Goal: Task Accomplishment & Management: Manage account settings

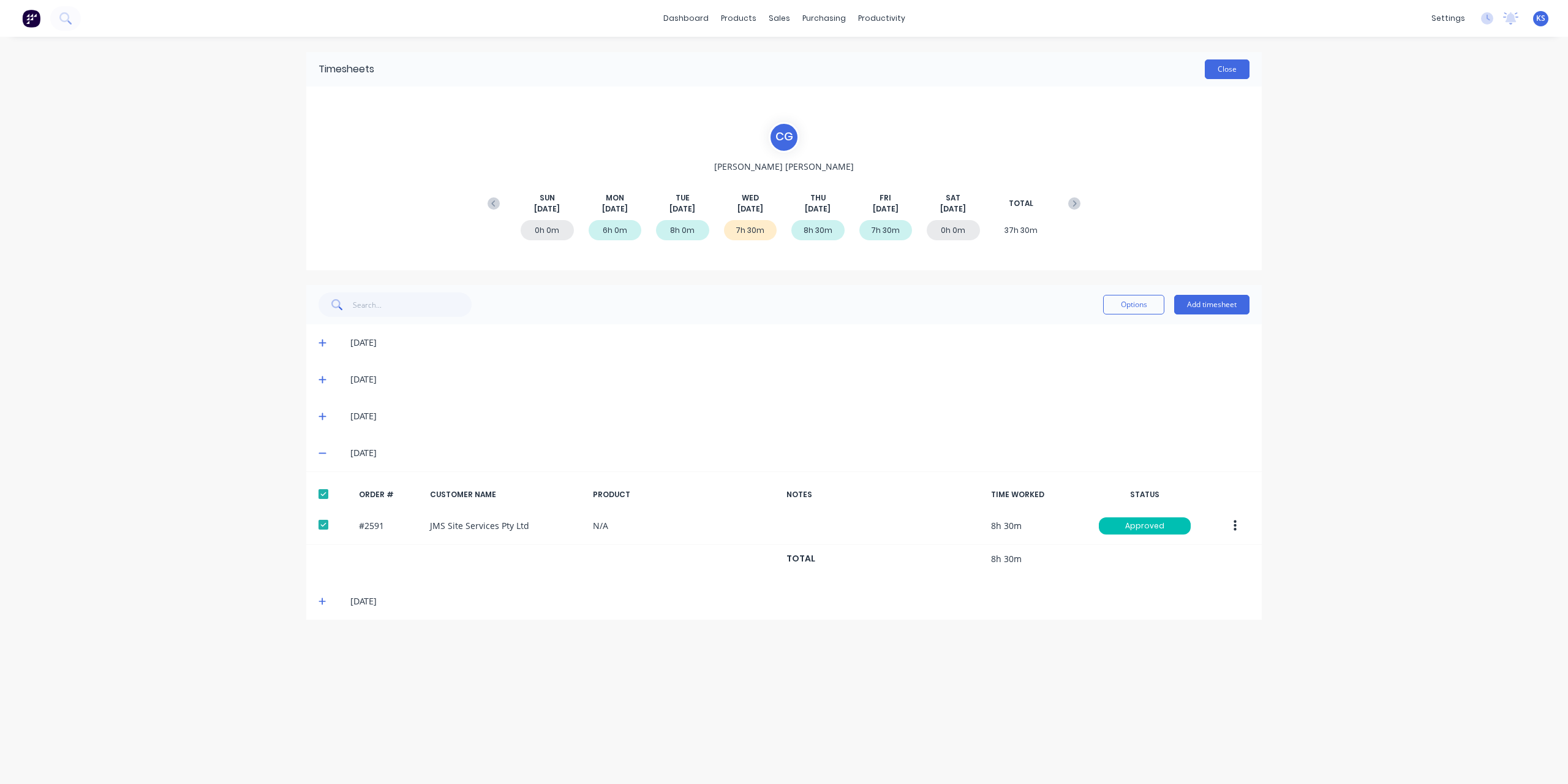
click at [1240, 71] on button "Close" at bounding box center [1227, 69] width 45 height 20
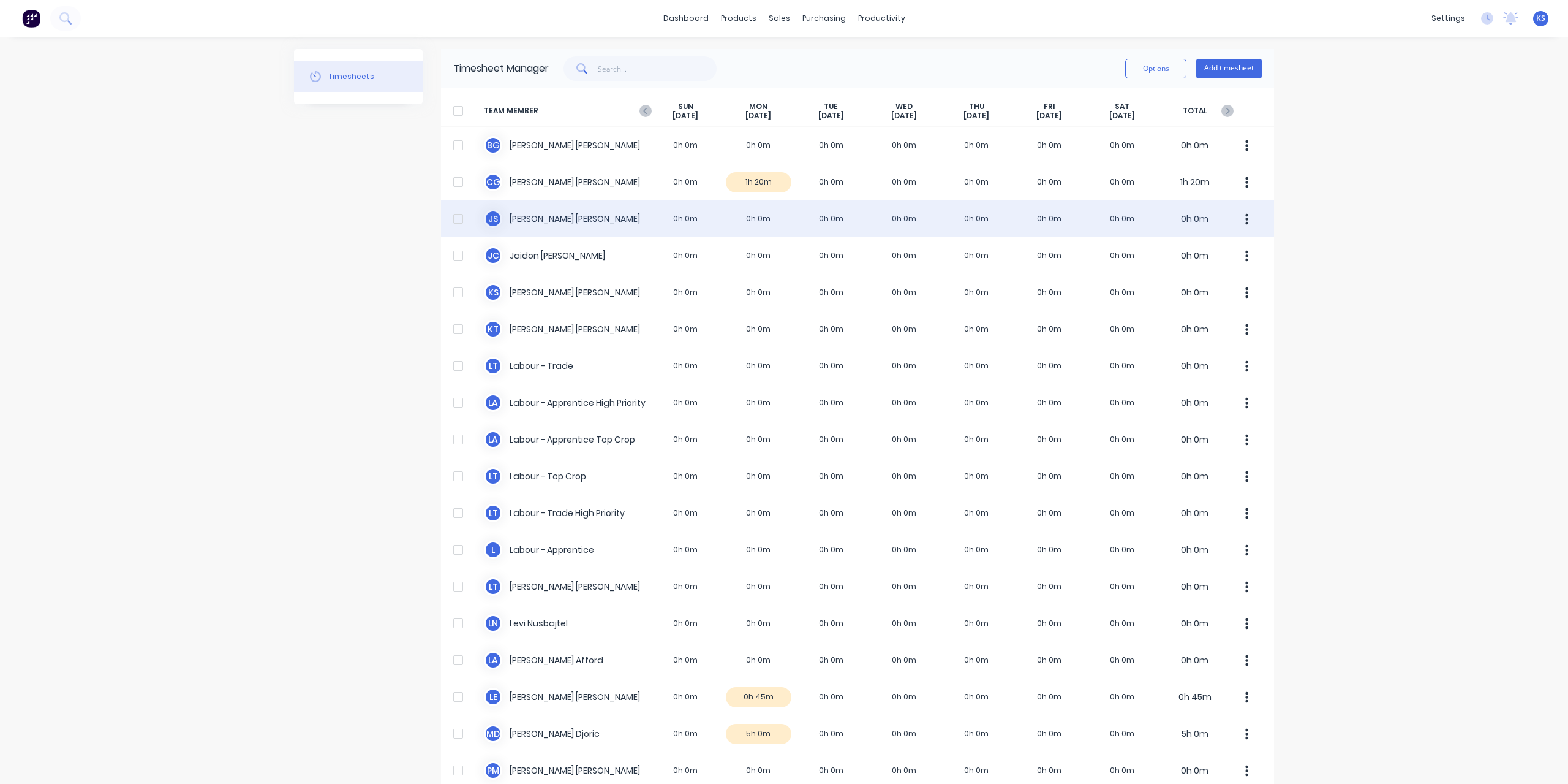
click at [540, 219] on div "J S [PERSON_NAME] 0h 0m 0h 0m 0h 0m 0h 0m 0h 0m 0h 0m 0h 0m 0h 0m" at bounding box center [857, 219] width 833 height 37
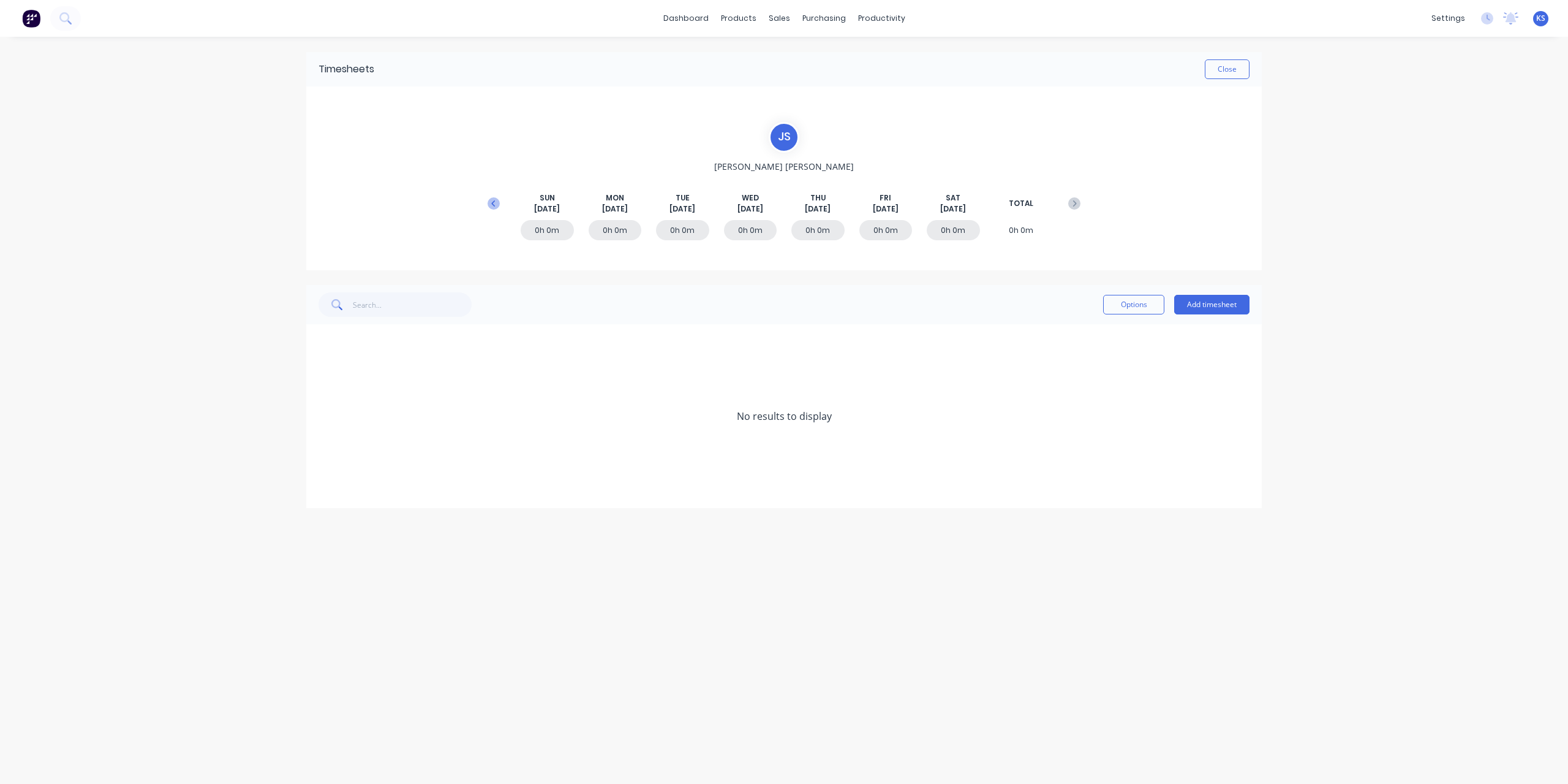
click at [487, 202] on icon at bounding box center [493, 203] width 12 height 12
click at [326, 450] on icon at bounding box center [322, 453] width 8 height 8
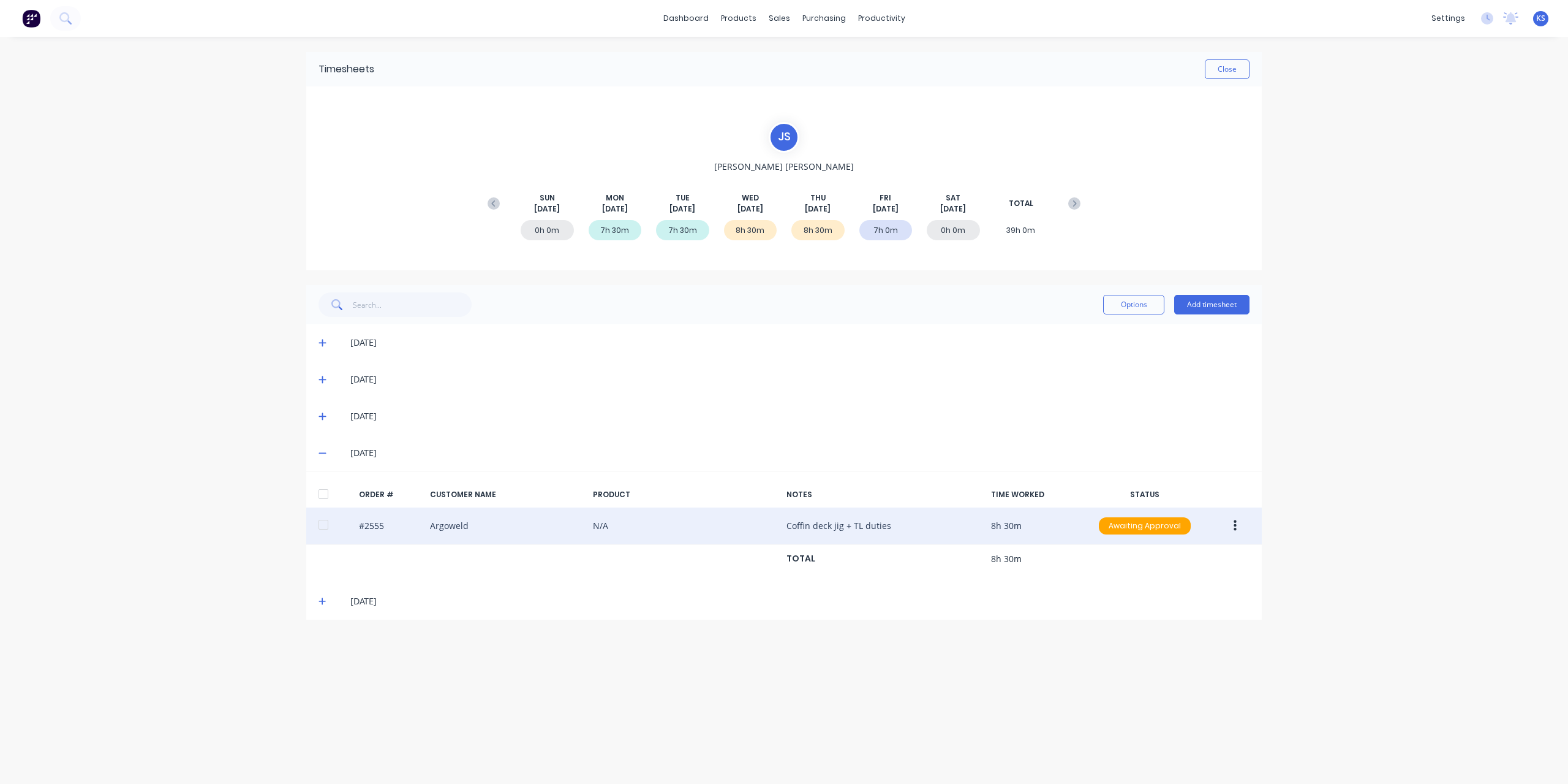
click at [324, 521] on div at bounding box center [324, 524] width 24 height 24
click at [1234, 526] on icon "button" at bounding box center [1235, 526] width 3 height 11
click at [1169, 561] on div "Approve" at bounding box center [1191, 558] width 94 height 18
click at [1242, 69] on button "Close" at bounding box center [1227, 69] width 45 height 20
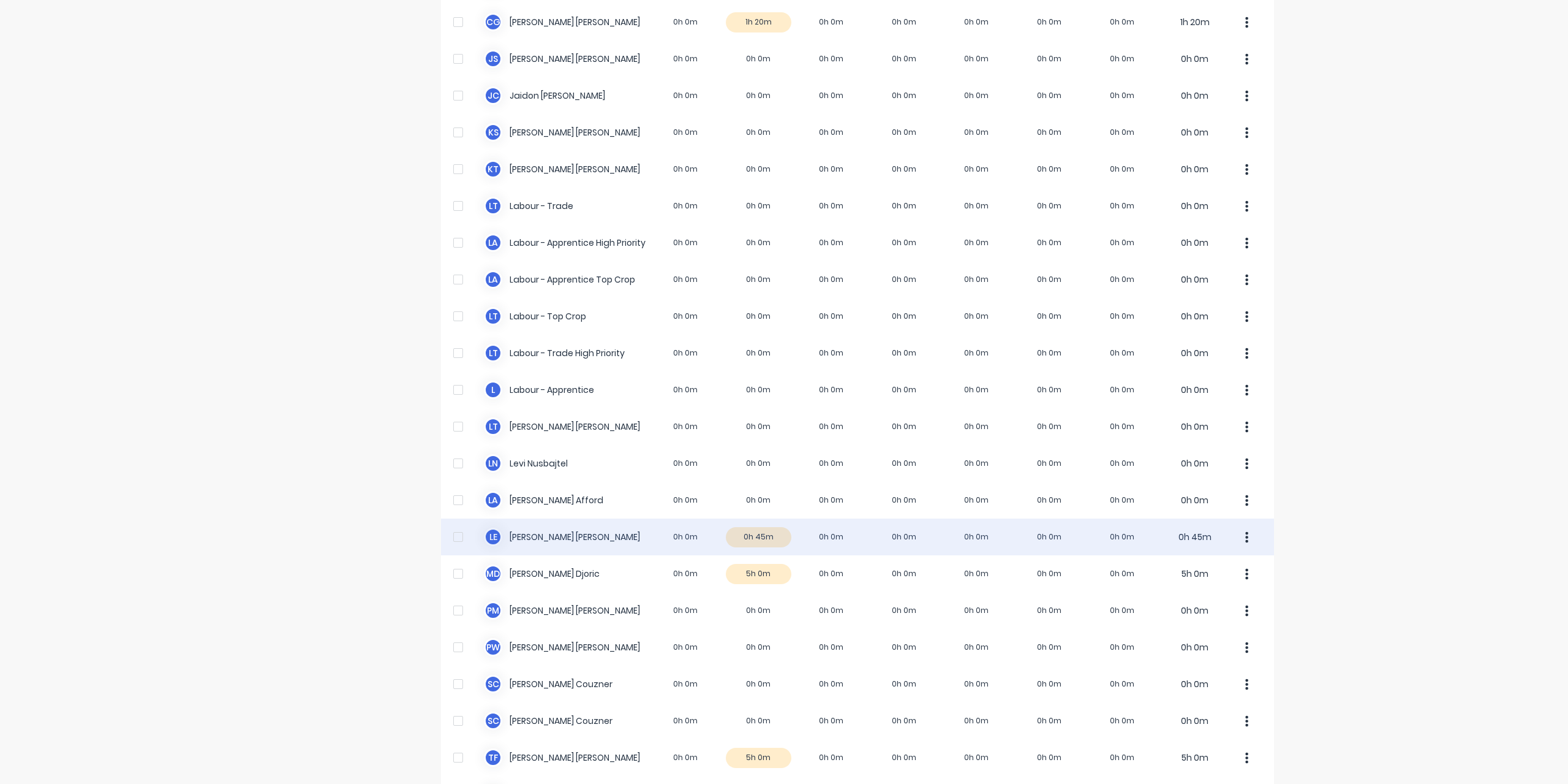
scroll to position [245, 0]
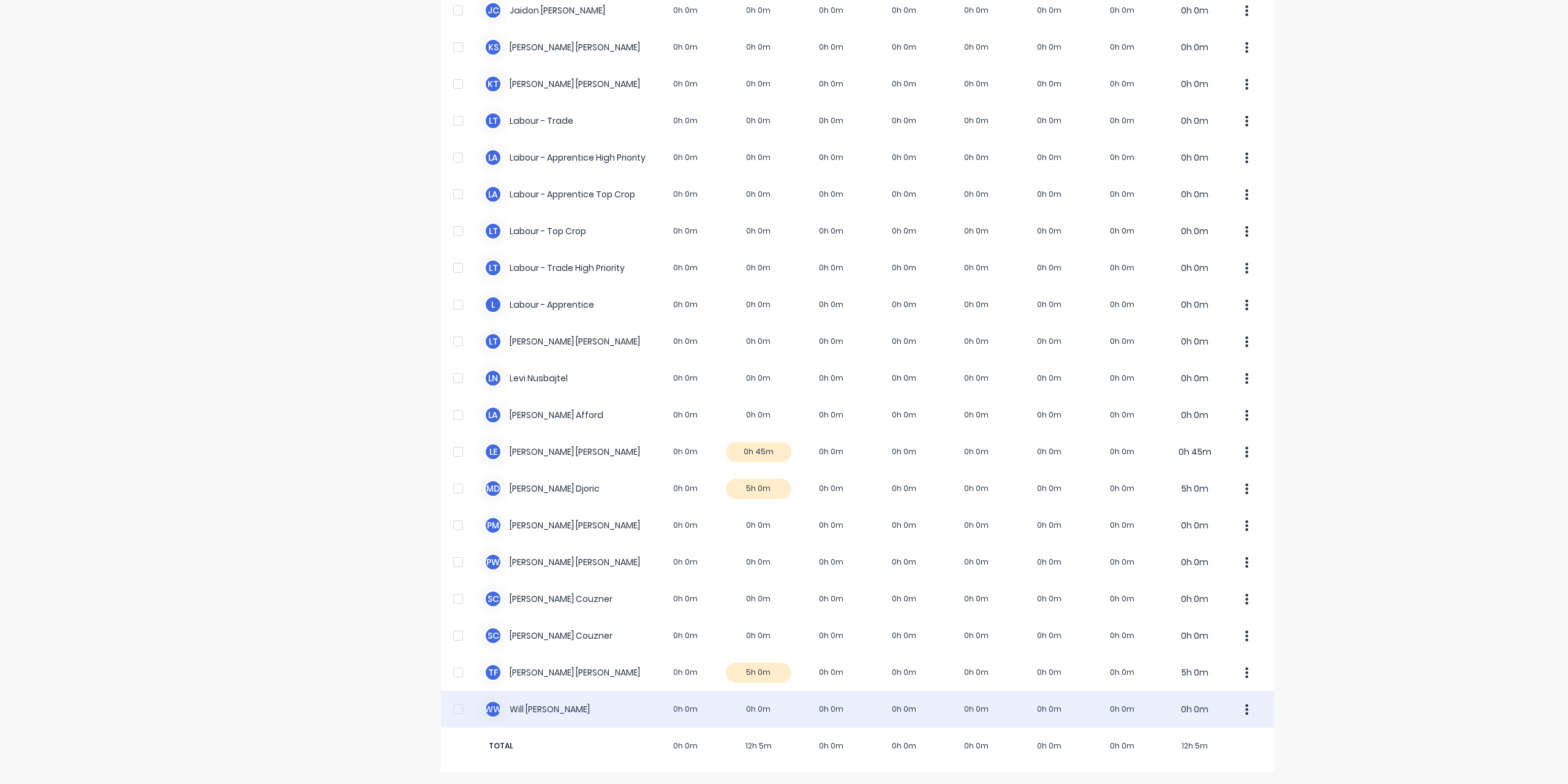
click at [515, 706] on div "W W [PERSON_NAME] 0h 0m 0h 0m 0h 0m 0h 0m 0h 0m 0h 0m 0h 0m 0h 0m" at bounding box center [857, 709] width 833 height 37
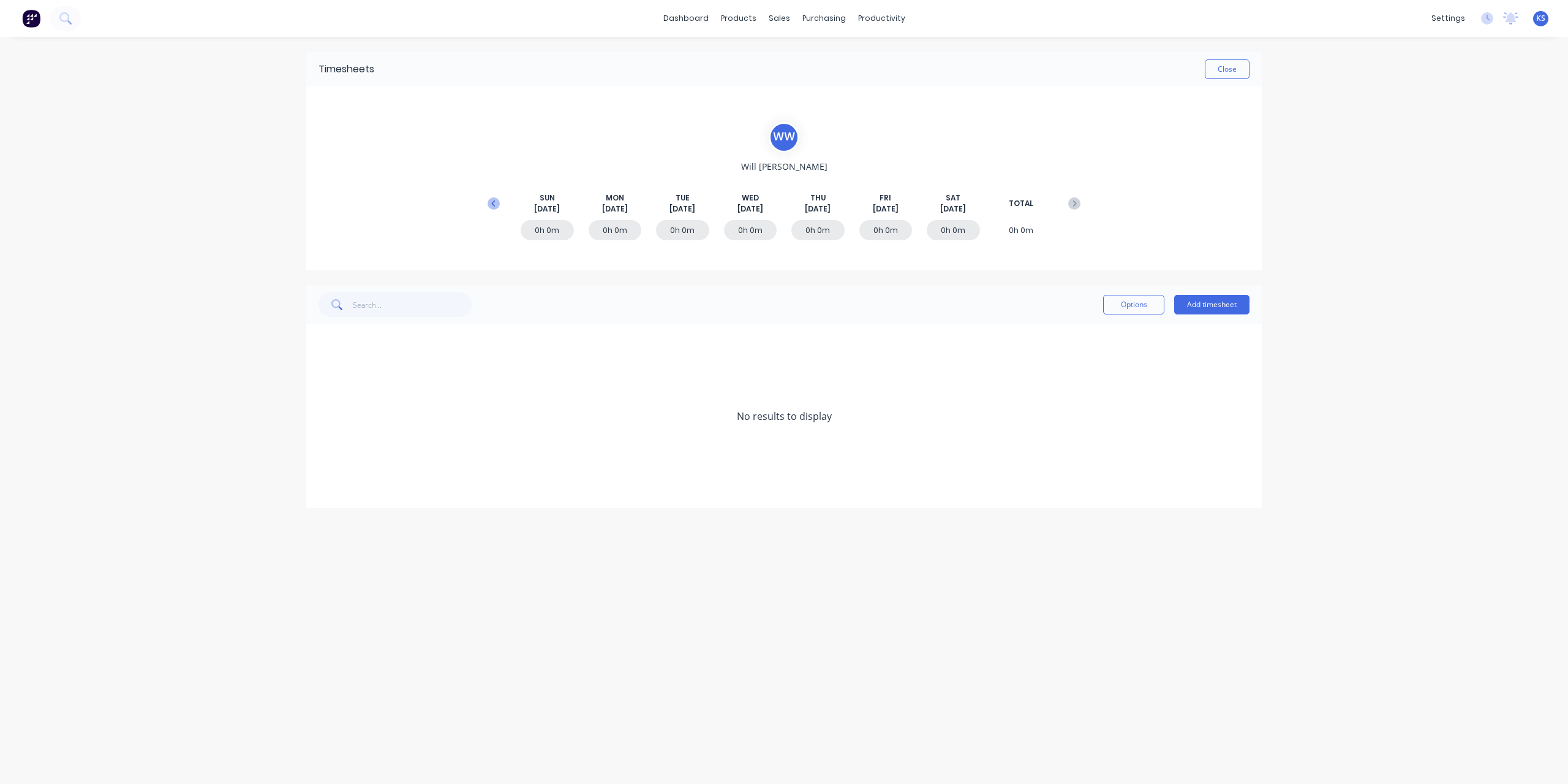
click at [493, 198] on icon at bounding box center [493, 203] width 12 height 12
click at [324, 380] on icon at bounding box center [322, 379] width 8 height 8
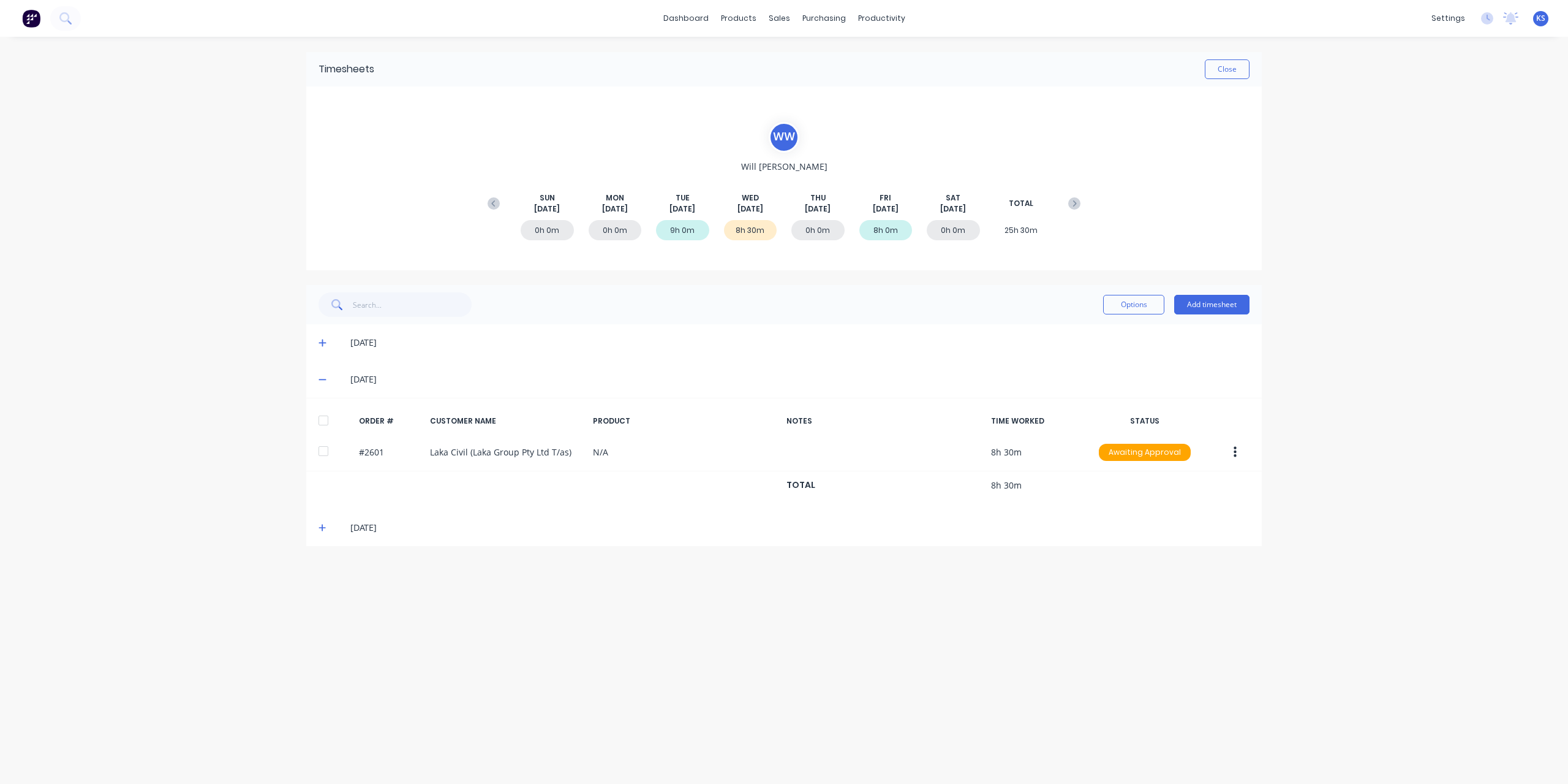
click at [330, 523] on span at bounding box center [324, 527] width 12 height 12
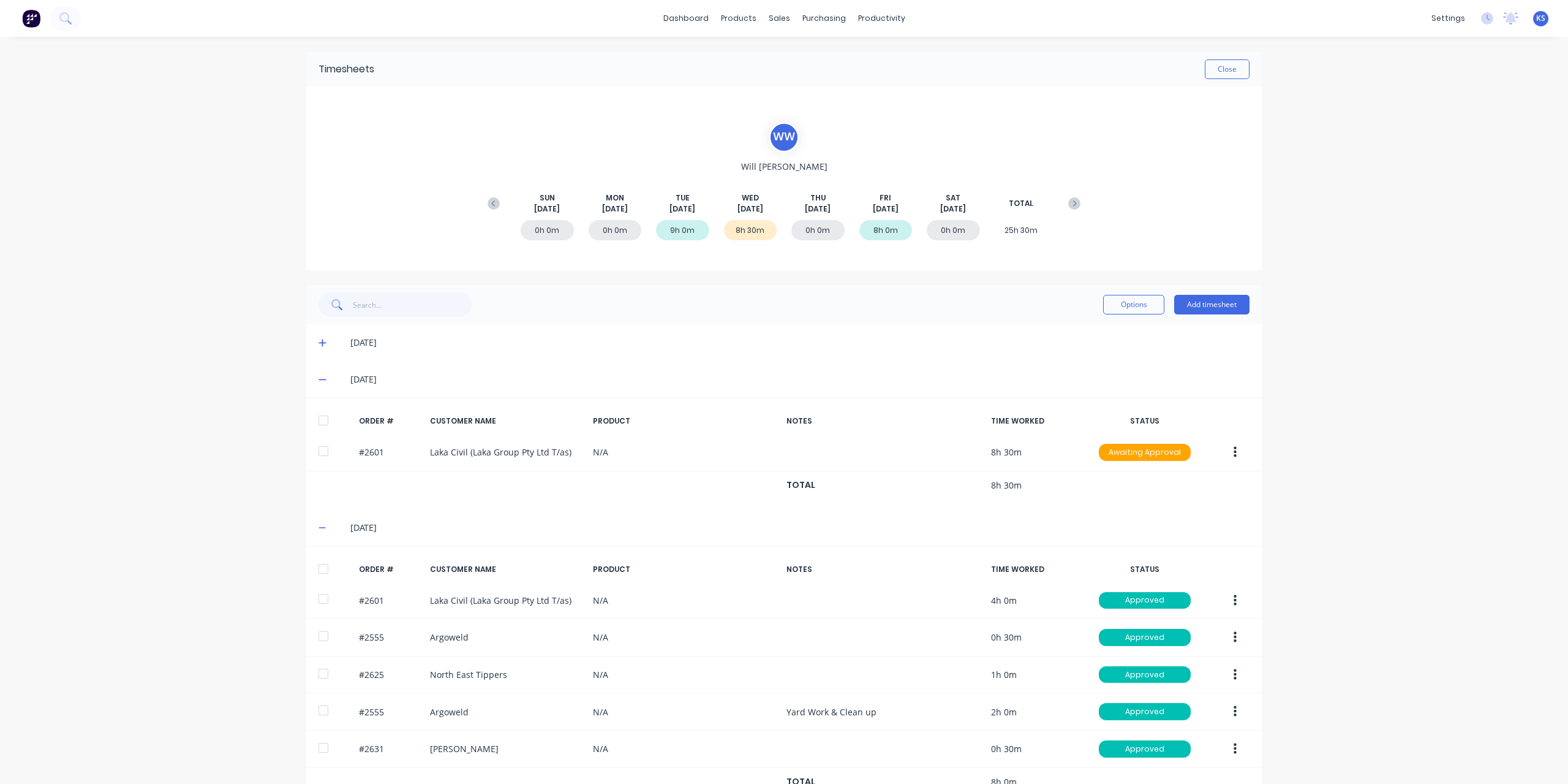
scroll to position [32, 0]
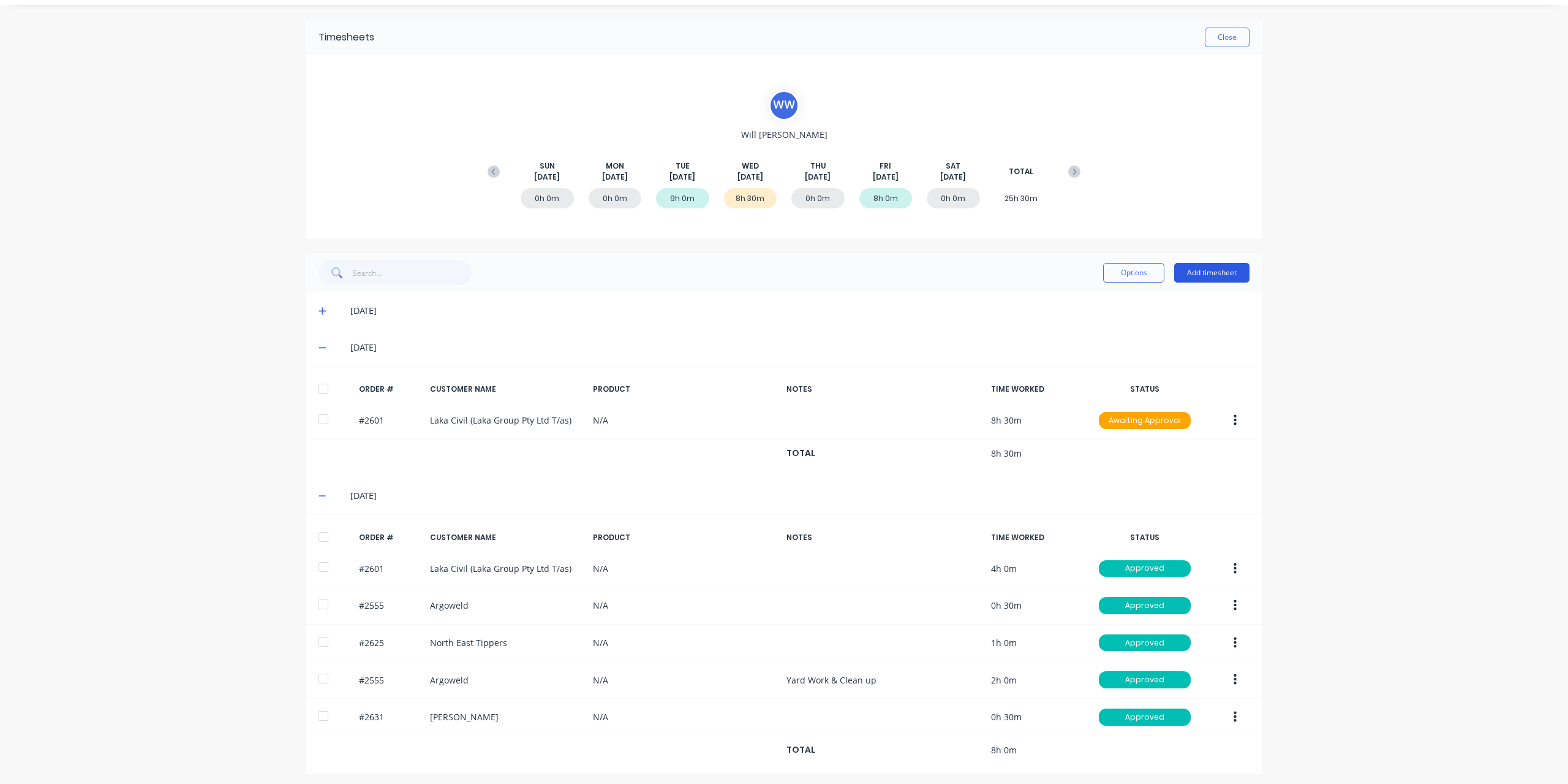
click at [1234, 279] on button "Add timesheet" at bounding box center [1212, 273] width 75 height 20
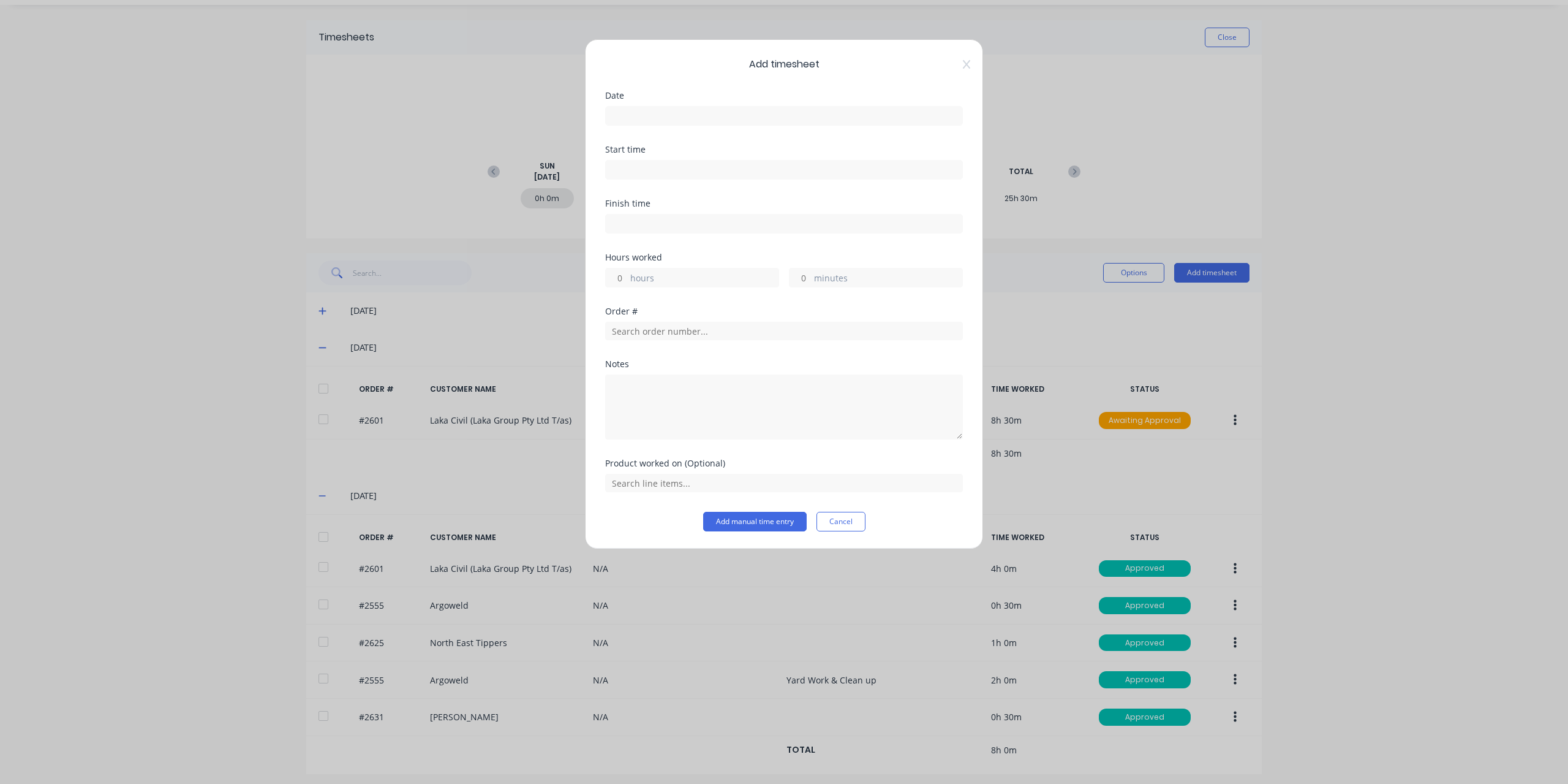
click at [656, 110] on input at bounding box center [784, 116] width 356 height 18
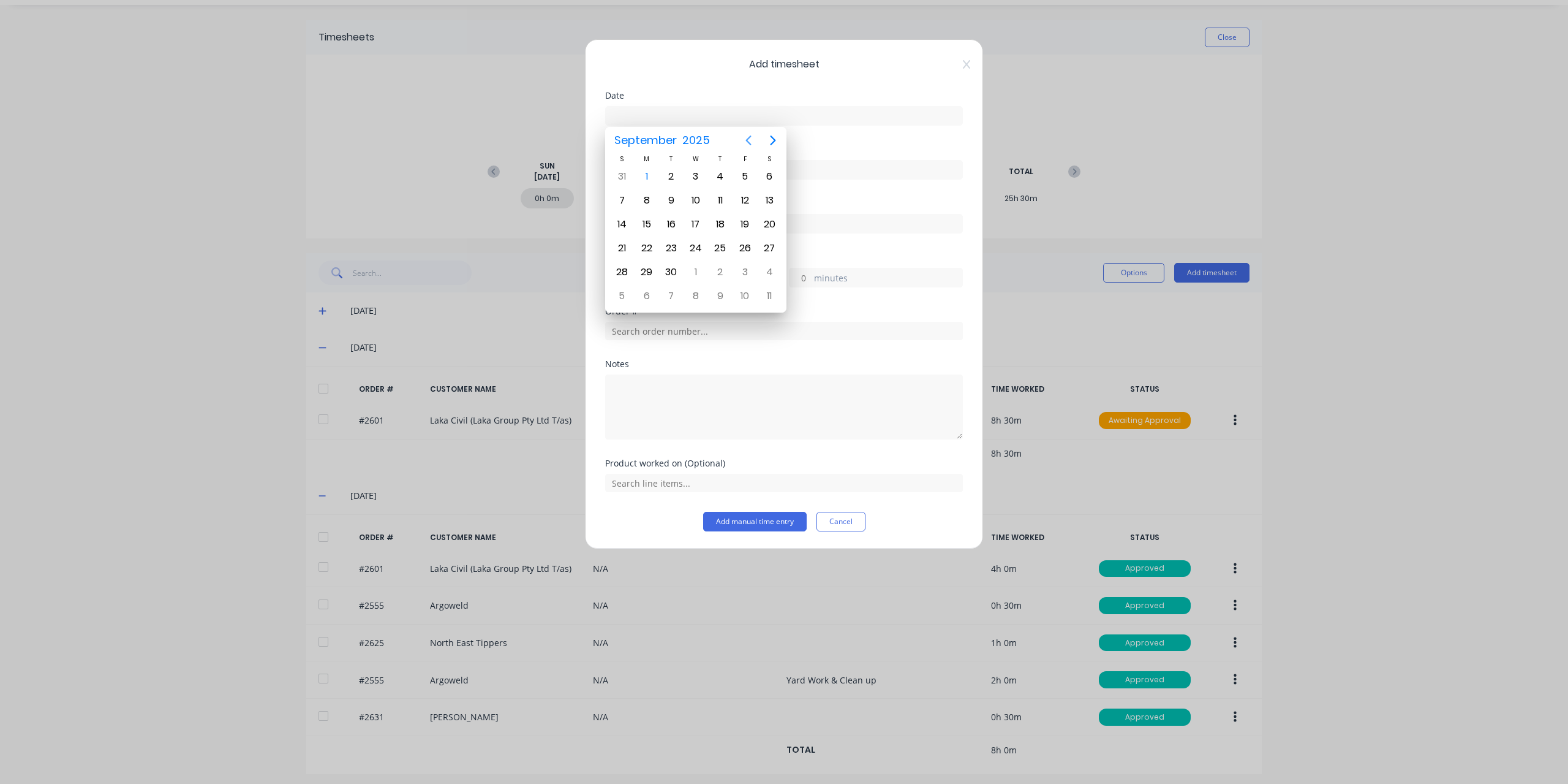
click at [748, 142] on icon "Previous page" at bounding box center [748, 140] width 14 height 14
click at [718, 270] on div "28" at bounding box center [720, 272] width 18 height 18
type input "[DATE]"
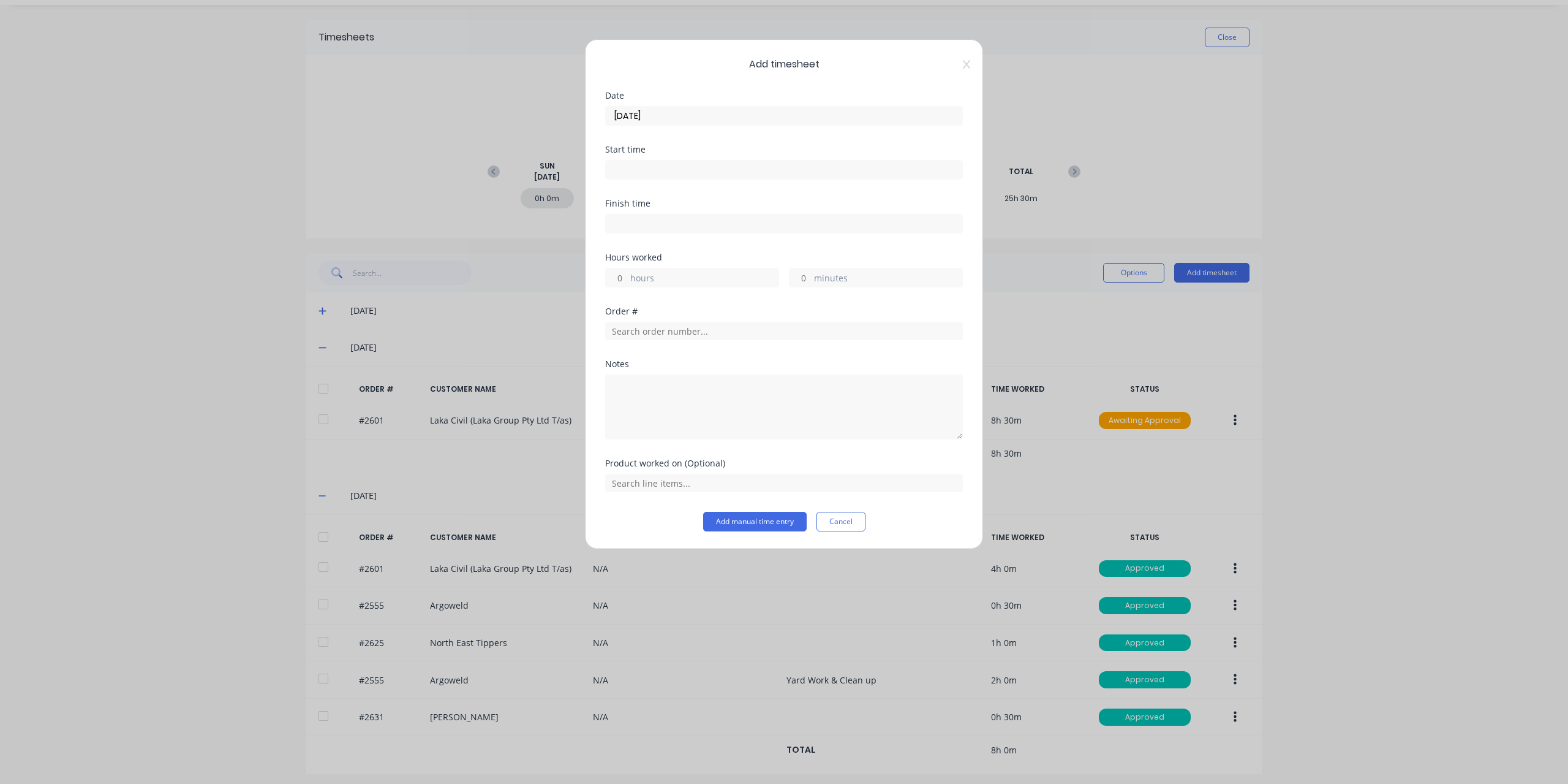
click at [660, 174] on input at bounding box center [784, 170] width 356 height 18
click at [634, 321] on div "07" at bounding box center [630, 318] width 30 height 21
click at [690, 226] on div "AM" at bounding box center [698, 234] width 30 height 21
type input "07:00 AM"
click at [758, 219] on input at bounding box center [784, 223] width 356 height 18
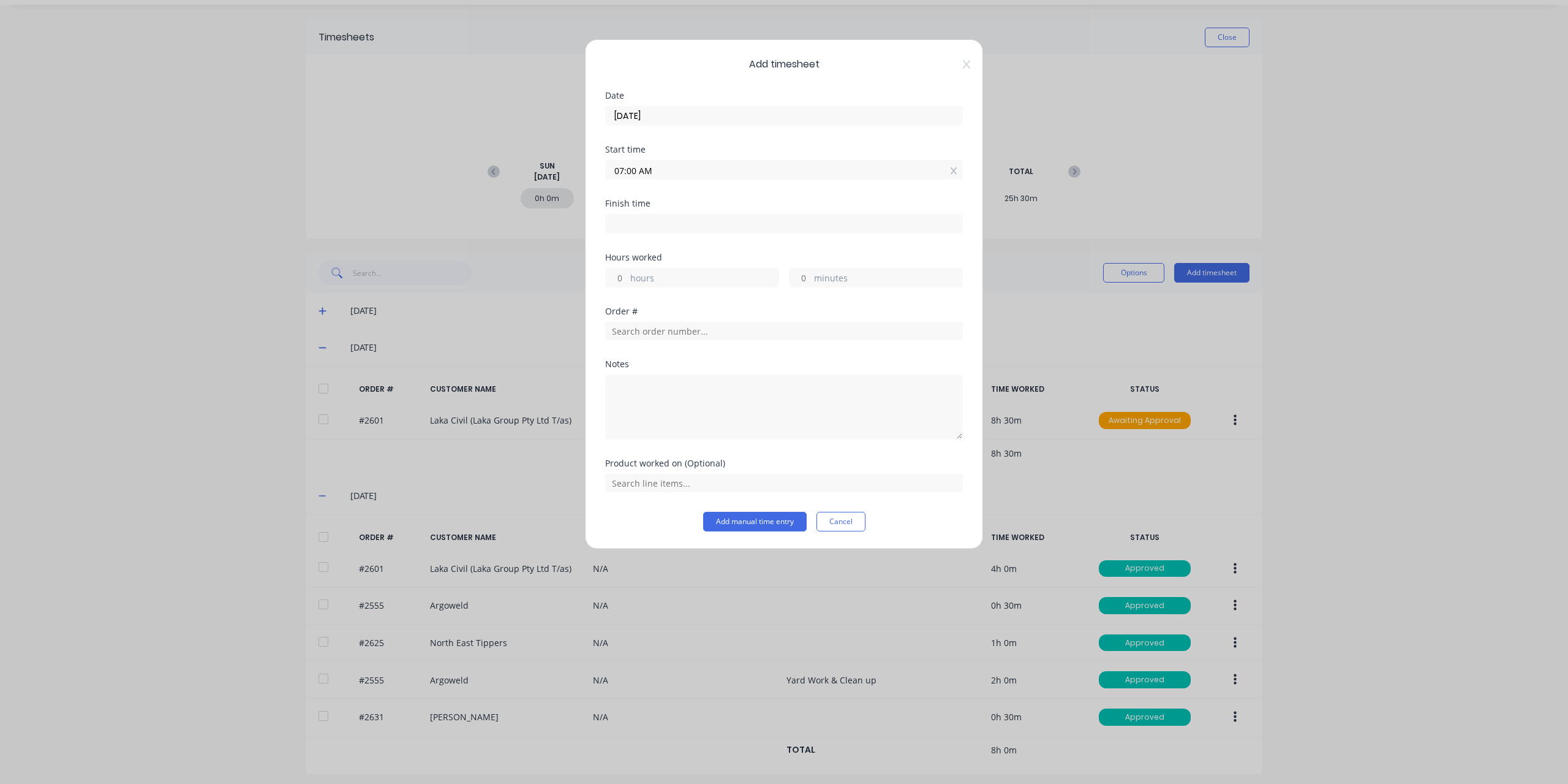
type input "12:00 PM"
type input "5"
type input "0"
click at [633, 171] on input "07:00 AM" at bounding box center [784, 170] width 356 height 18
click at [767, 178] on div "Start time 07:00 AM" at bounding box center [784, 172] width 358 height 54
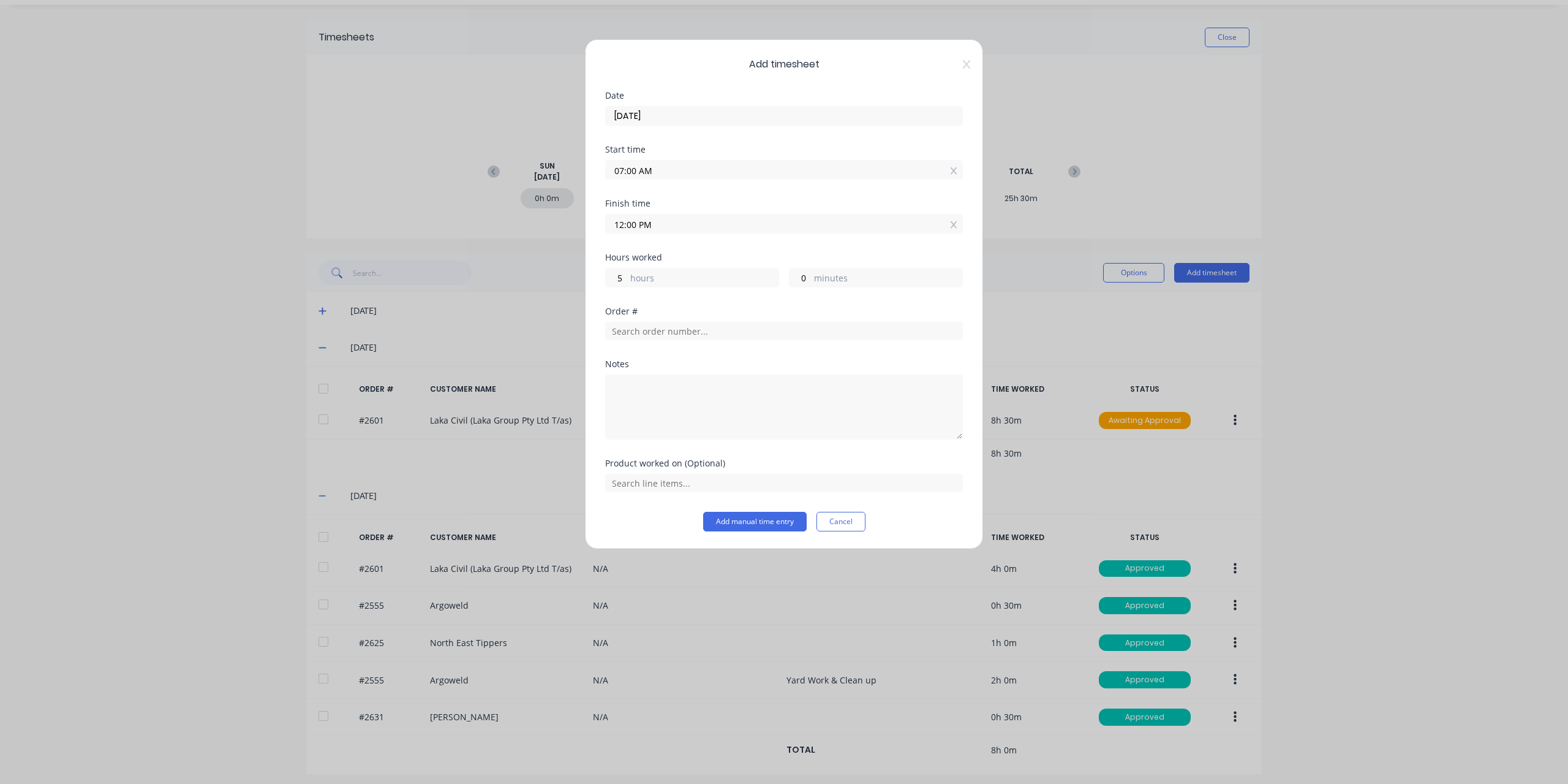
click at [630, 168] on input "07:00 AM" at bounding box center [784, 170] width 356 height 18
type input "07:30 AM"
type input "4"
type input "30"
click at [862, 218] on input "12:00 PM" at bounding box center [784, 223] width 356 height 18
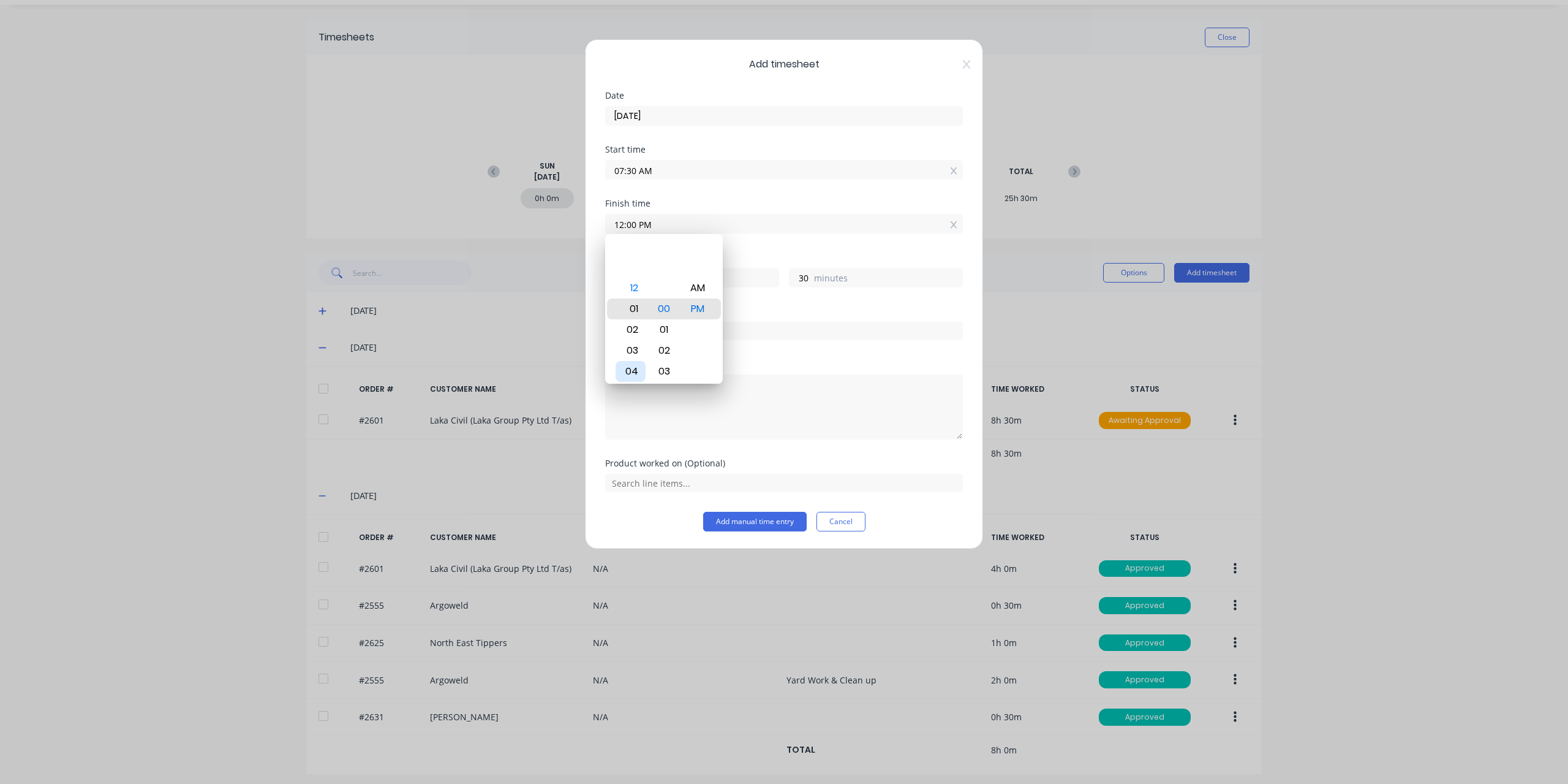
type input "01:00 PM"
type input "5"
type input "04:00 PM"
type input "8"
click at [622, 283] on div "03" at bounding box center [630, 287] width 30 height 21
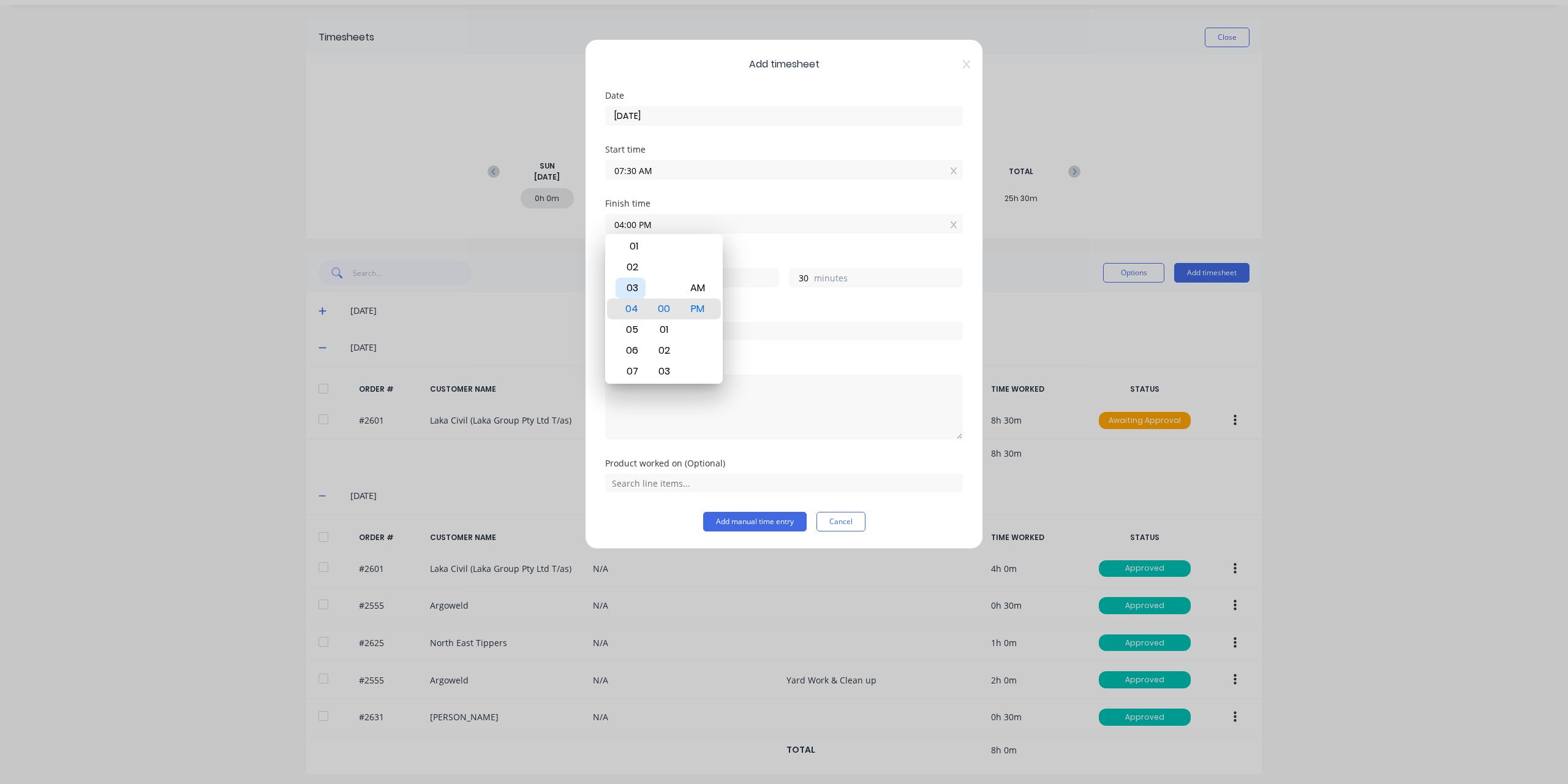
type input "03:00 PM"
type input "7"
click at [790, 242] on div "Finish time 03:00 PM" at bounding box center [784, 226] width 358 height 54
click at [636, 402] on textarea at bounding box center [784, 406] width 358 height 65
click at [668, 333] on input "text" at bounding box center [784, 331] width 358 height 18
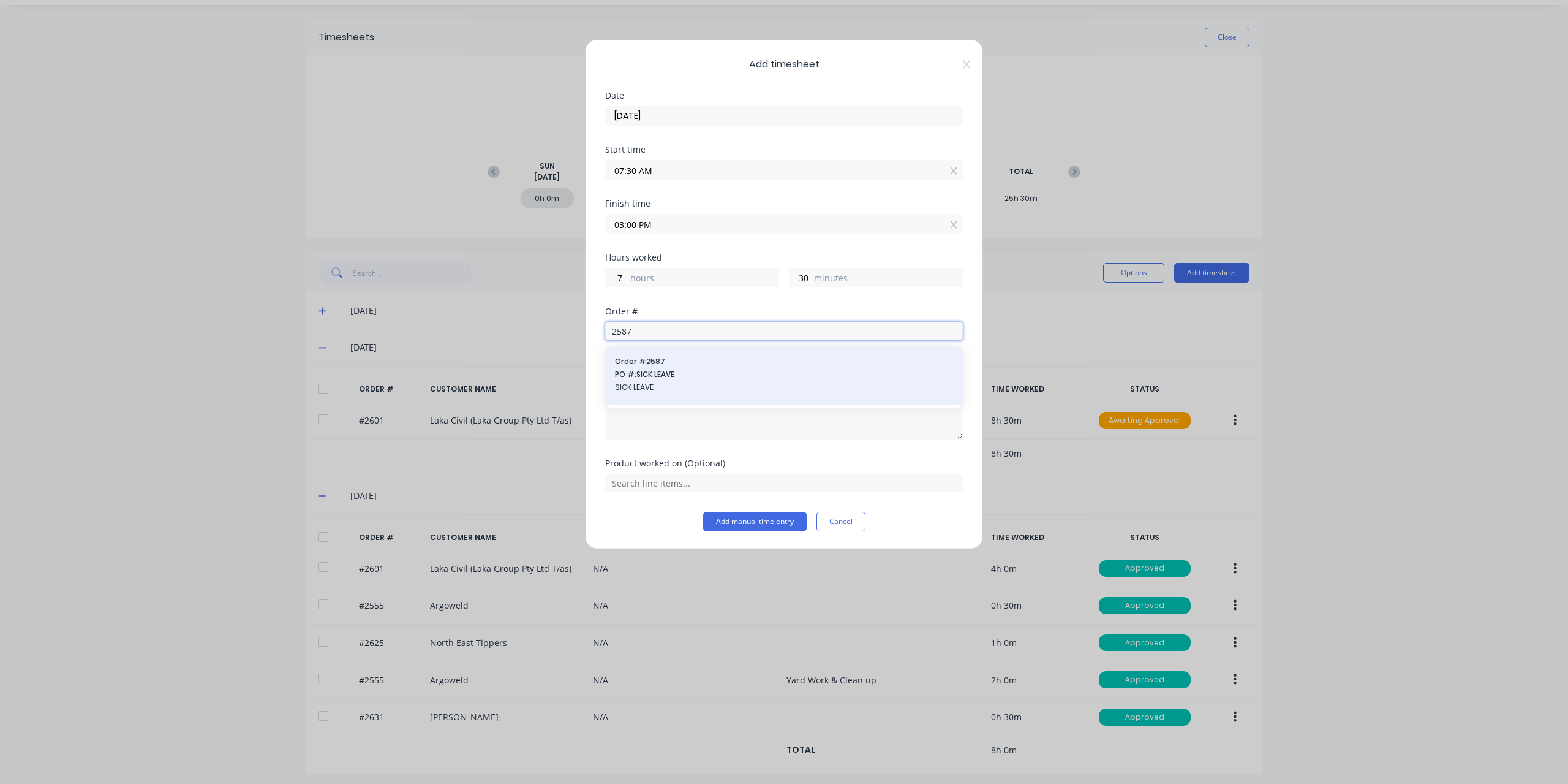
type input "2587"
click at [663, 364] on span "Order # 2587" at bounding box center [784, 361] width 338 height 11
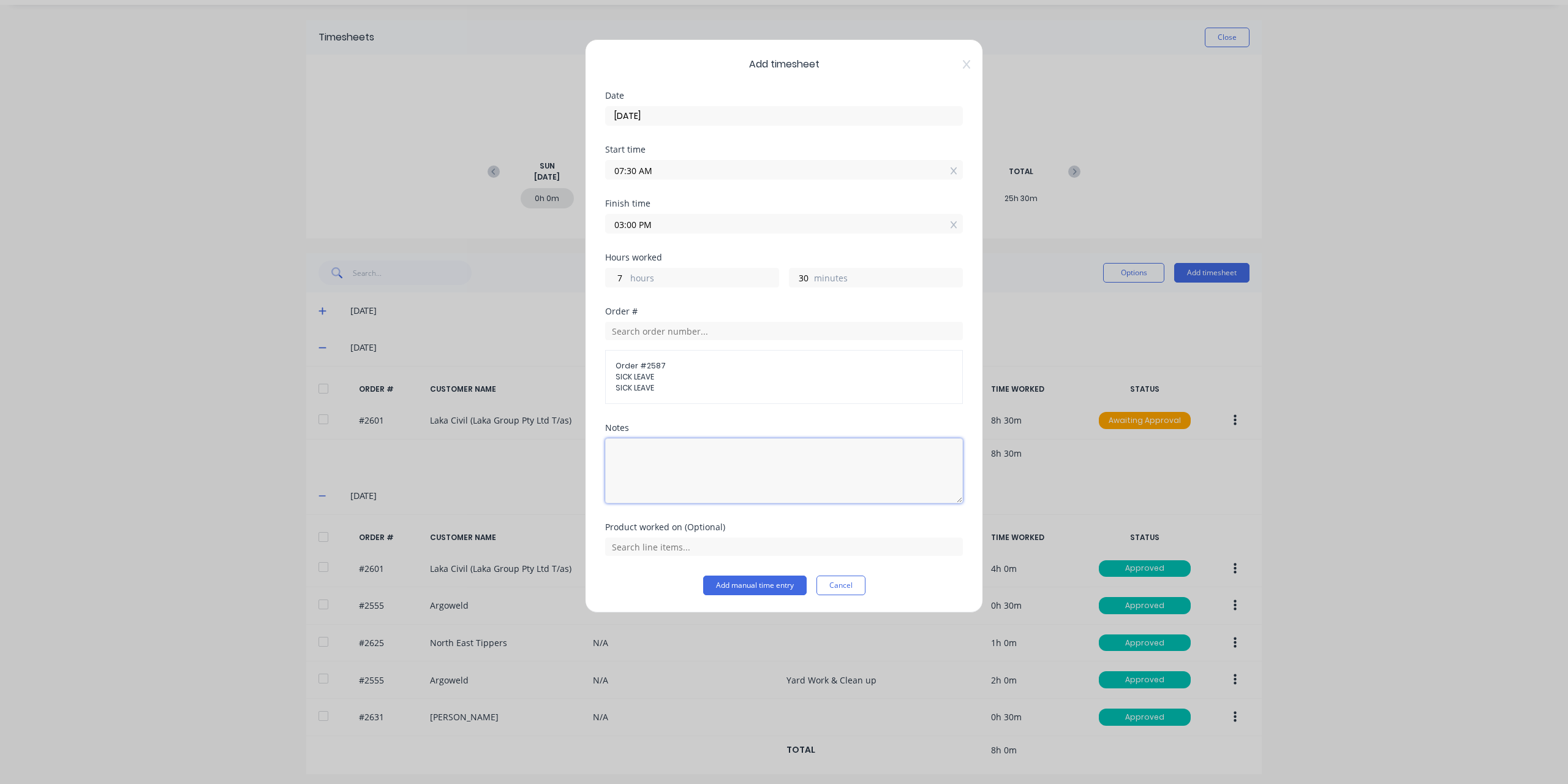
click at [654, 449] on textarea at bounding box center [784, 470] width 358 height 65
type textarea "unpaid S/L ([PERSON_NAME]'s leave)"
click at [762, 581] on button "Add manual time entry" at bounding box center [755, 585] width 104 height 20
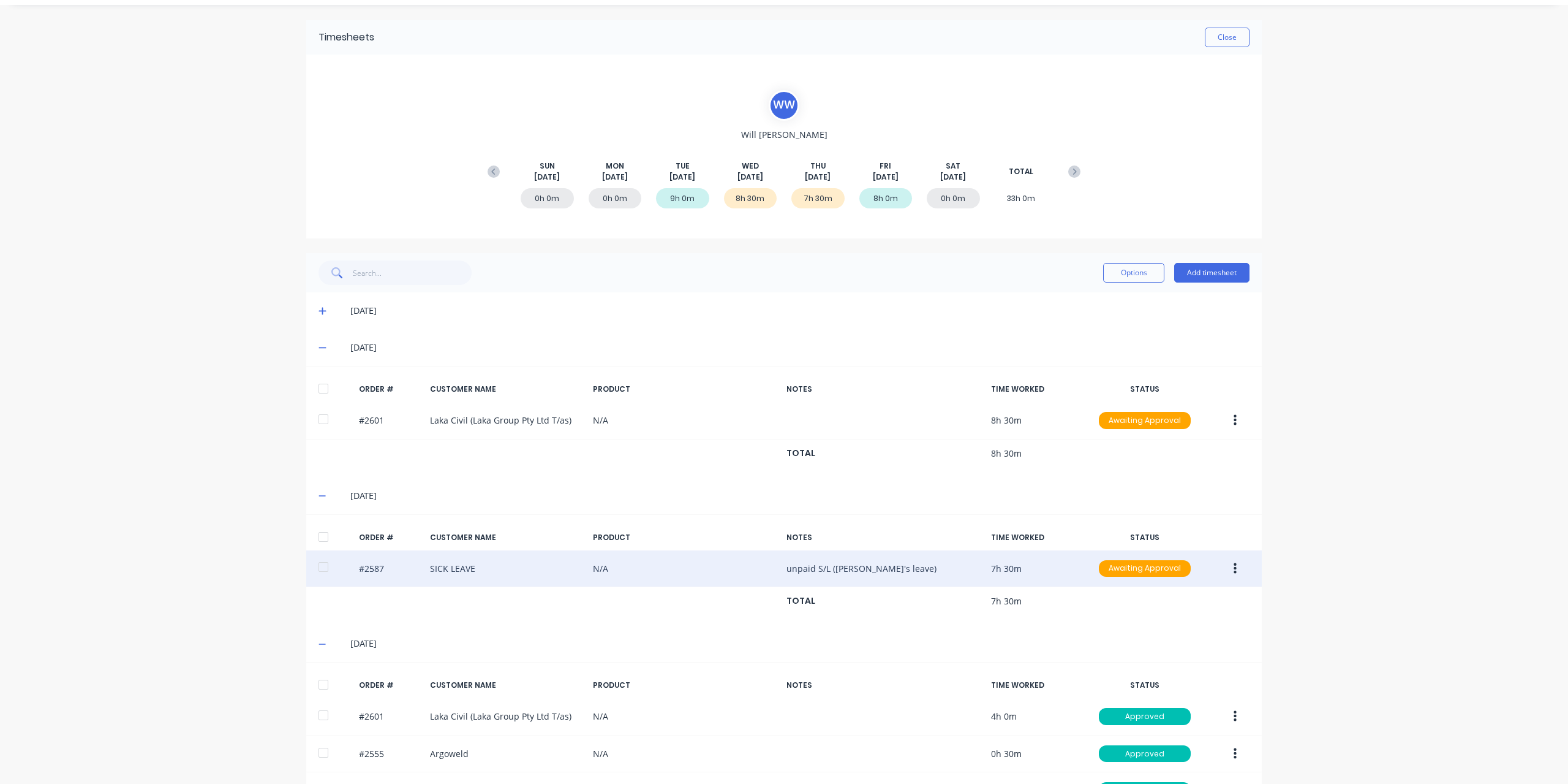
click at [1238, 562] on button "button" at bounding box center [1235, 568] width 29 height 22
click at [1164, 597] on div "Approve" at bounding box center [1191, 600] width 94 height 18
click at [1229, 46] on button "Close" at bounding box center [1227, 37] width 45 height 20
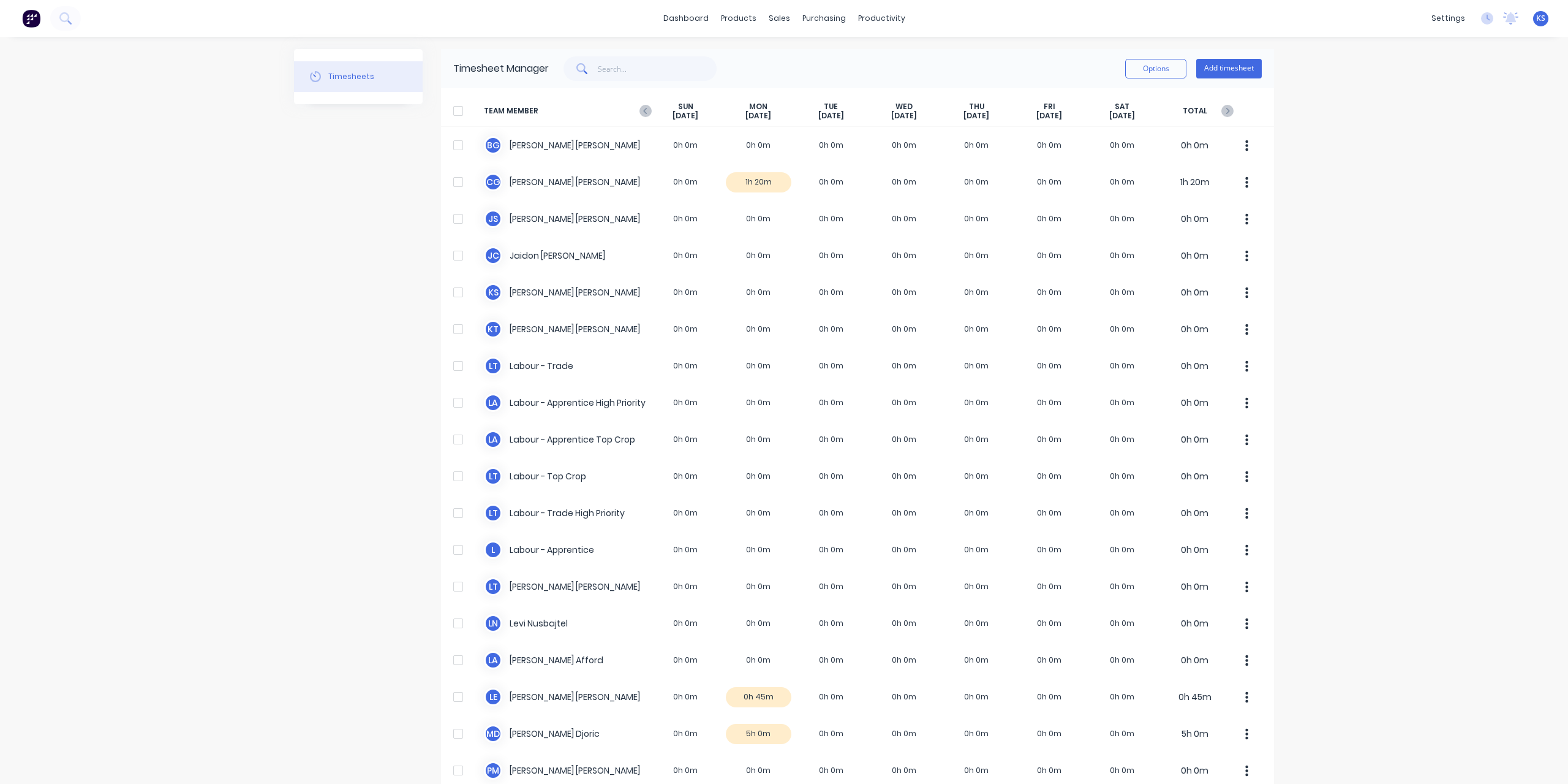
scroll to position [245, 0]
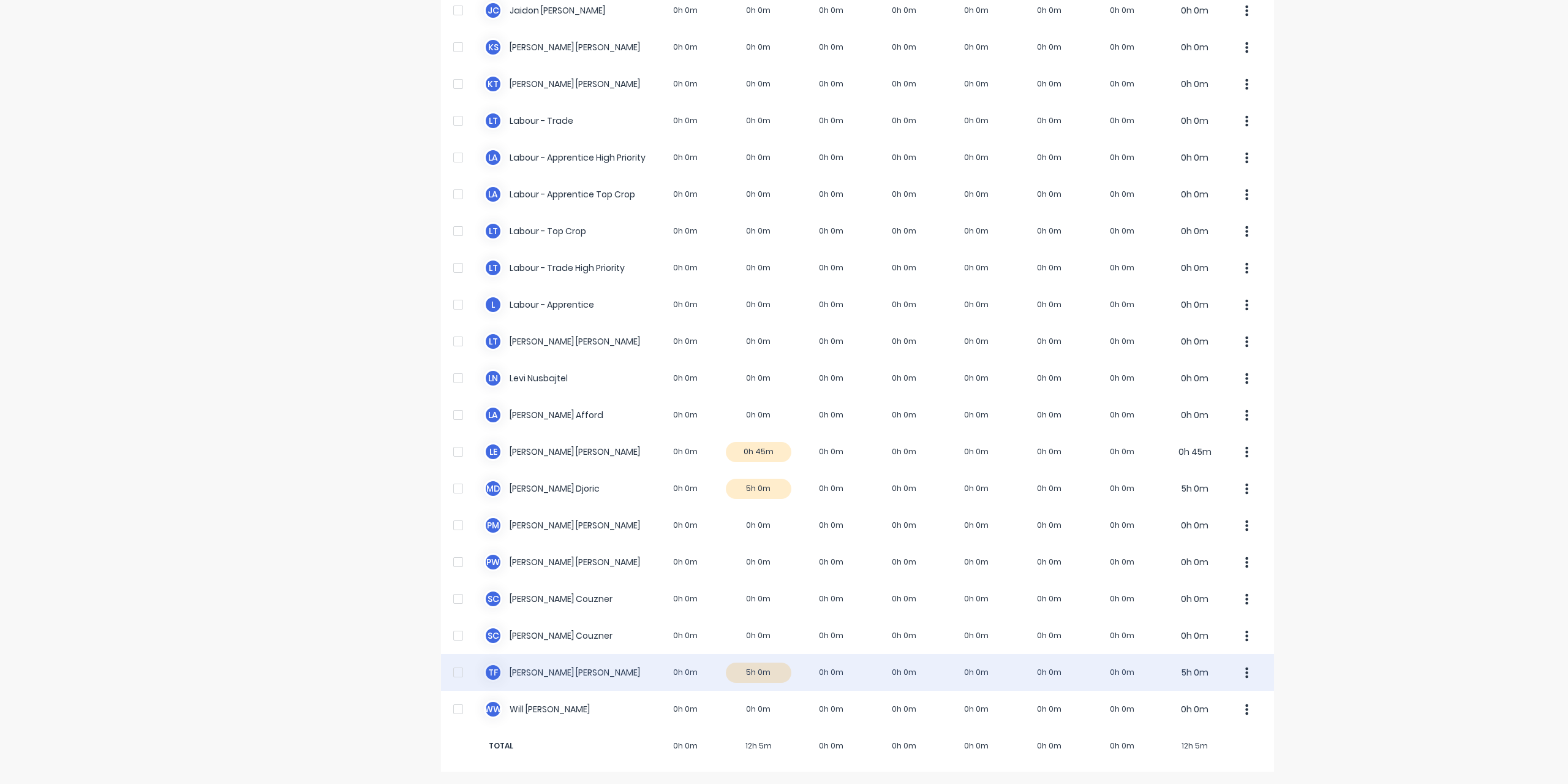
click at [509, 680] on div "T F [PERSON_NAME] 0h 0m 5h 0m 0h 0m 0h 0m 0h 0m 0h 0m 0h 0m 5h 0m" at bounding box center [857, 672] width 833 height 37
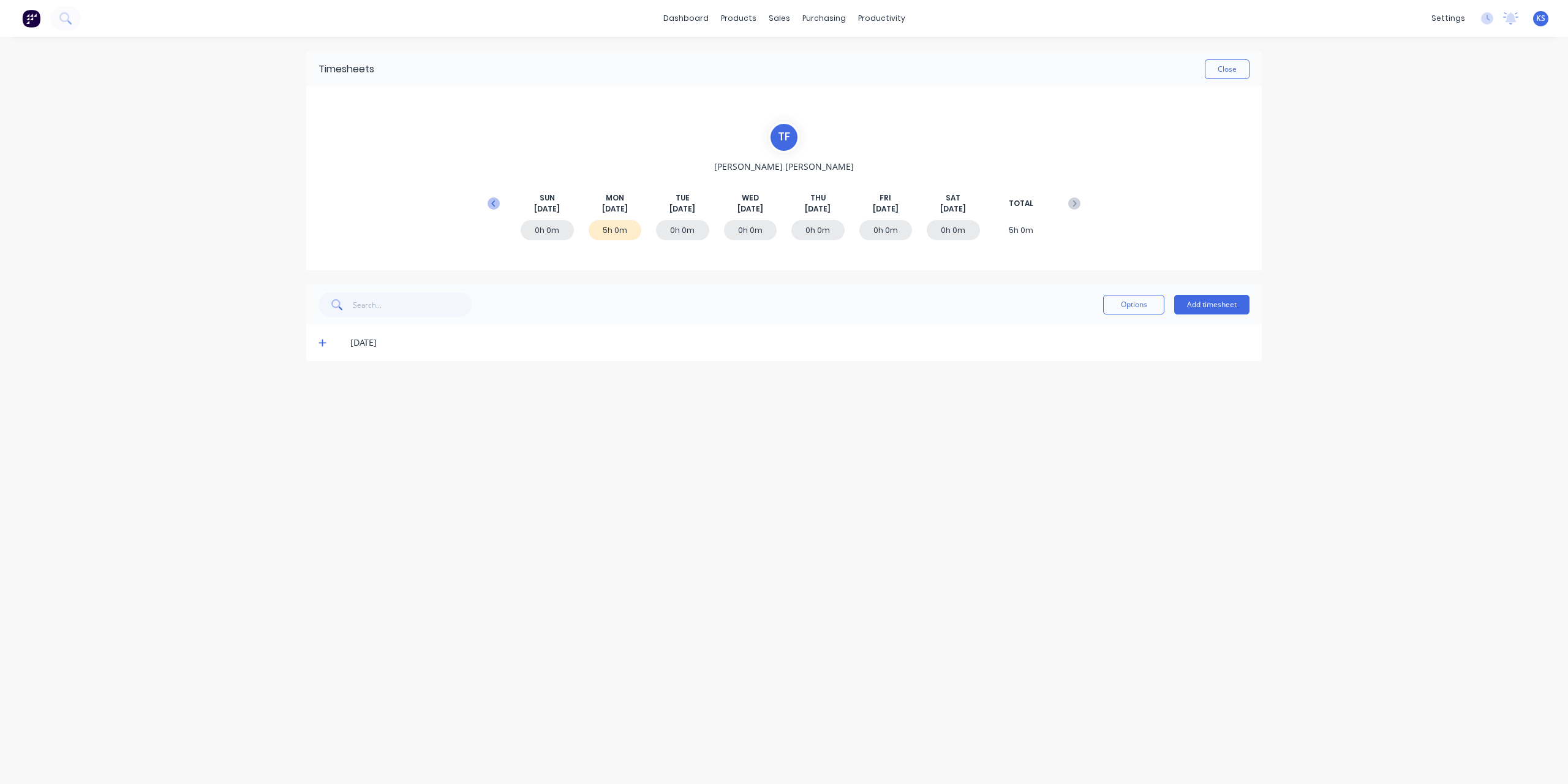
click at [490, 199] on icon at bounding box center [493, 203] width 12 height 12
click at [324, 449] on icon at bounding box center [322, 453] width 8 height 8
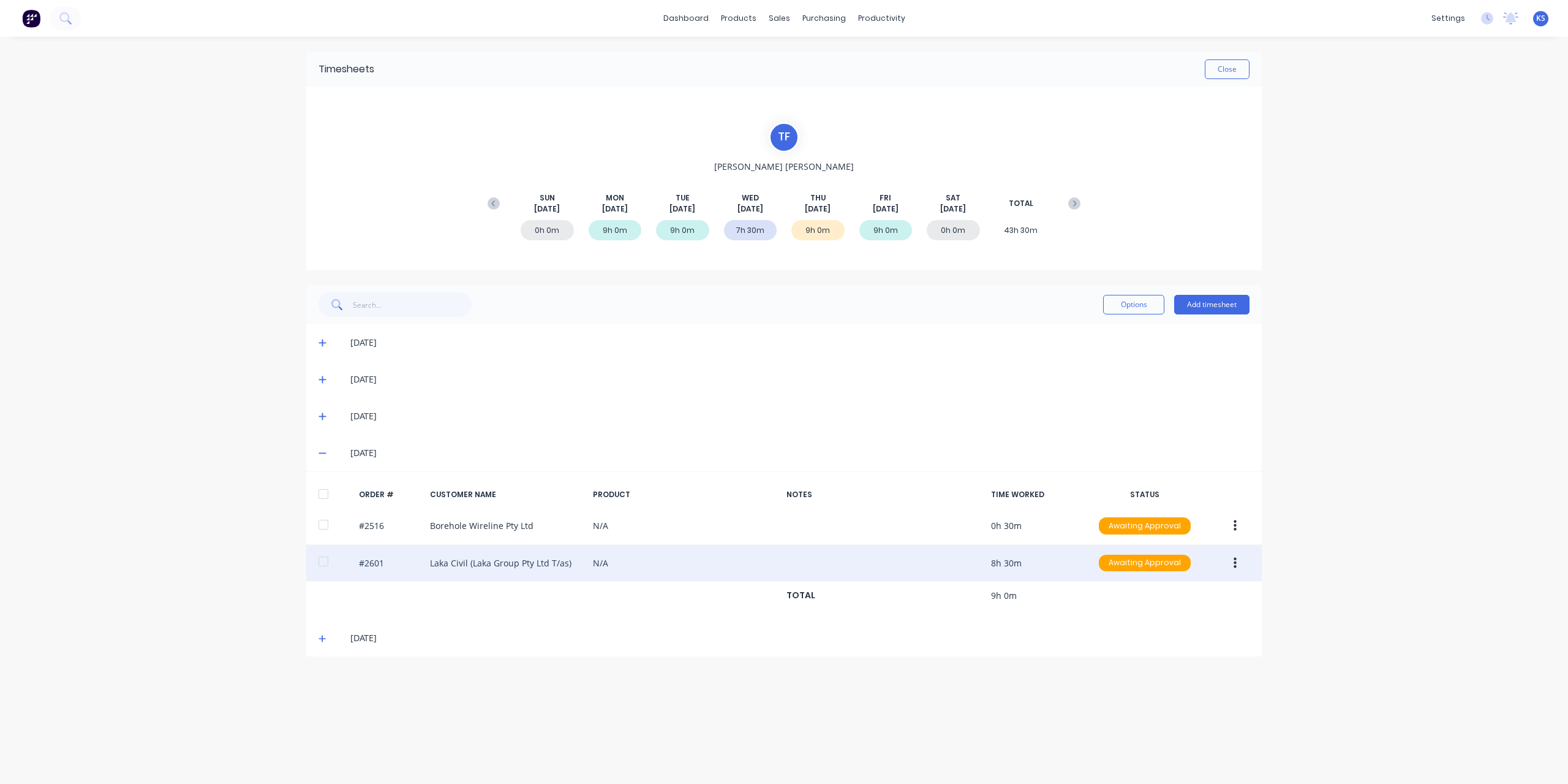
click at [322, 558] on div at bounding box center [324, 562] width 24 height 24
click at [1241, 562] on button "button" at bounding box center [1235, 563] width 29 height 22
click at [1156, 590] on div "Approve" at bounding box center [1191, 595] width 94 height 18
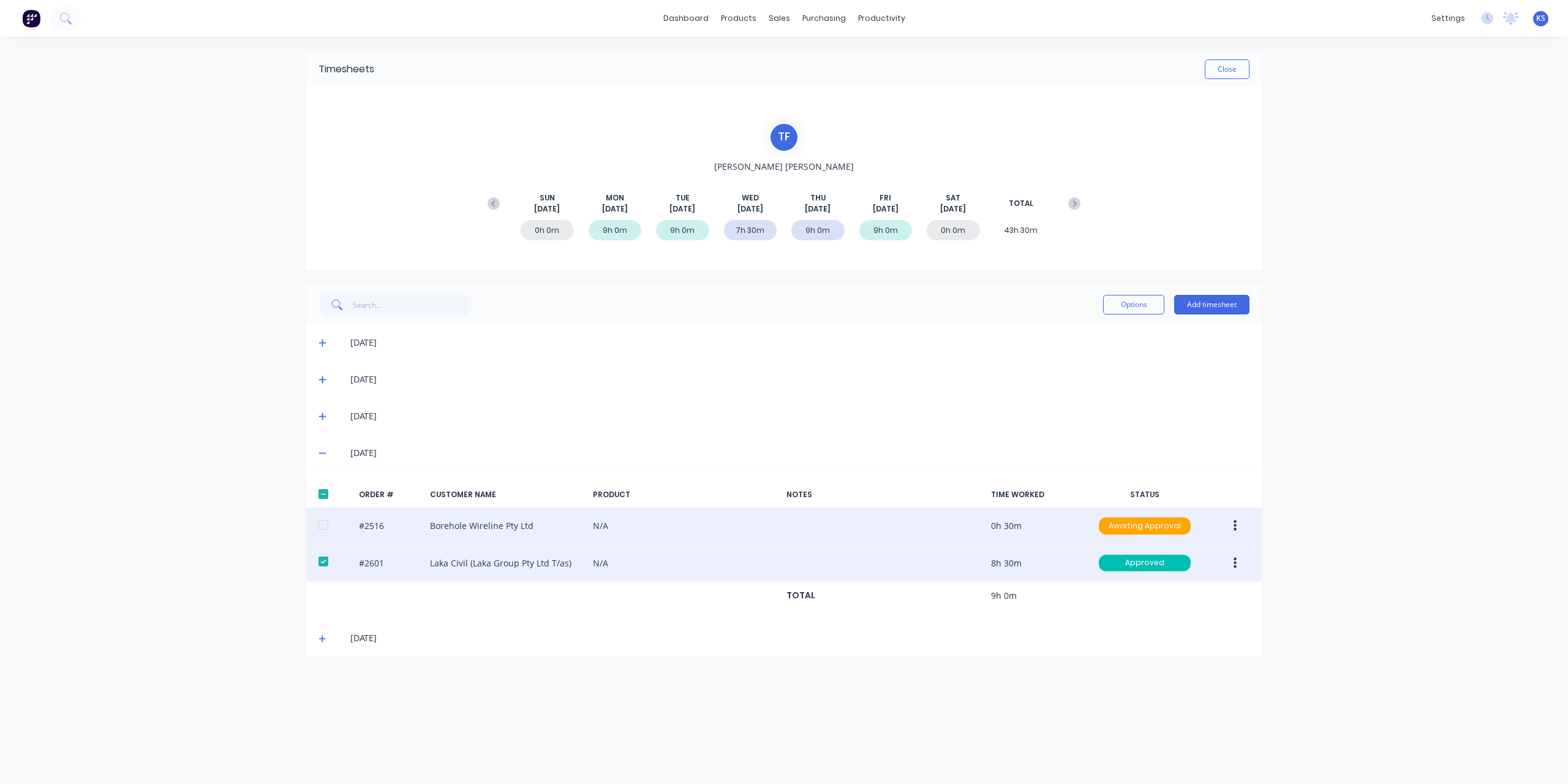
click at [325, 525] on div at bounding box center [324, 524] width 24 height 24
click at [1237, 519] on button "button" at bounding box center [1235, 526] width 29 height 22
click at [1187, 556] on div "Approve" at bounding box center [1191, 558] width 94 height 18
click at [1242, 67] on button "Close" at bounding box center [1227, 69] width 45 height 20
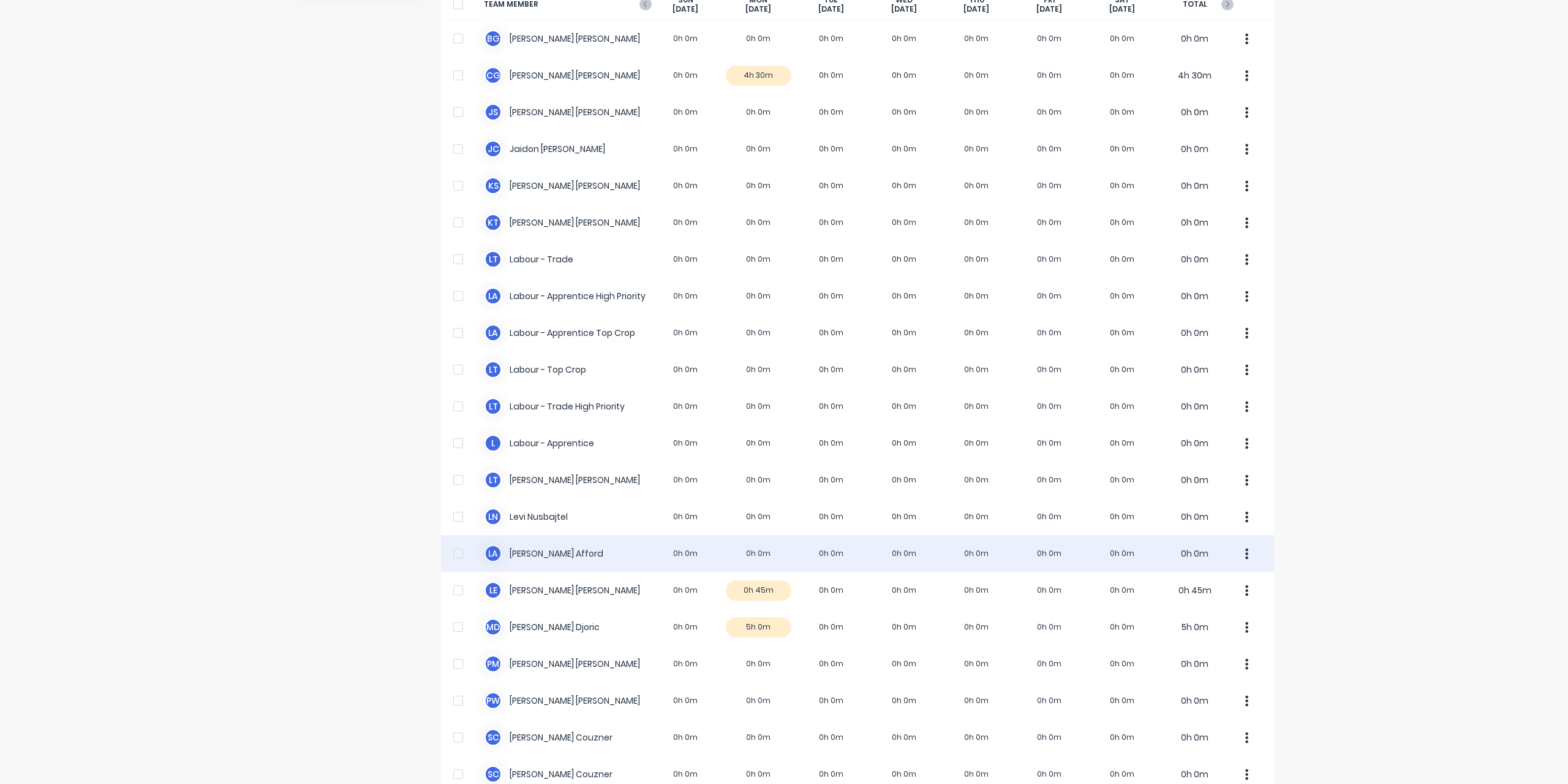
scroll to position [245, 0]
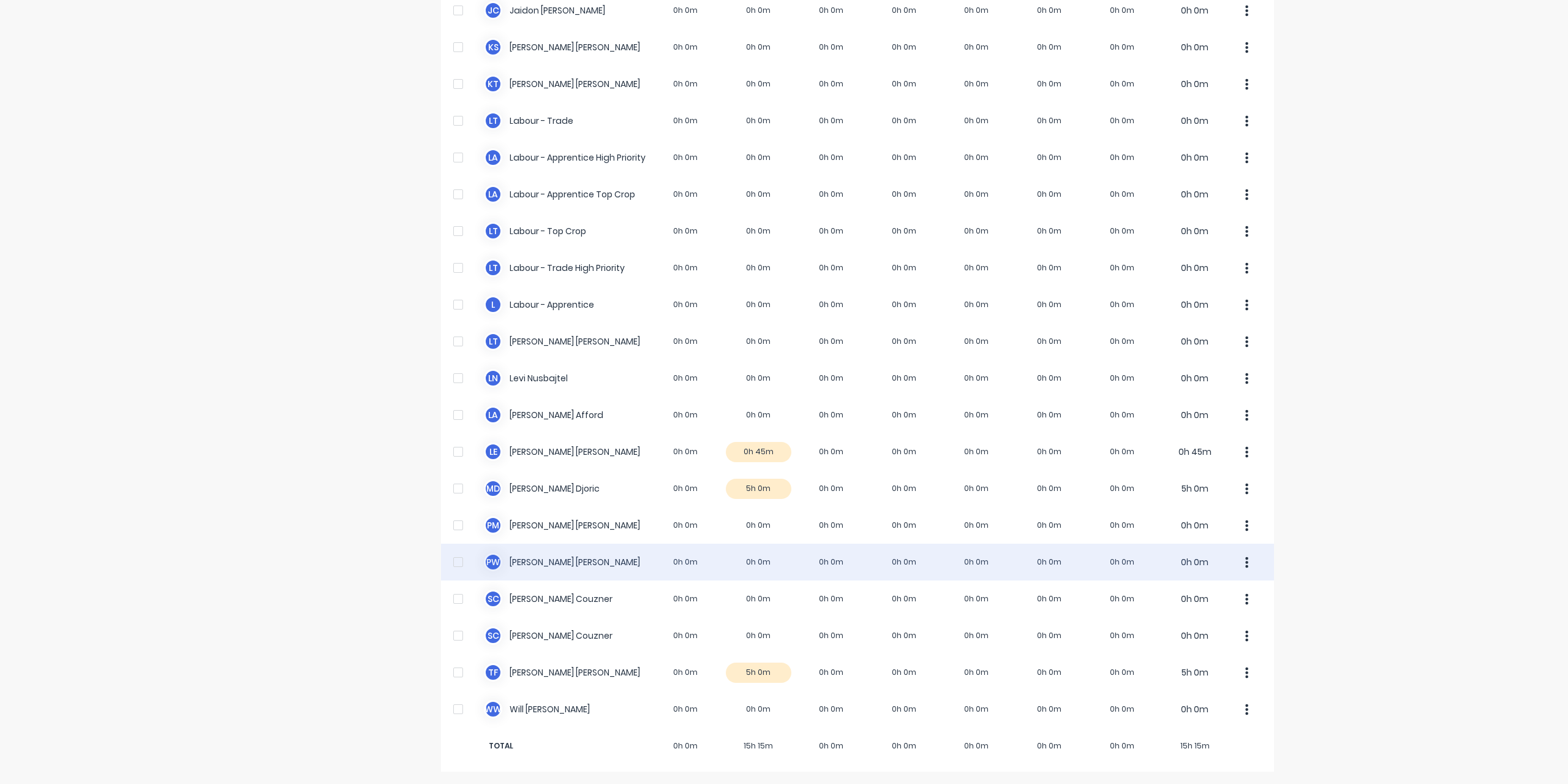
click at [543, 555] on div "P W [PERSON_NAME] 0h 0m 0h 0m 0h 0m 0h 0m 0h 0m 0h 0m 0h 0m 0h 0m" at bounding box center [857, 562] width 833 height 37
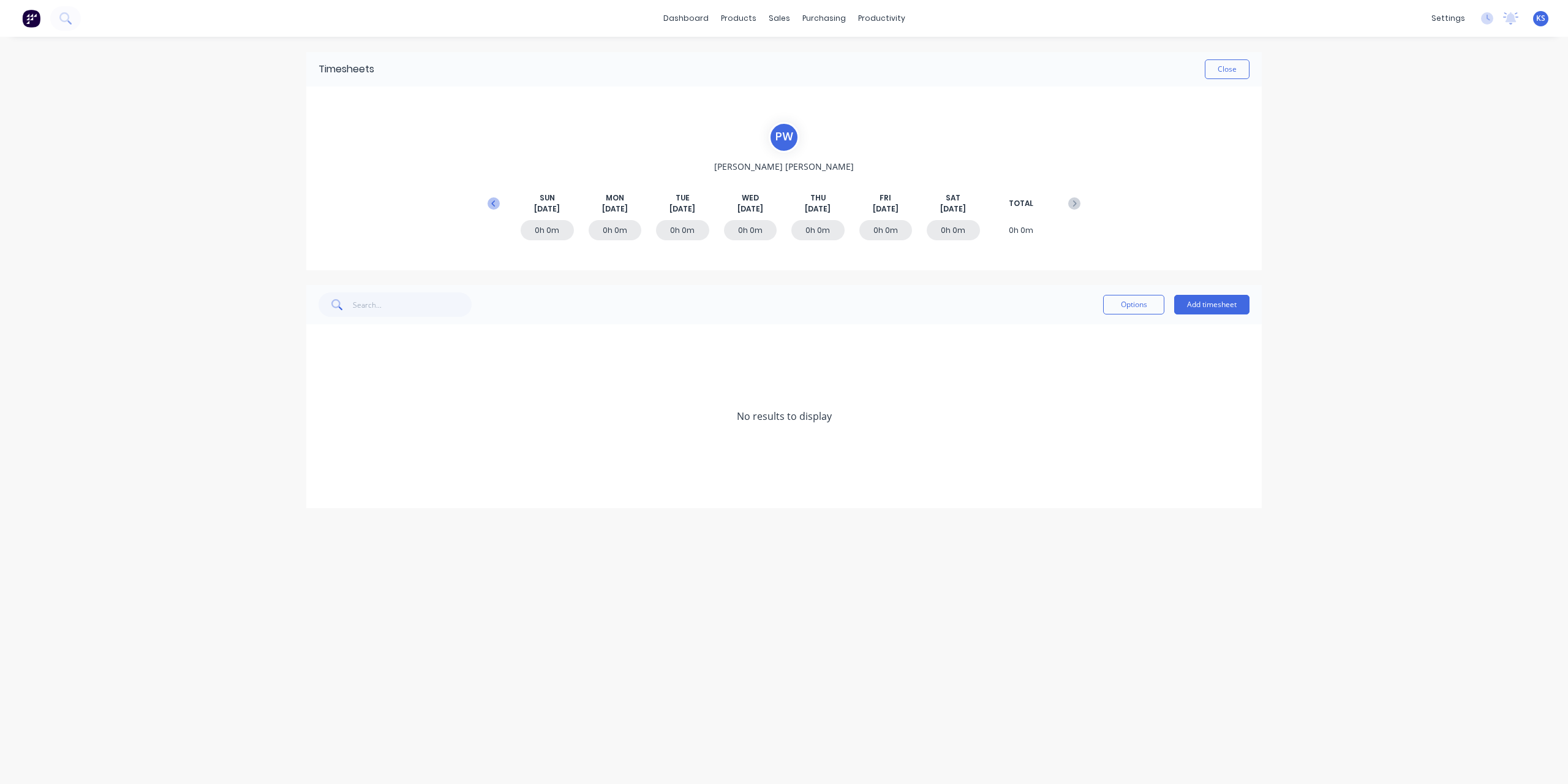
click at [493, 202] on icon at bounding box center [493, 203] width 12 height 12
click at [327, 456] on span at bounding box center [324, 453] width 12 height 12
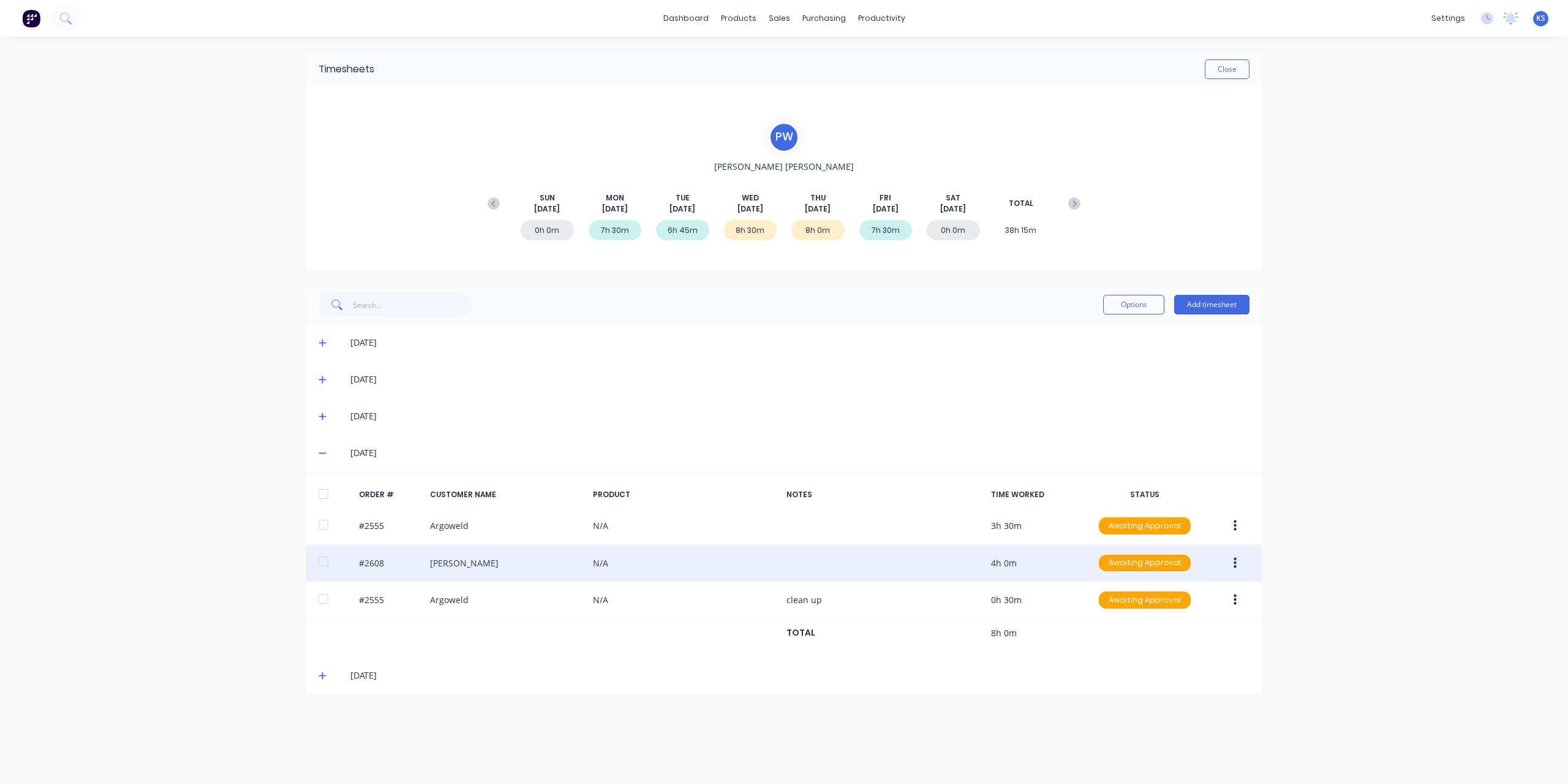
click at [330, 561] on div at bounding box center [324, 562] width 24 height 24
click at [1239, 565] on button "button" at bounding box center [1235, 563] width 29 height 22
click at [1183, 587] on div "Approve" at bounding box center [1191, 595] width 94 height 18
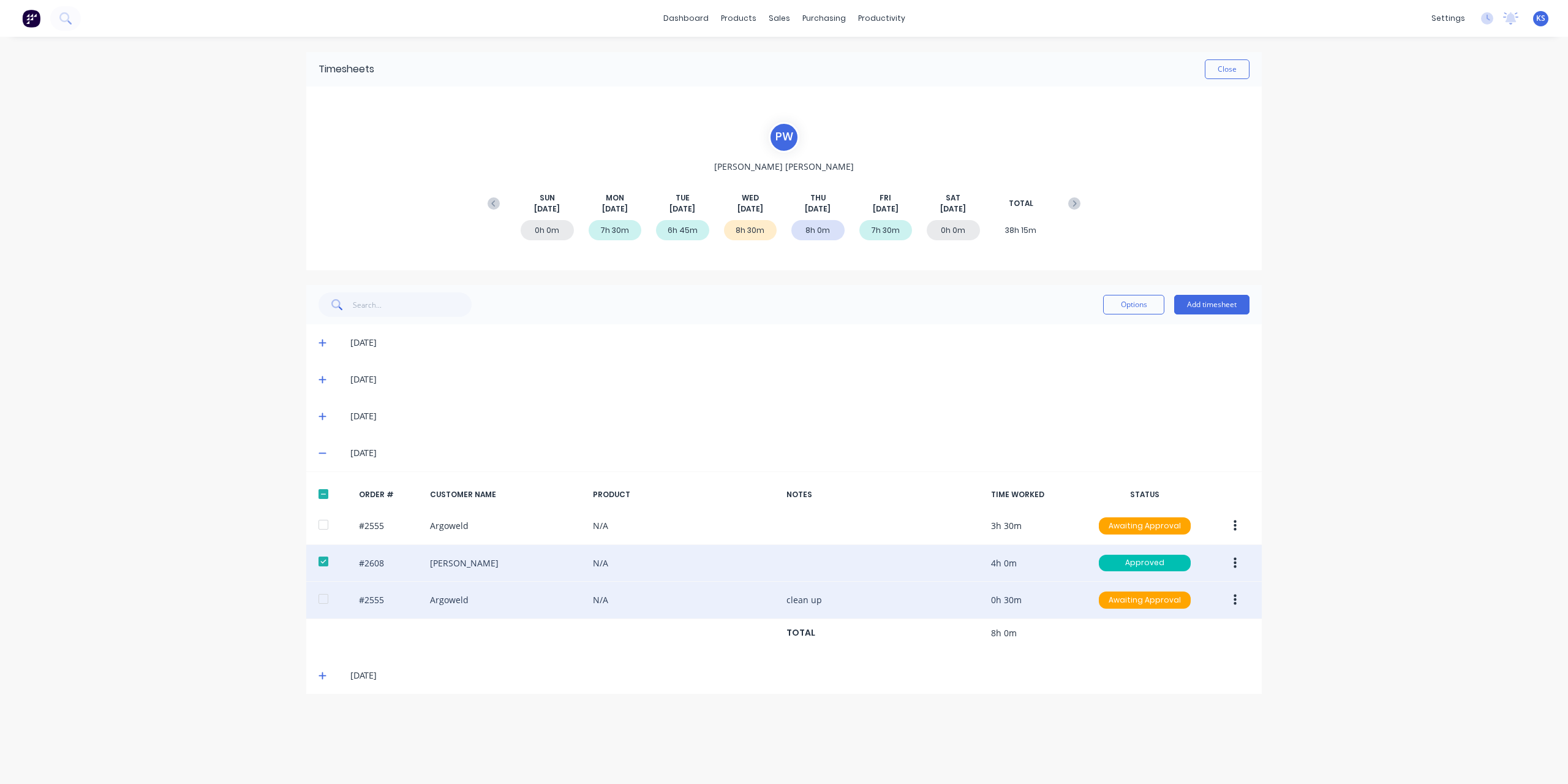
click at [433, 597] on div "#2555 Argoweld N/A clean up 0h 30m Awaiting Approval" at bounding box center [784, 600] width 956 height 37
click at [1241, 597] on button "button" at bounding box center [1235, 600] width 29 height 22
click at [1159, 677] on div "Edit" at bounding box center [1191, 680] width 94 height 18
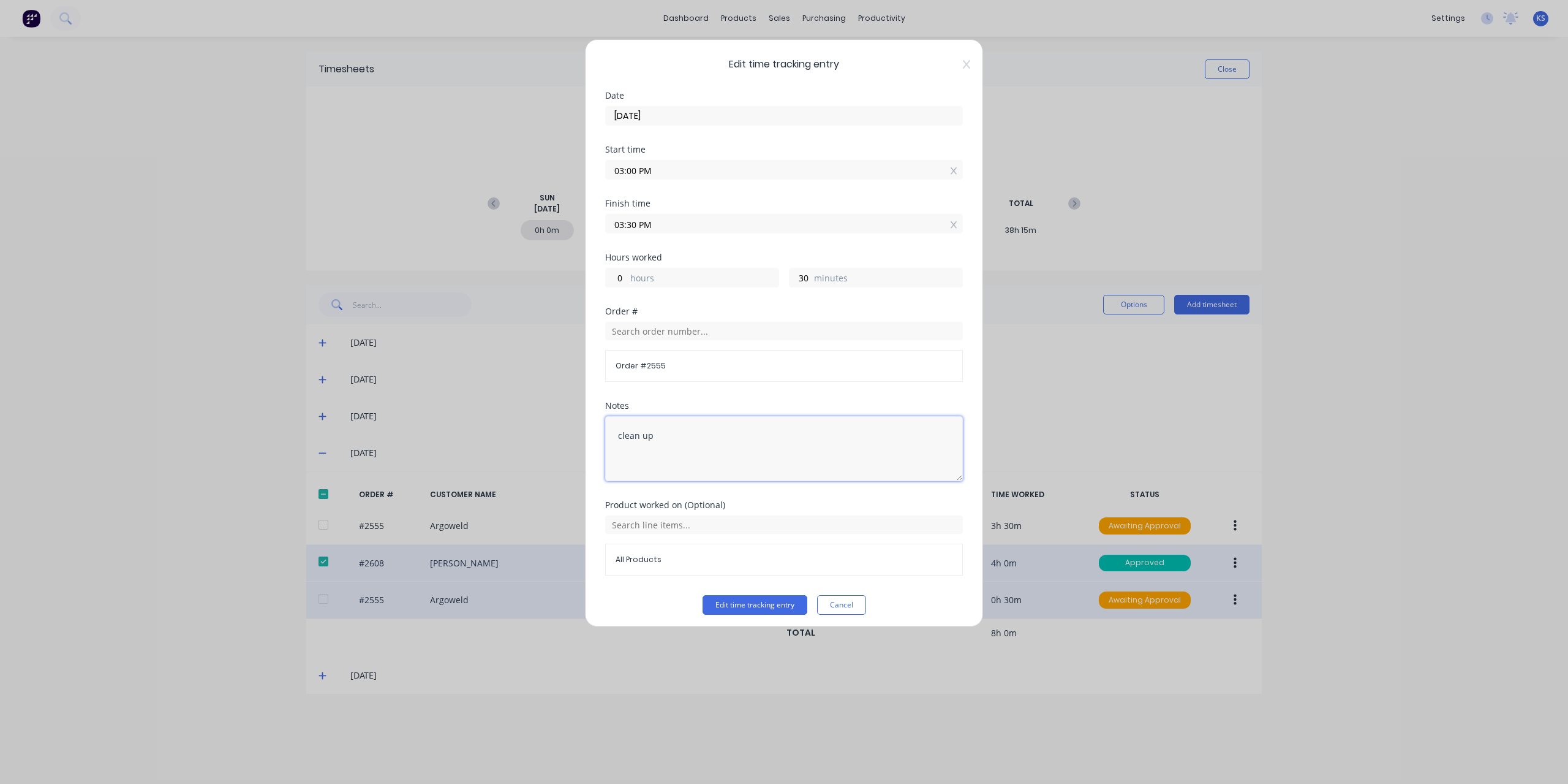
click at [731, 446] on textarea "clean up" at bounding box center [784, 448] width 358 height 65
click at [838, 599] on button "Cancel" at bounding box center [841, 605] width 49 height 20
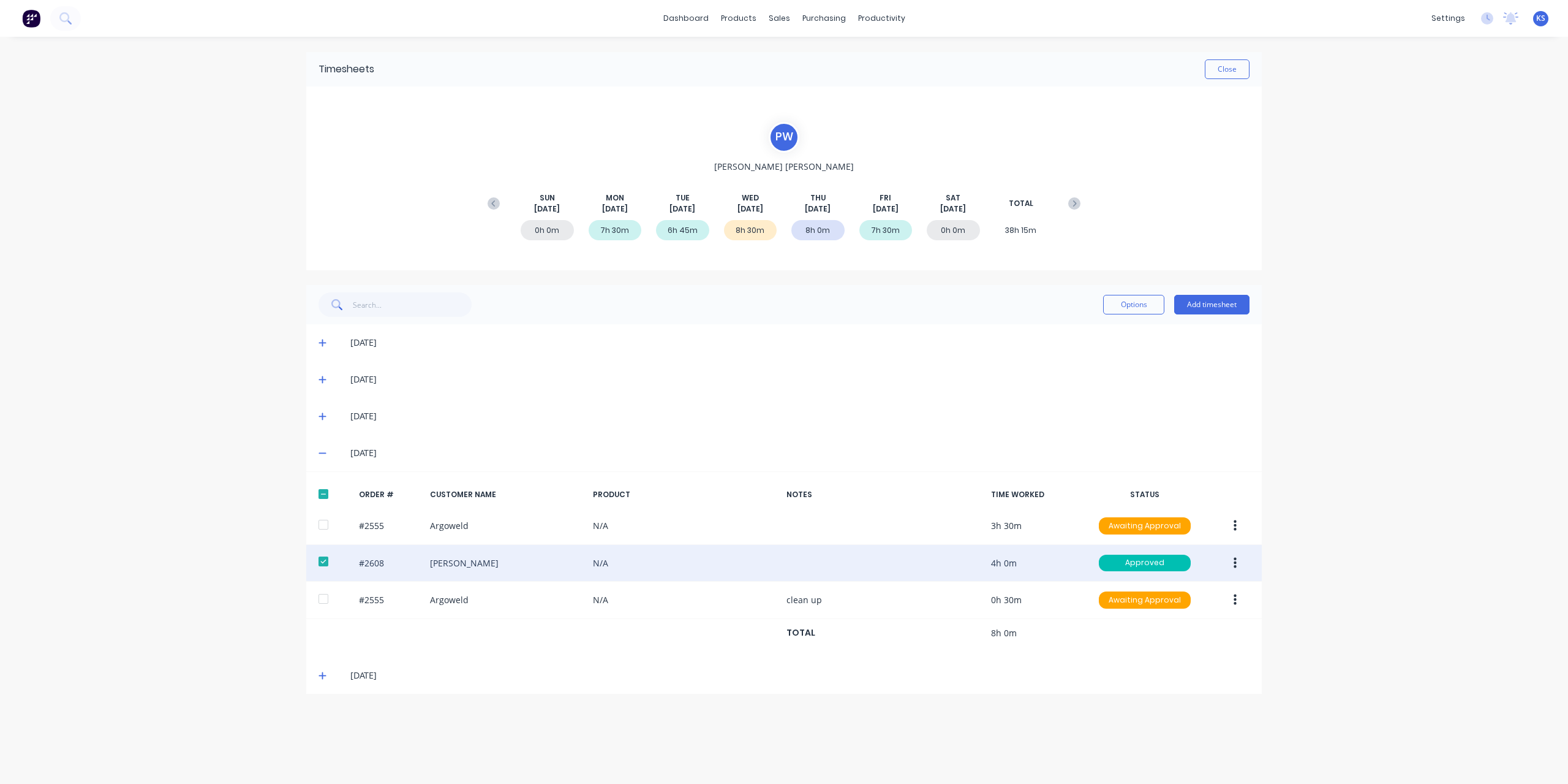
click at [1241, 603] on button "button" at bounding box center [1235, 600] width 29 height 22
click at [1184, 631] on div "Approve" at bounding box center [1191, 632] width 94 height 18
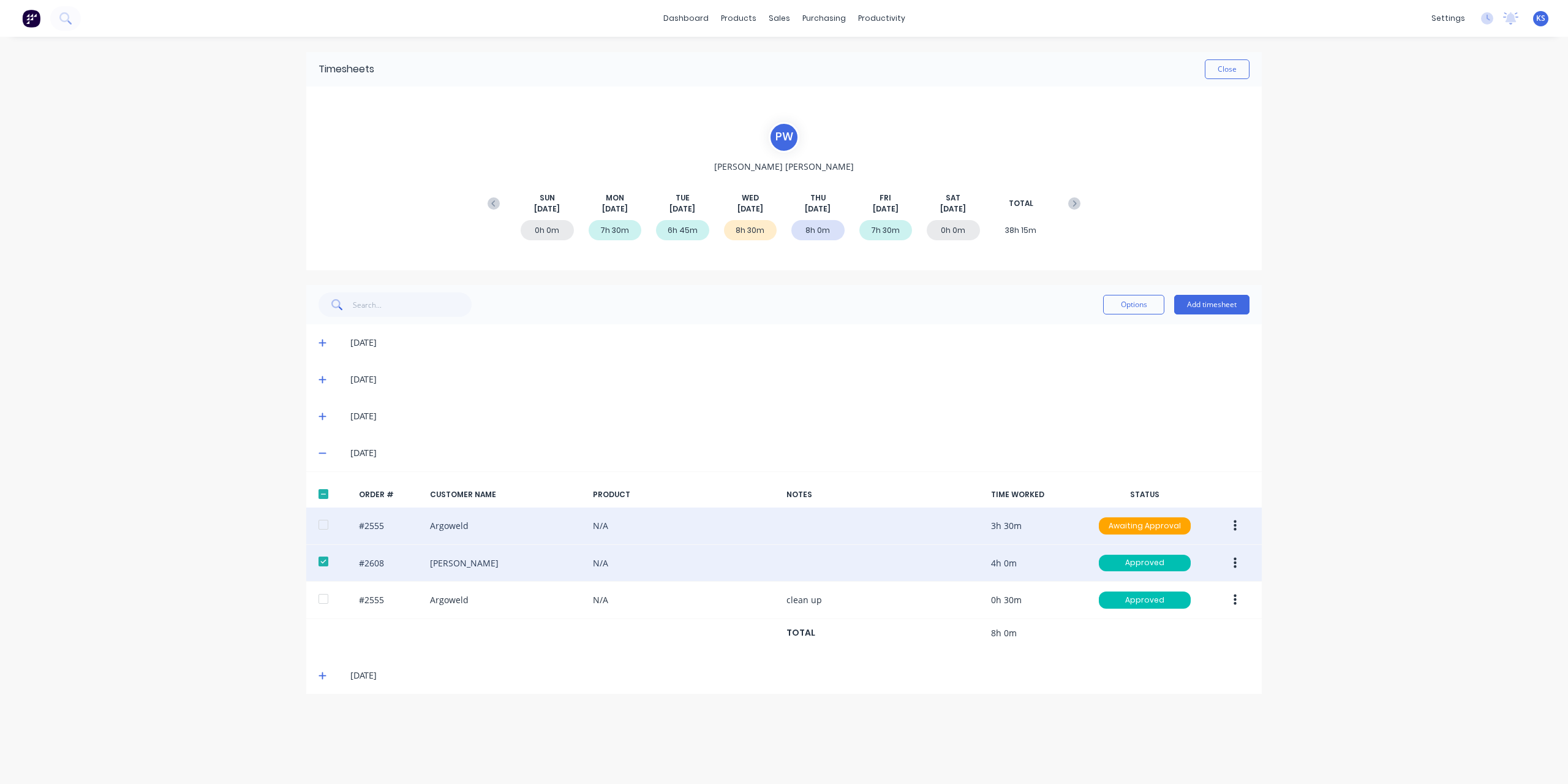
click at [1228, 527] on button "button" at bounding box center [1235, 526] width 29 height 22
click at [1154, 607] on div "Edit" at bounding box center [1191, 606] width 94 height 18
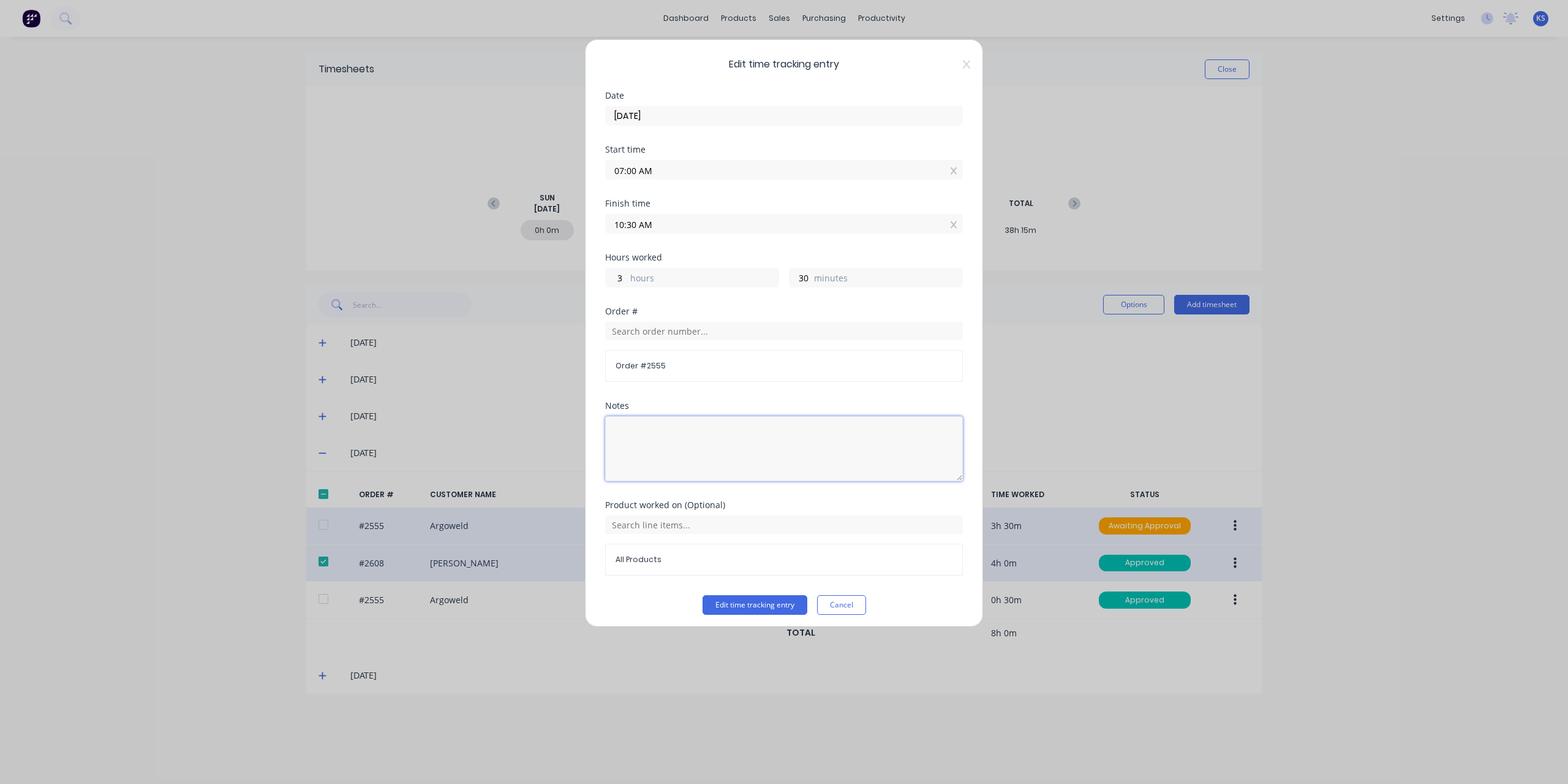
click at [650, 437] on textarea at bounding box center [784, 448] width 358 height 65
paste textarea "PR002228"
type textarea "Rework Gawler Body Works (Work Guru PR002228)"
click at [822, 603] on button "Cancel" at bounding box center [841, 605] width 49 height 20
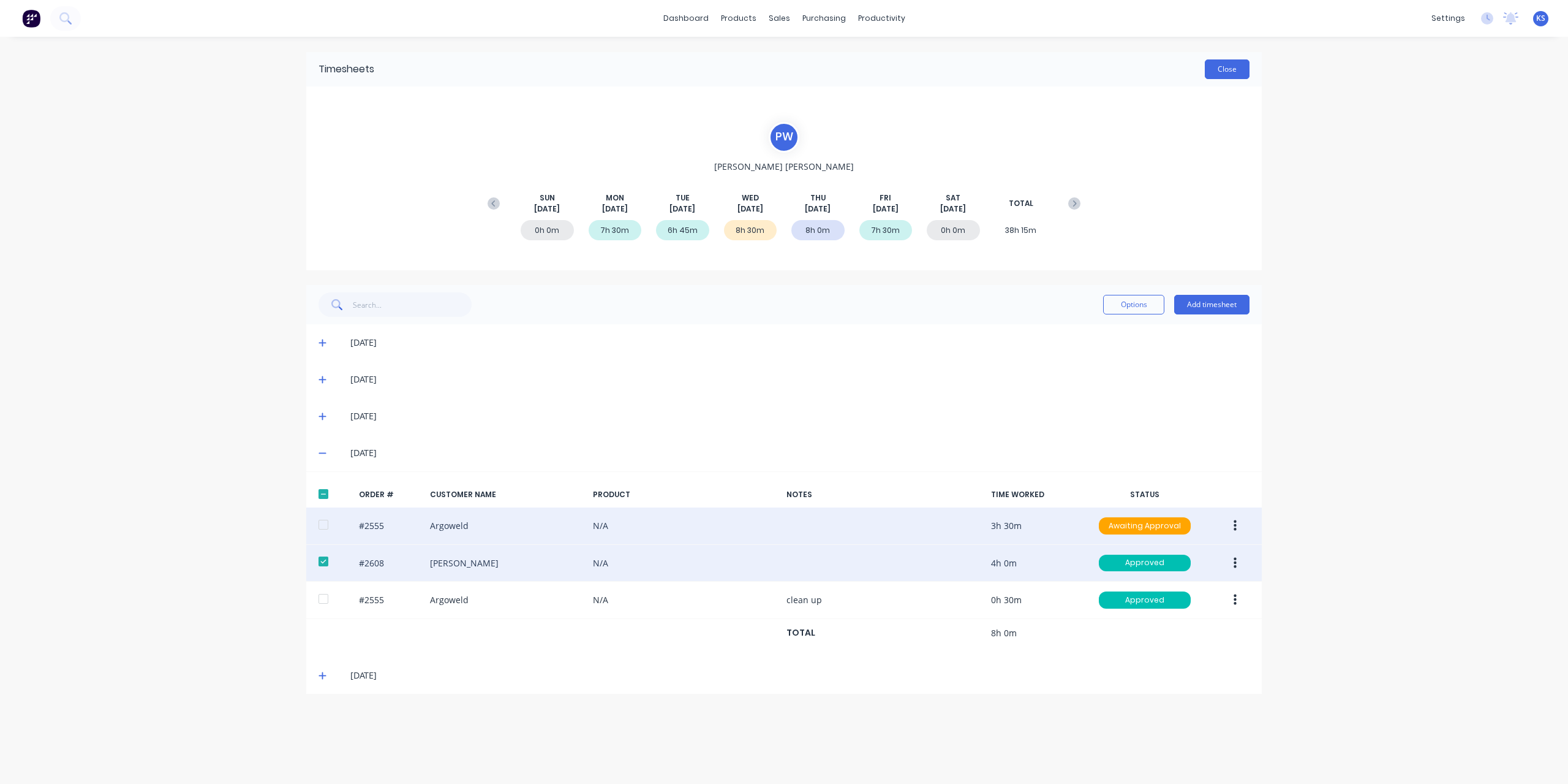
click at [1226, 62] on button "Close" at bounding box center [1227, 69] width 45 height 20
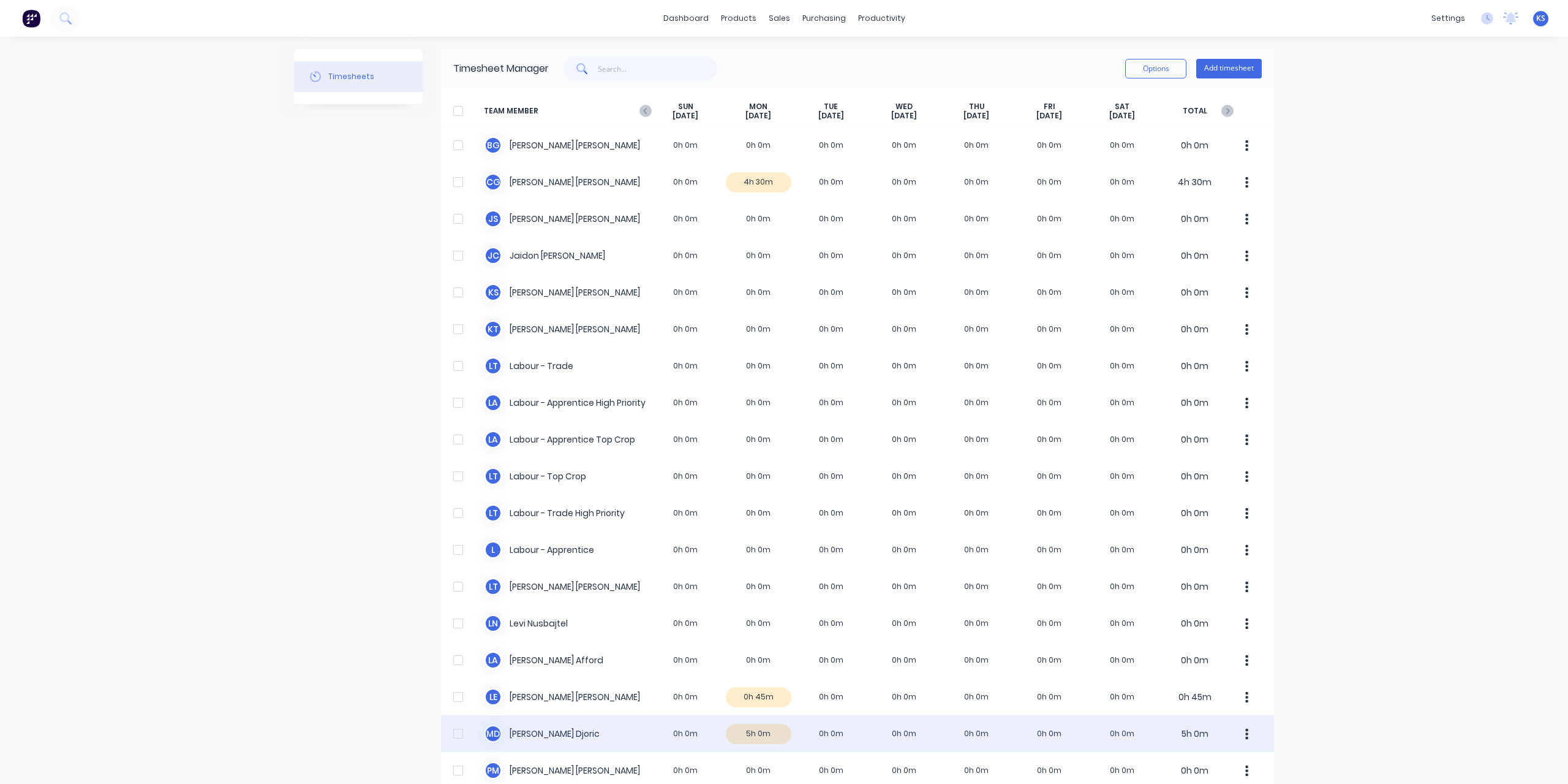
click at [544, 731] on div "M D [PERSON_NAME] 0h 0m 5h 0m 0h 0m 0h 0m 0h 0m 0h 0m 0h 0m 5h 0m" at bounding box center [857, 734] width 833 height 37
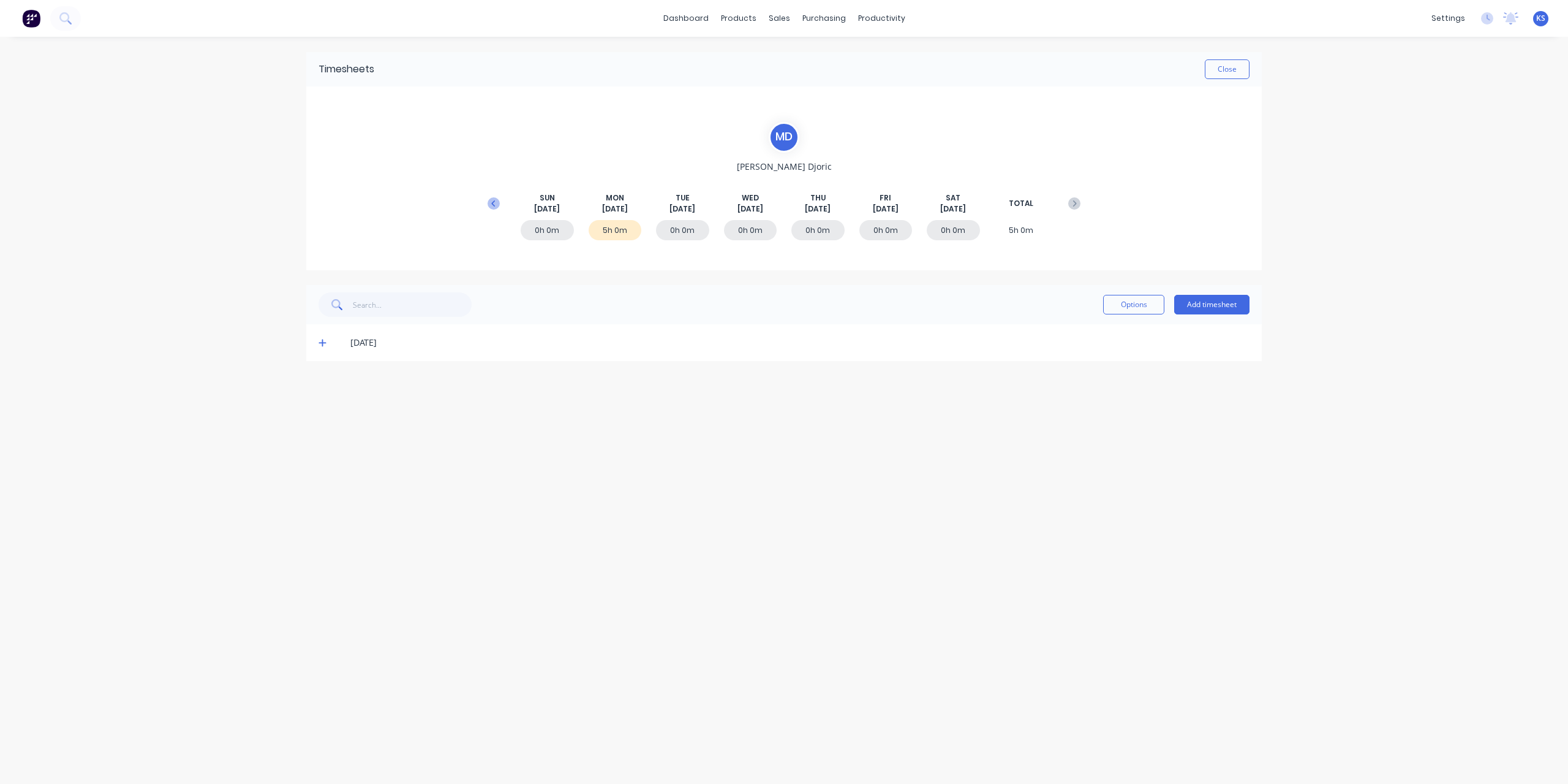
click at [499, 197] on icon at bounding box center [493, 203] width 12 height 12
click at [321, 454] on icon at bounding box center [322, 453] width 8 height 8
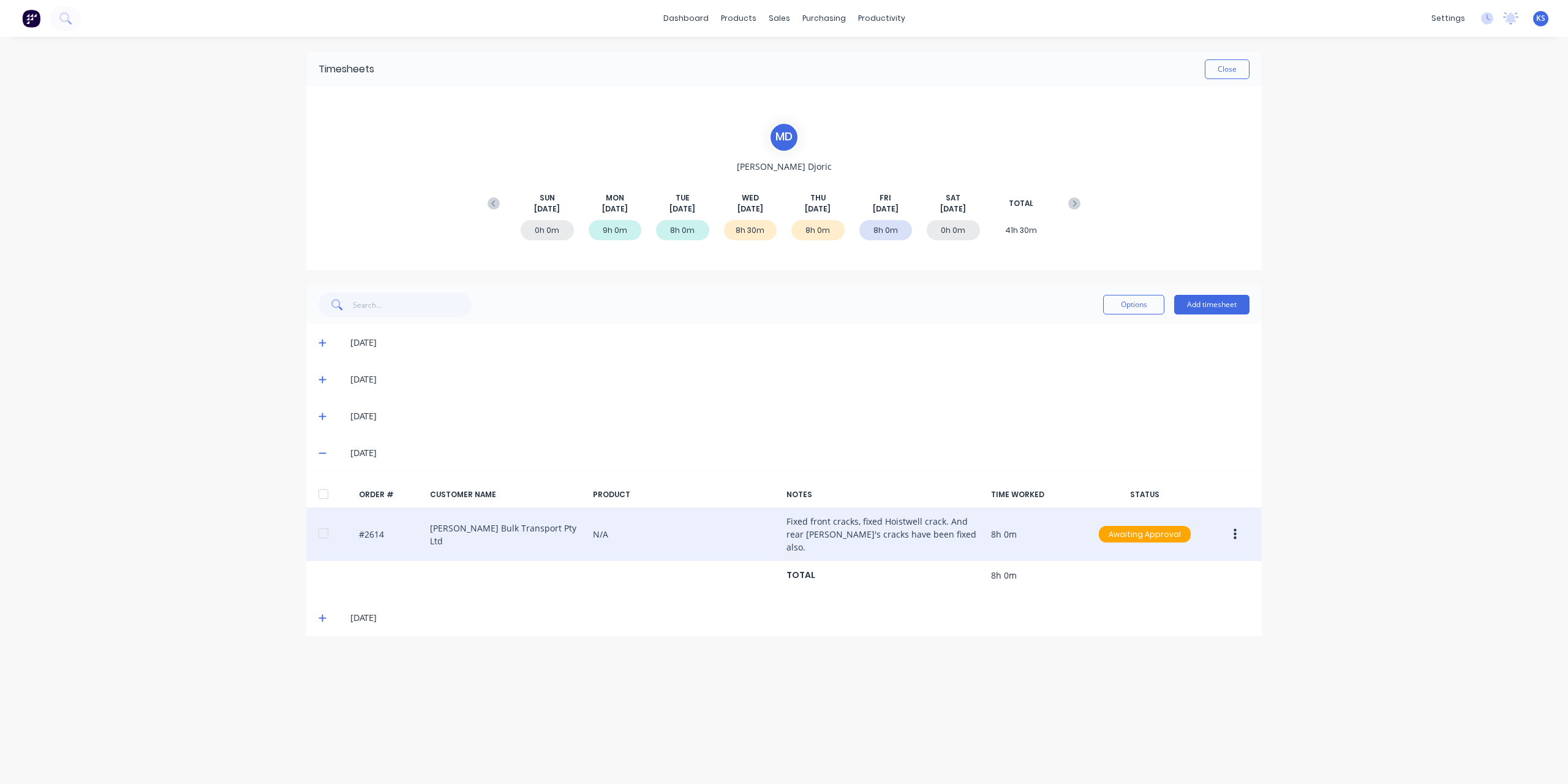
click at [324, 527] on div at bounding box center [324, 533] width 24 height 24
click at [1242, 527] on button "button" at bounding box center [1235, 534] width 29 height 22
click at [1187, 558] on div "Approve" at bounding box center [1191, 566] width 94 height 18
click at [1242, 70] on button "Close" at bounding box center [1227, 69] width 45 height 20
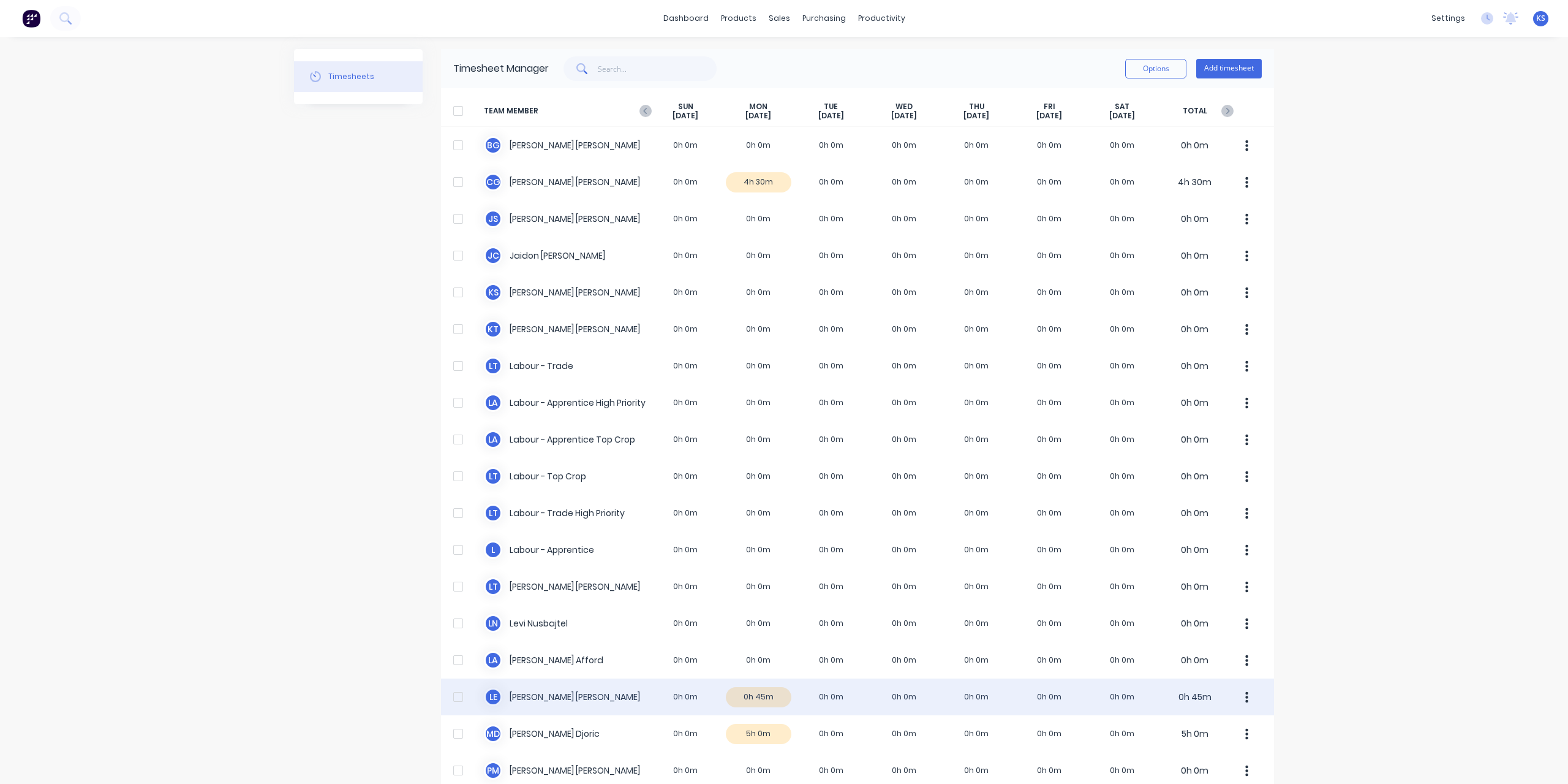
click at [544, 692] on div "L E [PERSON_NAME] 0h 0m 0h 45m 0h 0m 0h 0m 0h 0m 0h 0m 0h 0m 0h 45m" at bounding box center [857, 696] width 833 height 37
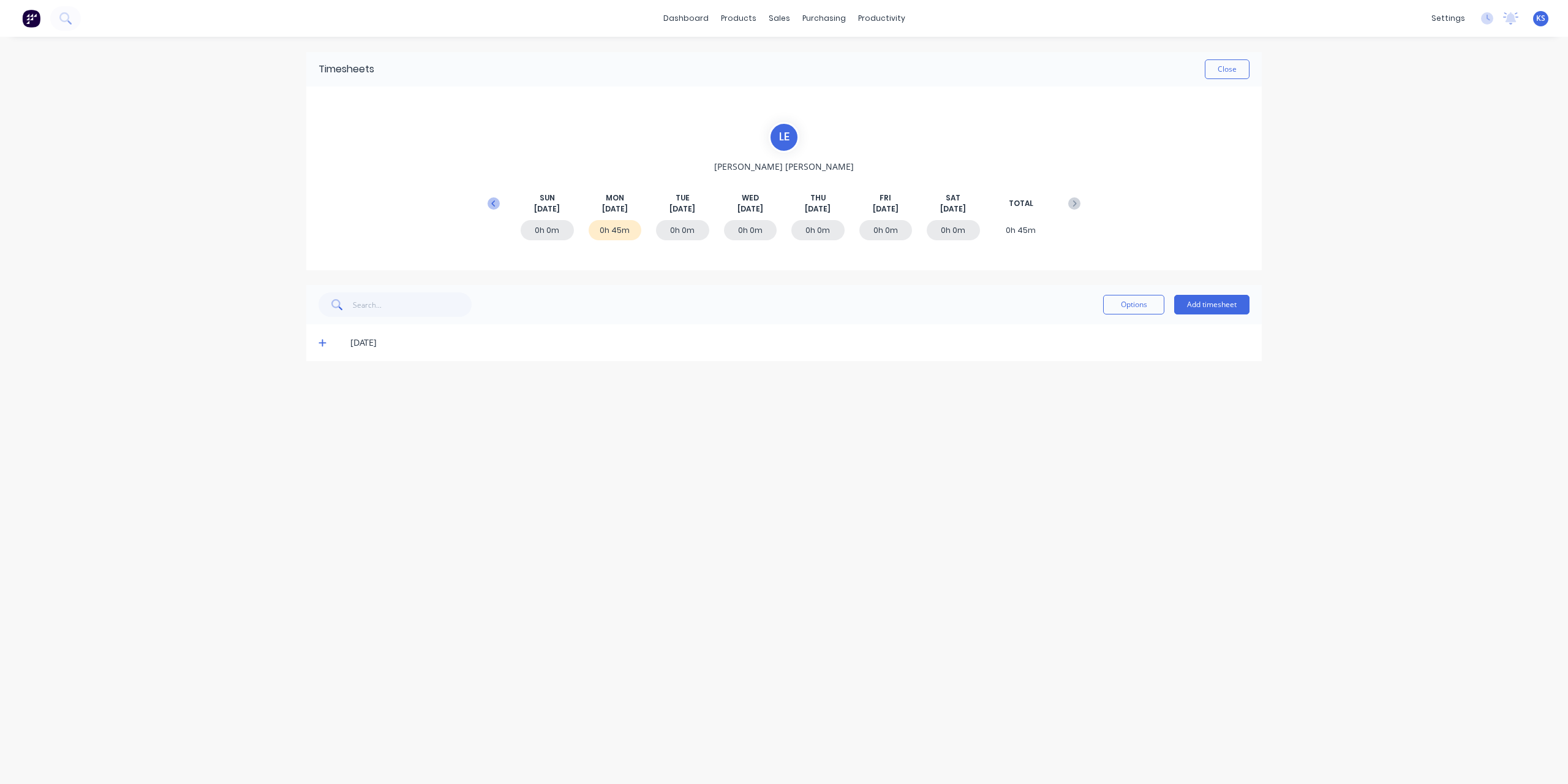
click at [493, 198] on icon at bounding box center [493, 203] width 12 height 12
click at [321, 458] on span at bounding box center [324, 453] width 12 height 12
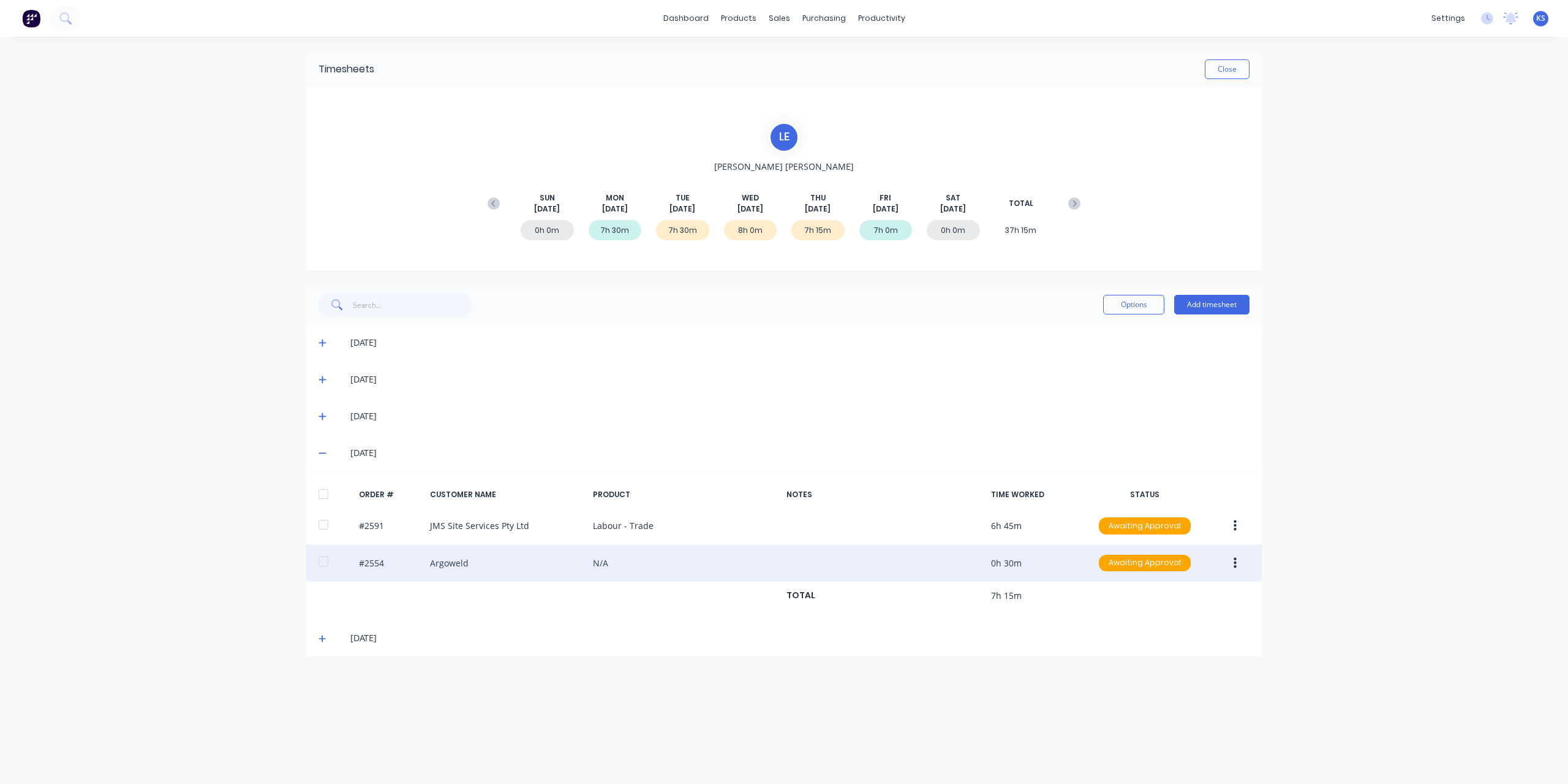
click at [324, 559] on div at bounding box center [324, 562] width 24 height 24
click at [1228, 557] on button "button" at bounding box center [1235, 563] width 29 height 22
click at [1154, 637] on div "Edit" at bounding box center [1191, 644] width 94 height 18
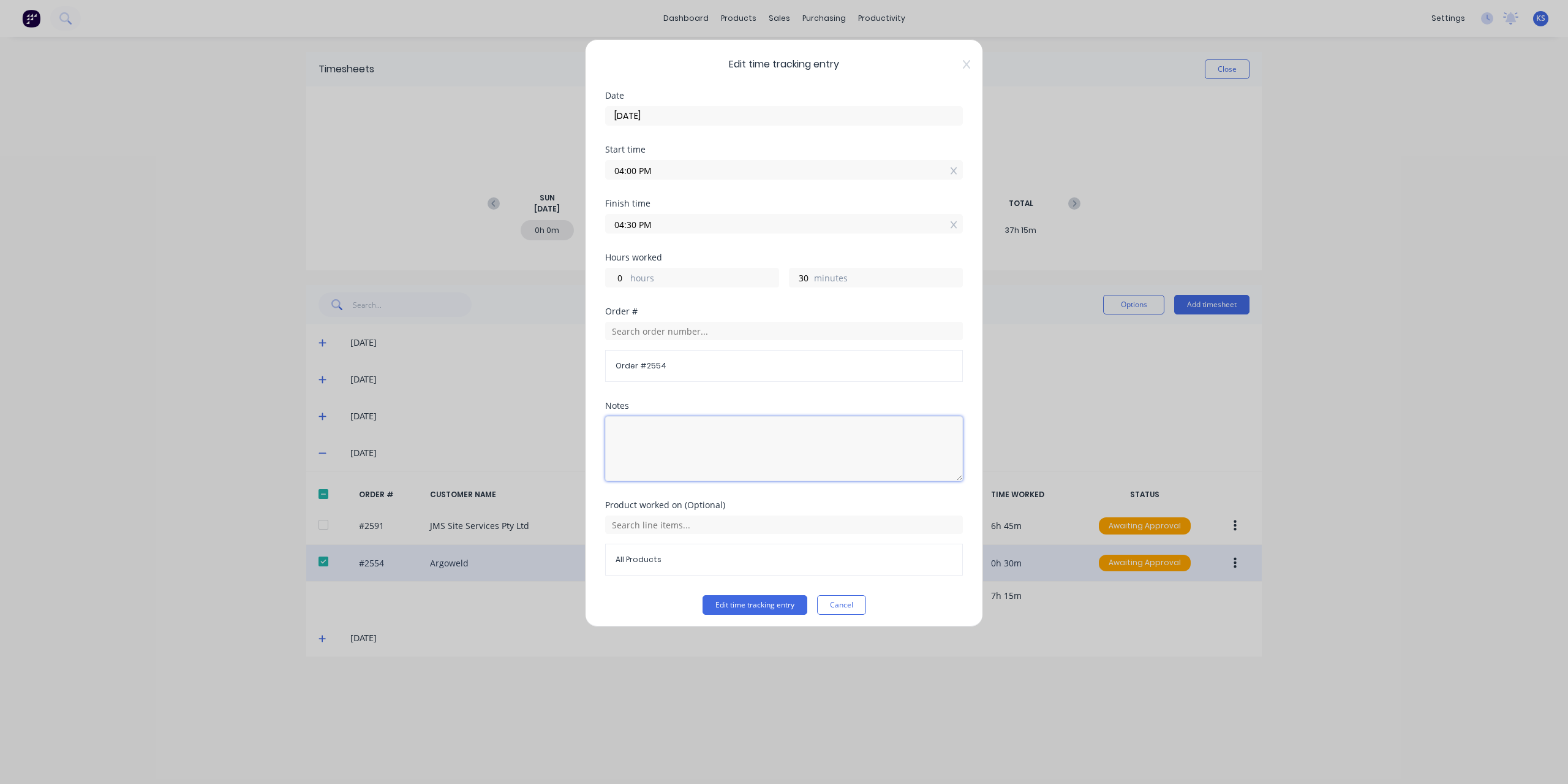
click at [784, 437] on textarea at bounding box center [784, 448] width 358 height 65
type textarea "Helping [PERSON_NAME]"
click at [718, 597] on button "Edit time tracking entry" at bounding box center [755, 605] width 105 height 20
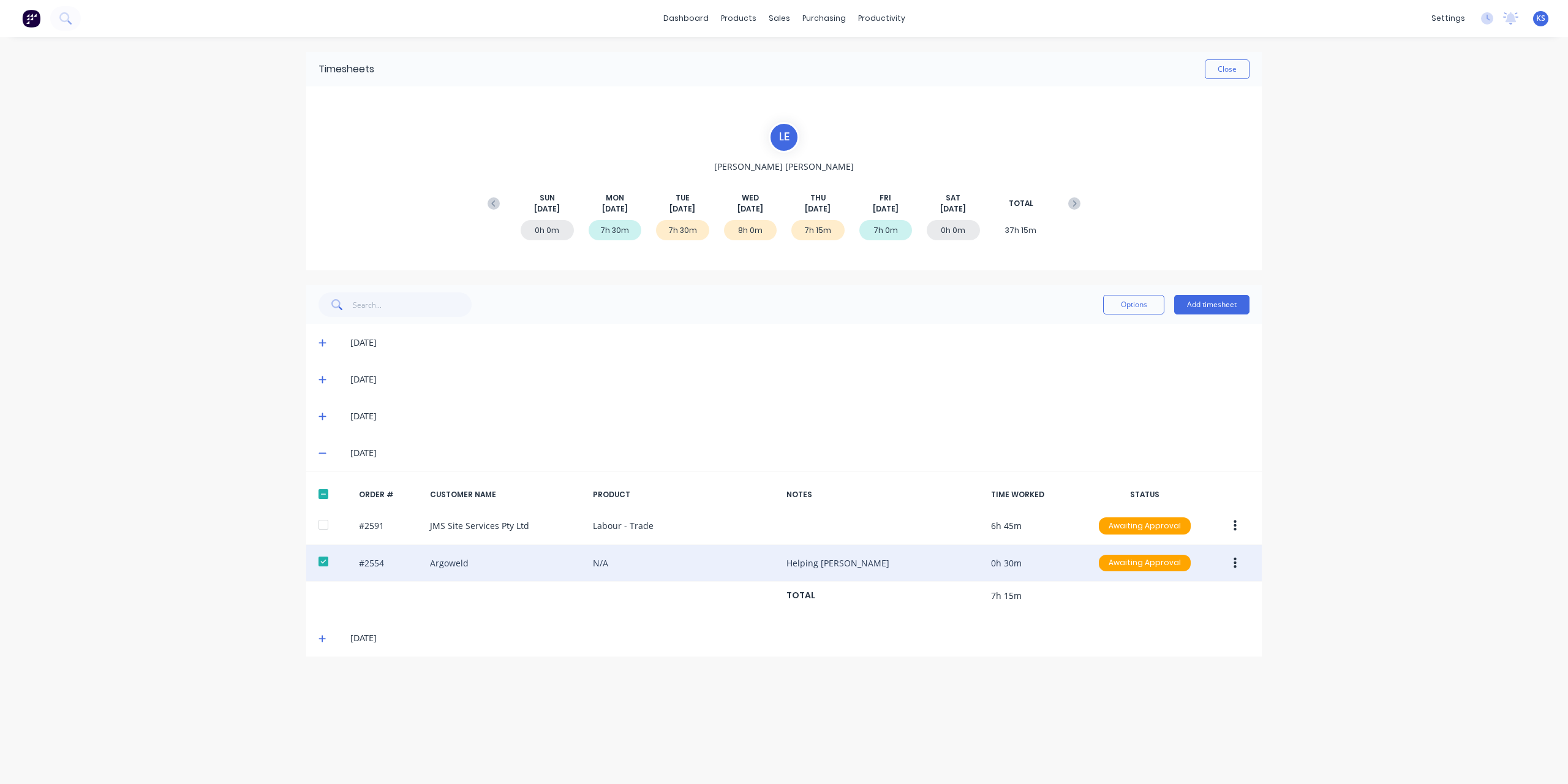
click at [1225, 557] on button "button" at bounding box center [1235, 563] width 29 height 22
click at [1184, 587] on div "Approve" at bounding box center [1191, 595] width 94 height 18
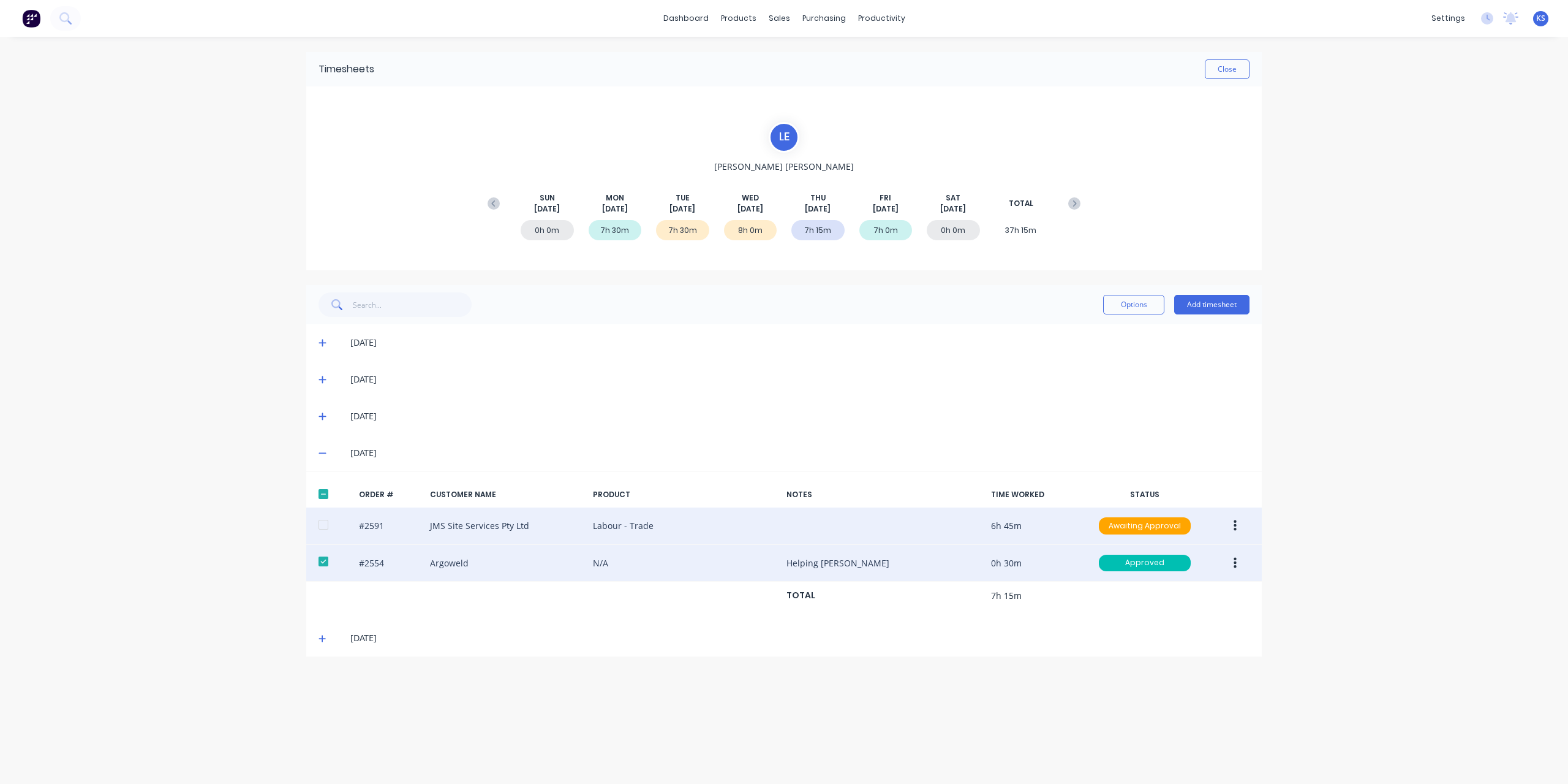
click at [321, 530] on div at bounding box center [324, 524] width 24 height 24
click at [1241, 525] on button "button" at bounding box center [1235, 526] width 29 height 22
click at [1158, 565] on div "Approve" at bounding box center [1191, 558] width 94 height 18
click at [1234, 64] on button "Close" at bounding box center [1227, 69] width 45 height 20
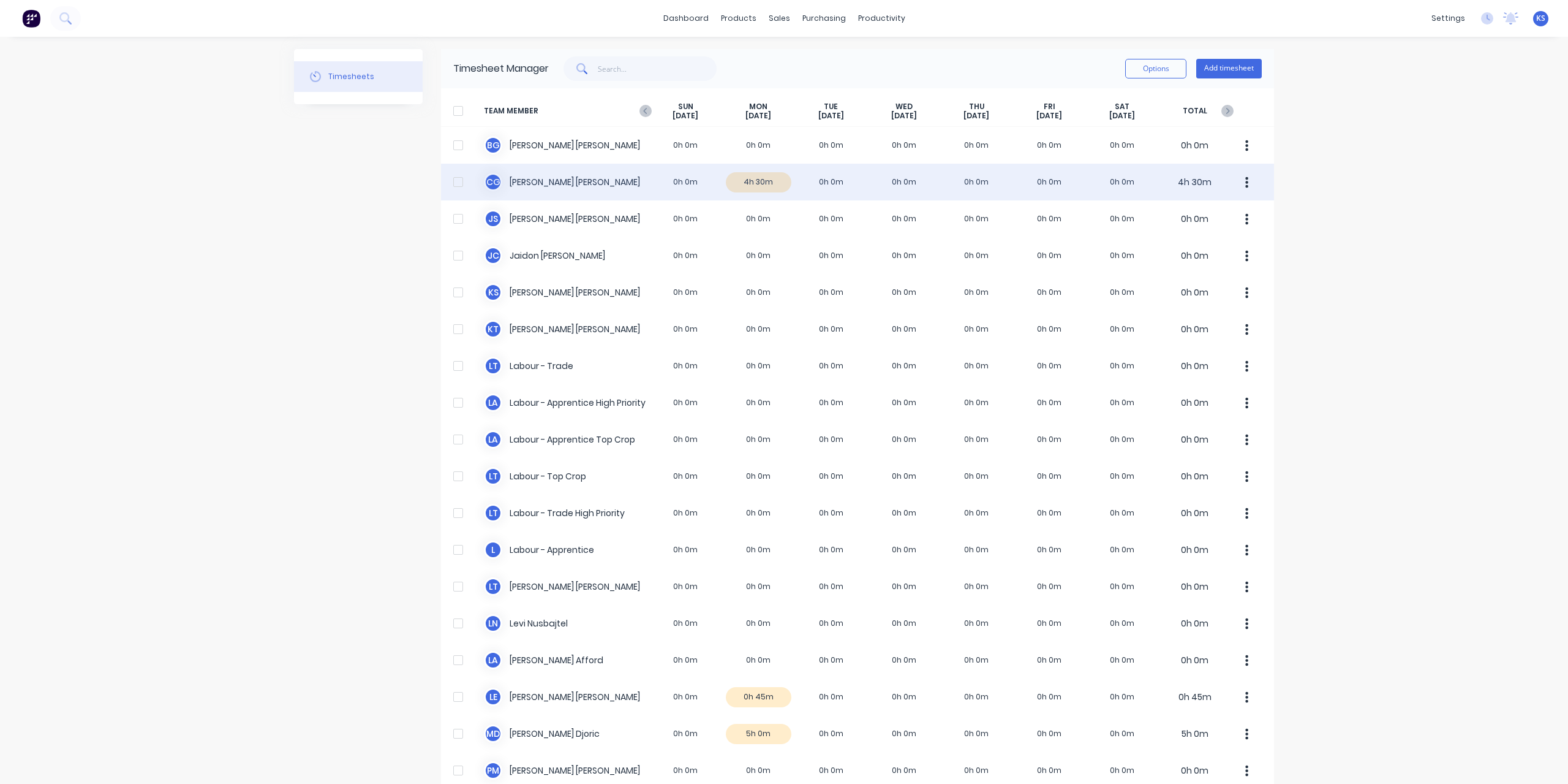
click at [522, 178] on div "C G [PERSON_NAME] 0h 0m 4h 30m 0h 0m 0h 0m 0h 0m 0h 0m 0h 0m 4h 30m" at bounding box center [857, 182] width 833 height 37
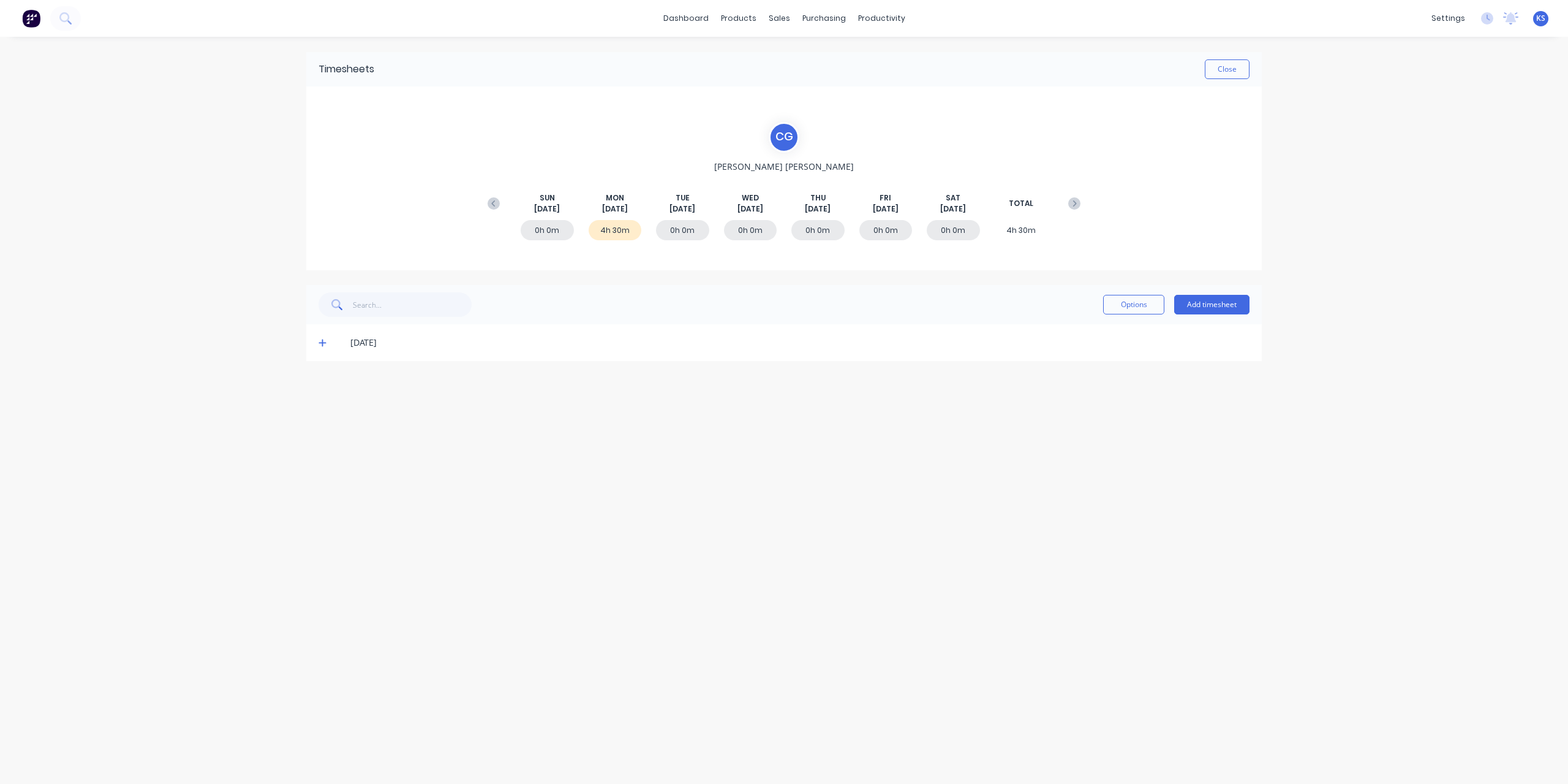
click at [324, 341] on icon at bounding box center [322, 342] width 8 height 8
click at [1238, 74] on button "Close" at bounding box center [1227, 69] width 45 height 20
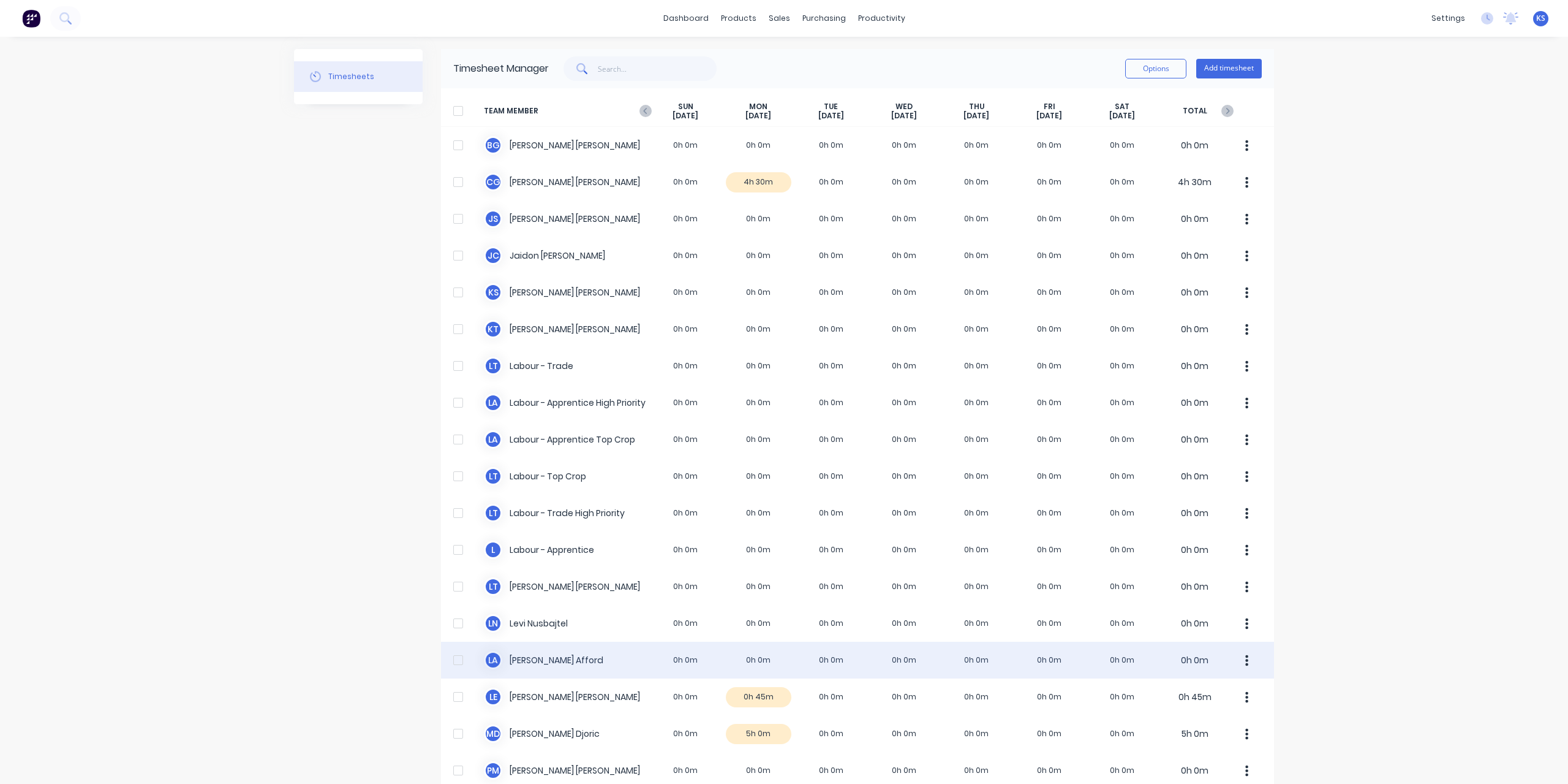
click at [536, 655] on div "[PERSON_NAME] 0h 0m 0h 0m 0h 0m 0h 0m 0h 0m 0h 0m 0h 0m 0h 0m" at bounding box center [857, 660] width 833 height 37
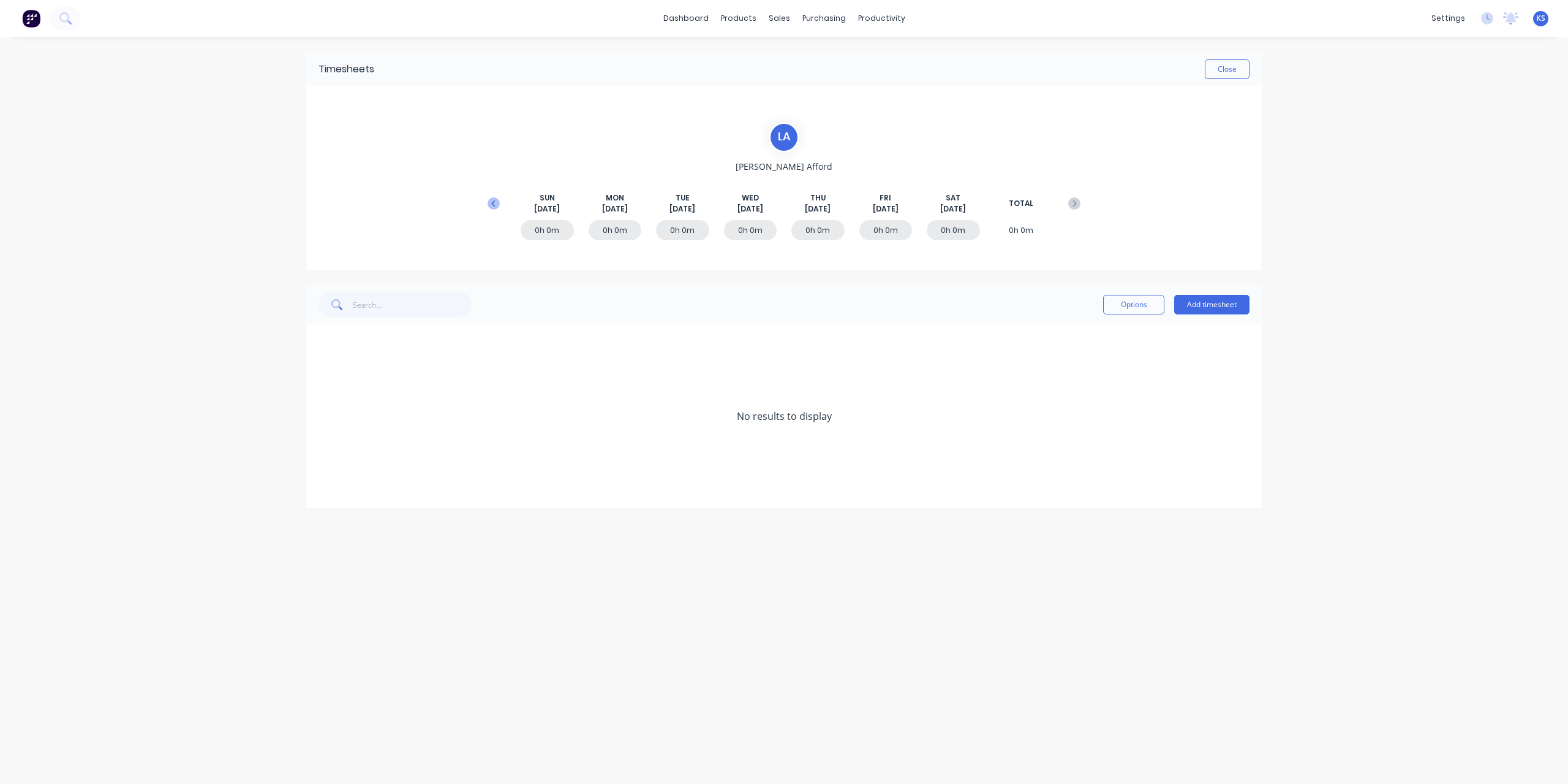
click at [496, 202] on icon at bounding box center [493, 203] width 12 height 12
click at [322, 449] on icon at bounding box center [322, 453] width 8 height 8
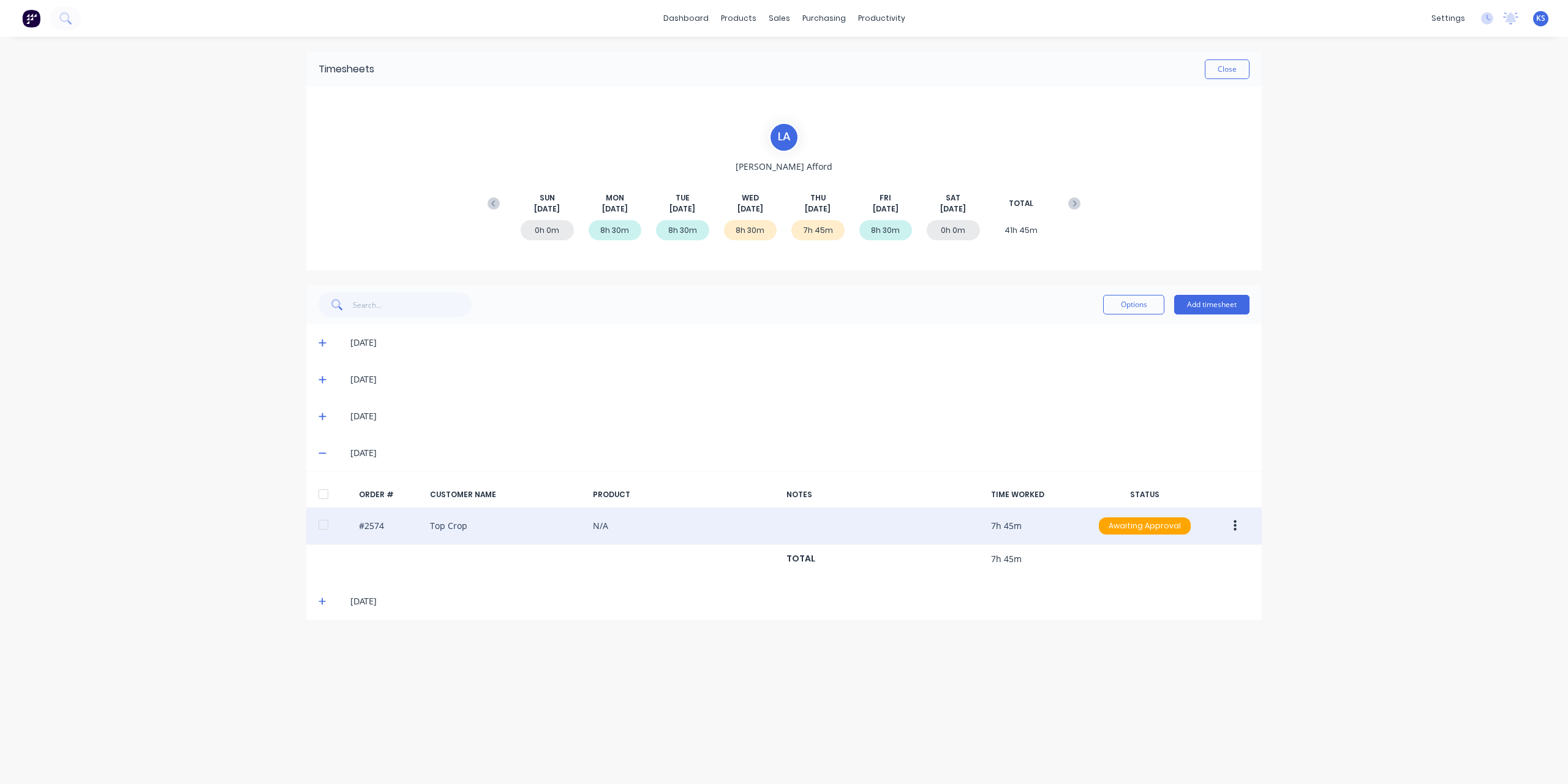
click at [327, 522] on div at bounding box center [324, 524] width 24 height 24
click at [1234, 524] on icon "button" at bounding box center [1235, 526] width 3 height 11
click at [1202, 555] on div "Approve" at bounding box center [1191, 558] width 94 height 18
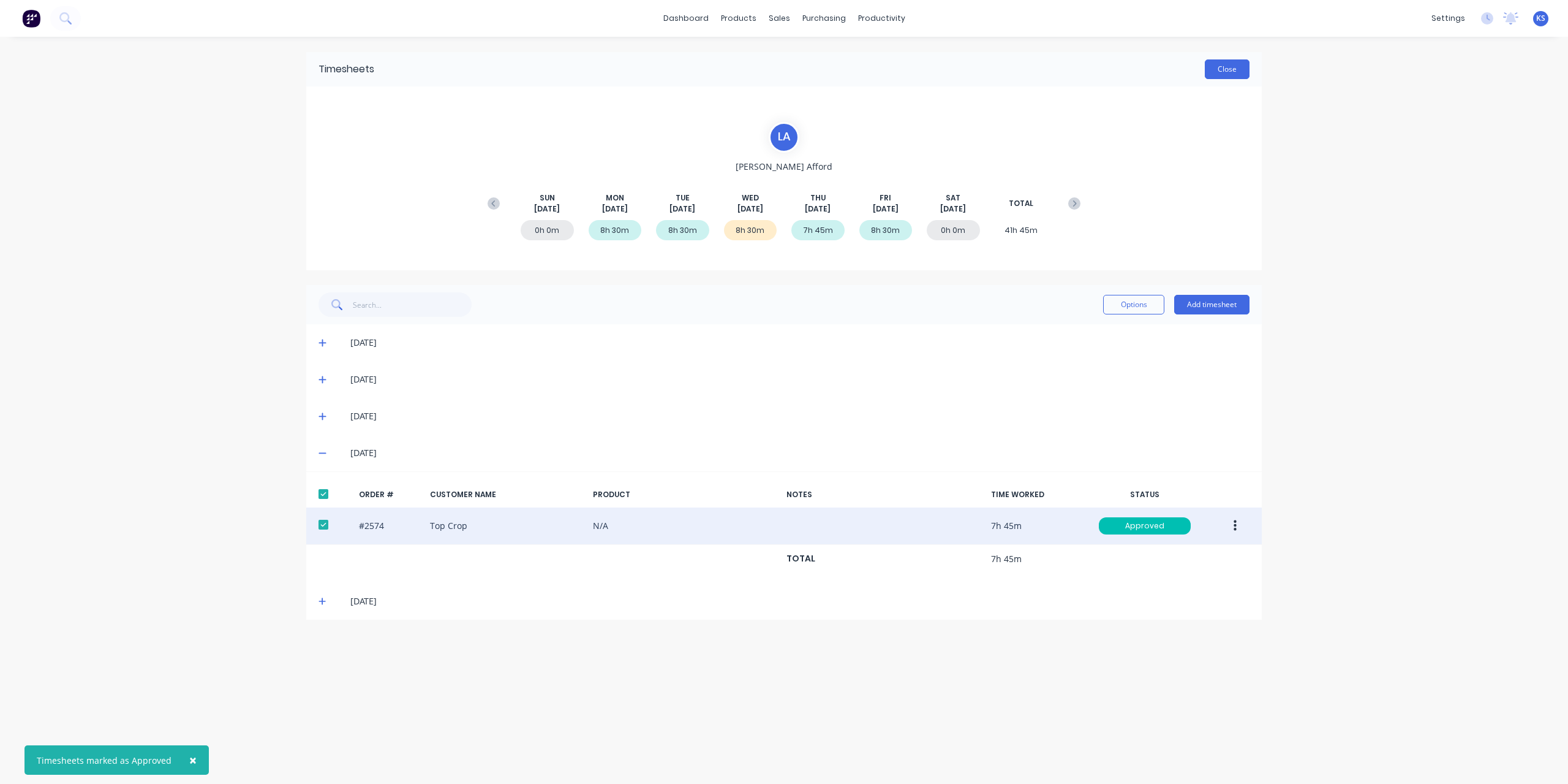
click at [1229, 69] on button "Close" at bounding box center [1227, 69] width 45 height 20
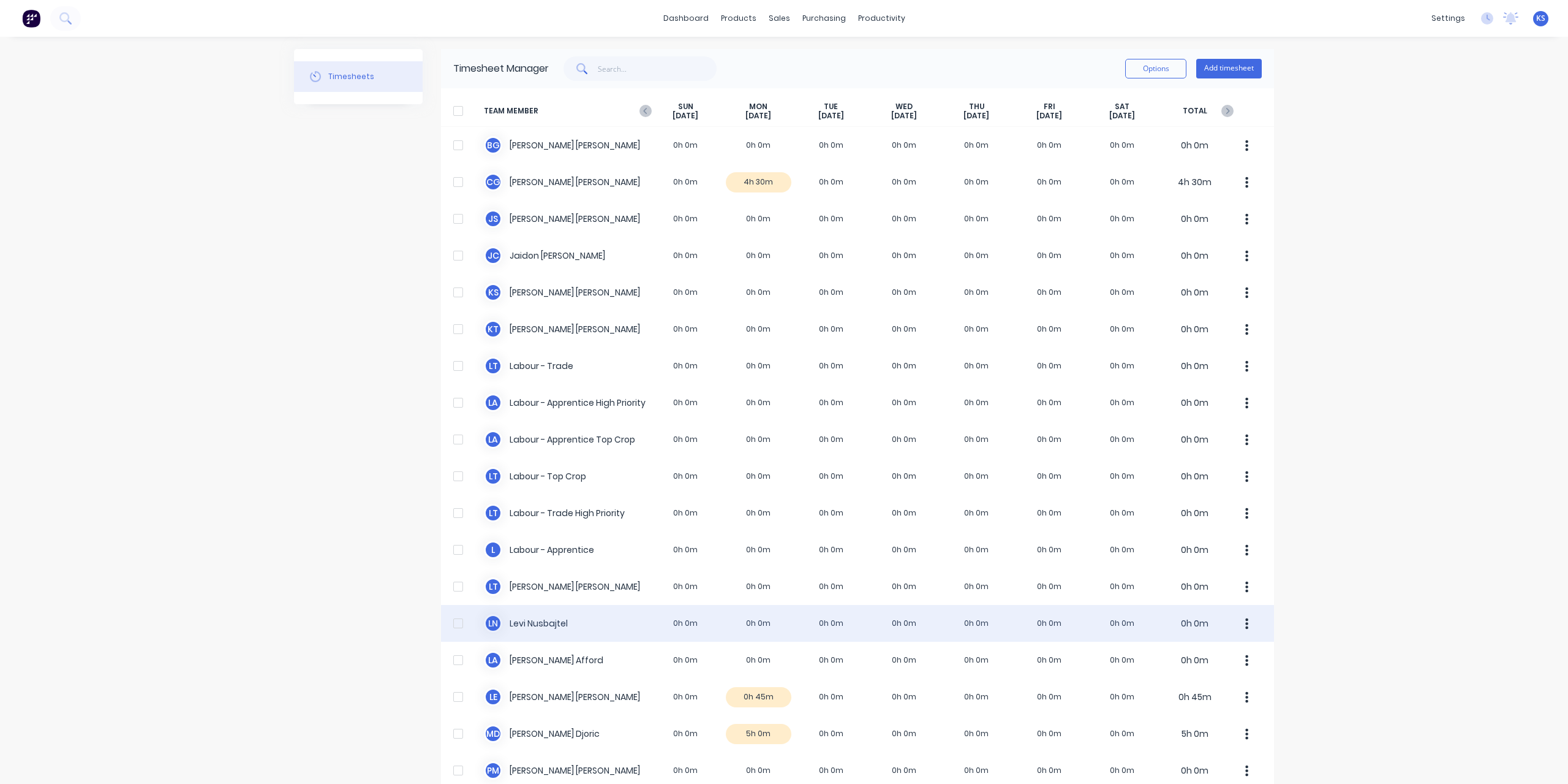
click at [542, 640] on div "[PERSON_NAME] Nusbajtel 0h 0m 0h 0m 0h 0m 0h 0m 0h 0m 0h 0m 0h 0m 0h 0m" at bounding box center [857, 623] width 833 height 37
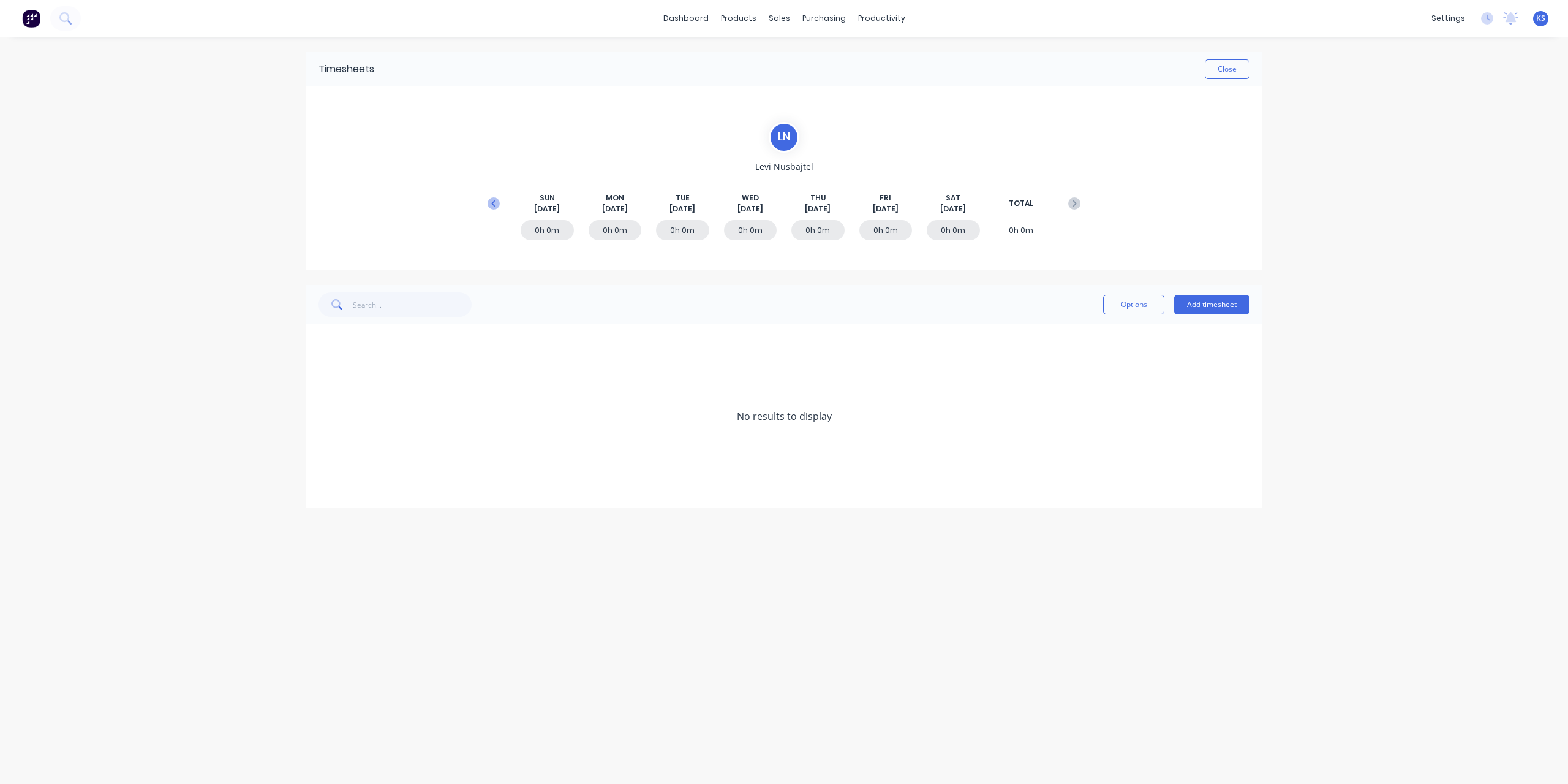
click at [490, 199] on icon at bounding box center [493, 203] width 12 height 12
click at [321, 456] on span at bounding box center [324, 453] width 12 height 12
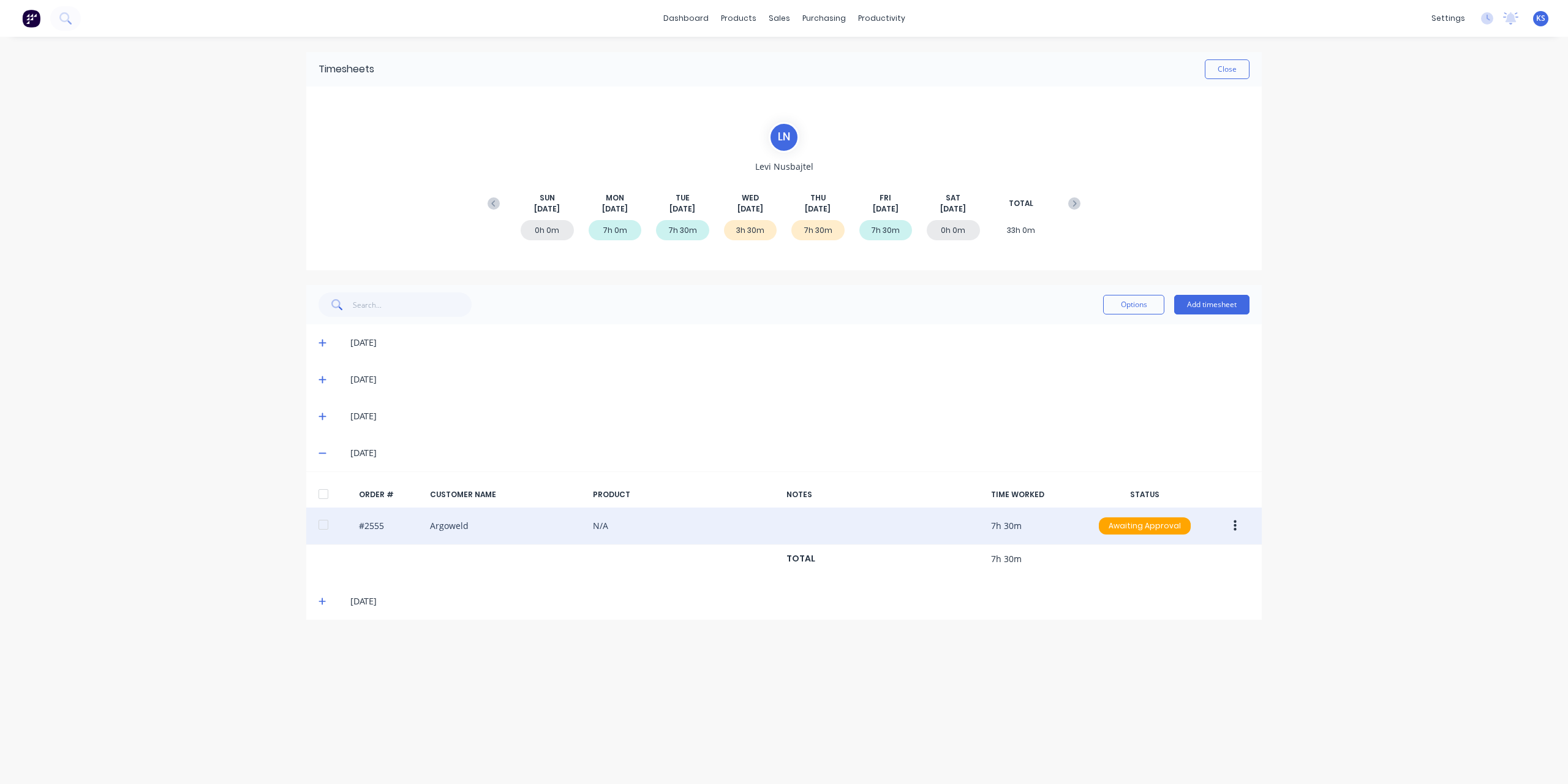
click at [321, 529] on div at bounding box center [324, 524] width 24 height 24
click at [1234, 523] on icon "button" at bounding box center [1235, 526] width 3 height 14
click at [1234, 520] on icon "button" at bounding box center [1235, 526] width 3 height 11
click at [1234, 523] on icon "button" at bounding box center [1235, 526] width 3 height 14
click at [1158, 609] on div "Edit" at bounding box center [1191, 606] width 94 height 18
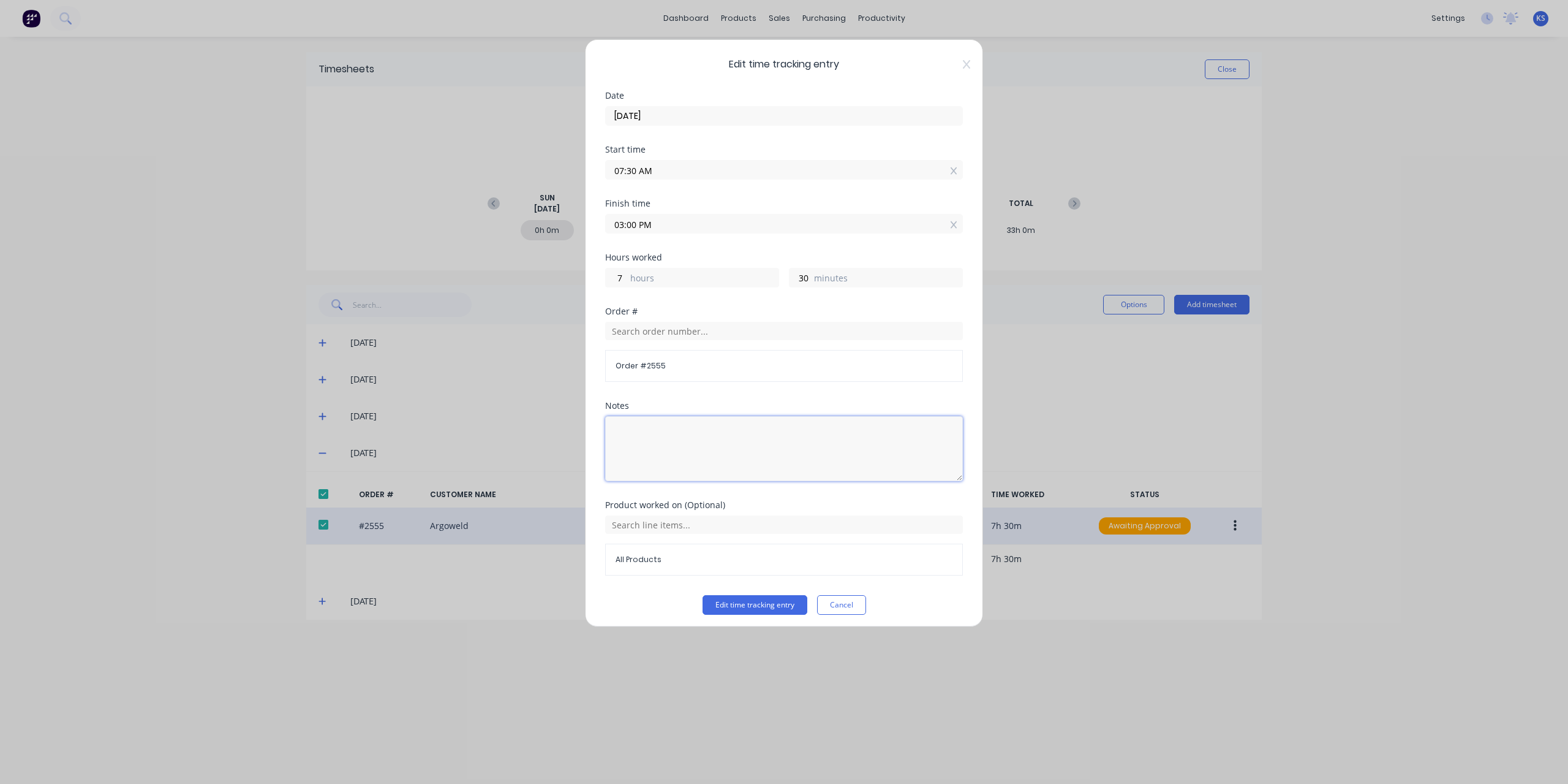
click at [806, 444] on textarea at bounding box center [784, 448] width 358 height 65
type textarea "Cleaning Fabricating Welding Screens Training"
click at [757, 597] on button "Edit time tracking entry" at bounding box center [755, 605] width 105 height 20
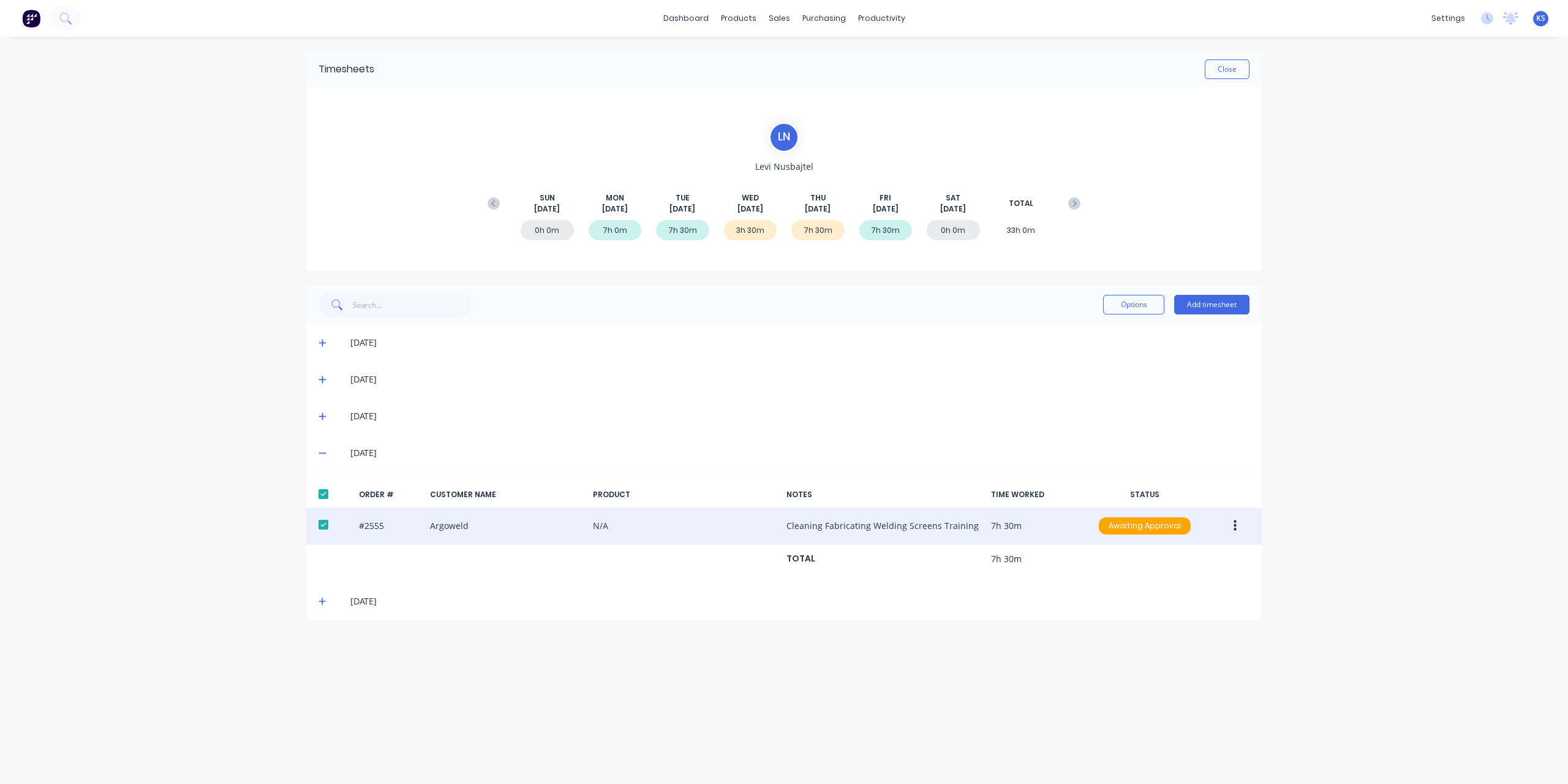
click at [1231, 534] on button "button" at bounding box center [1235, 526] width 29 height 22
click at [1150, 563] on div "Approve" at bounding box center [1191, 558] width 94 height 18
click at [1231, 75] on button "Close" at bounding box center [1227, 69] width 45 height 20
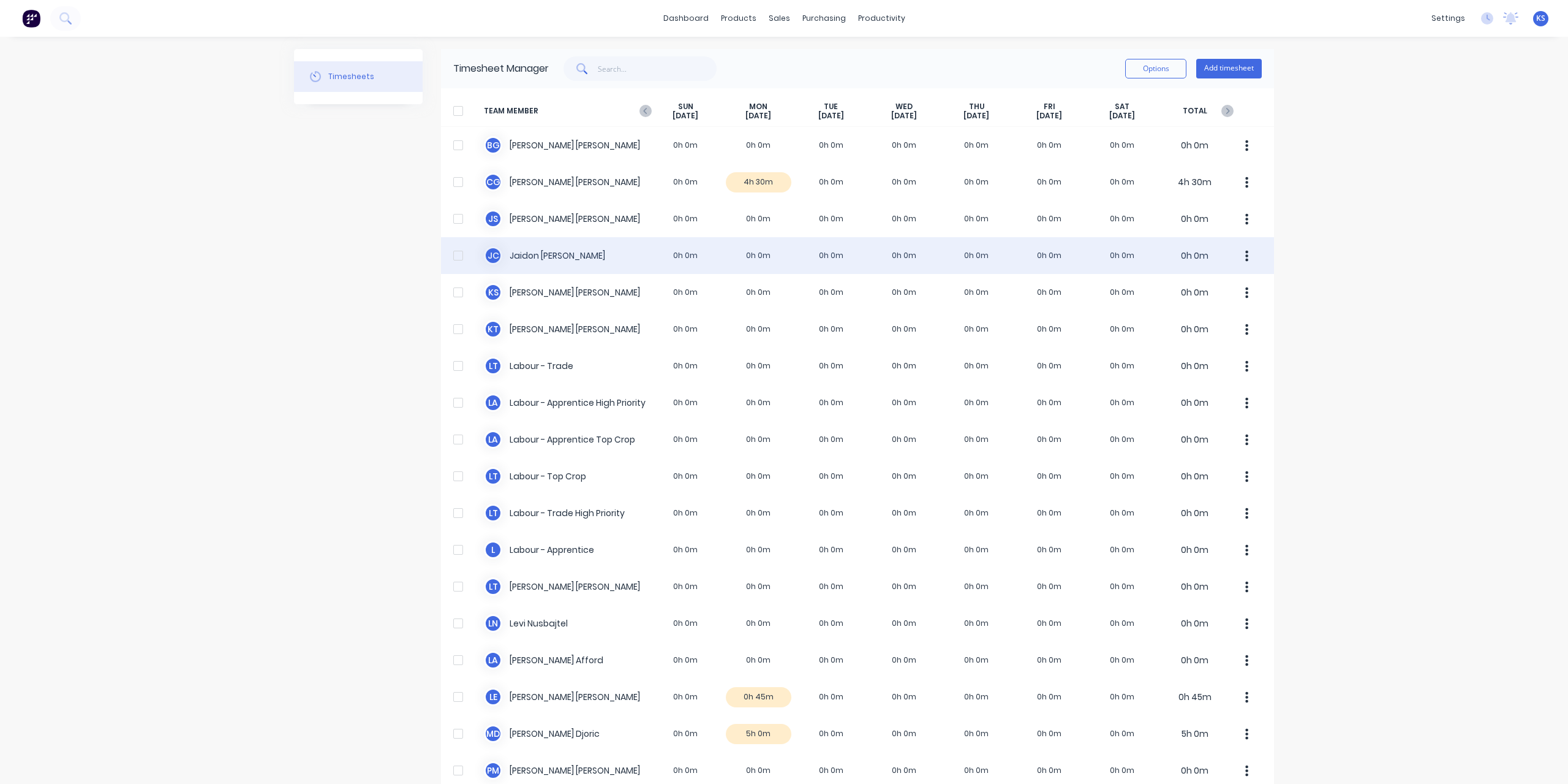
click at [528, 258] on div "[PERSON_NAME] [PERSON_NAME] 0h 0m 0h 0m 0h 0m 0h 0m 0h 0m 0h 0m 0h 0m 0h 0m" at bounding box center [857, 255] width 833 height 37
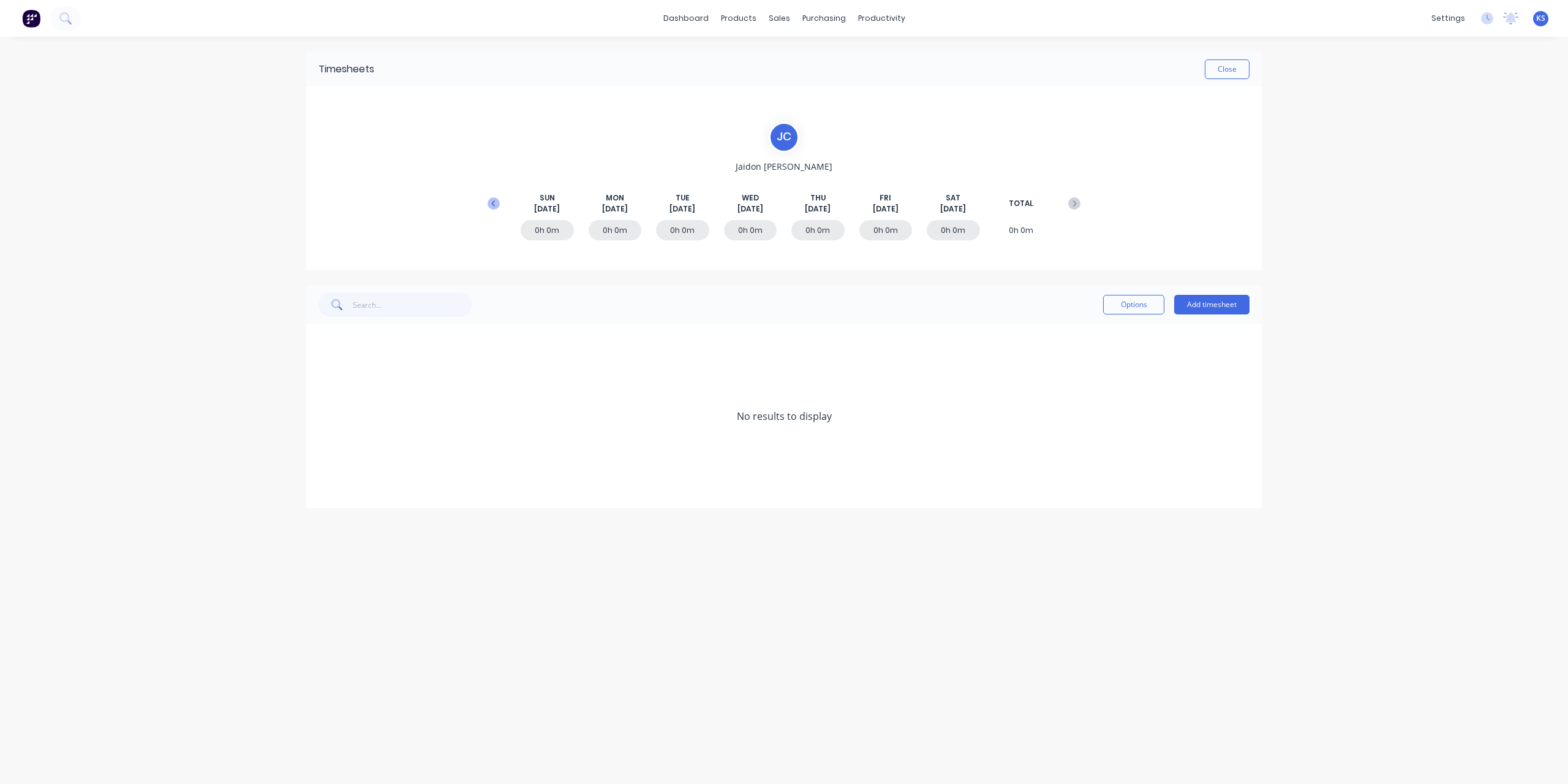
click at [487, 202] on button at bounding box center [493, 203] width 24 height 22
click at [1227, 307] on button "Add timesheet" at bounding box center [1212, 305] width 75 height 20
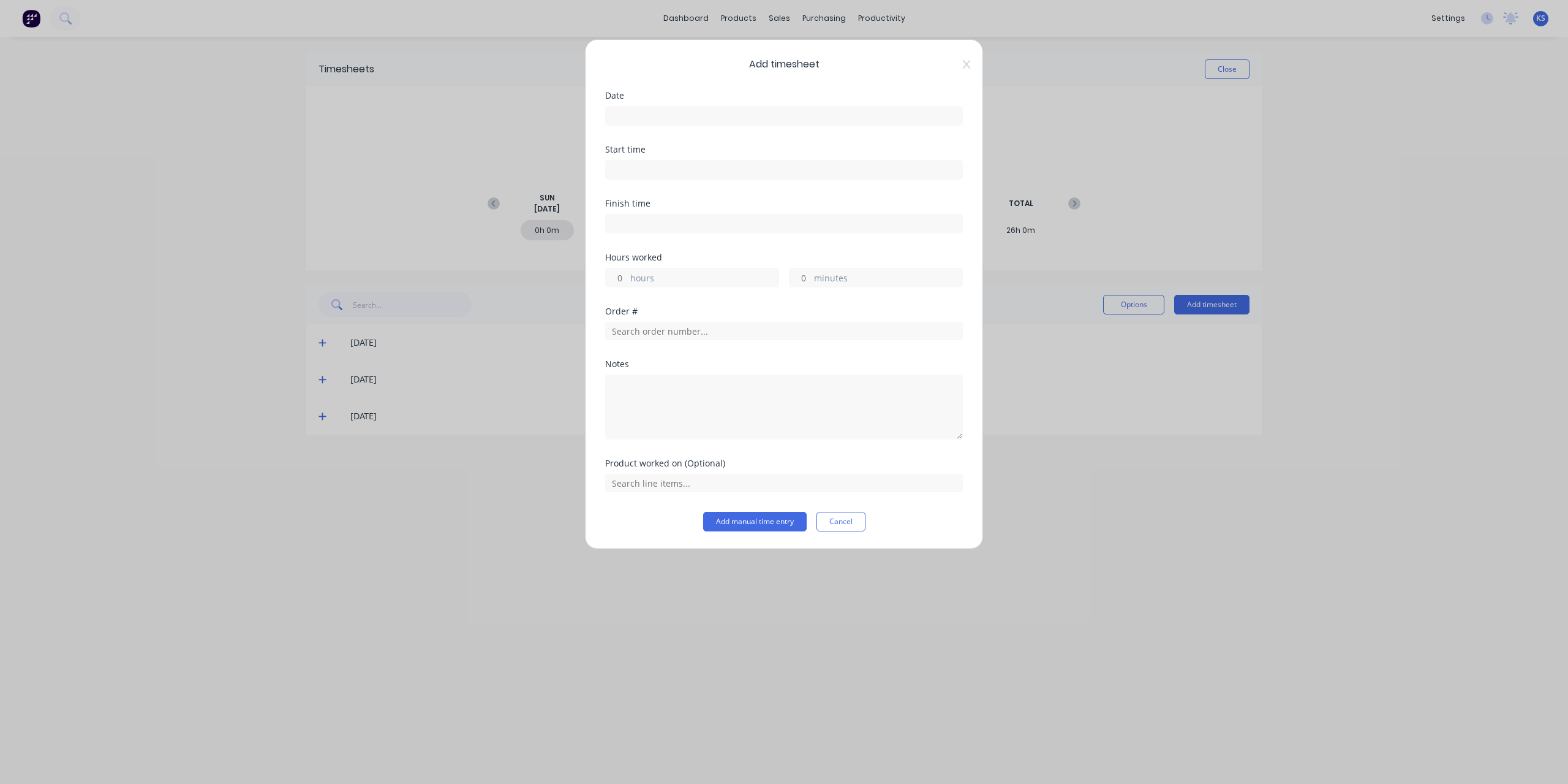
click at [706, 116] on input at bounding box center [784, 116] width 356 height 18
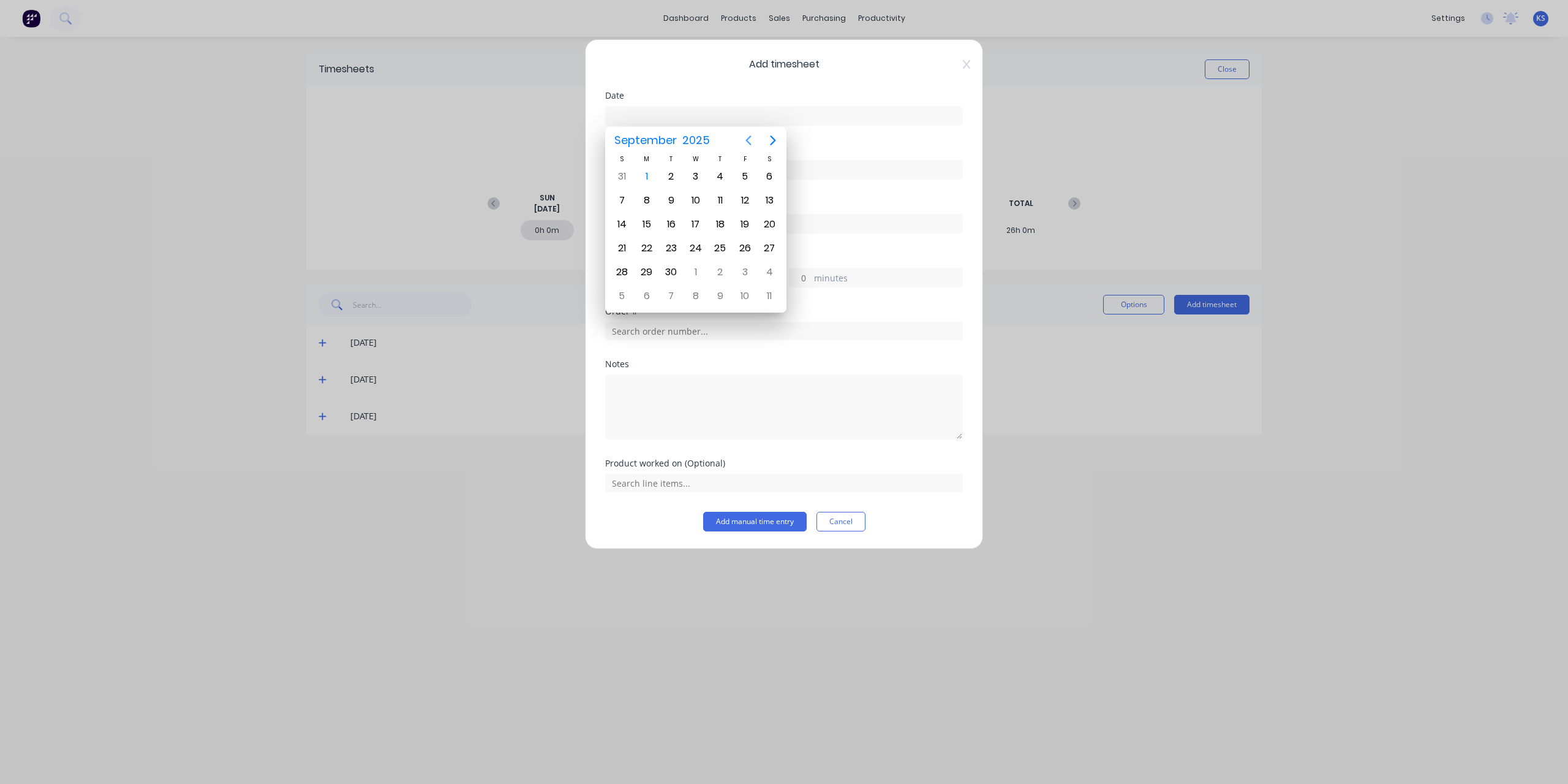
click at [749, 142] on icon "Previous page" at bounding box center [749, 140] width 5 height 10
click at [722, 271] on div "28" at bounding box center [720, 272] width 18 height 18
type input "[DATE]"
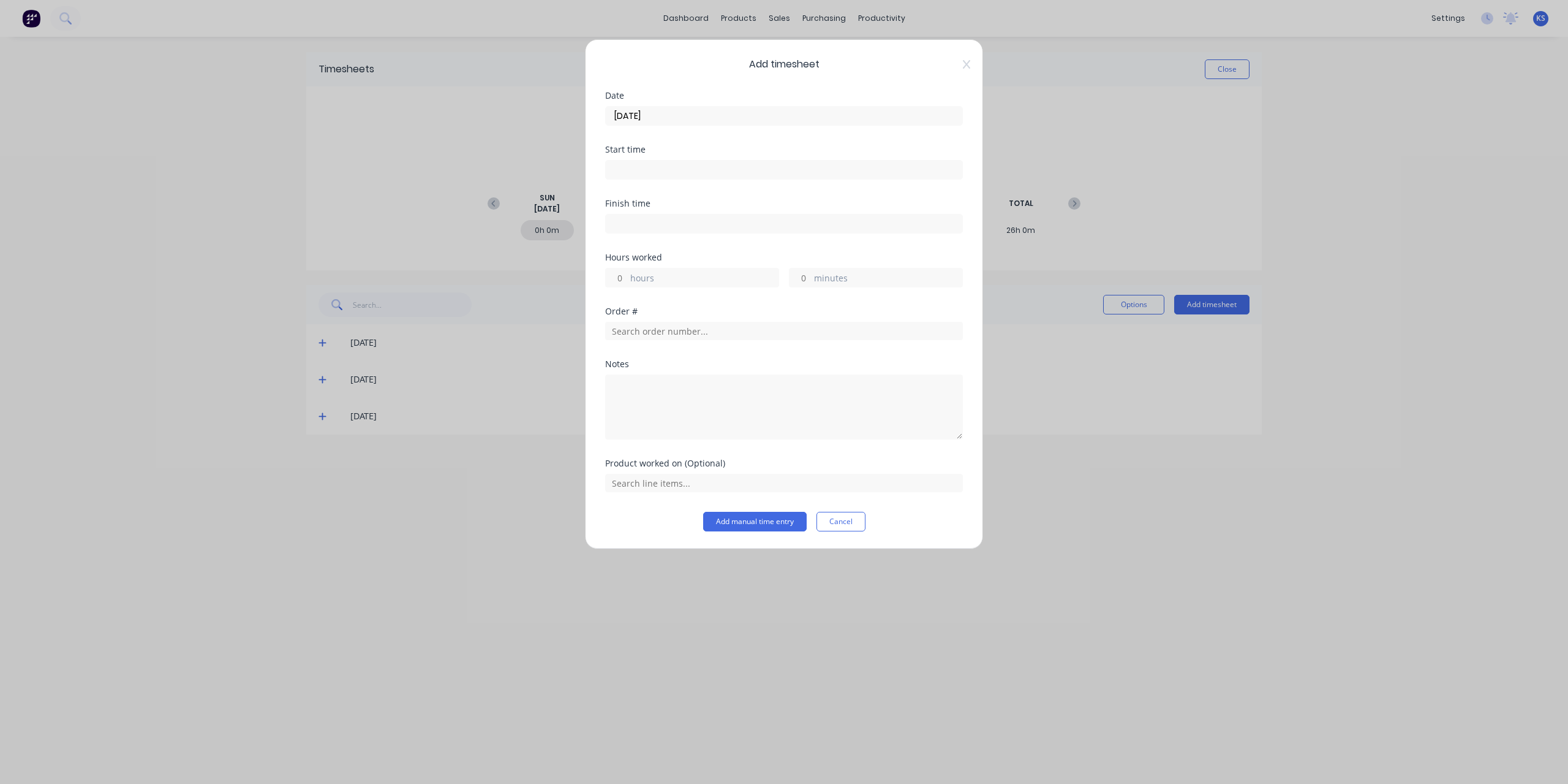
click at [674, 162] on input at bounding box center [784, 170] width 356 height 18
drag, startPoint x: 660, startPoint y: 164, endPoint x: 565, endPoint y: 164, distance: 95.0
click at [565, 164] on div "Add timesheet Date [DATE] Start time 12:16 PM Finish time Hours worked hours mi…" at bounding box center [784, 392] width 1568 height 784
type input "07:00 AM"
type input "12:00 AM"
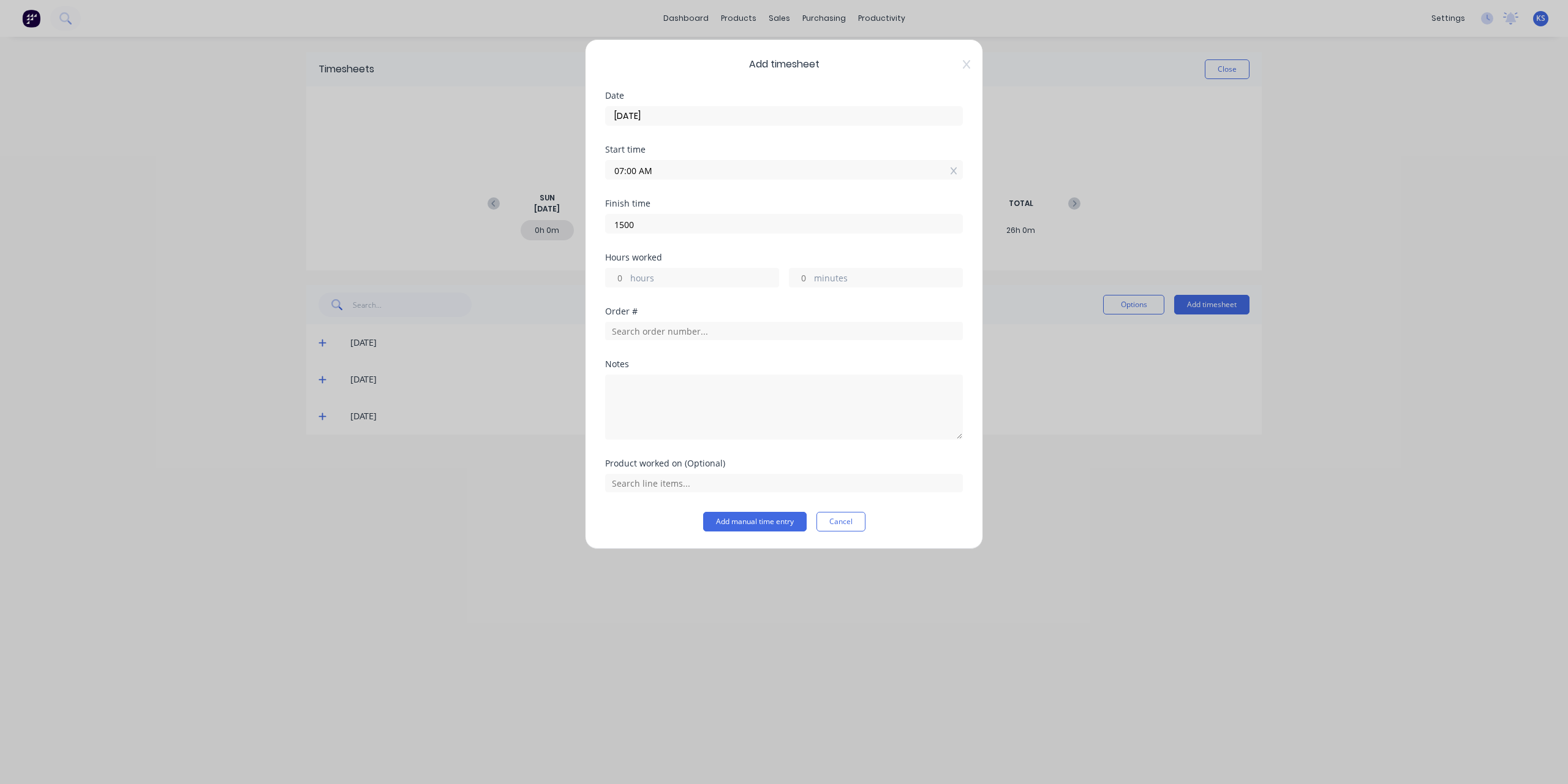
type input "-4602055"
type input "-45"
type input "03:00 AM"
type input "20"
type input "0"
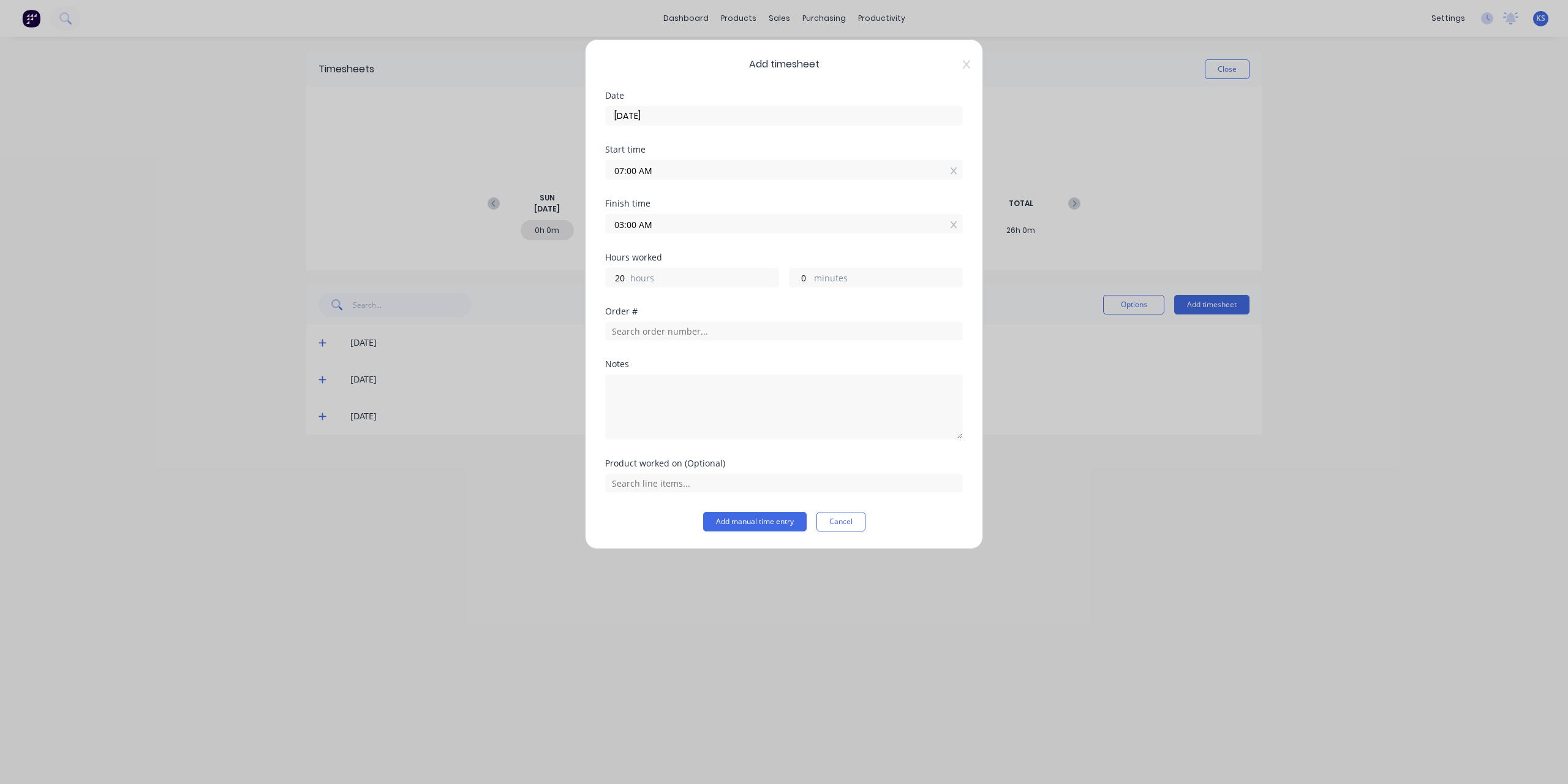
click at [648, 229] on input "03:00 AM" at bounding box center [784, 223] width 356 height 18
click at [696, 324] on div "PM" at bounding box center [698, 329] width 30 height 21
type input "03:00 PM"
type input "32"
click at [721, 230] on input "03:00 PM" at bounding box center [784, 223] width 356 height 18
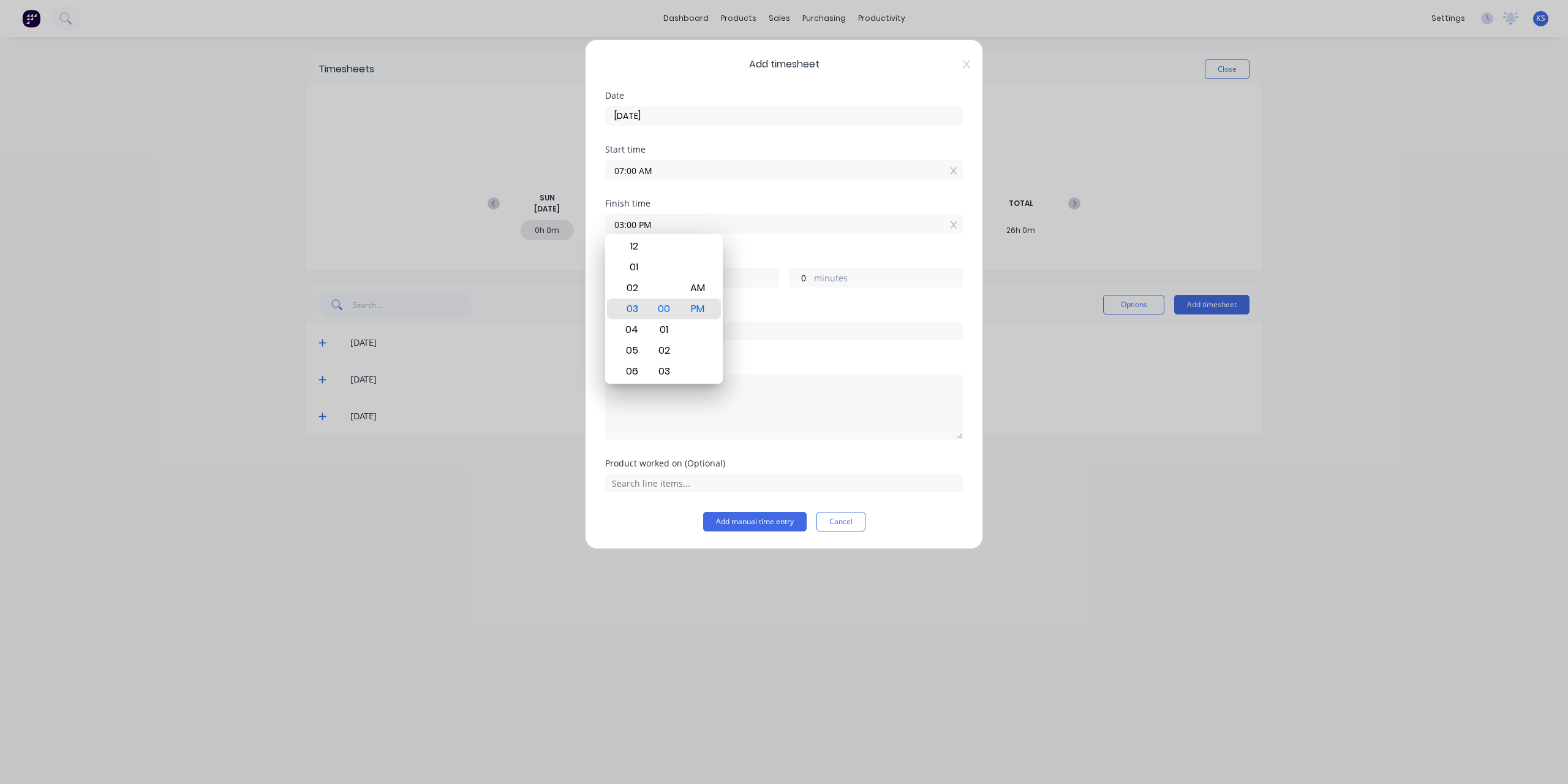
click at [1009, 357] on div "Add timesheet Date [DATE] Start time 07:00 AM Finish time 03:00 PM Hours worked…" at bounding box center [784, 392] width 1568 height 784
click at [669, 315] on div "Order #" at bounding box center [784, 323] width 358 height 33
click at [671, 324] on input "text" at bounding box center [784, 331] width 358 height 18
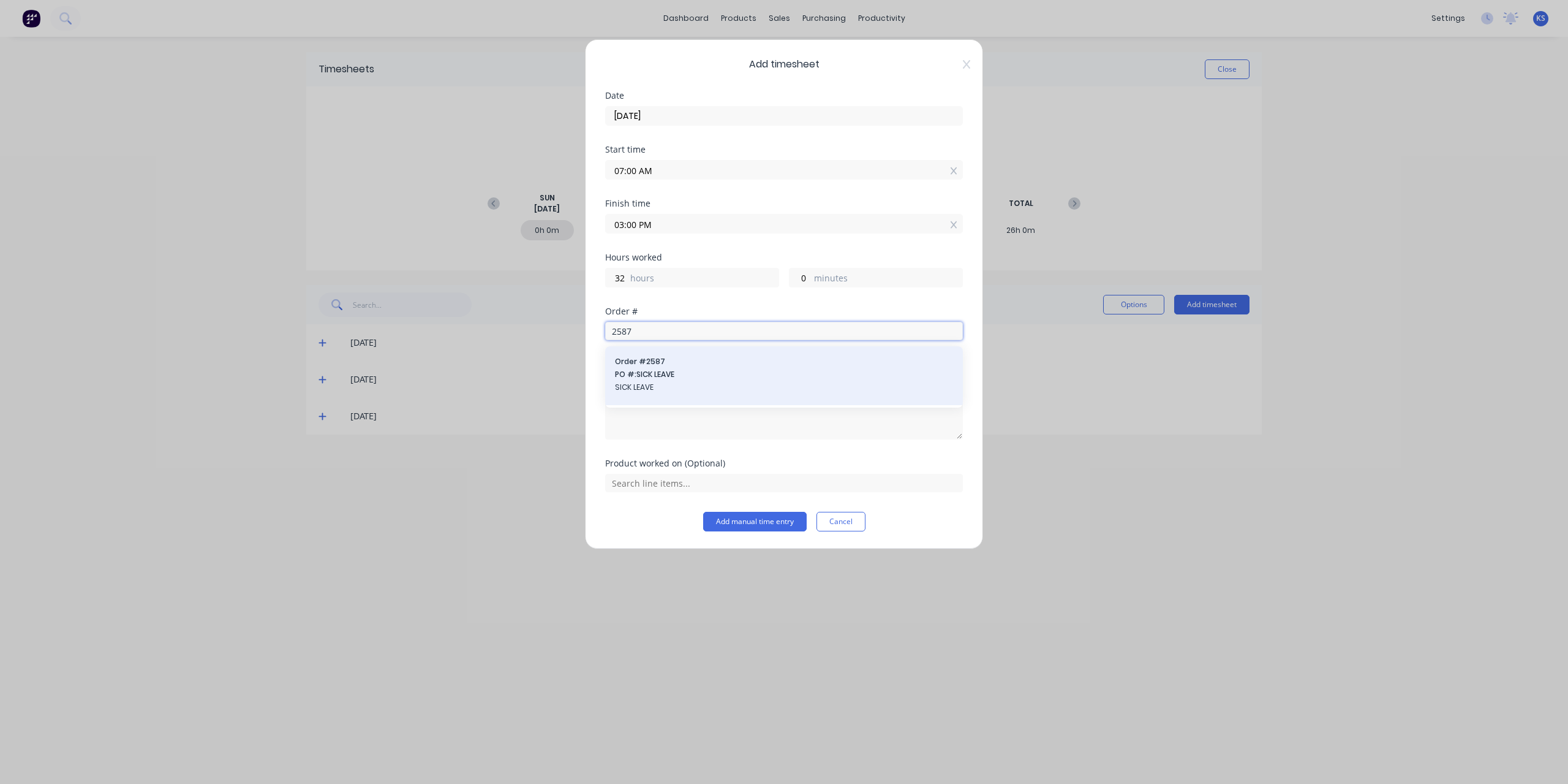
type input "2587"
click at [668, 354] on div "Order # 2587 PO #: SICK LEAVE SICK LEAVE" at bounding box center [784, 375] width 358 height 59
click at [657, 373] on span "PO #: SICK LEAVE" at bounding box center [784, 374] width 338 height 11
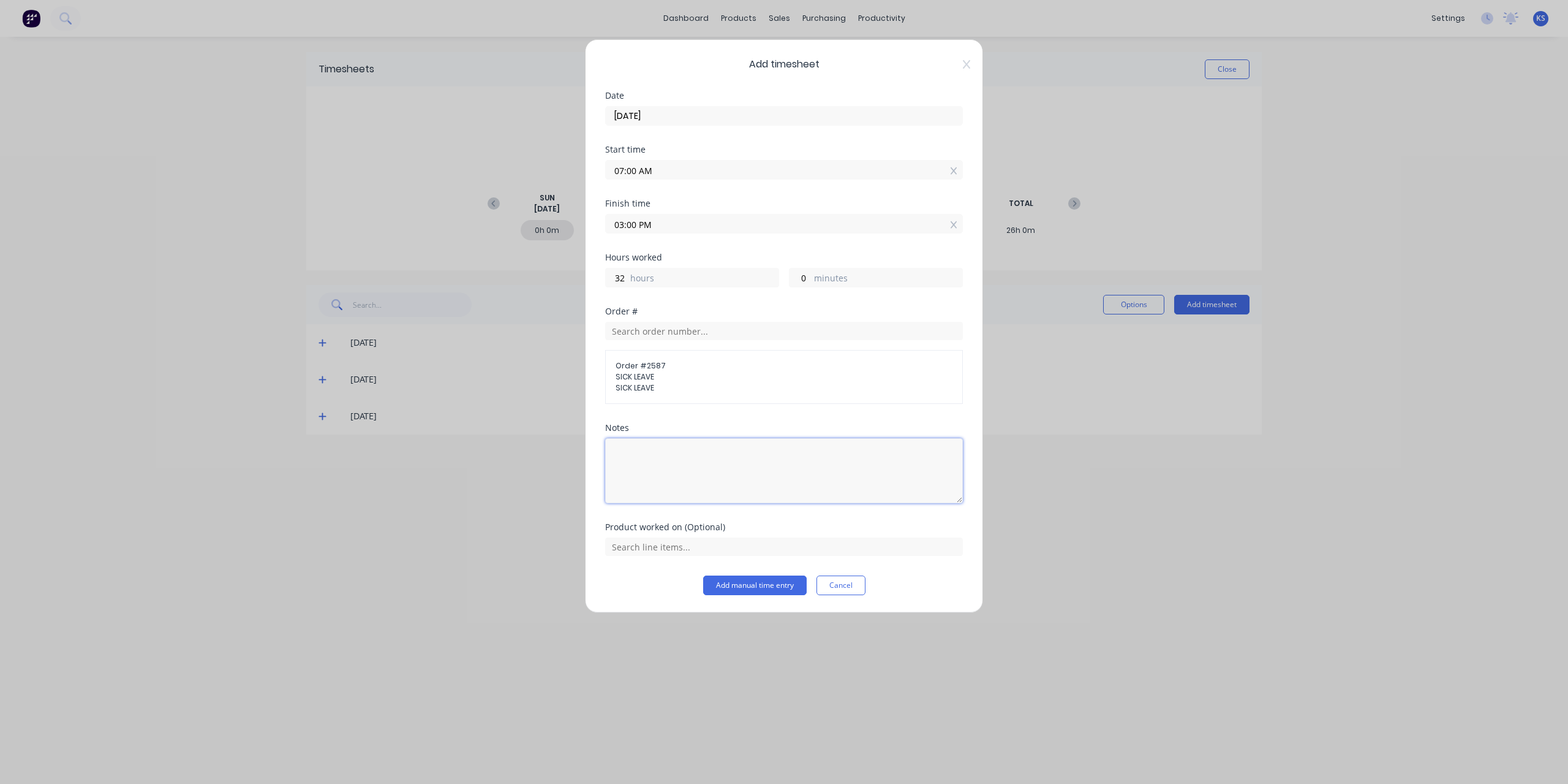
click at [650, 446] on textarea at bounding box center [784, 470] width 358 height 65
type textarea "unpaid S/L (carers leave)"
click at [752, 585] on button "Add manual time entry" at bounding box center [755, 585] width 104 height 20
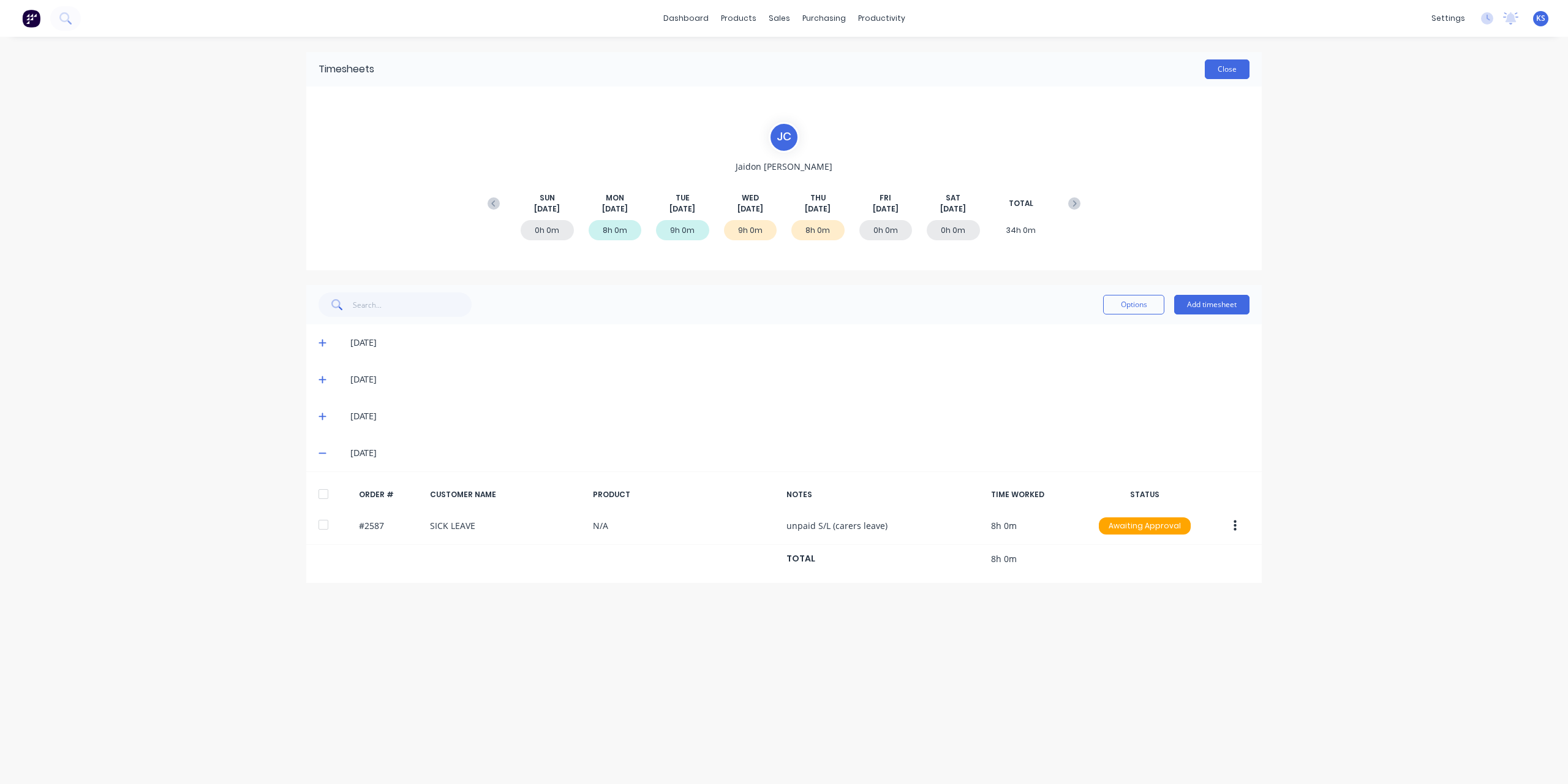
click at [1224, 65] on button "Close" at bounding box center [1227, 69] width 45 height 20
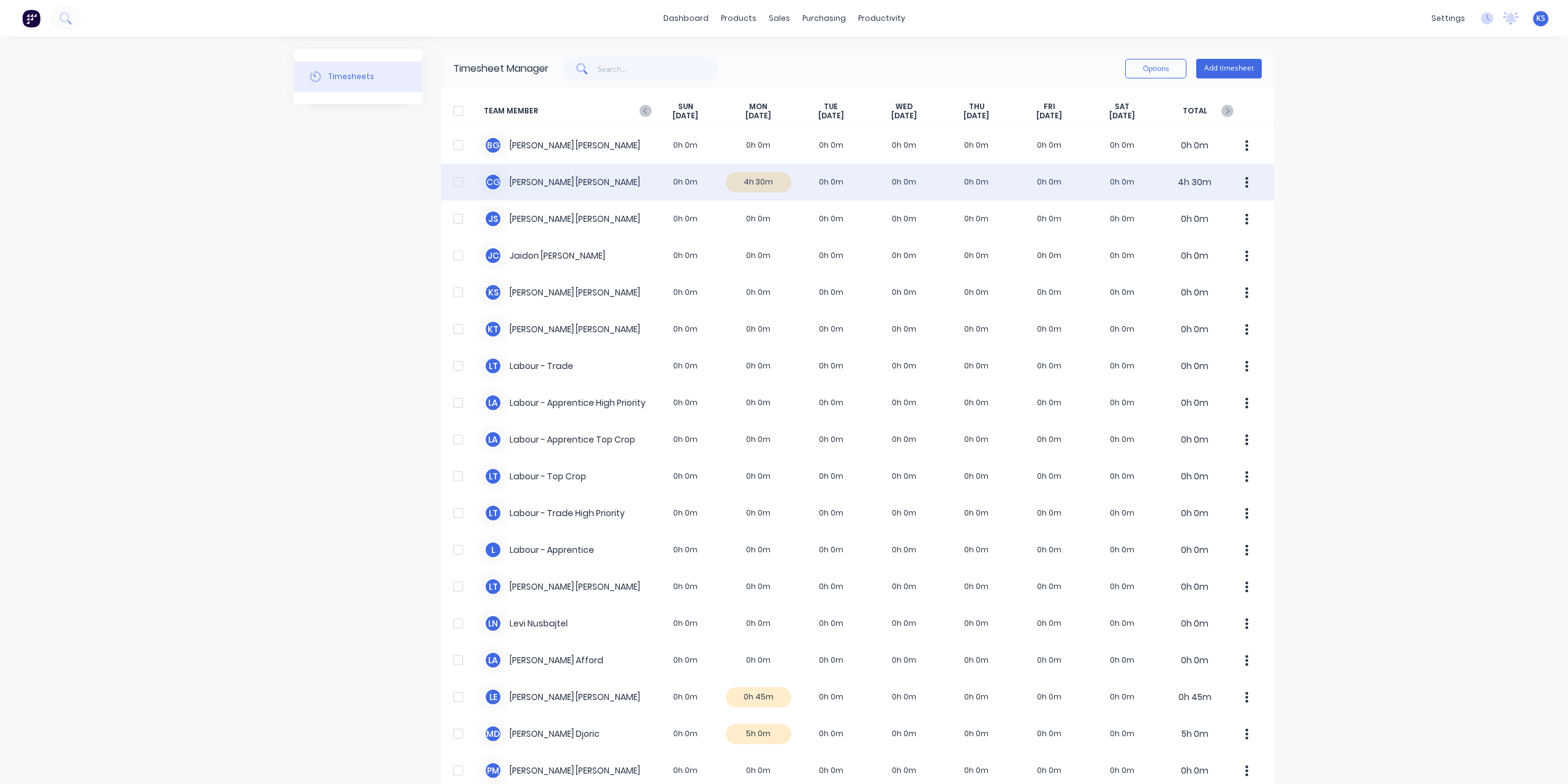
click at [530, 171] on div "C G [PERSON_NAME] 0h 0m 4h 30m 0h 0m 0h 0m 0h 0m 0h 0m 0h 0m 4h 30m" at bounding box center [857, 182] width 833 height 37
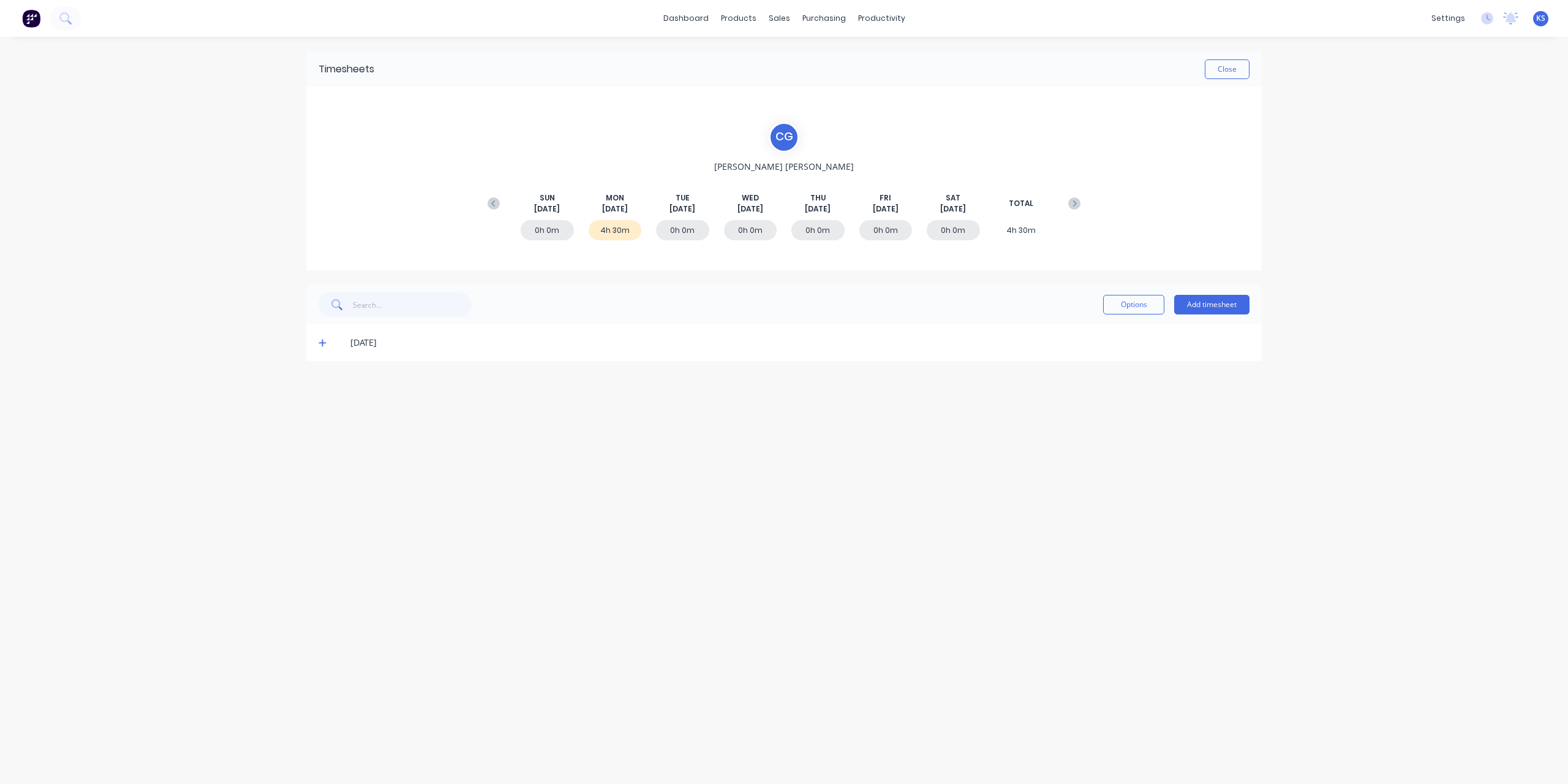
click at [324, 341] on icon at bounding box center [322, 344] width 8 height 8
click at [496, 204] on icon at bounding box center [493, 203] width 12 height 12
click at [327, 450] on span at bounding box center [324, 453] width 12 height 12
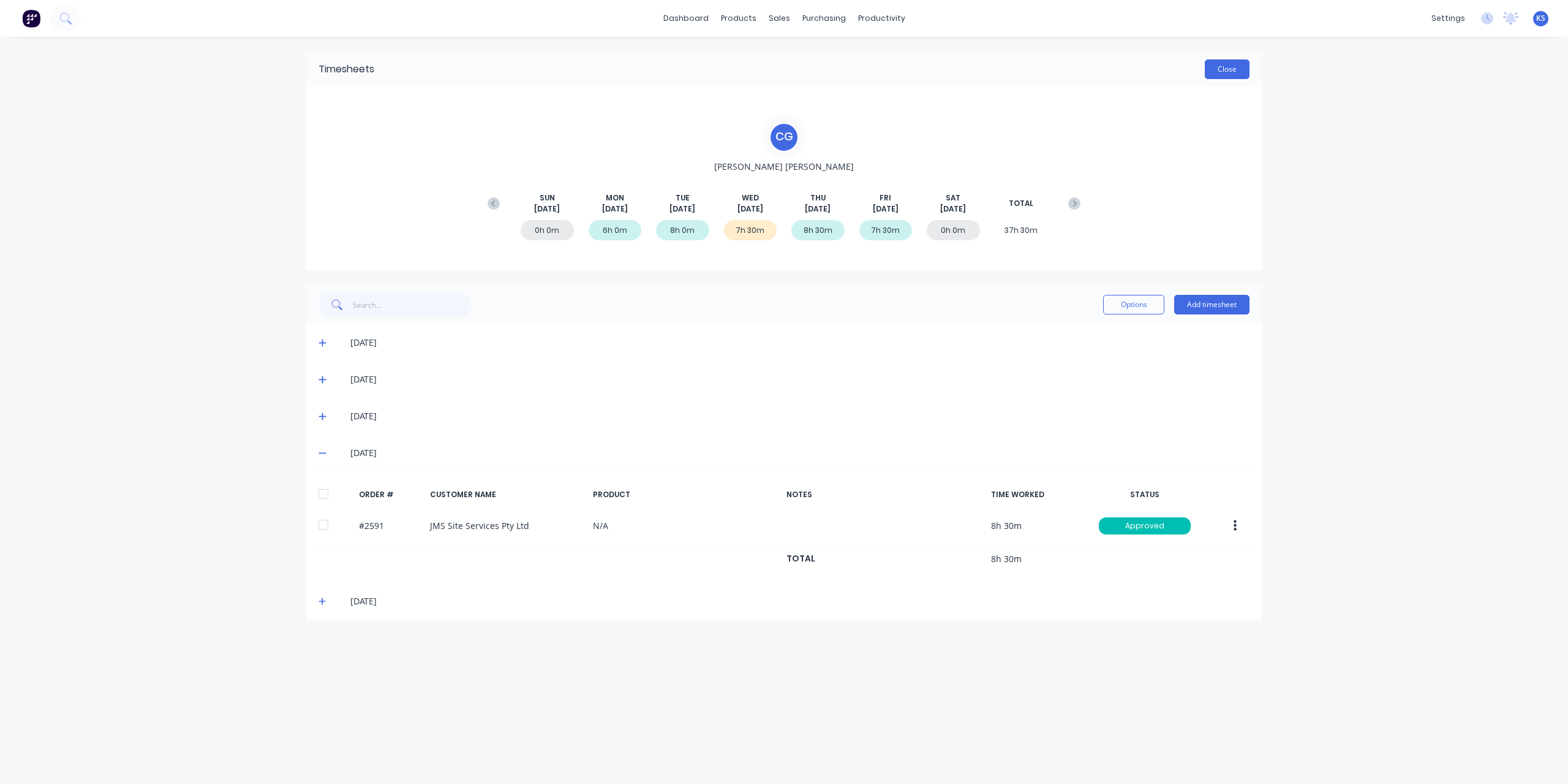
click at [1244, 75] on button "Close" at bounding box center [1227, 69] width 45 height 20
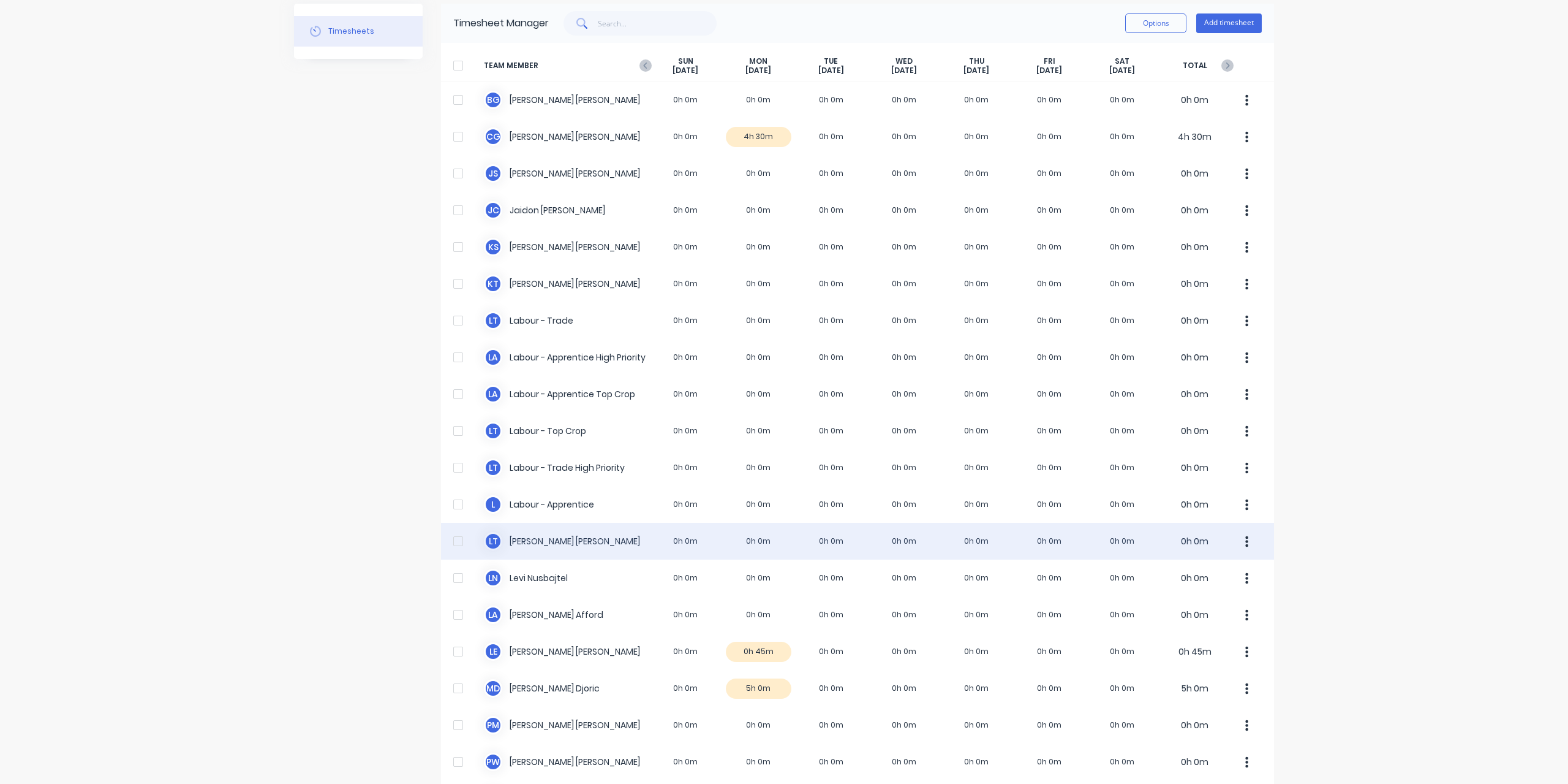
scroll to position [61, 0]
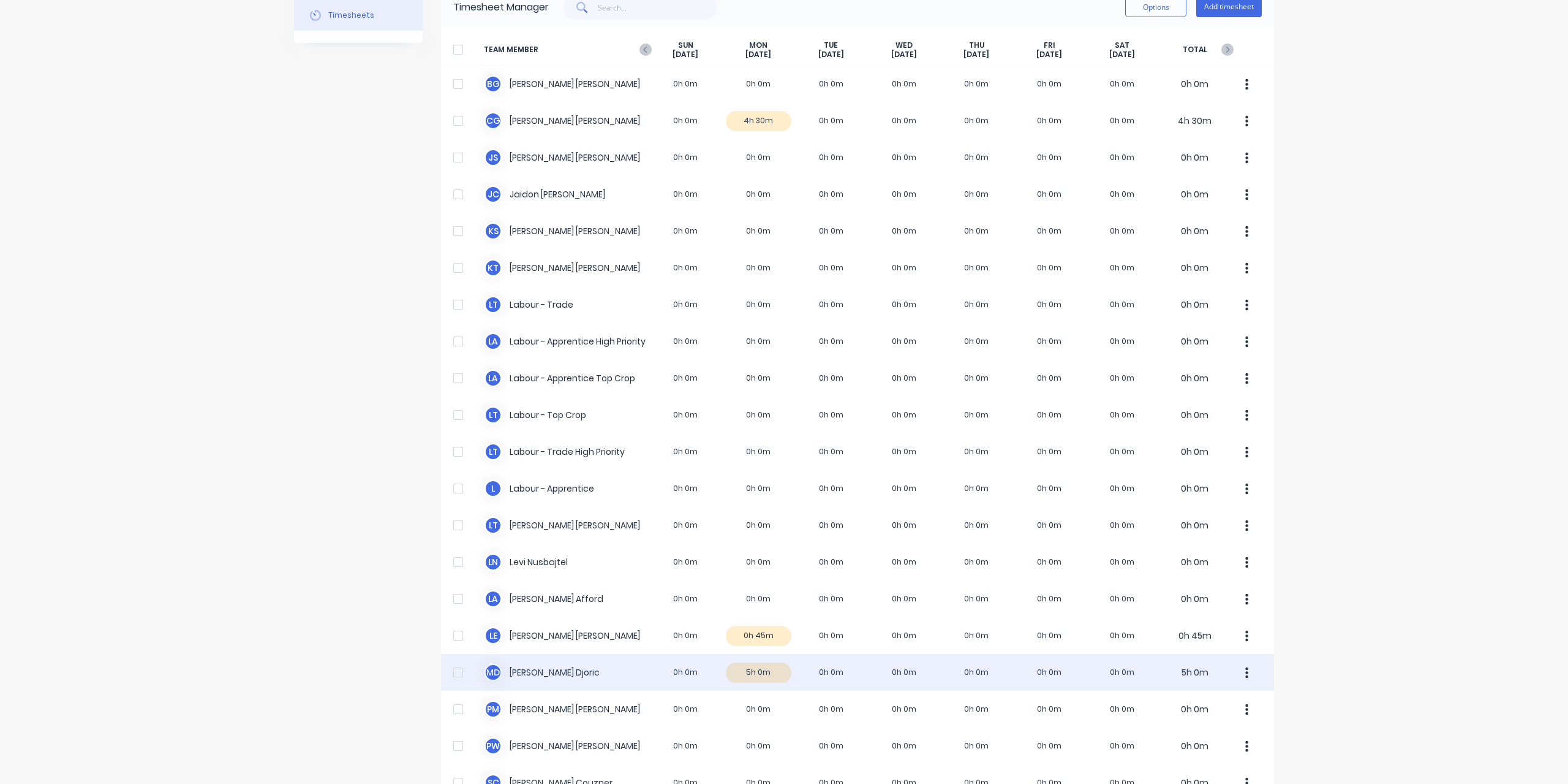
click at [548, 680] on div "M D [PERSON_NAME] 0h 0m 5h 0m 0h 0m 0h 0m 0h 0m 0h 0m 0h 0m 5h 0m" at bounding box center [857, 672] width 833 height 37
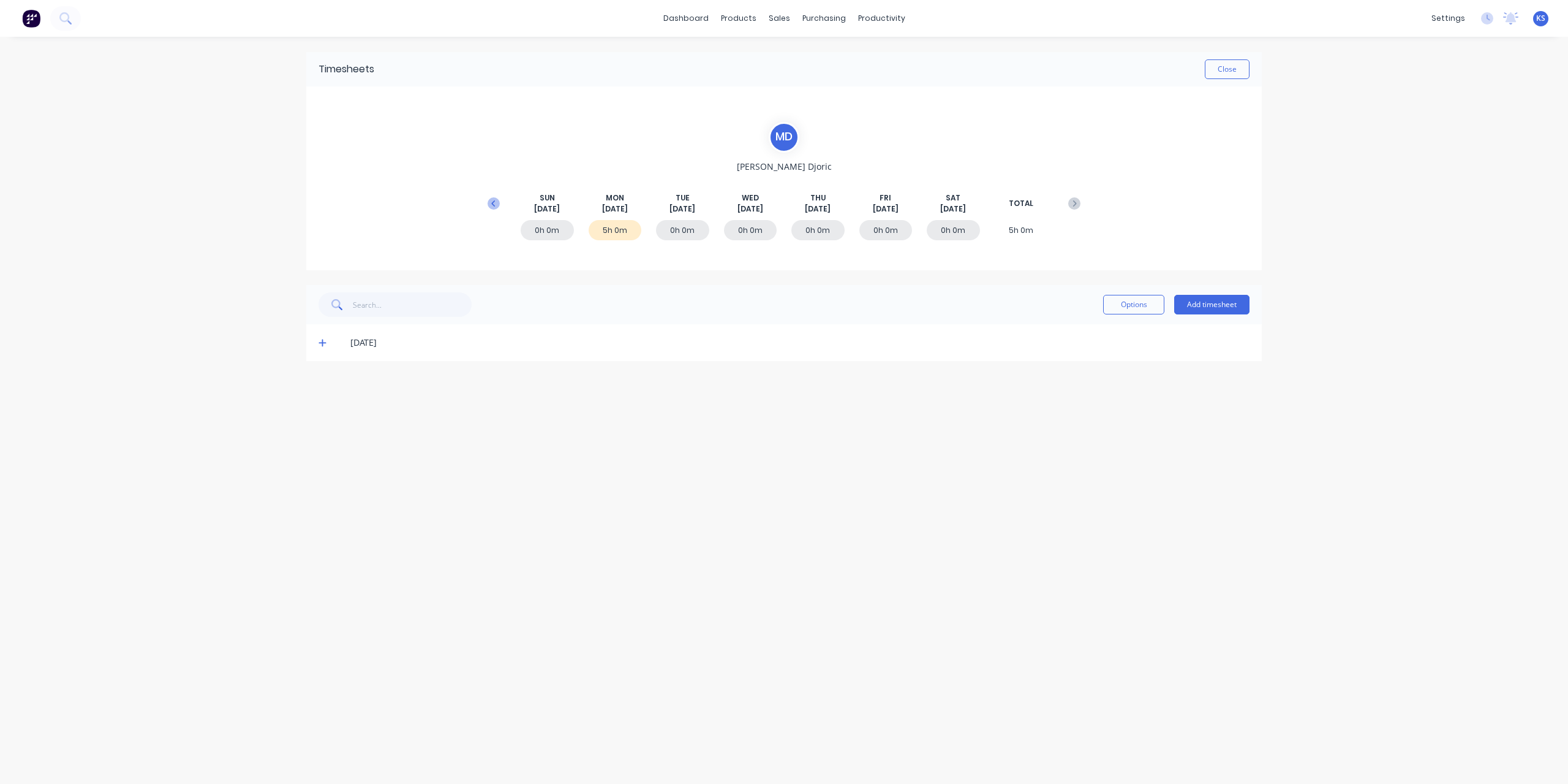
click at [493, 208] on icon at bounding box center [493, 203] width 12 height 12
click at [324, 490] on icon at bounding box center [322, 489] width 8 height 8
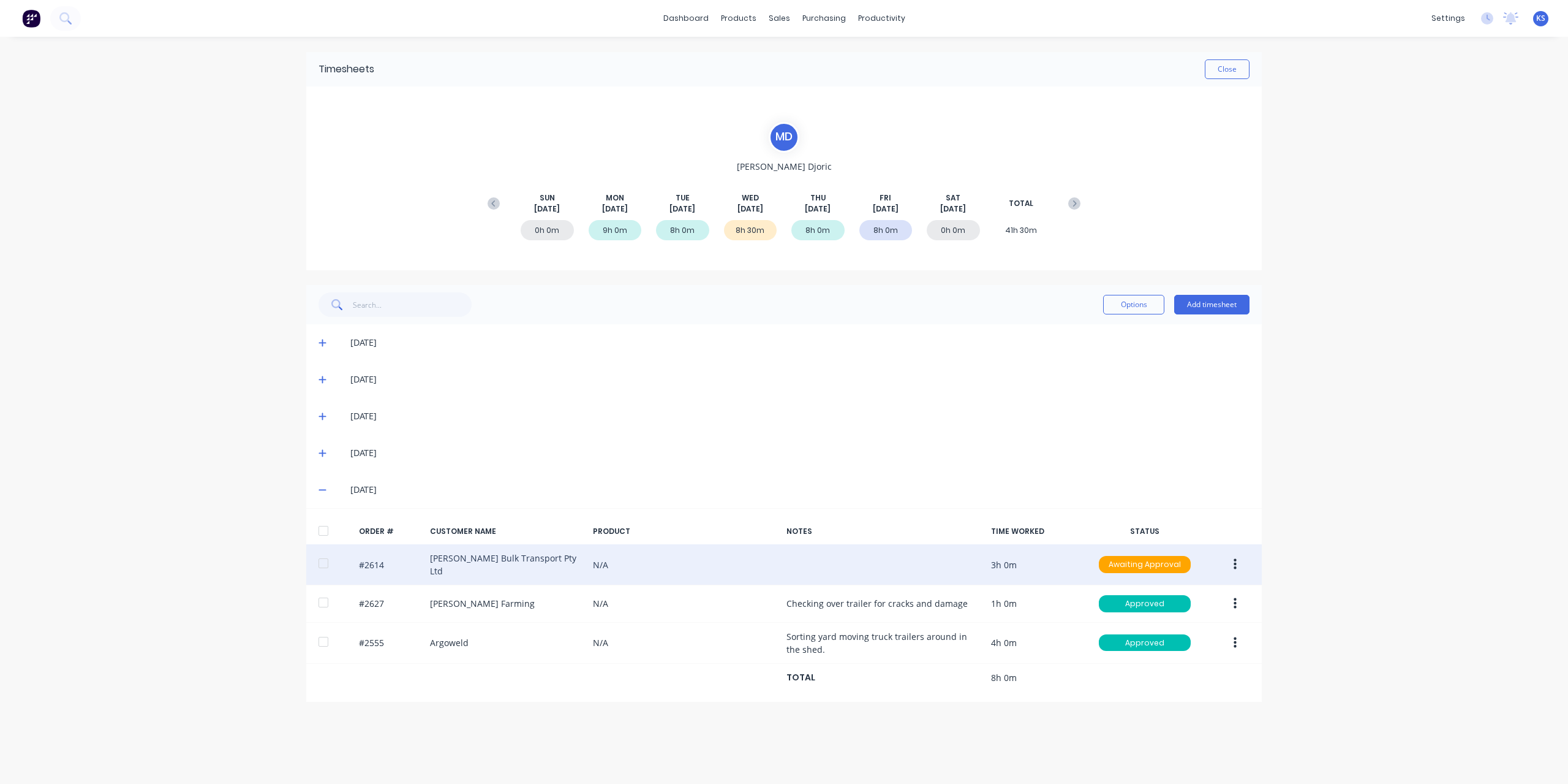
click at [327, 565] on div at bounding box center [324, 563] width 24 height 24
click at [1230, 558] on button "button" at bounding box center [1235, 564] width 29 height 22
click at [1209, 595] on div "Approve" at bounding box center [1191, 596] width 94 height 18
click at [1208, 69] on button "Close" at bounding box center [1227, 69] width 45 height 20
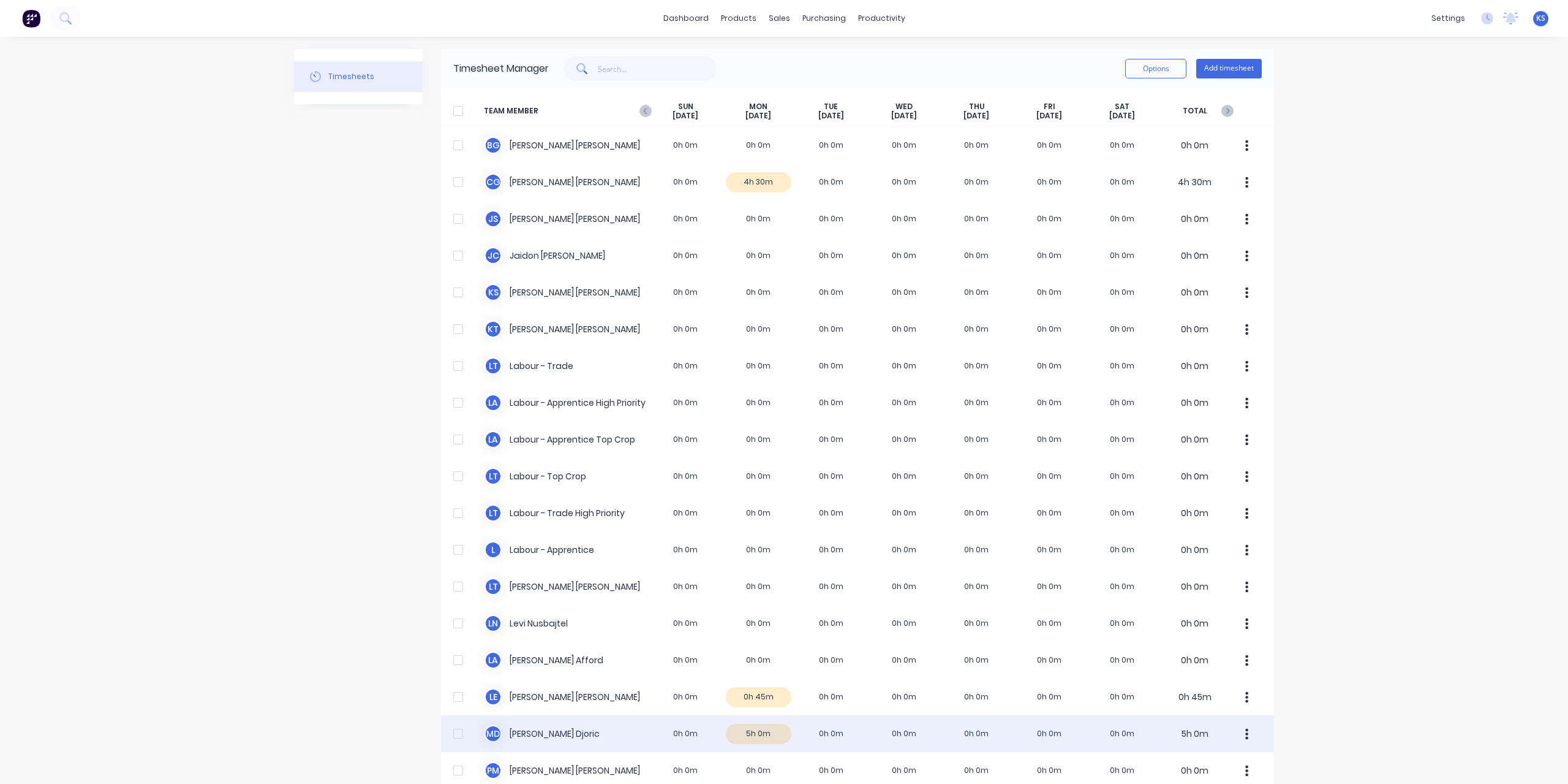
scroll to position [245, 0]
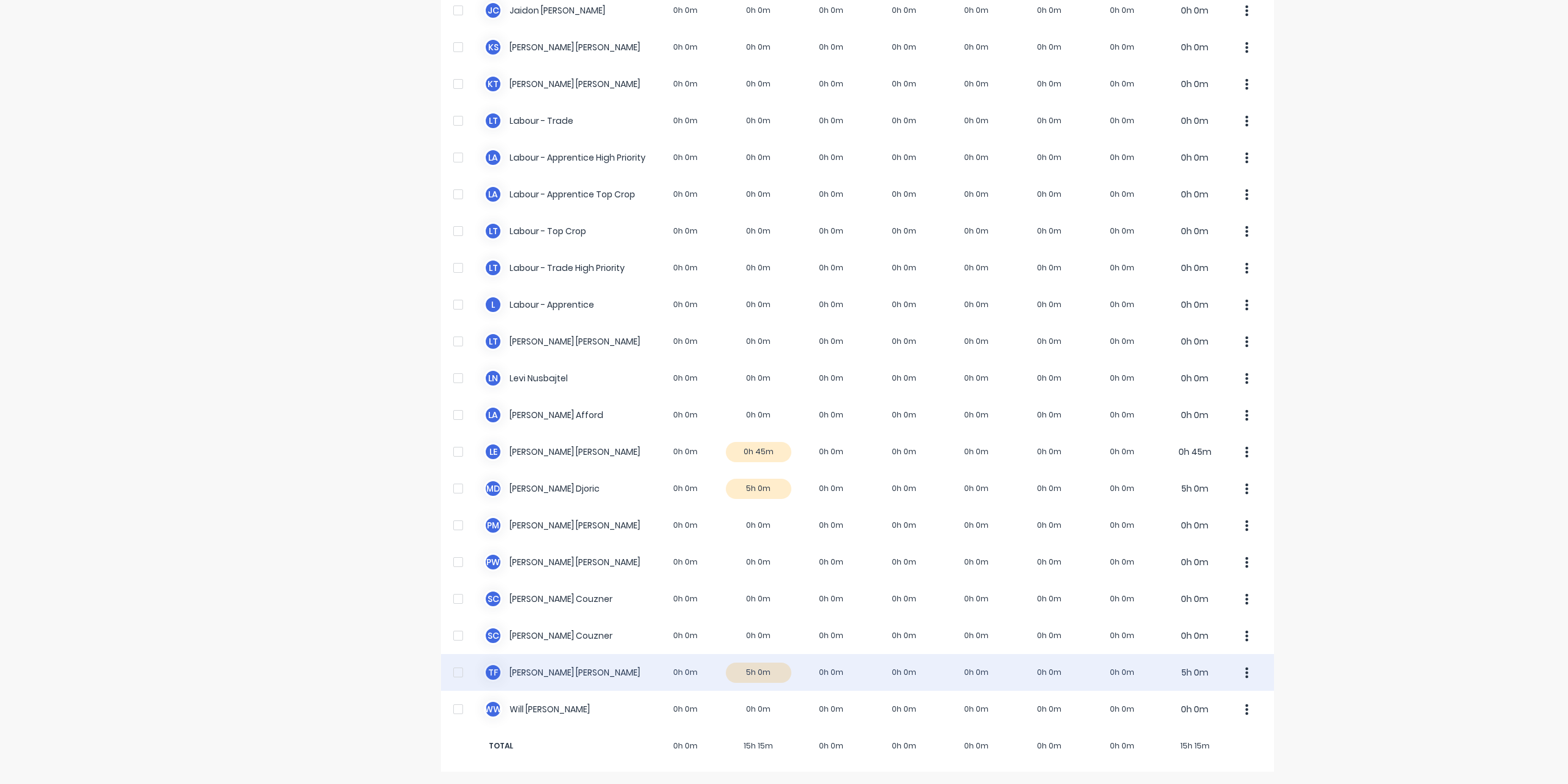
click at [497, 678] on div "T F [PERSON_NAME] 0h 0m 5h 0m 0h 0m 0h 0m 0h 0m 0h 0m 0h 0m 5h 0m" at bounding box center [857, 672] width 833 height 37
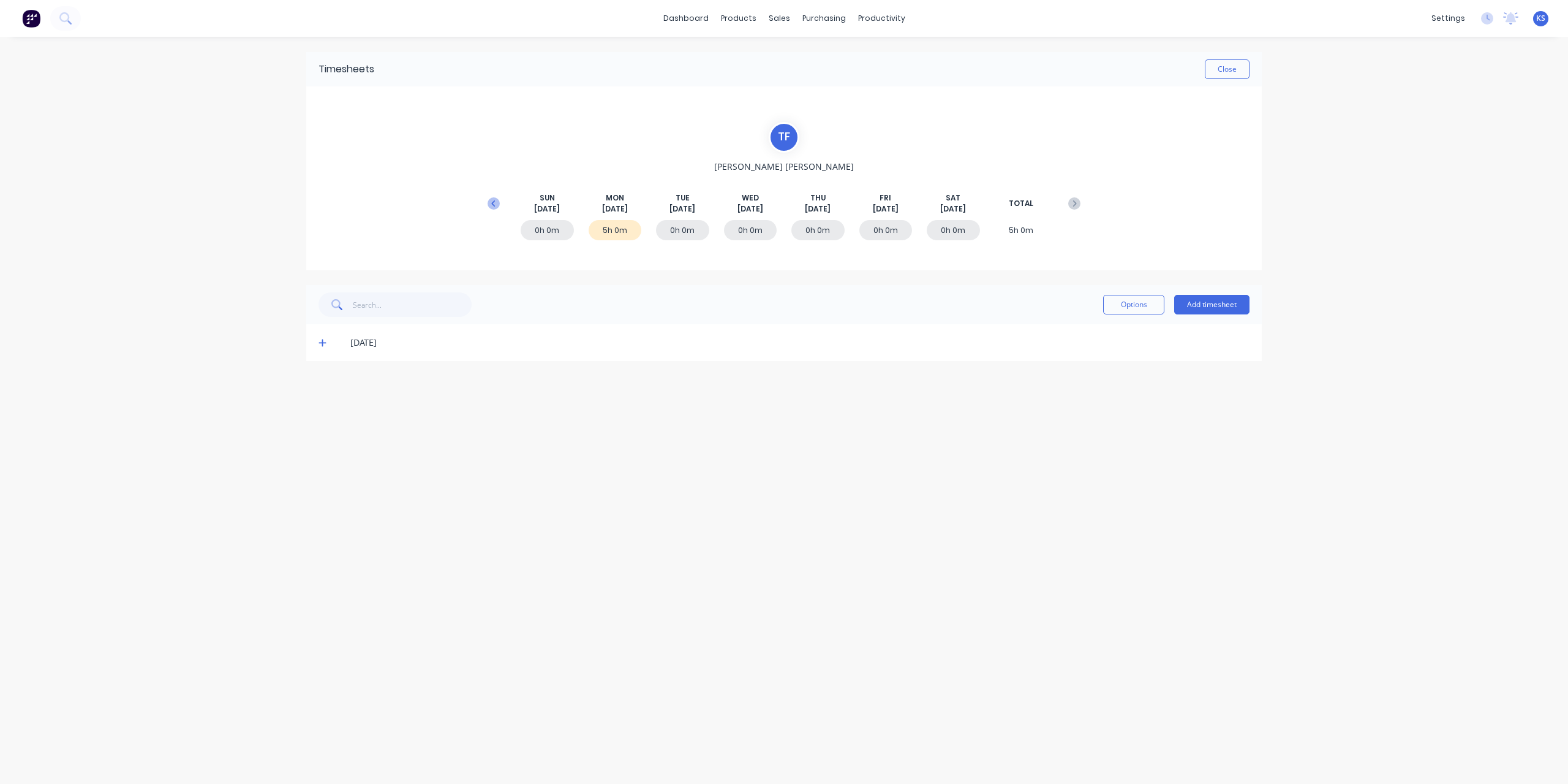
click at [493, 198] on icon at bounding box center [493, 203] width 12 height 12
click at [321, 490] on icon at bounding box center [322, 491] width 8 height 8
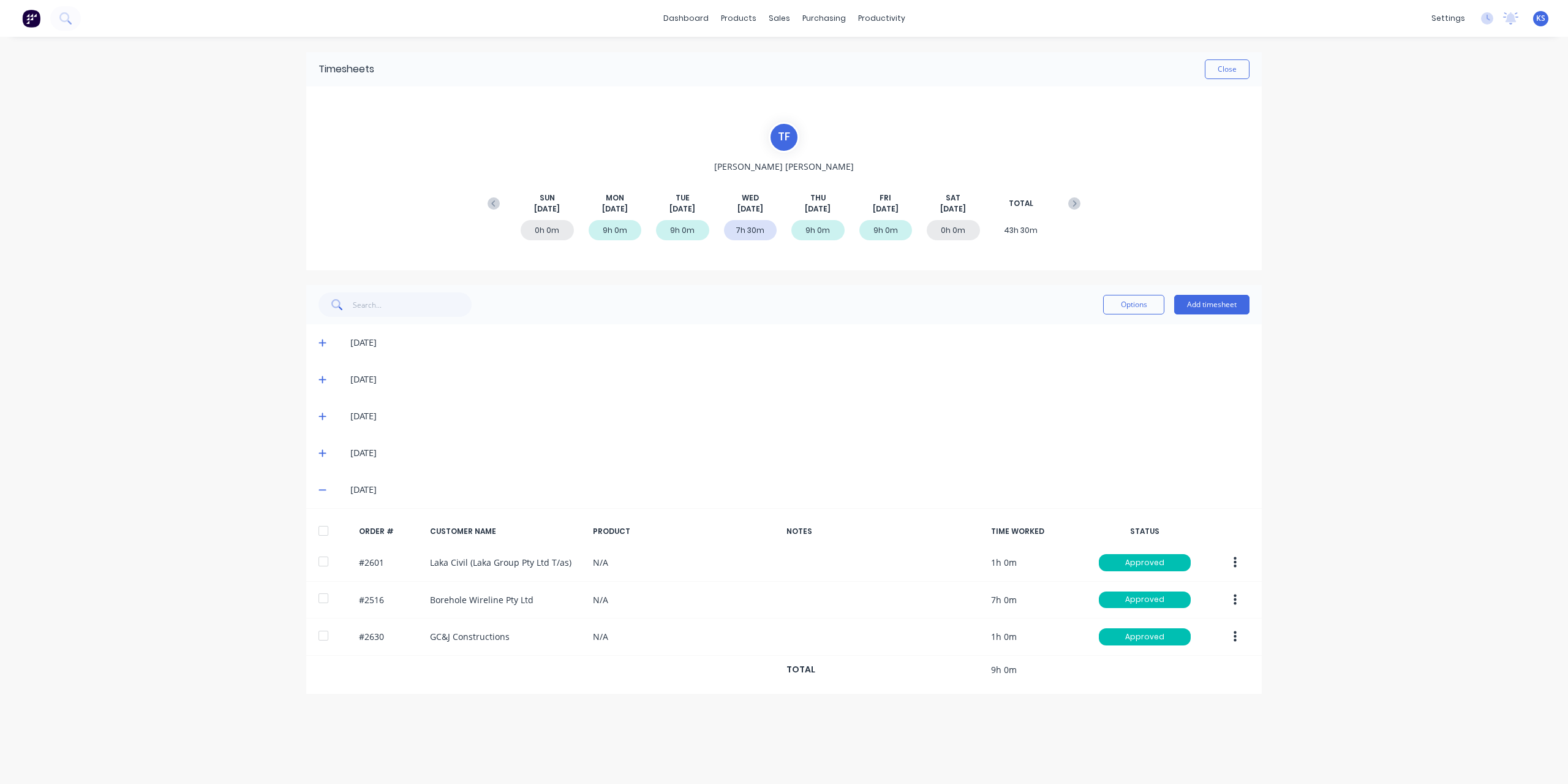
click at [318, 416] on div "[DATE]" at bounding box center [784, 416] width 956 height 37
click at [318, 416] on icon at bounding box center [322, 415] width 8 height 8
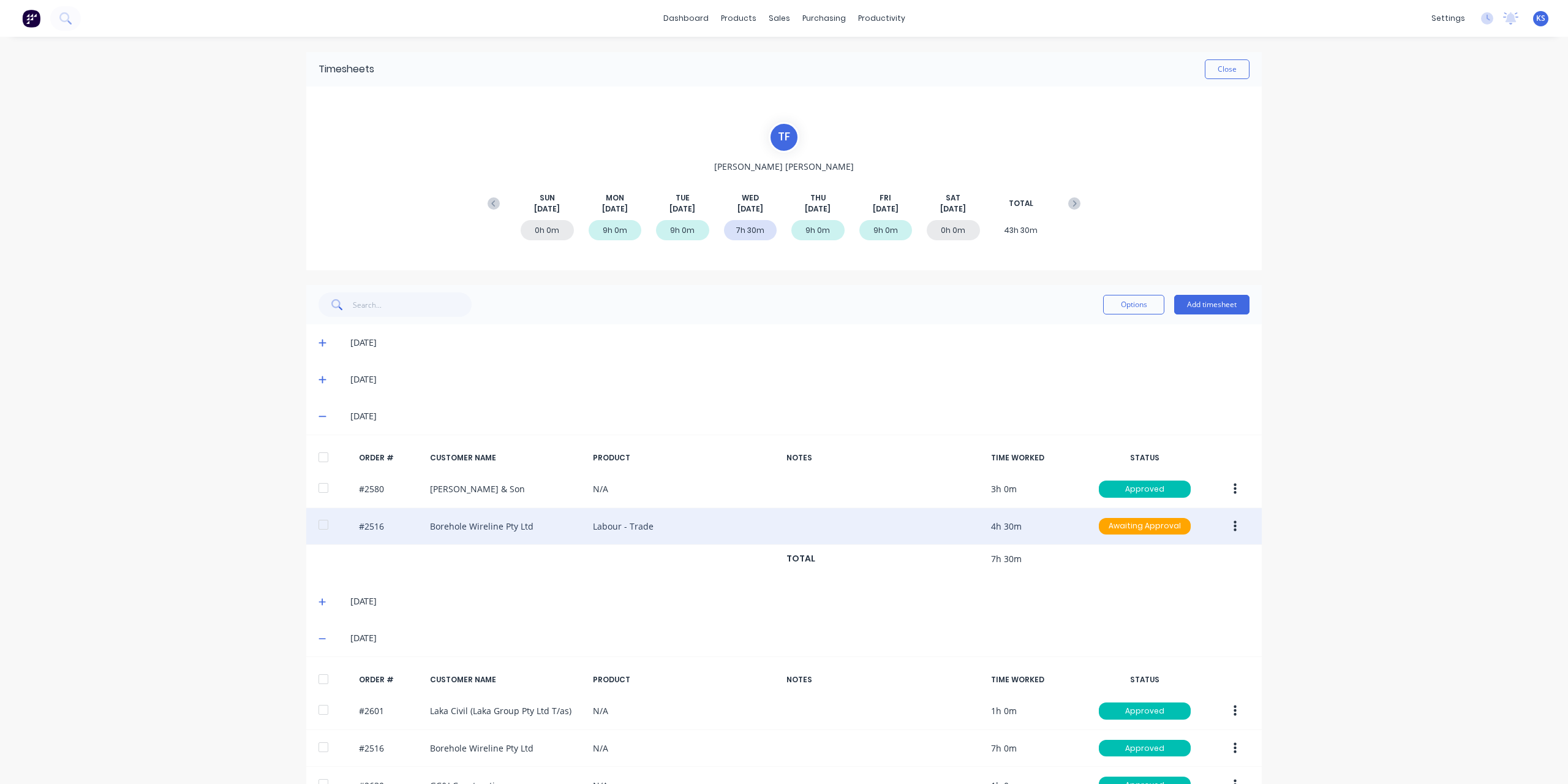
click at [322, 523] on div at bounding box center [324, 524] width 24 height 24
click at [1238, 526] on button "button" at bounding box center [1235, 526] width 29 height 22
click at [1203, 549] on div "Approve" at bounding box center [1191, 558] width 94 height 18
click at [1225, 77] on button "Close" at bounding box center [1227, 69] width 45 height 20
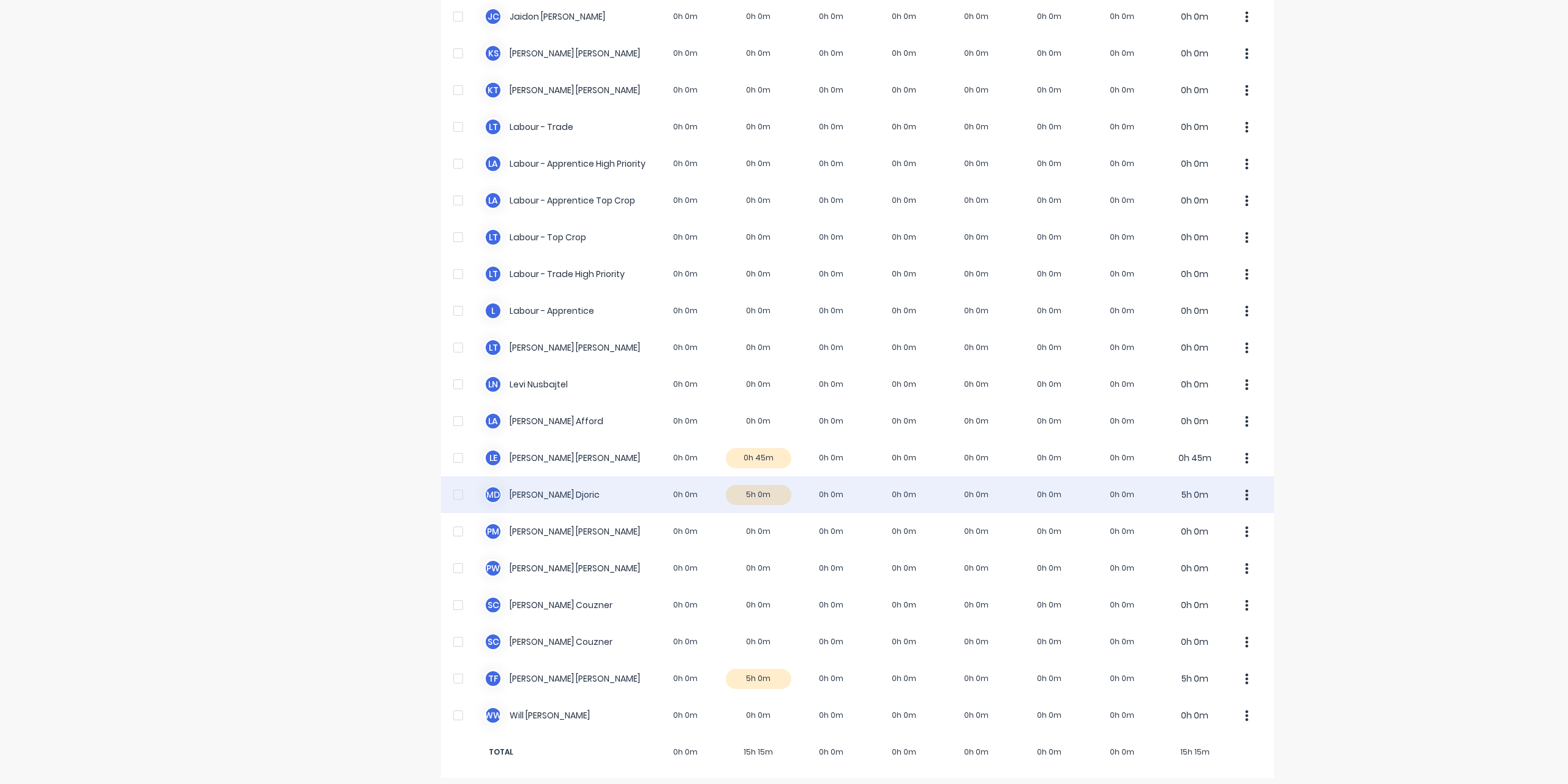
scroll to position [245, 0]
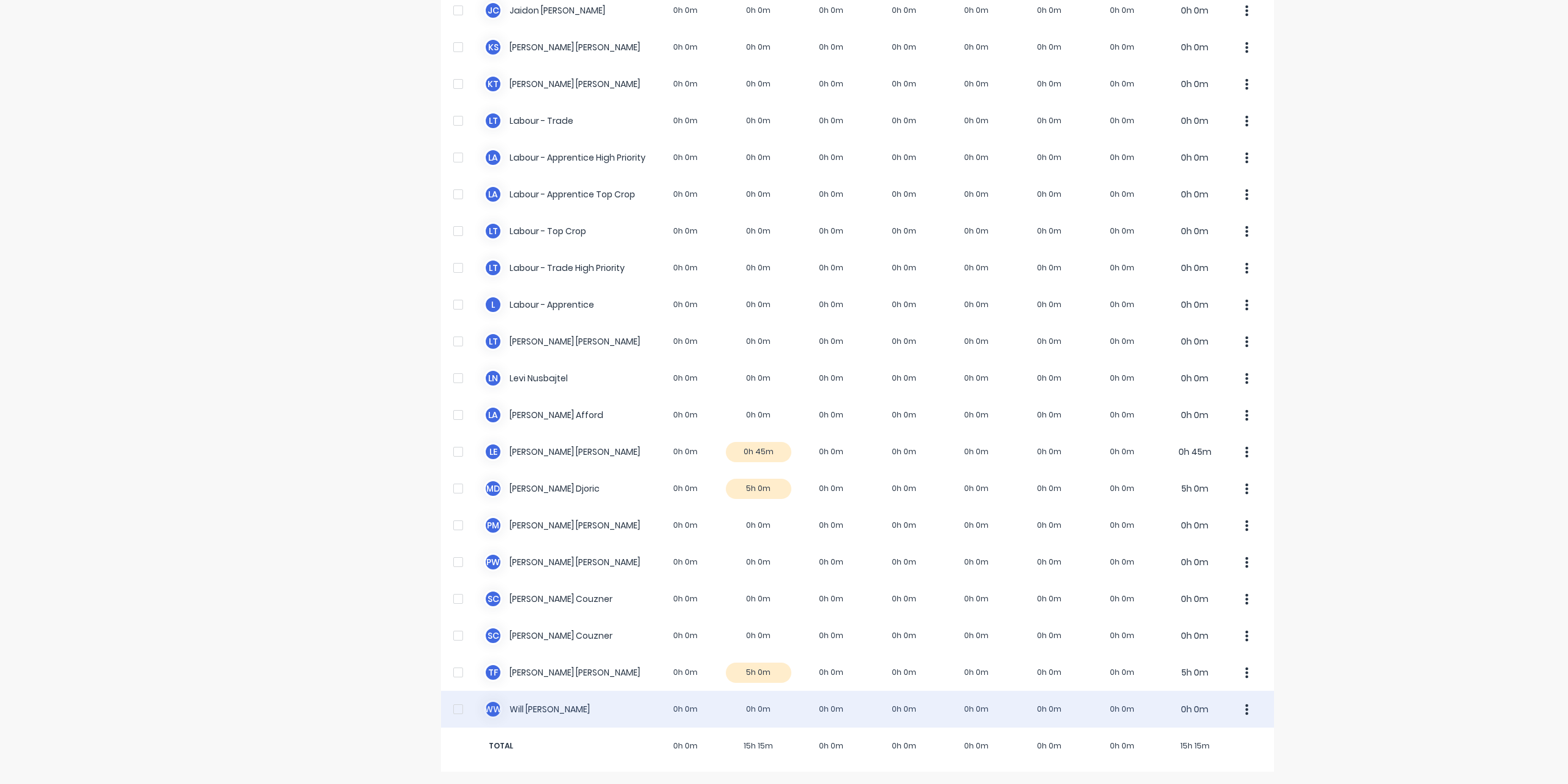
click at [537, 701] on div "W W [PERSON_NAME] 0h 0m 0h 0m 0h 0m 0h 0m 0h 0m 0h 0m 0h 0m 0h 0m" at bounding box center [857, 709] width 833 height 37
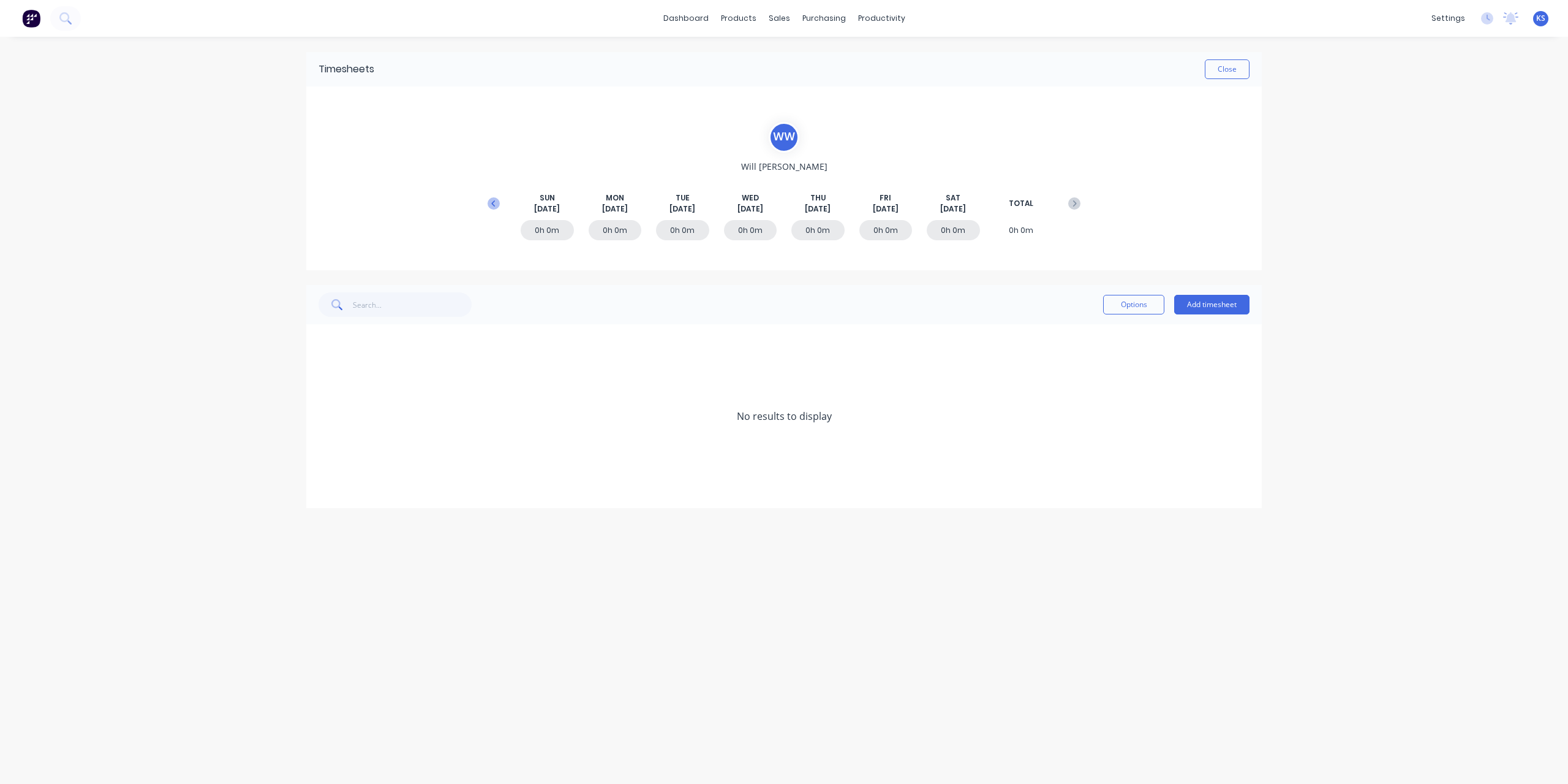
click at [496, 199] on icon at bounding box center [493, 203] width 12 height 12
click at [326, 382] on icon at bounding box center [322, 379] width 8 height 8
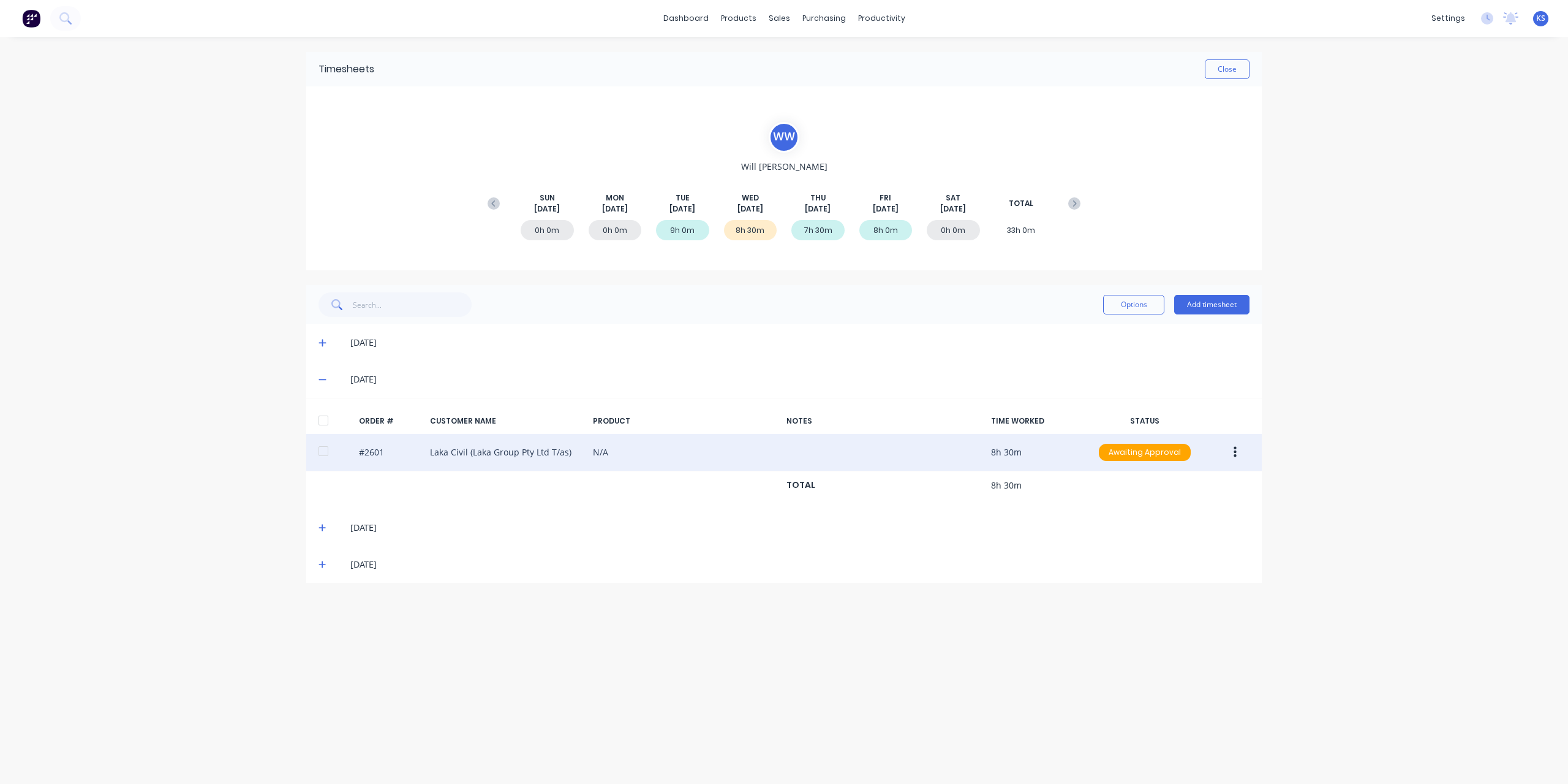
click at [324, 450] on div at bounding box center [324, 451] width 24 height 24
click at [1239, 456] on button "button" at bounding box center [1235, 452] width 29 height 22
click at [1185, 485] on div "Approve" at bounding box center [1191, 484] width 94 height 18
click at [1223, 69] on button "Close" at bounding box center [1227, 69] width 45 height 20
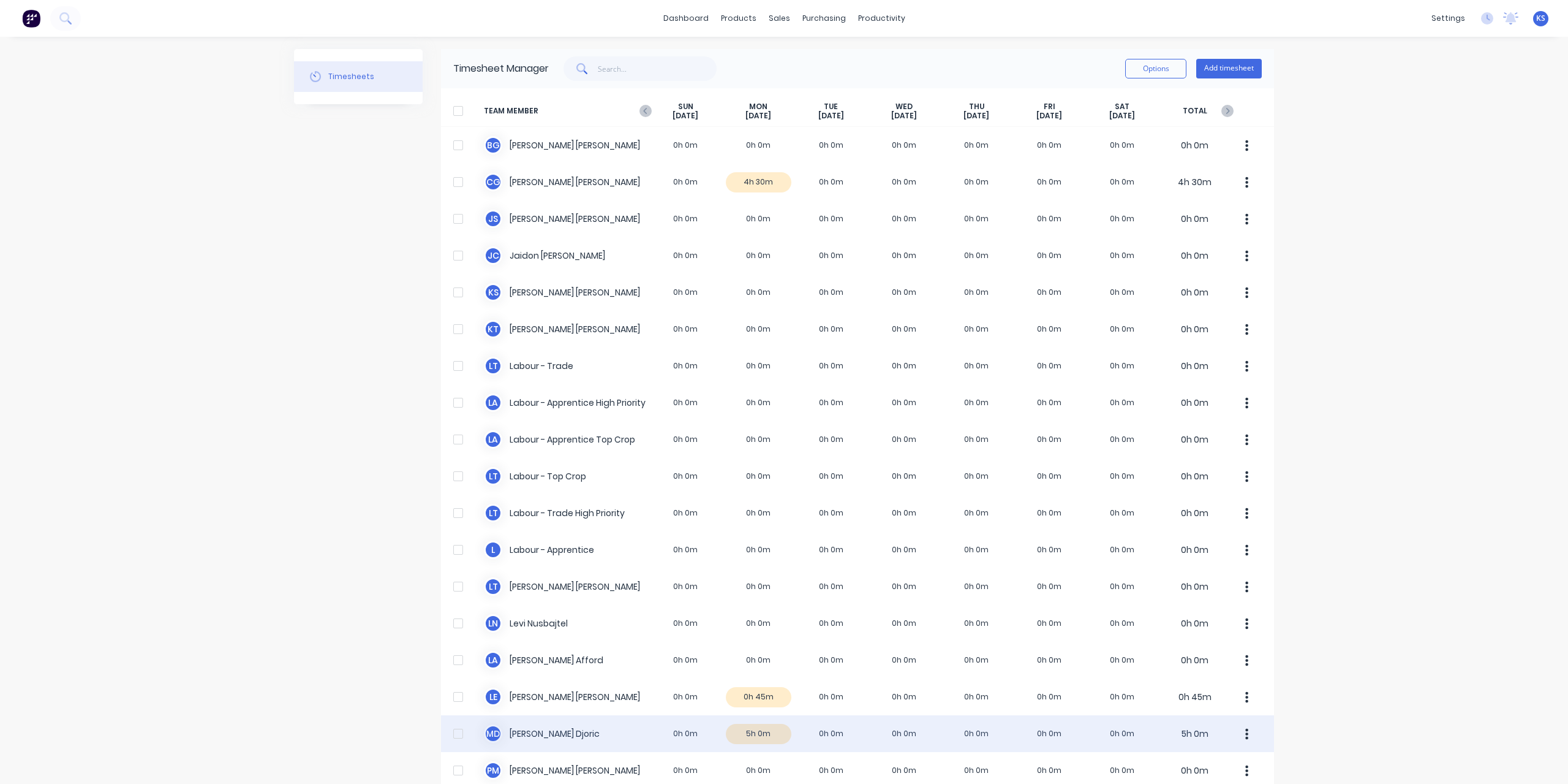
click at [539, 728] on div "M D [PERSON_NAME] 0h 0m 5h 0m 0h 0m 0h 0m 0h 0m 0h 0m 0h 0m 5h 0m" at bounding box center [857, 734] width 833 height 37
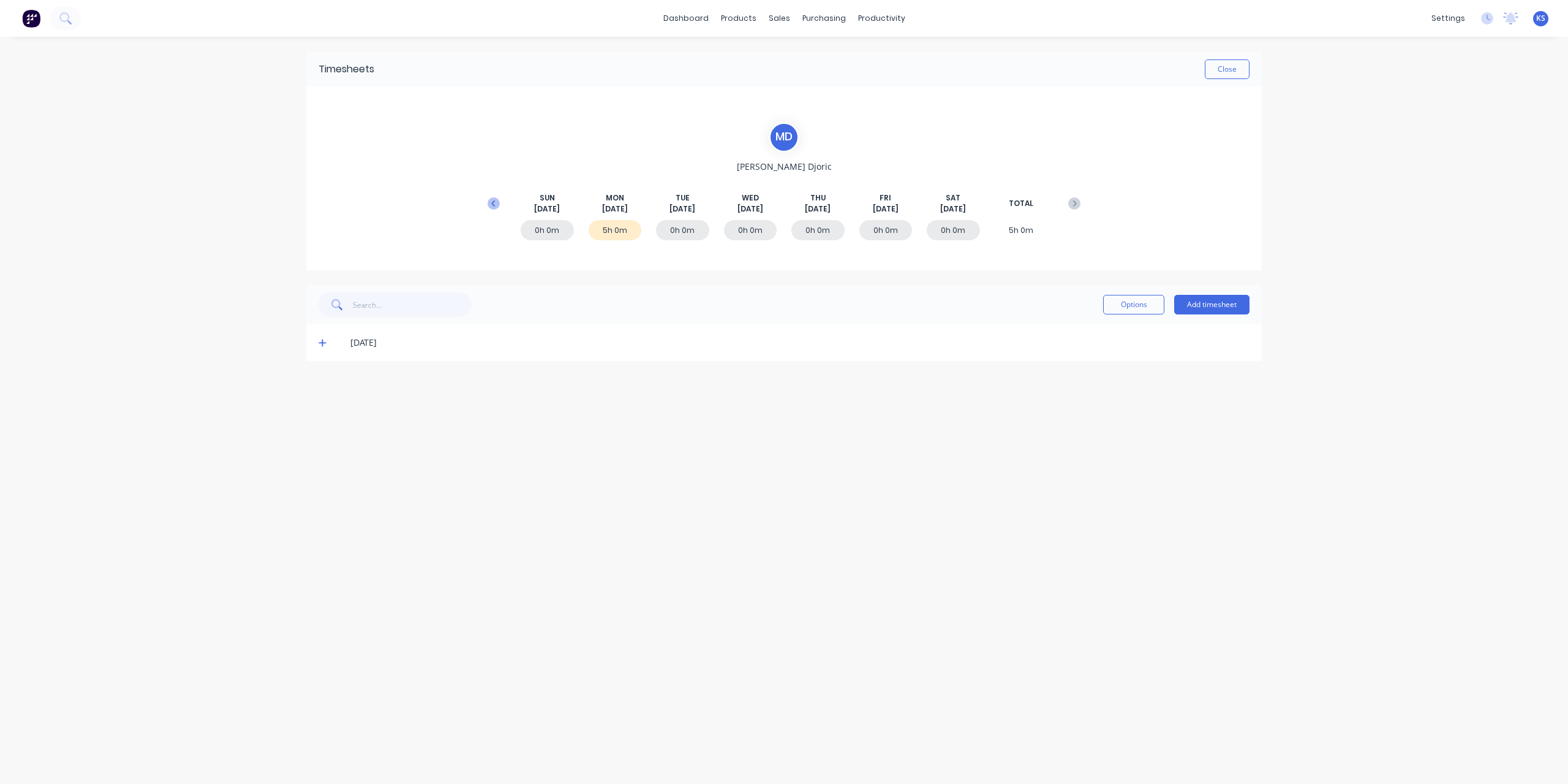
click at [490, 195] on button at bounding box center [493, 203] width 24 height 22
click at [326, 414] on span at bounding box center [324, 416] width 12 height 12
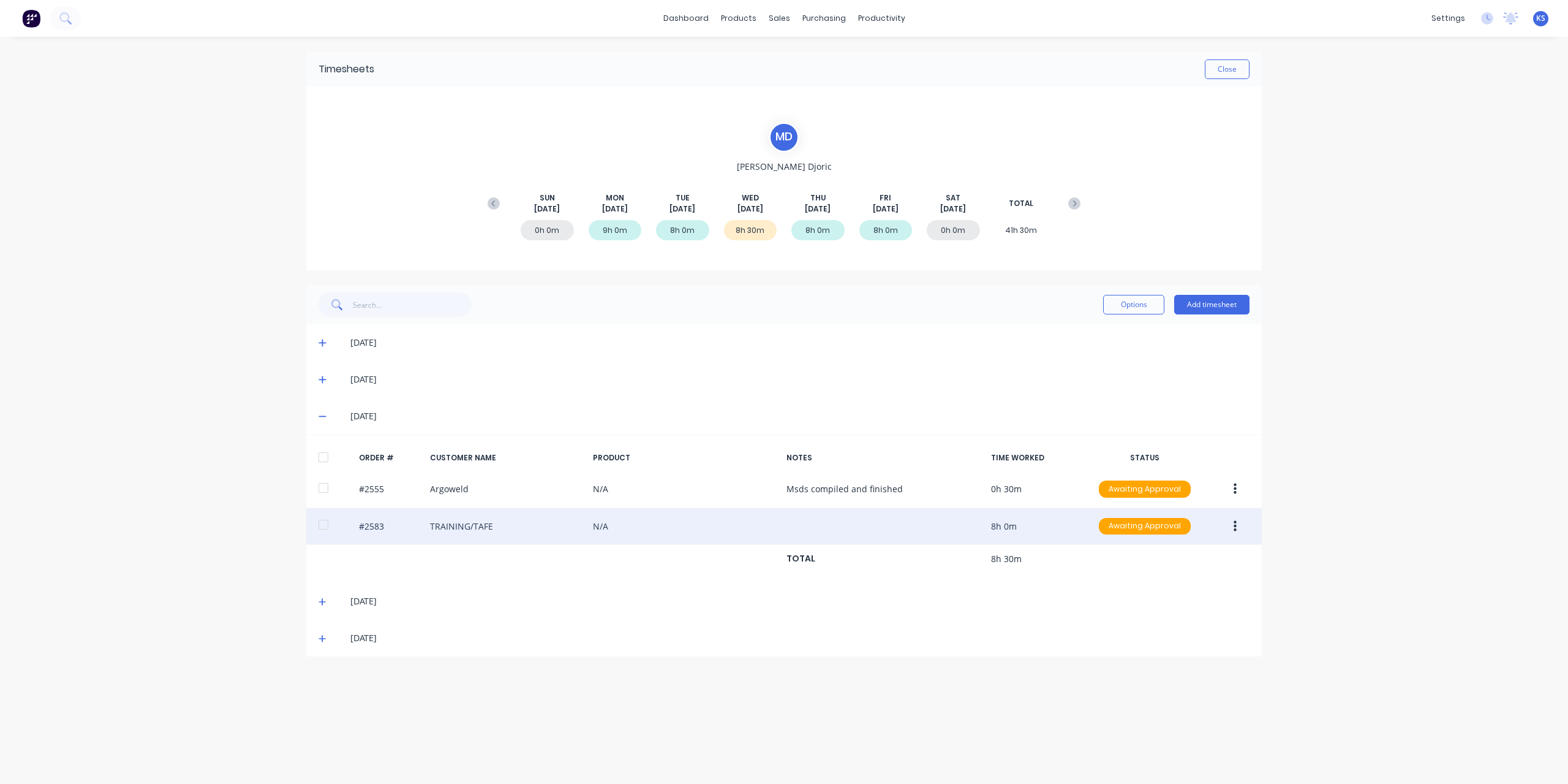
click at [321, 526] on div at bounding box center [324, 524] width 24 height 24
click at [1240, 521] on button "button" at bounding box center [1235, 526] width 29 height 22
click at [1161, 608] on div "Edit" at bounding box center [1191, 607] width 94 height 18
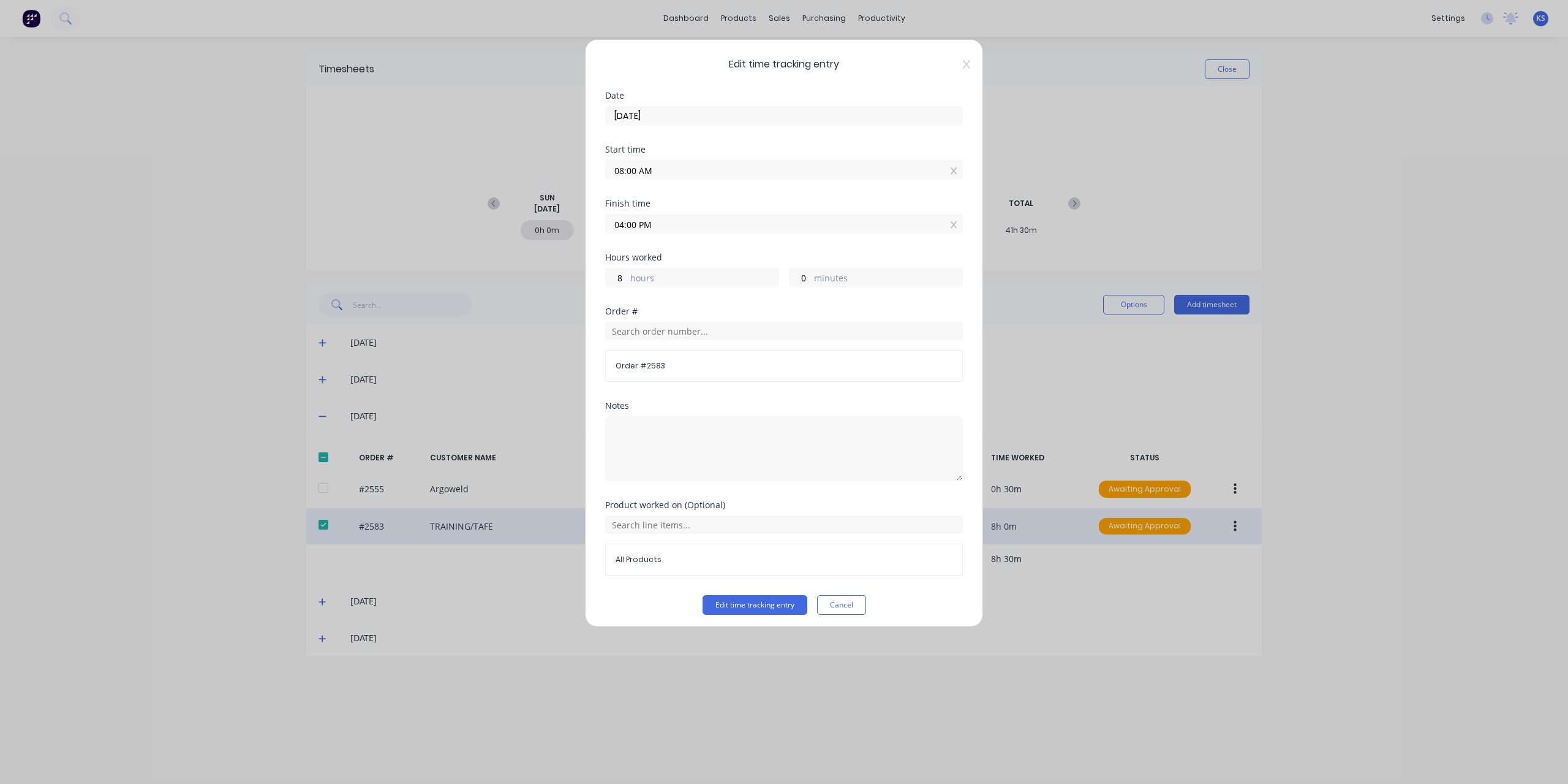
click at [626, 224] on input "04:00 PM" at bounding box center [784, 223] width 356 height 18
type input "03:30 PM"
type input "7"
type input "30"
click at [803, 264] on div "7 hours 30 minutes" at bounding box center [784, 276] width 358 height 23
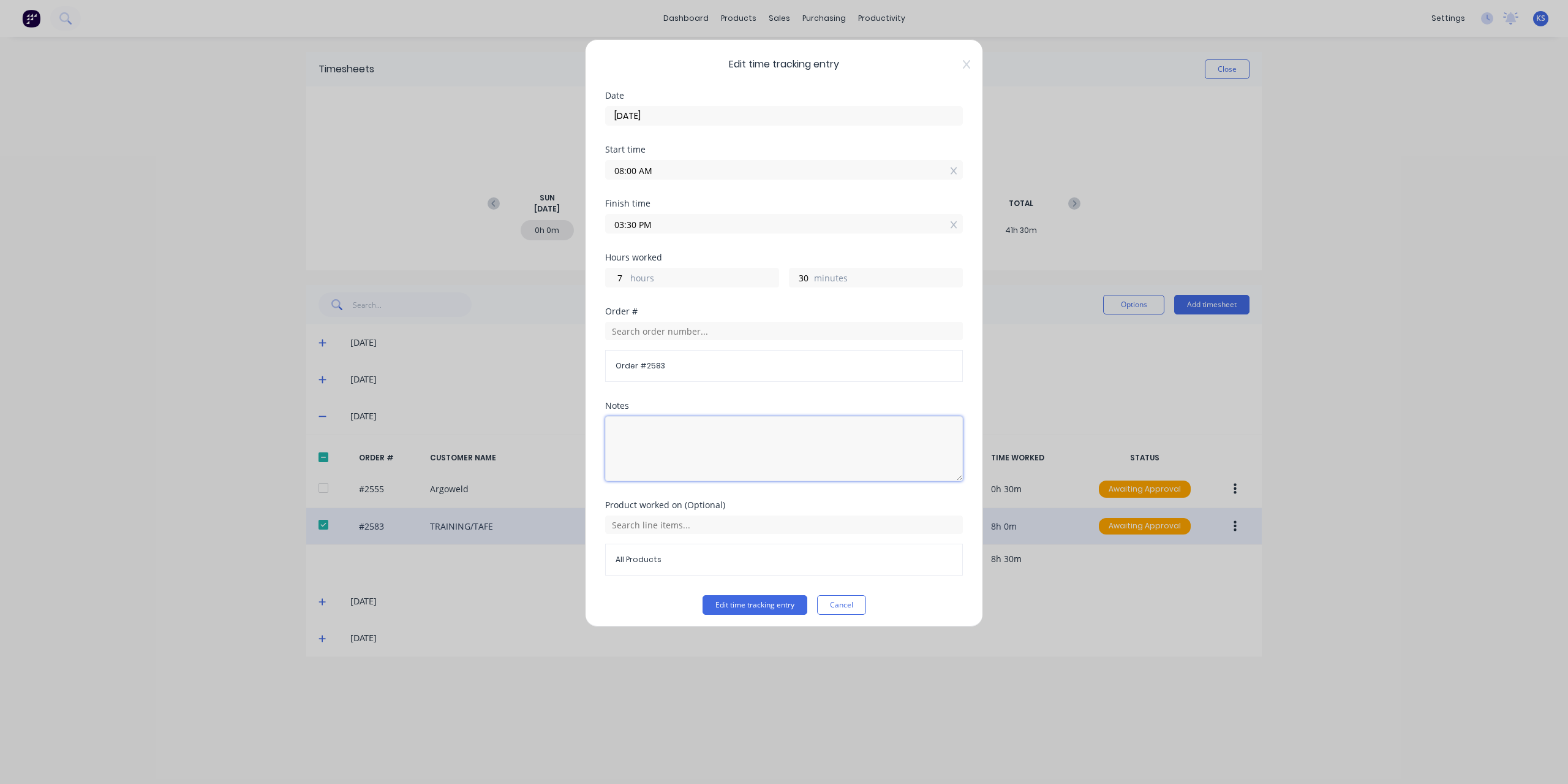
click at [650, 427] on textarea at bounding box center [784, 448] width 358 height 65
type textarea "TAFE"
click at [755, 595] on button "Edit time tracking entry" at bounding box center [755, 605] width 105 height 20
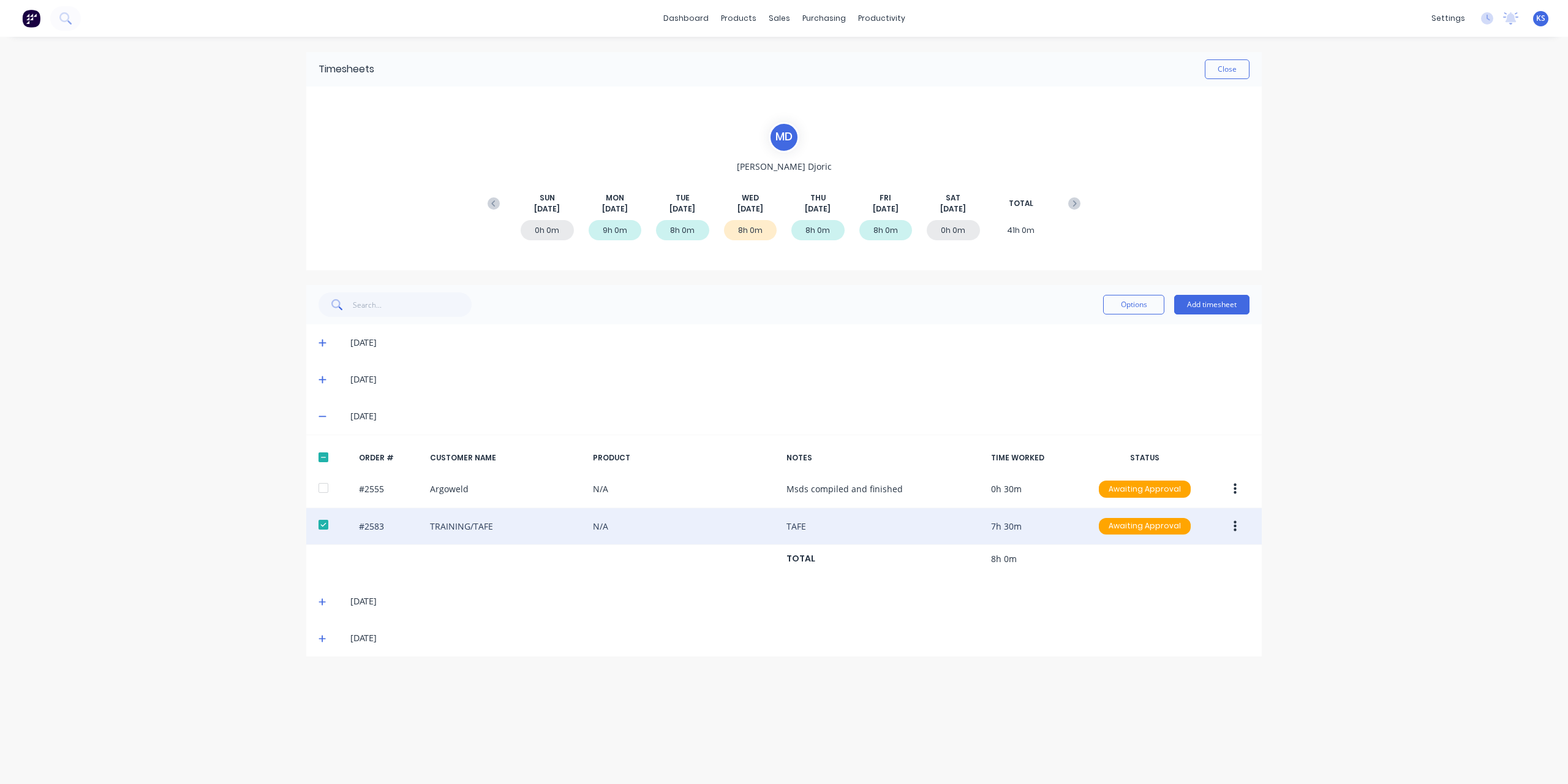
click at [1244, 527] on button "button" at bounding box center [1235, 526] width 29 height 22
click at [1196, 552] on div "Approve" at bounding box center [1191, 558] width 94 height 18
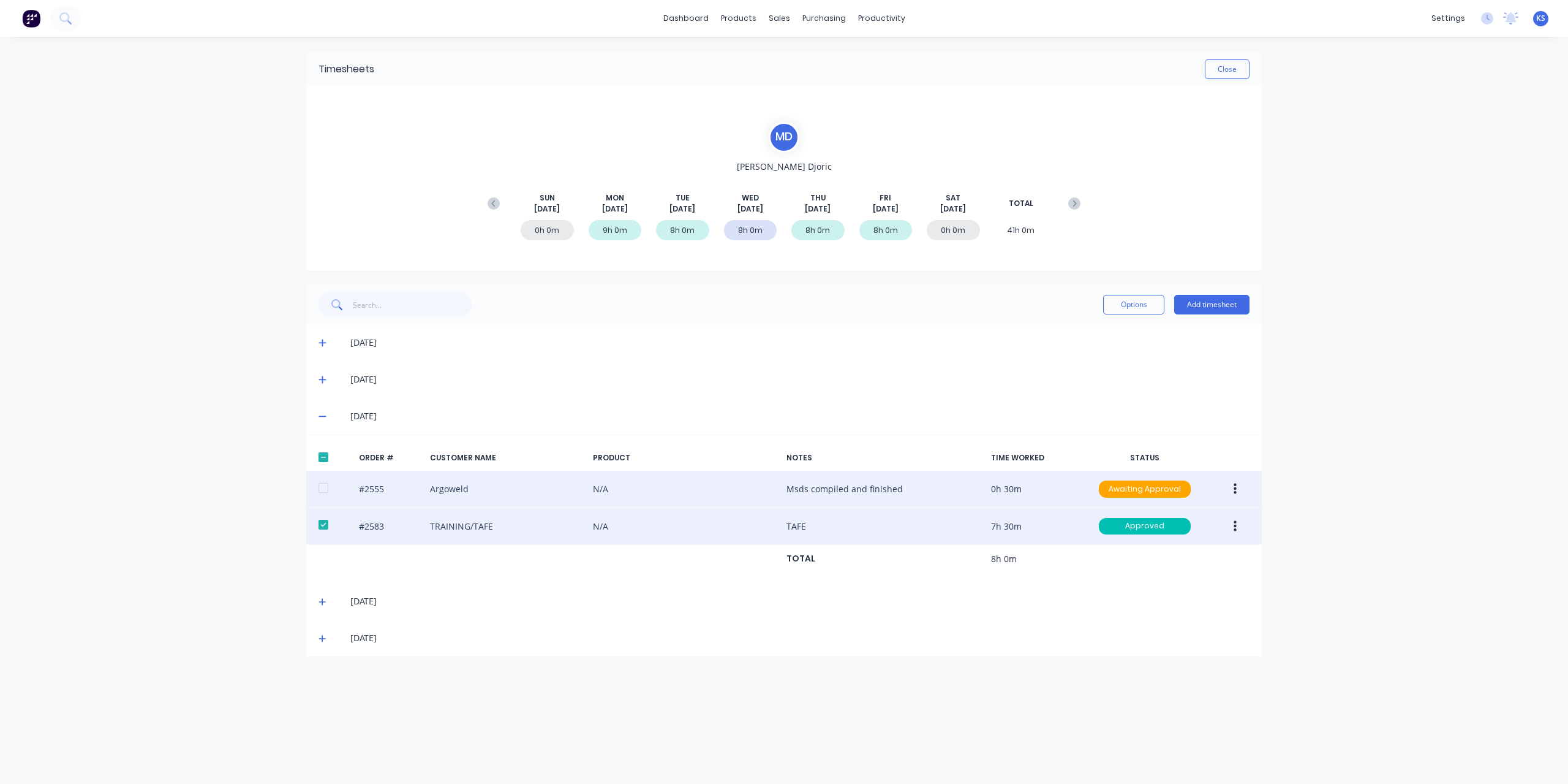
click at [1234, 491] on icon "button" at bounding box center [1235, 489] width 3 height 14
click at [1158, 558] on button "Edit" at bounding box center [1191, 571] width 117 height 24
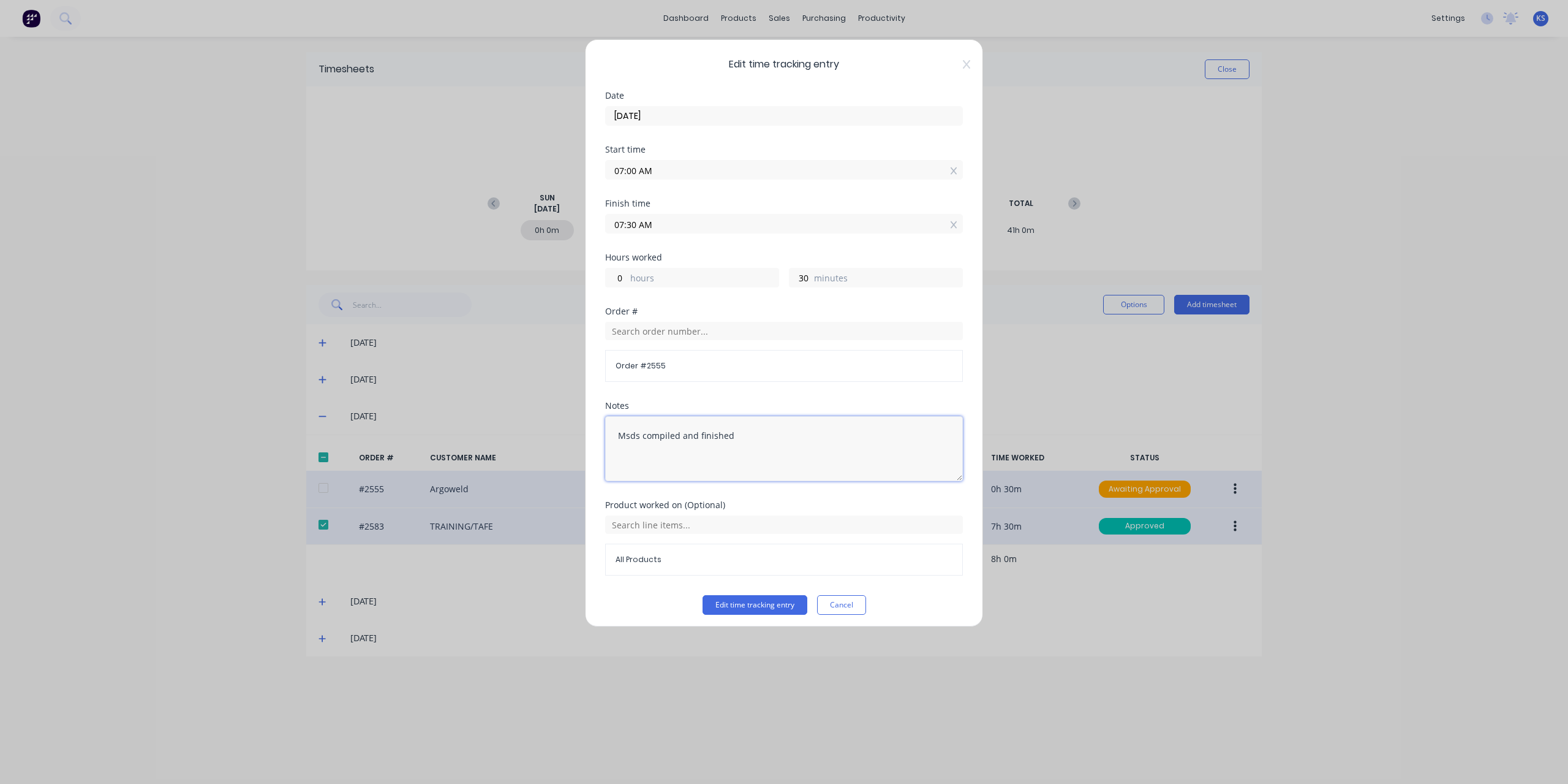
click at [620, 427] on textarea "Msds compiled and finished" at bounding box center [784, 448] width 358 height 65
click at [843, 601] on button "Cancel" at bounding box center [841, 605] width 49 height 20
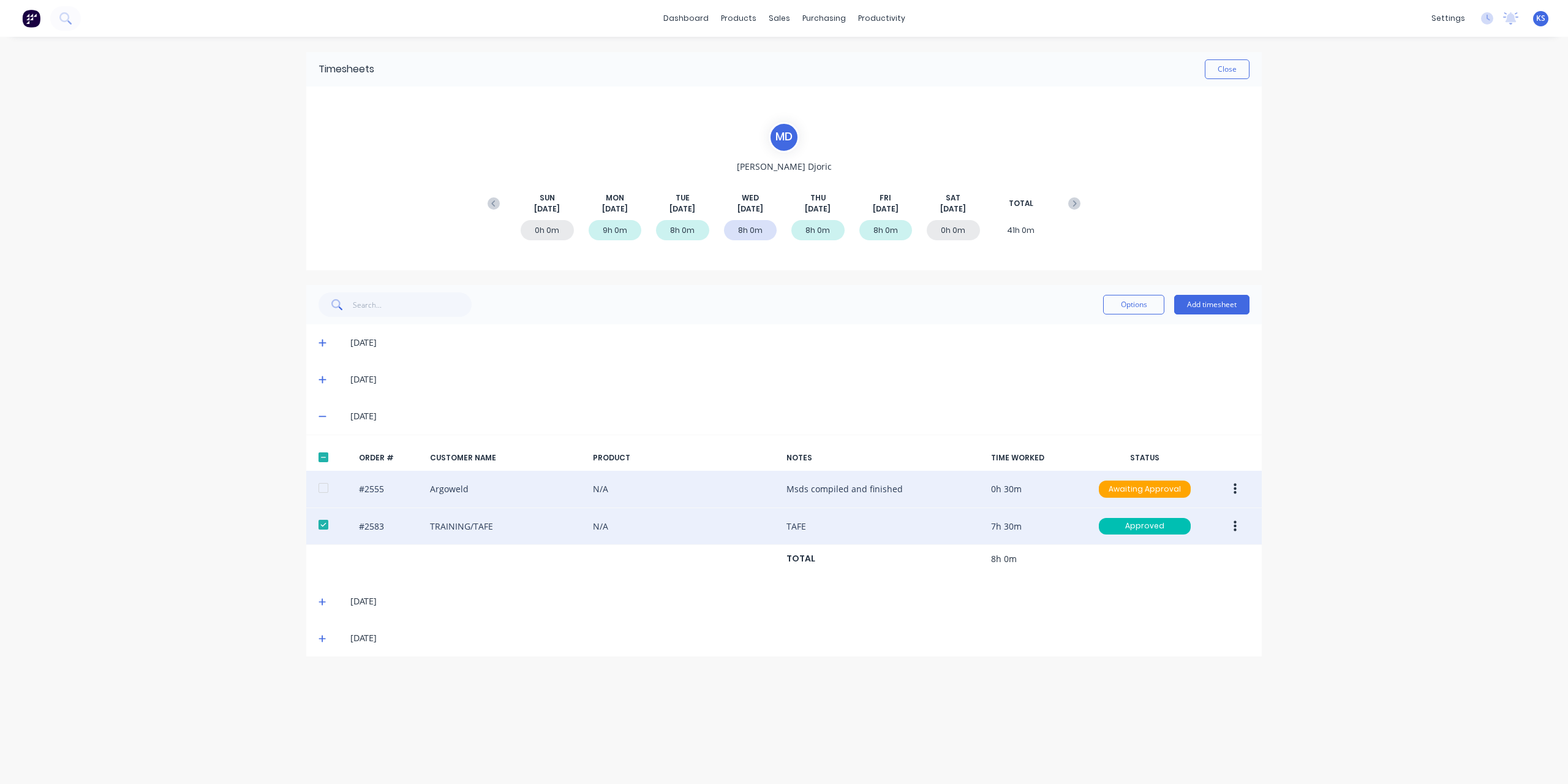
click at [1237, 483] on button "button" at bounding box center [1235, 488] width 29 height 22
click at [1164, 513] on div "Approve" at bounding box center [1191, 520] width 94 height 18
click at [1228, 73] on button "Close" at bounding box center [1227, 69] width 45 height 20
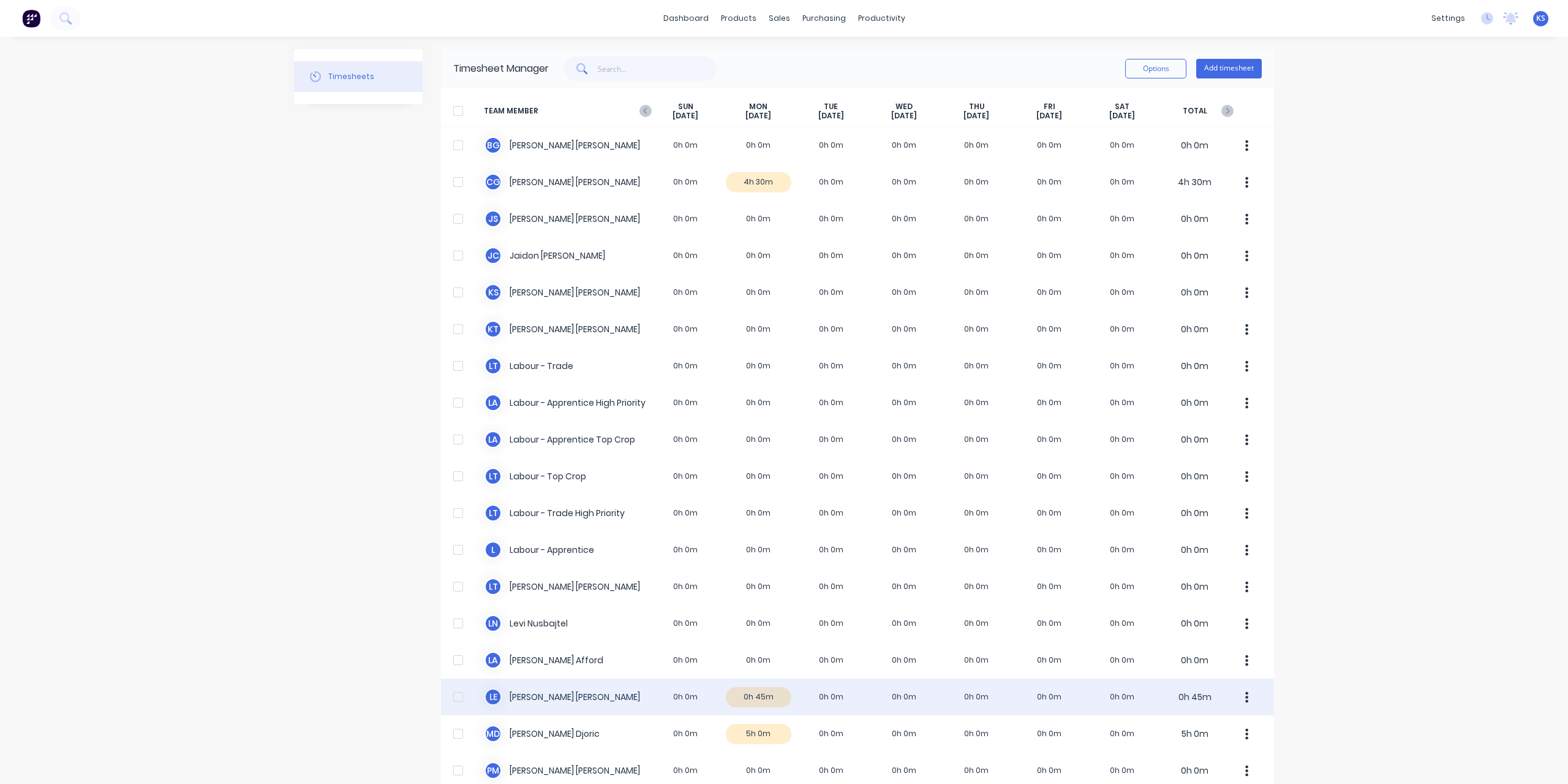
click at [524, 687] on div "L E [PERSON_NAME] 0h 0m 0h 45m 0h 0m 0h 0m 0h 0m 0h 0m 0h 0m 0h 45m" at bounding box center [857, 696] width 833 height 37
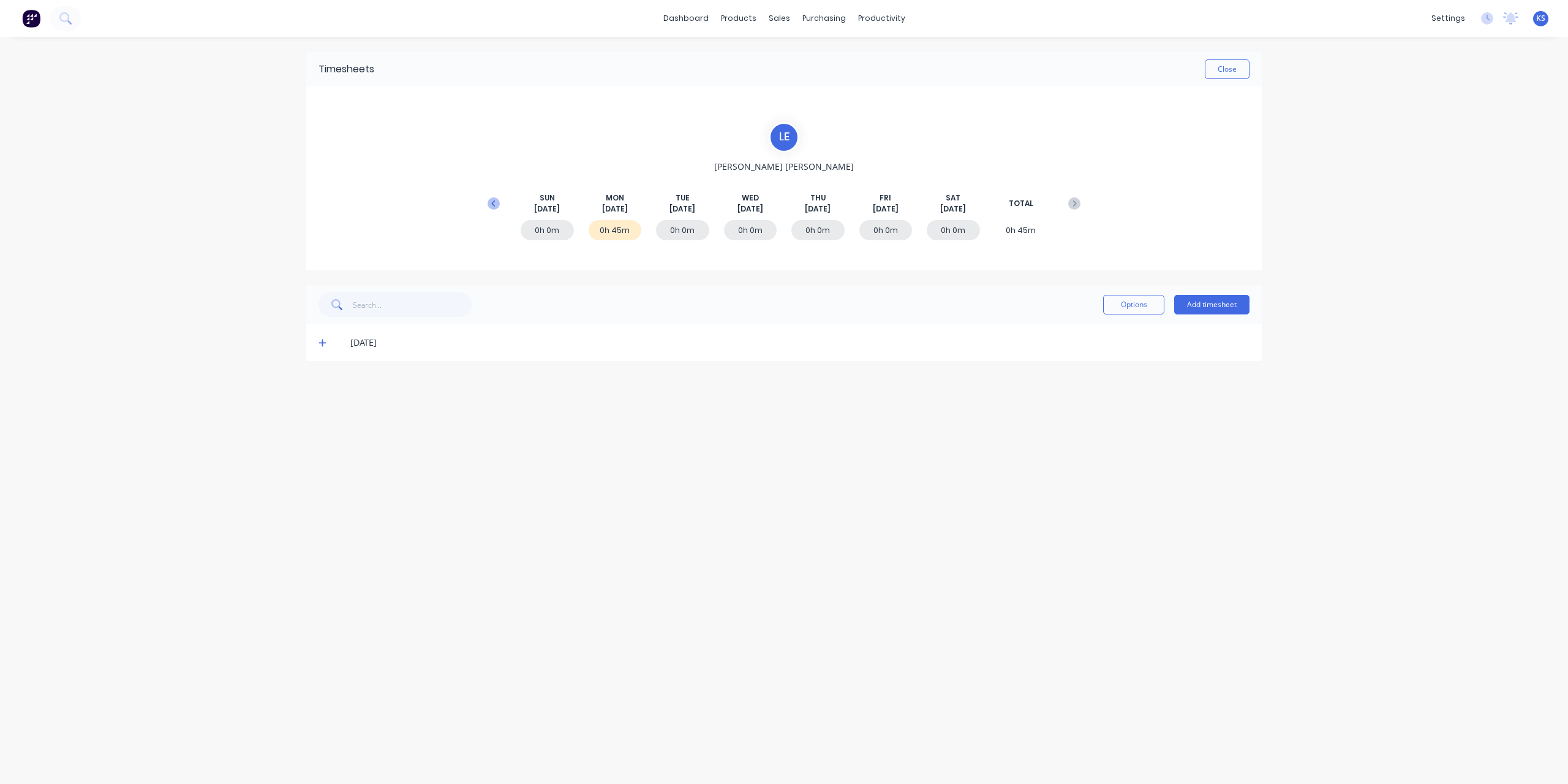
click at [493, 202] on icon at bounding box center [493, 203] width 4 height 6
click at [321, 453] on icon at bounding box center [322, 453] width 8 height 8
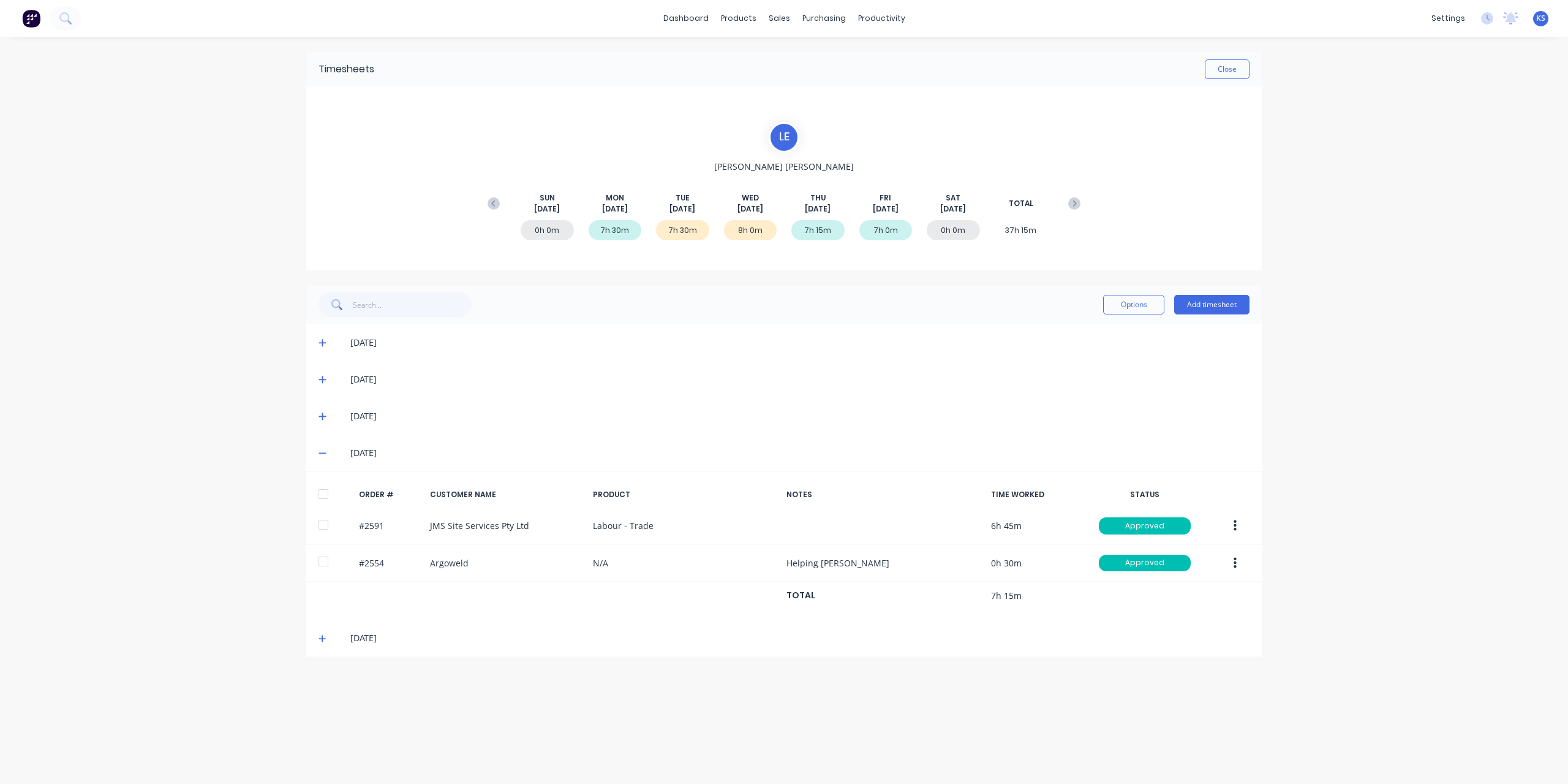
click at [321, 416] on icon at bounding box center [322, 417] width 8 height 8
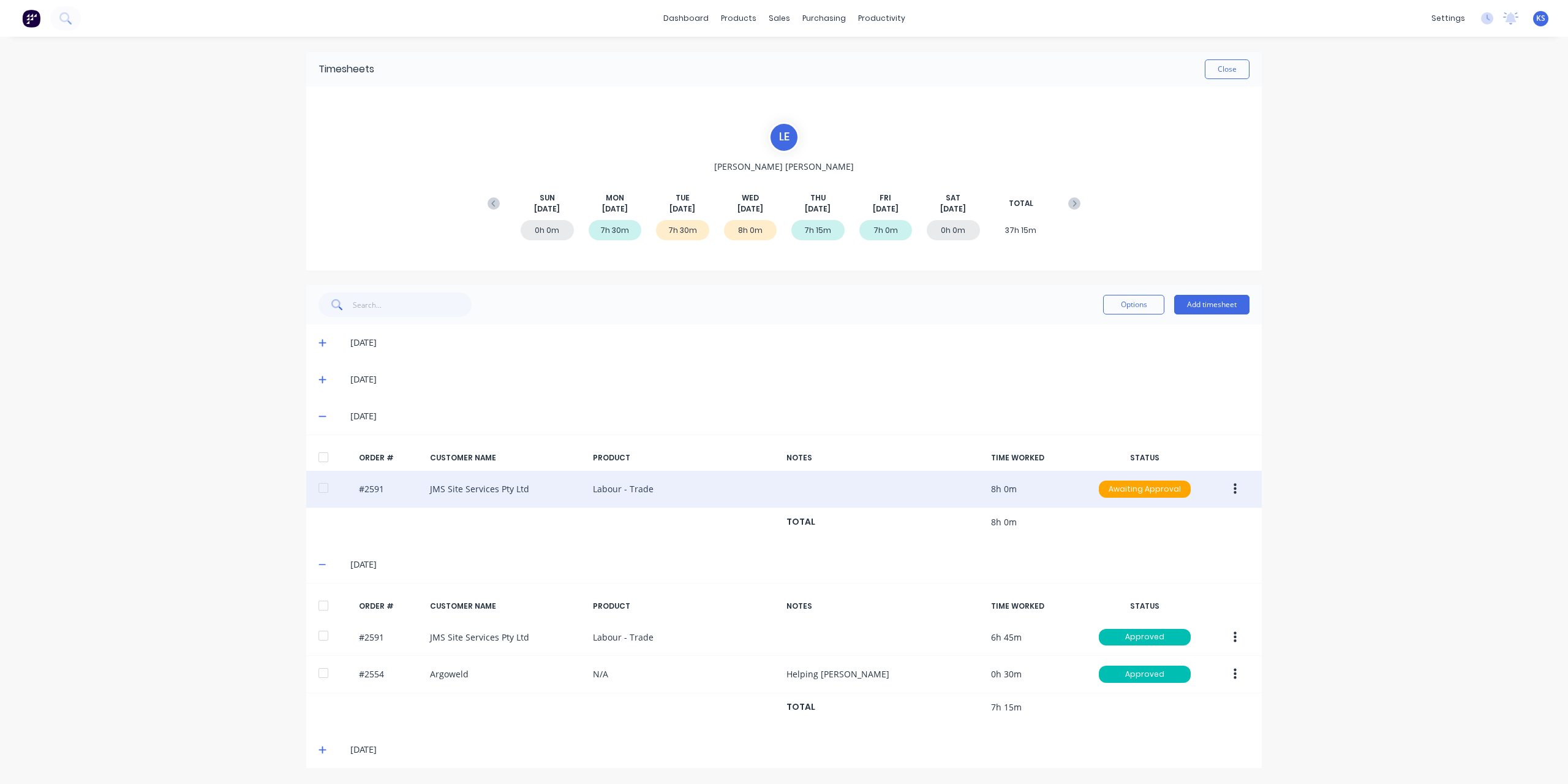
click at [327, 485] on div at bounding box center [324, 488] width 24 height 24
click at [1230, 495] on button "button" at bounding box center [1235, 488] width 29 height 22
click at [1169, 565] on div "Edit" at bounding box center [1191, 570] width 94 height 18
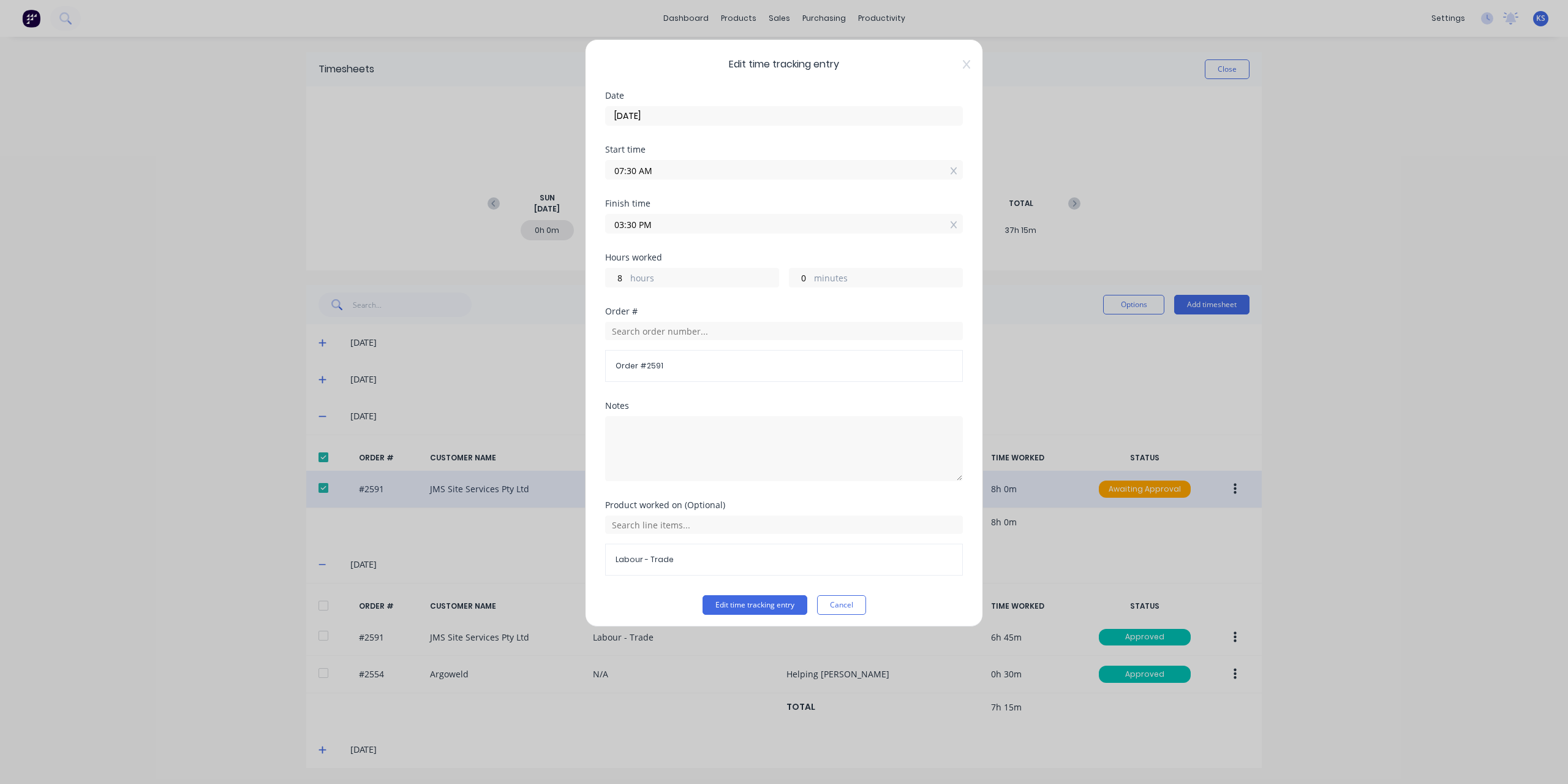
click at [628, 224] on input "03:30 PM" at bounding box center [784, 223] width 356 height 18
type input "03:00 PM"
type input "7"
type input "30"
click at [784, 254] on div "Hours worked" at bounding box center [784, 257] width 358 height 8
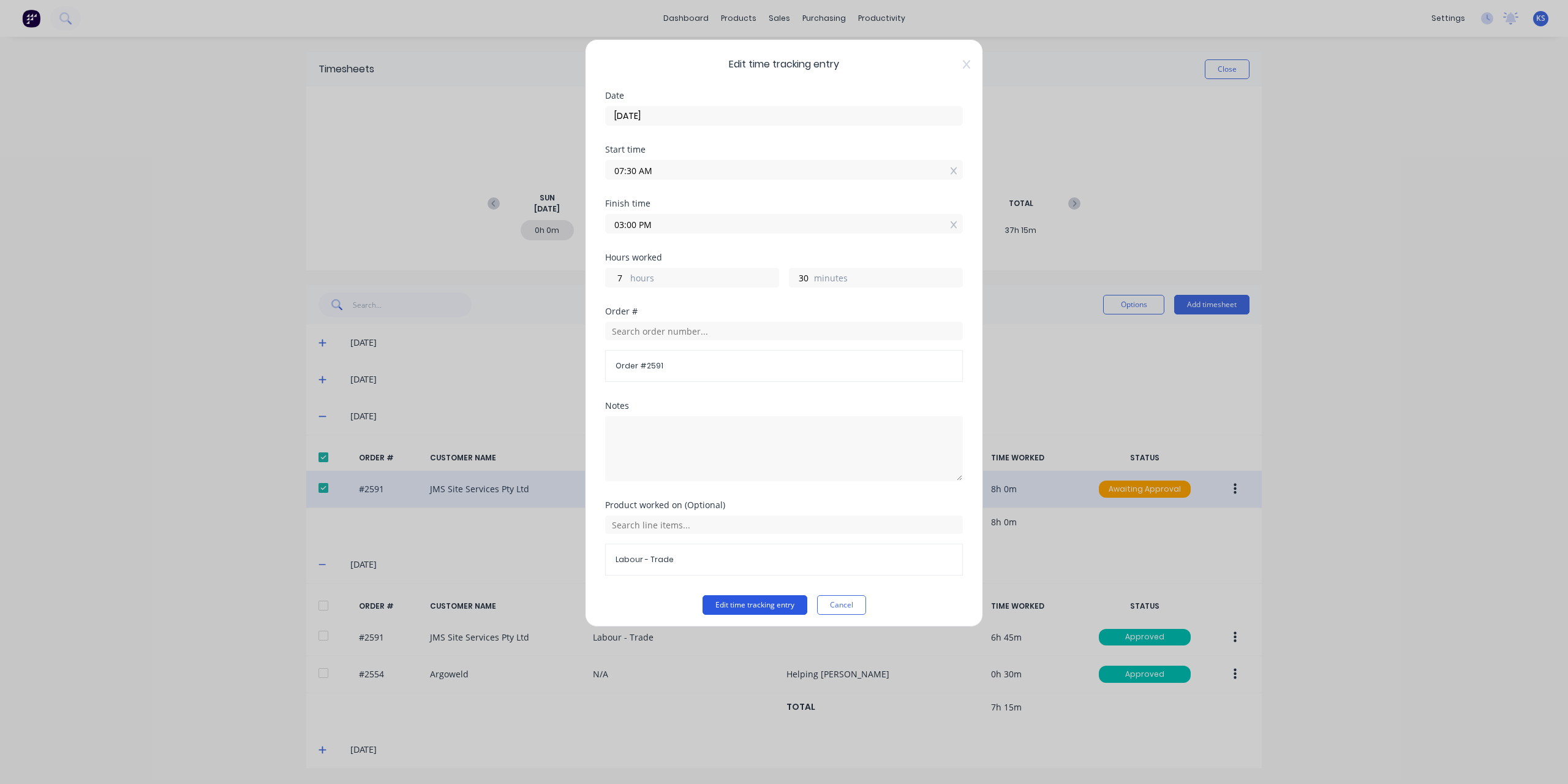
click at [736, 595] on button "Edit time tracking entry" at bounding box center [755, 605] width 105 height 20
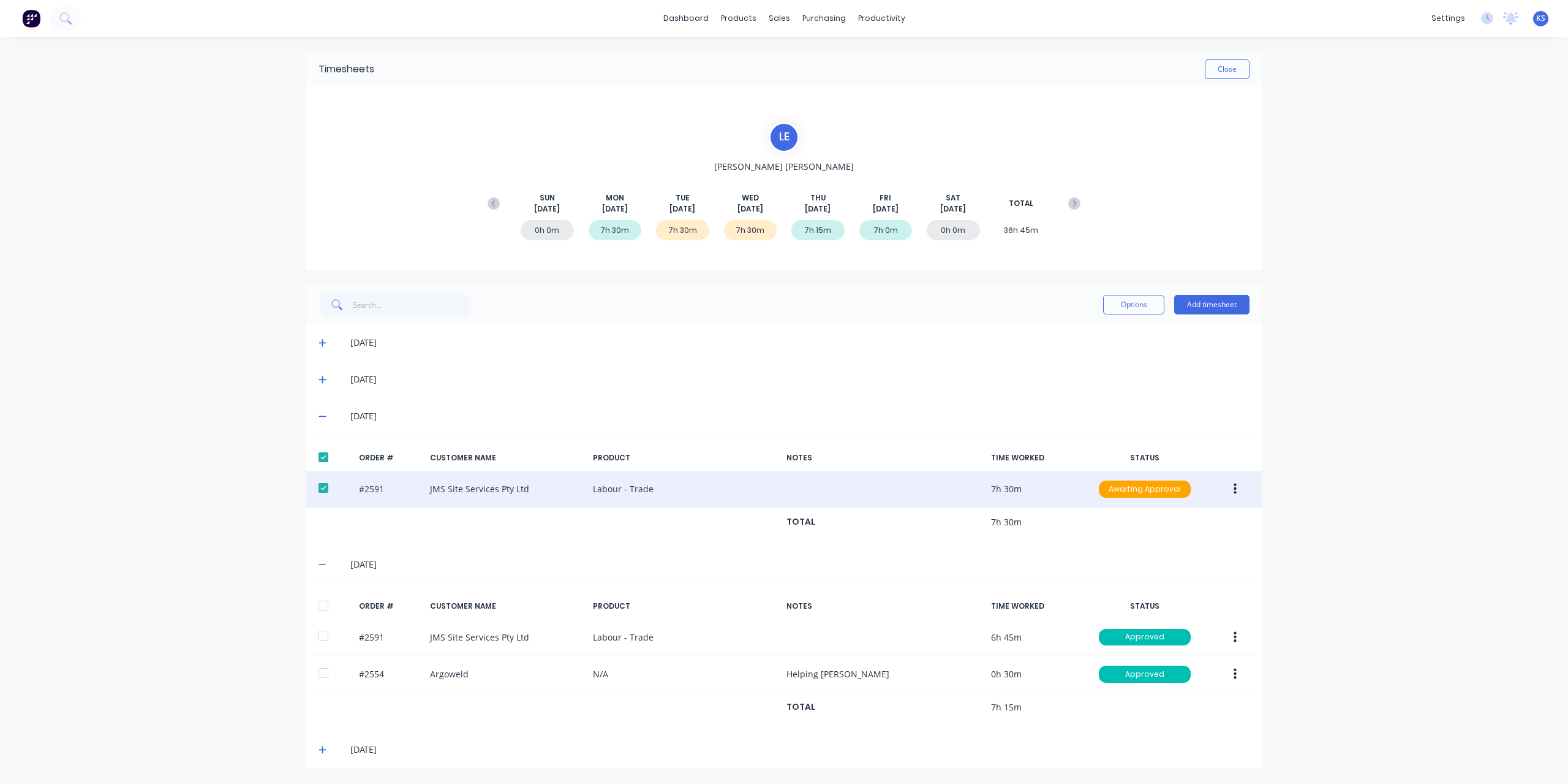
click at [1238, 492] on button "button" at bounding box center [1235, 488] width 29 height 22
click at [1166, 521] on div "Approve" at bounding box center [1191, 520] width 94 height 18
click at [1224, 75] on button "Close" at bounding box center [1227, 69] width 45 height 20
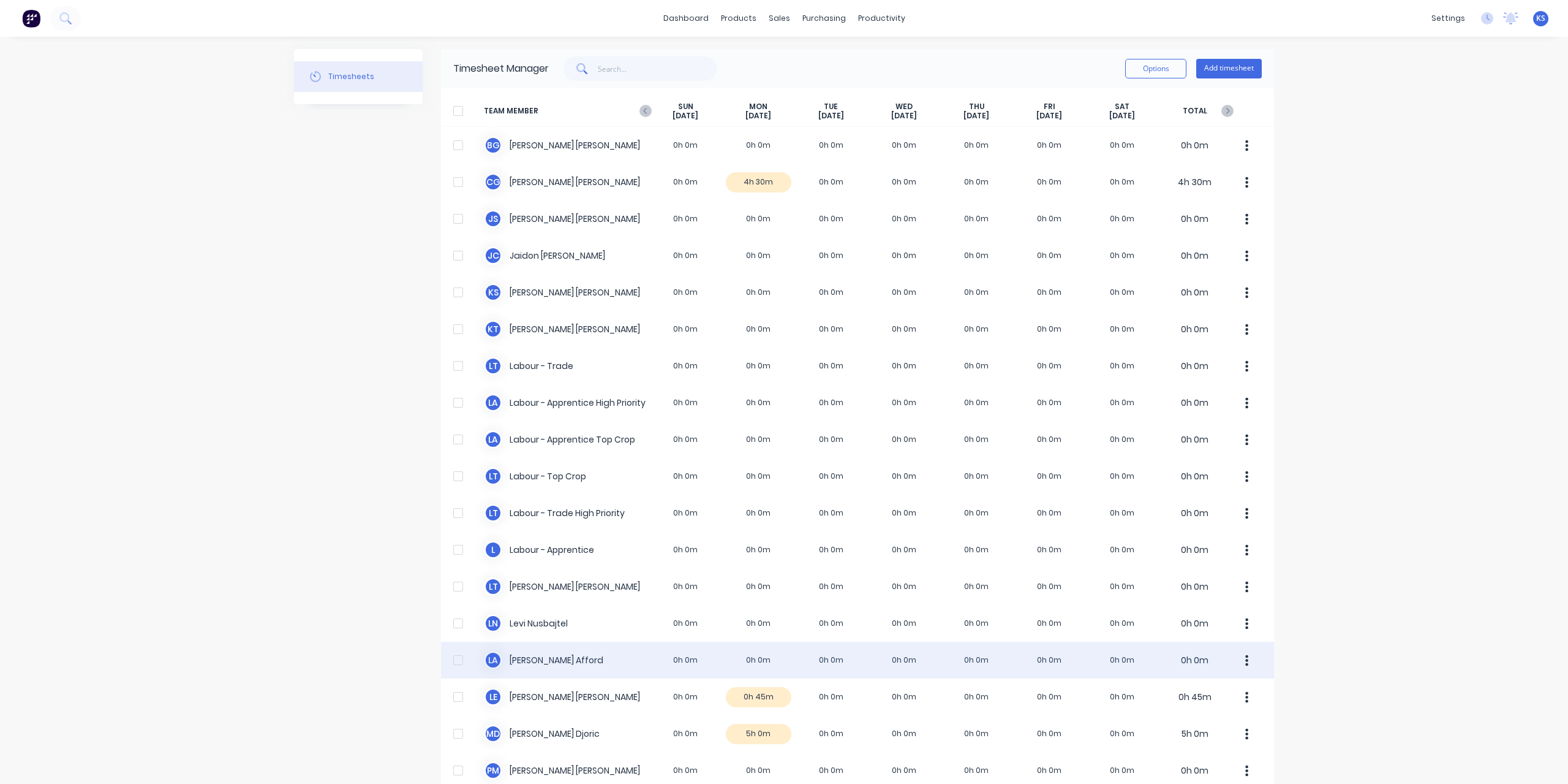
click at [541, 654] on div "[PERSON_NAME] 0h 0m 0h 0m 0h 0m 0h 0m 0h 0m 0h 0m 0h 0m 0h 0m" at bounding box center [857, 660] width 833 height 37
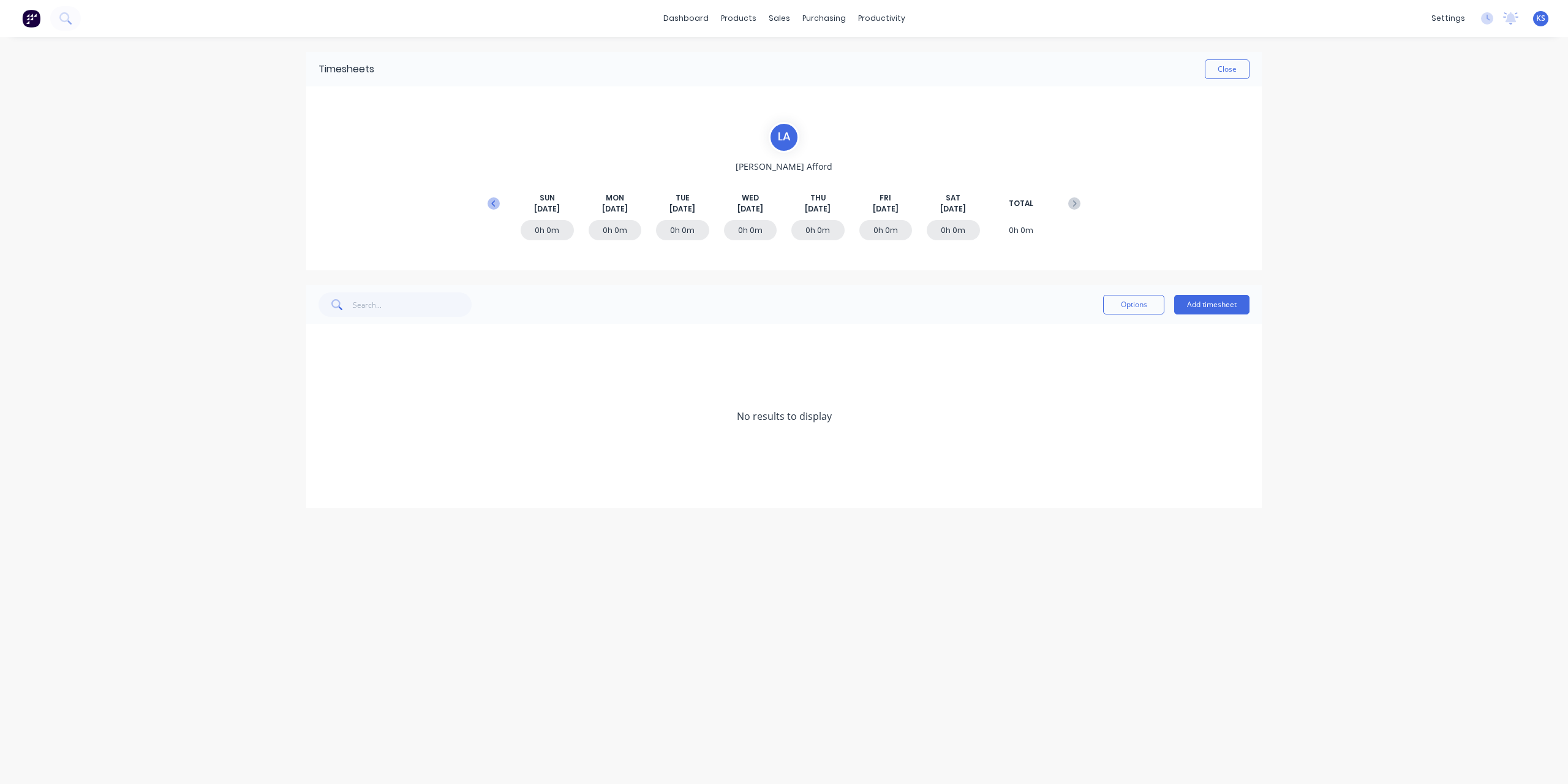
click at [493, 202] on icon at bounding box center [493, 203] width 4 height 6
click at [326, 420] on icon at bounding box center [322, 415] width 8 height 8
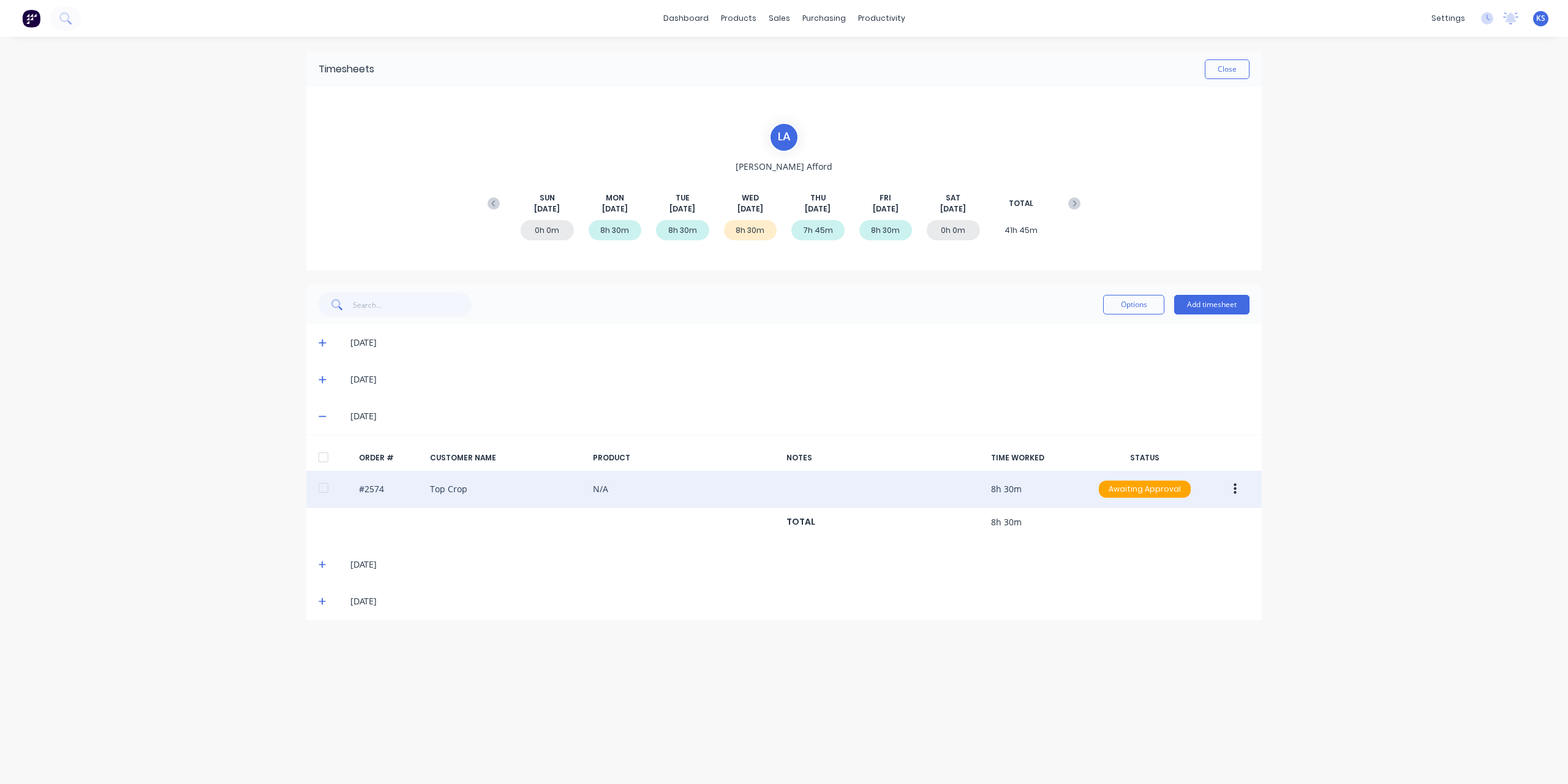
click at [324, 484] on div at bounding box center [324, 488] width 24 height 24
click at [1234, 490] on icon "button" at bounding box center [1235, 489] width 3 height 14
click at [1178, 526] on div "Approve" at bounding box center [1191, 520] width 94 height 18
click at [1222, 71] on button "Close" at bounding box center [1227, 69] width 45 height 20
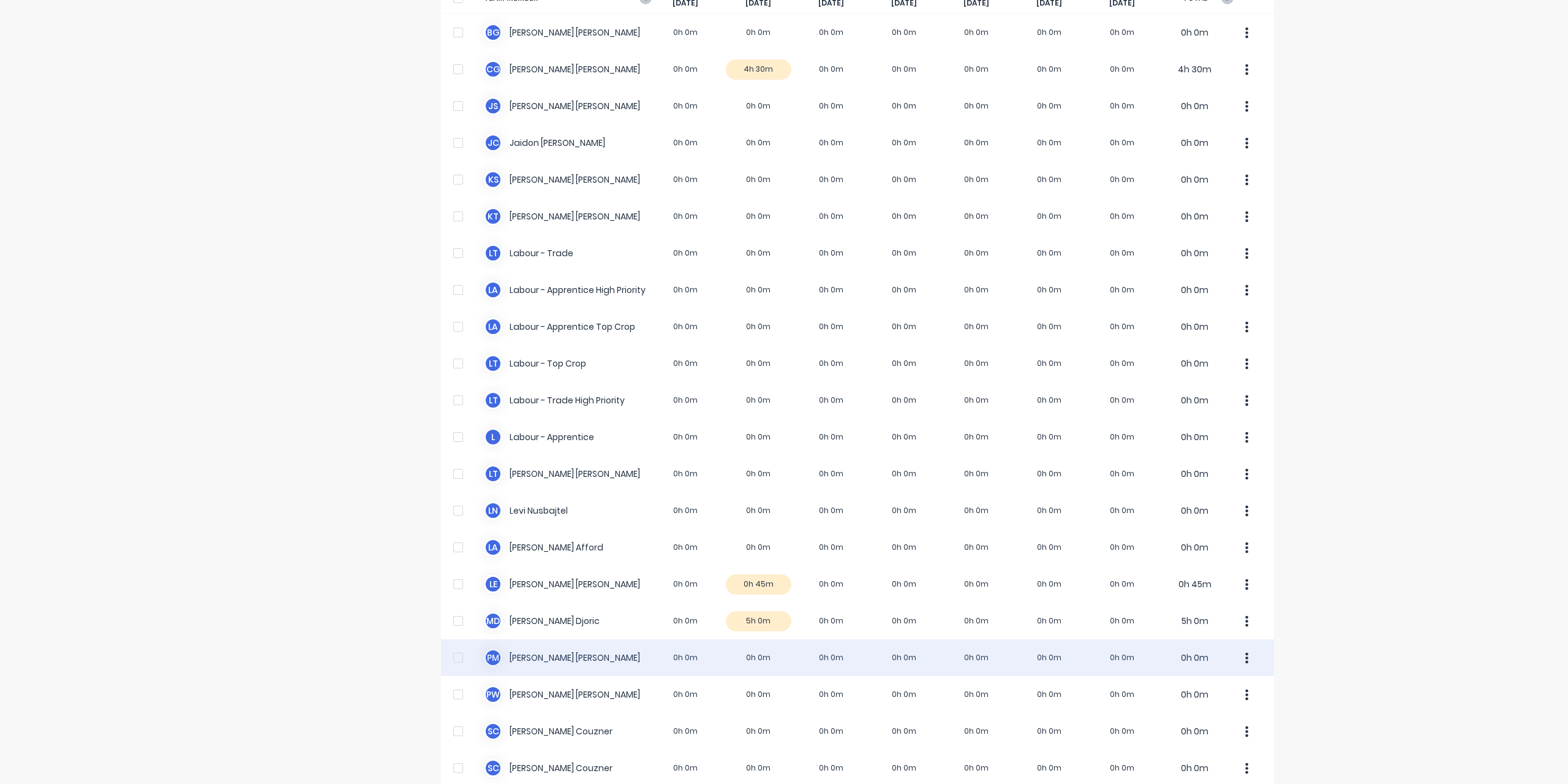
scroll to position [123, 0]
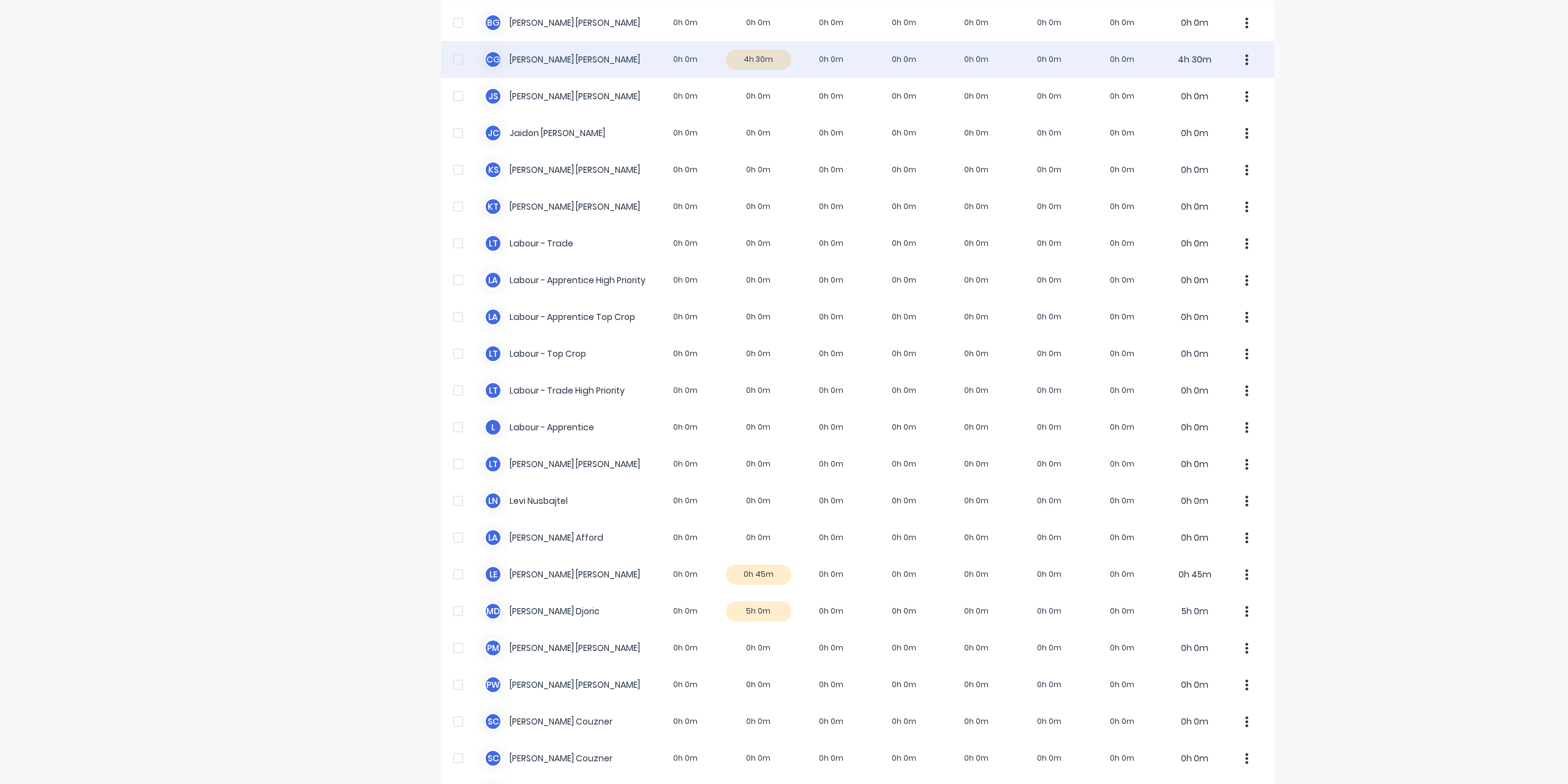
click at [533, 59] on div "C G [PERSON_NAME] 0h 0m 4h 30m 0h 0m 0h 0m 0h 0m 0h 0m 0h 0m 4h 30m" at bounding box center [857, 59] width 833 height 37
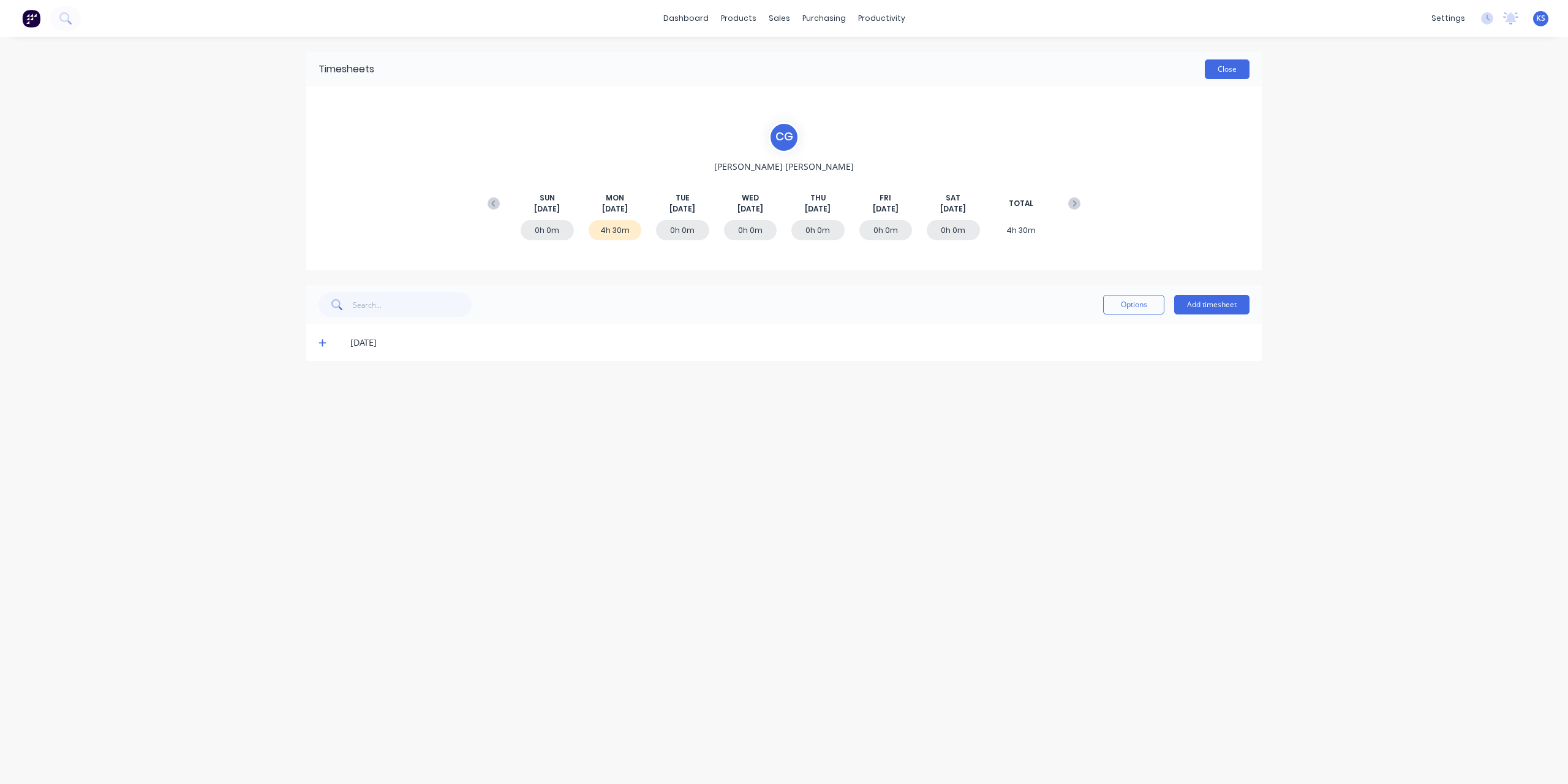
click at [1222, 78] on button "Close" at bounding box center [1227, 69] width 45 height 20
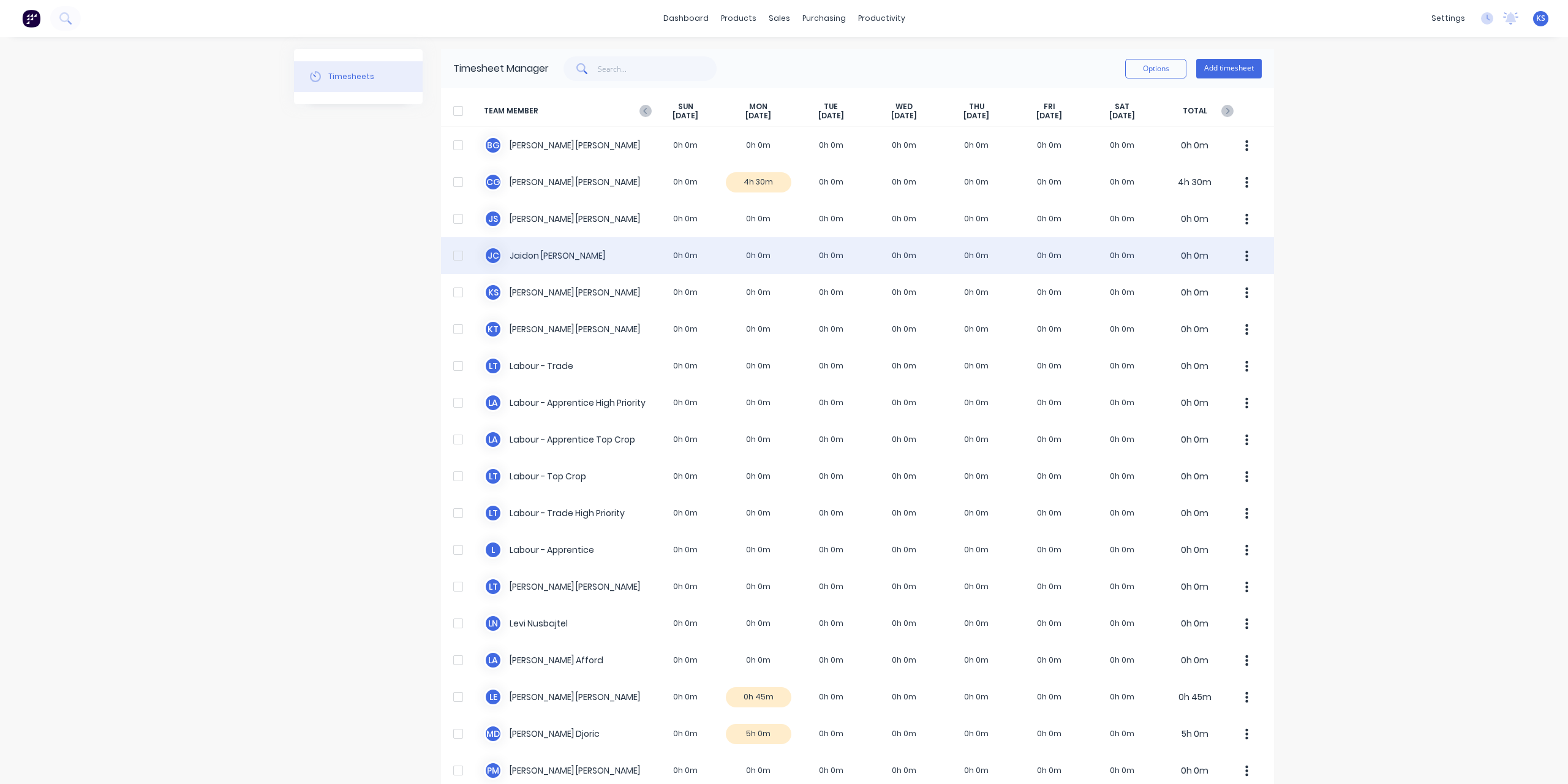
click at [512, 255] on div "[PERSON_NAME] [PERSON_NAME] 0h 0m 0h 0m 0h 0m 0h 0m 0h 0m 0h 0m 0h 0m 0h 0m" at bounding box center [857, 255] width 833 height 37
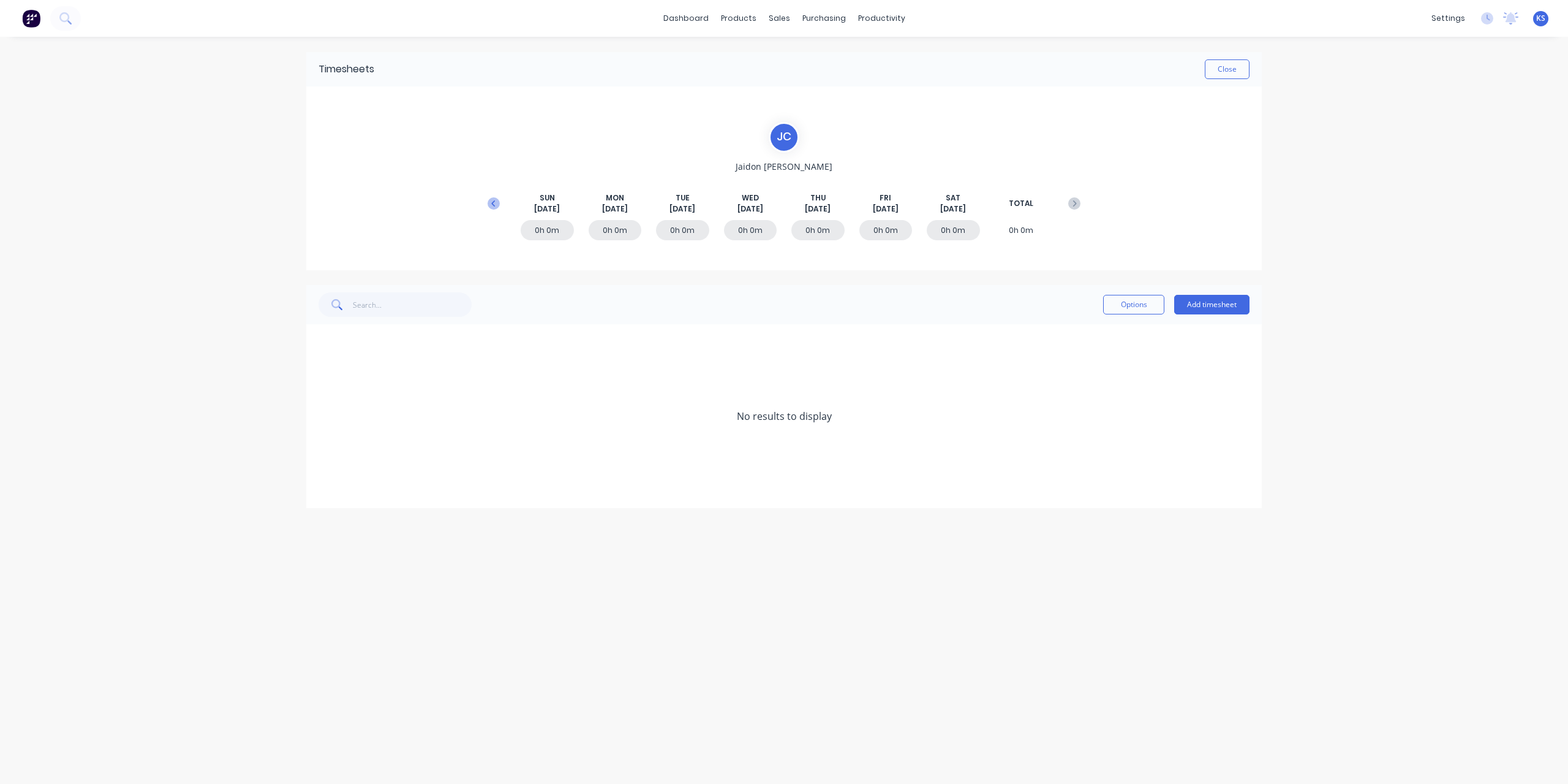
click at [500, 207] on button at bounding box center [493, 203] width 24 height 22
click at [321, 418] on icon at bounding box center [322, 415] width 8 height 8
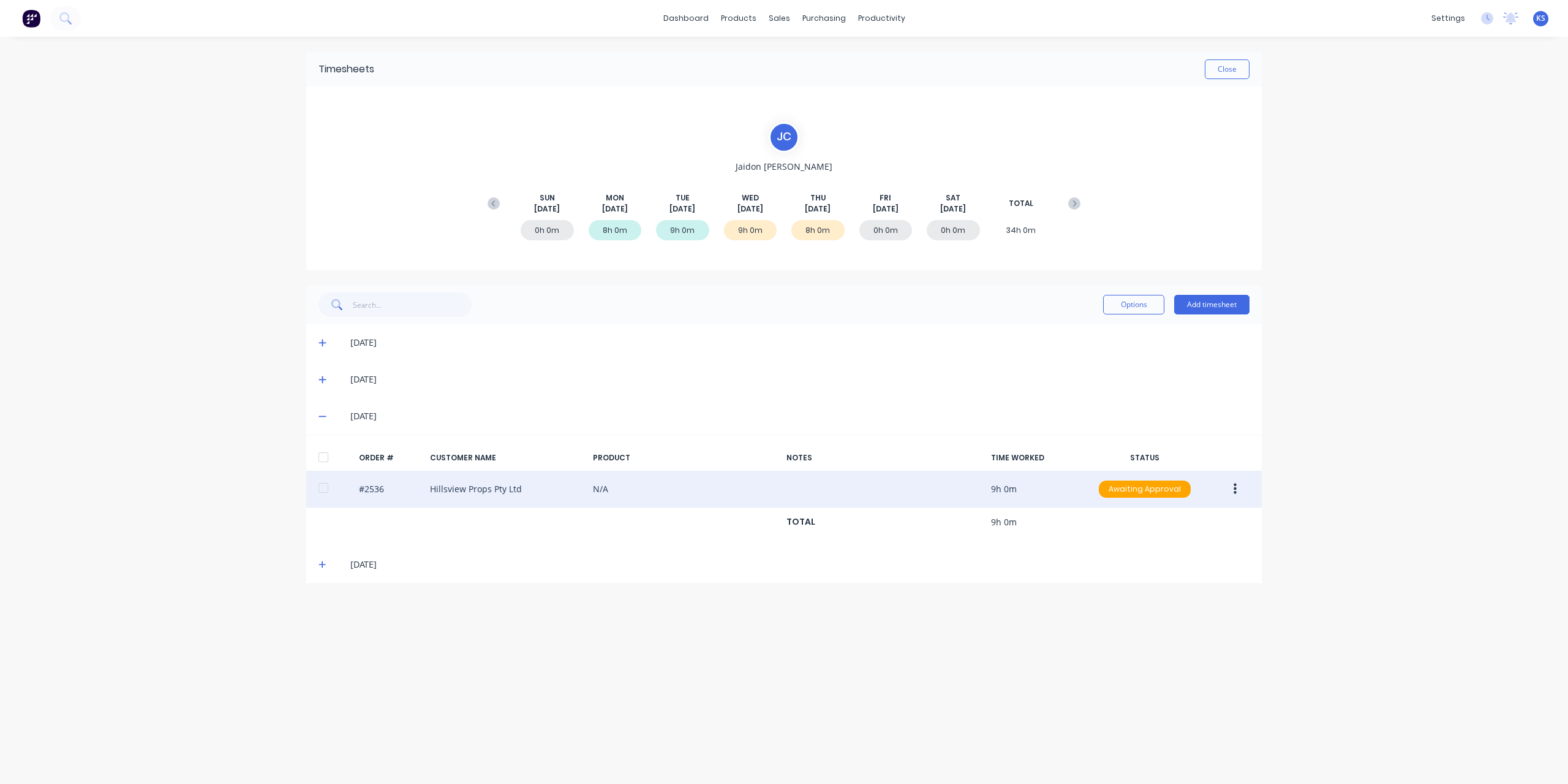
click at [322, 484] on div at bounding box center [324, 488] width 24 height 24
click at [1241, 488] on button "button" at bounding box center [1235, 488] width 29 height 22
click at [1176, 514] on div "Approve" at bounding box center [1191, 520] width 94 height 18
click at [1240, 63] on button "Close" at bounding box center [1227, 69] width 45 height 20
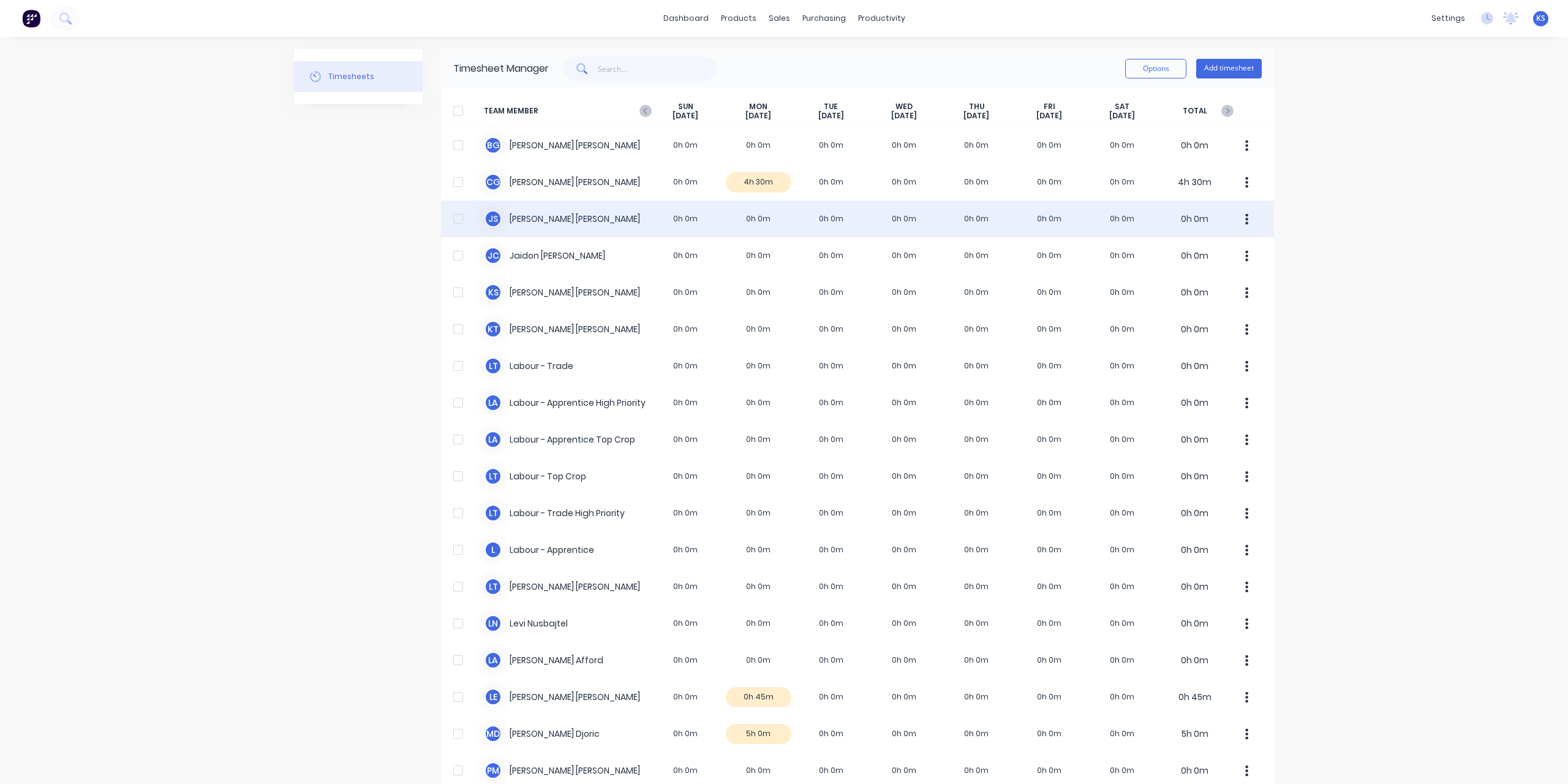
click at [541, 211] on div "J S [PERSON_NAME] 0h 0m 0h 0m 0h 0m 0h 0m 0h 0m 0h 0m 0h 0m 0h 0m" at bounding box center [857, 219] width 833 height 37
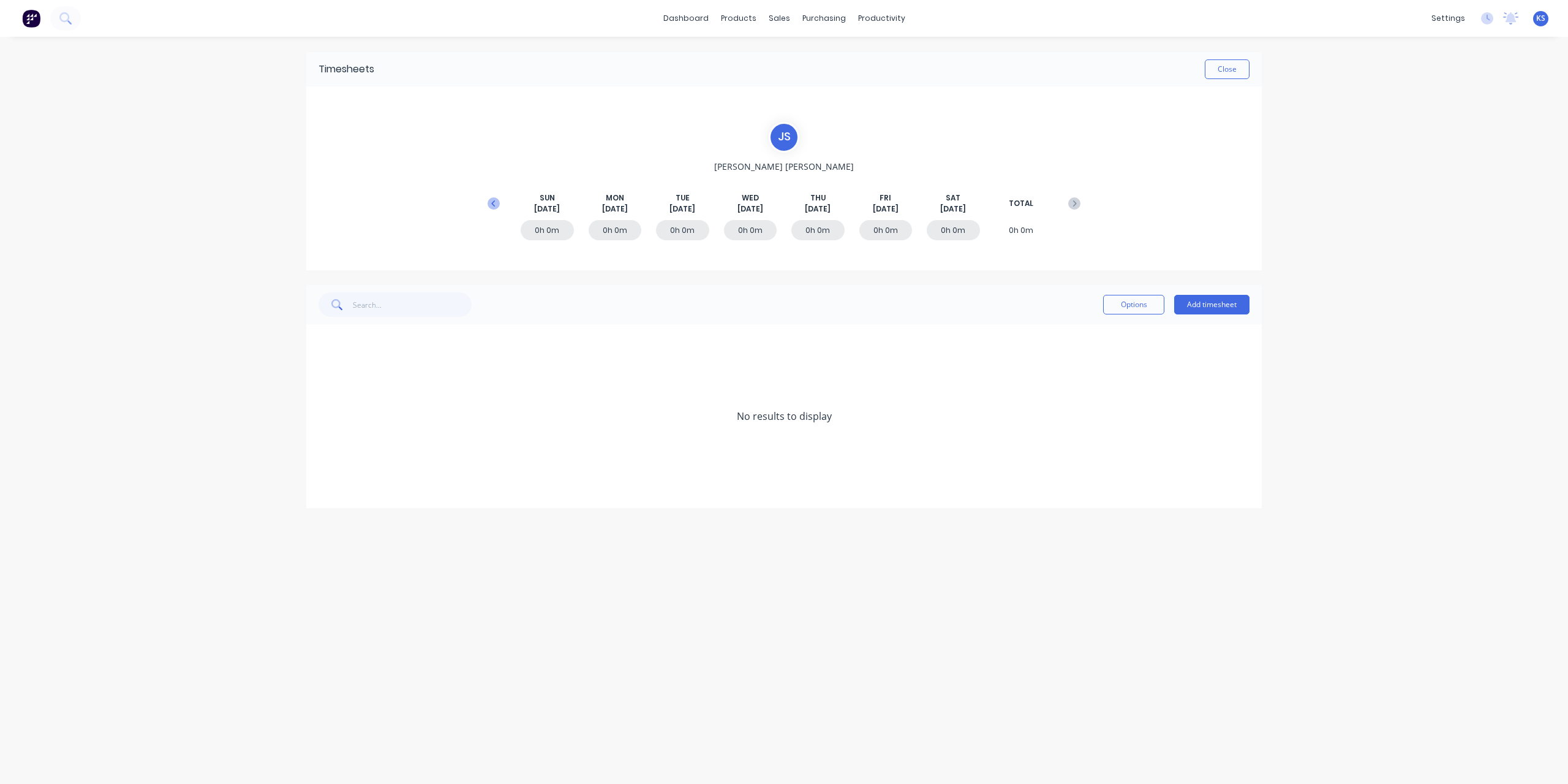
click at [500, 204] on button at bounding box center [493, 203] width 24 height 22
click at [321, 413] on icon at bounding box center [322, 415] width 8 height 8
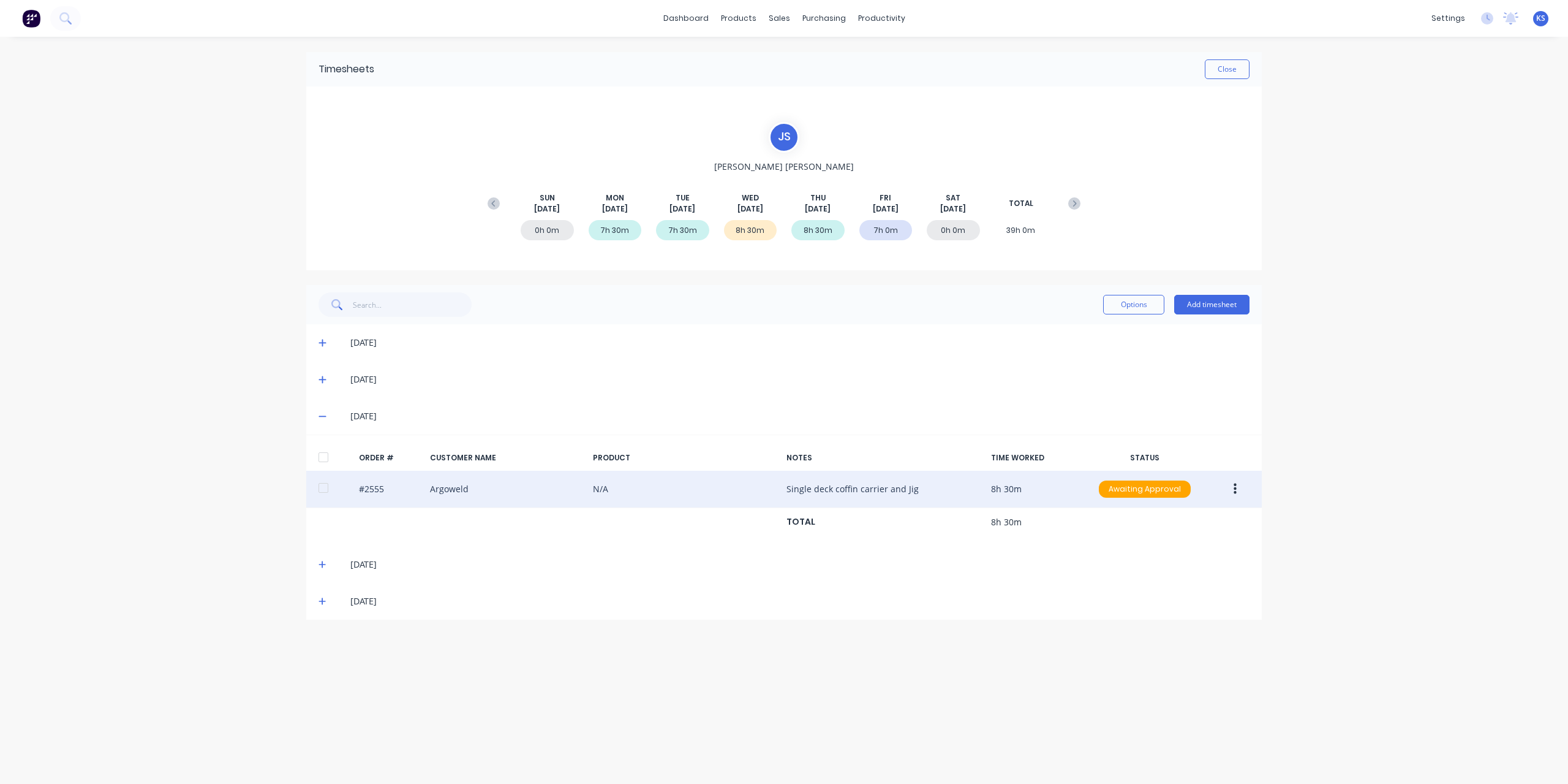
click at [327, 487] on div at bounding box center [324, 488] width 24 height 24
click at [1234, 485] on icon "button" at bounding box center [1235, 489] width 3 height 14
click at [1176, 517] on div "Approve" at bounding box center [1191, 520] width 94 height 18
click at [1222, 71] on button "Close" at bounding box center [1227, 69] width 45 height 20
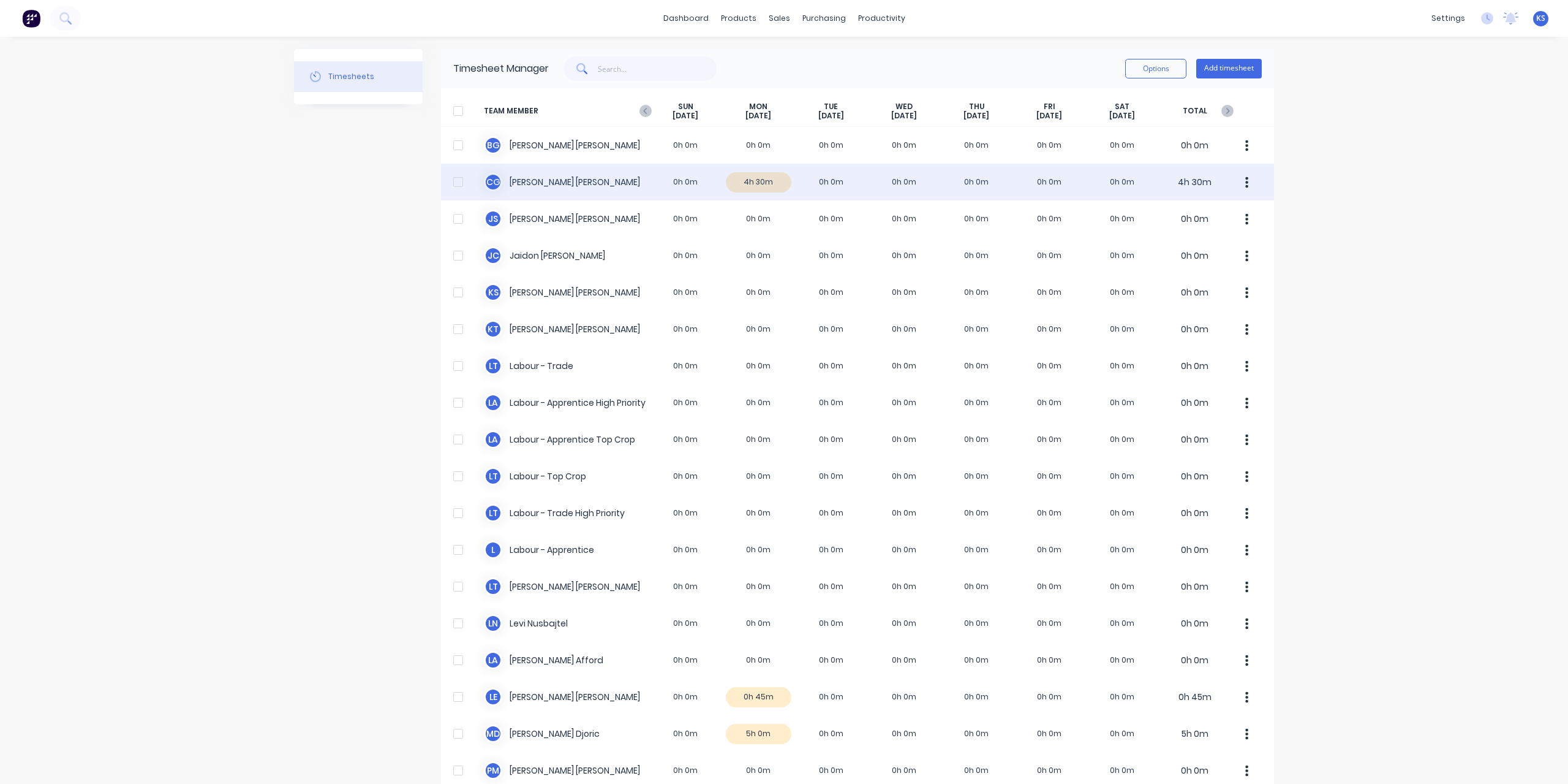
click at [554, 192] on div "C G [PERSON_NAME] 0h 0m 4h 30m 0h 0m 0h 0m 0h 0m 0h 0m 0h 0m 4h 30m" at bounding box center [857, 182] width 833 height 37
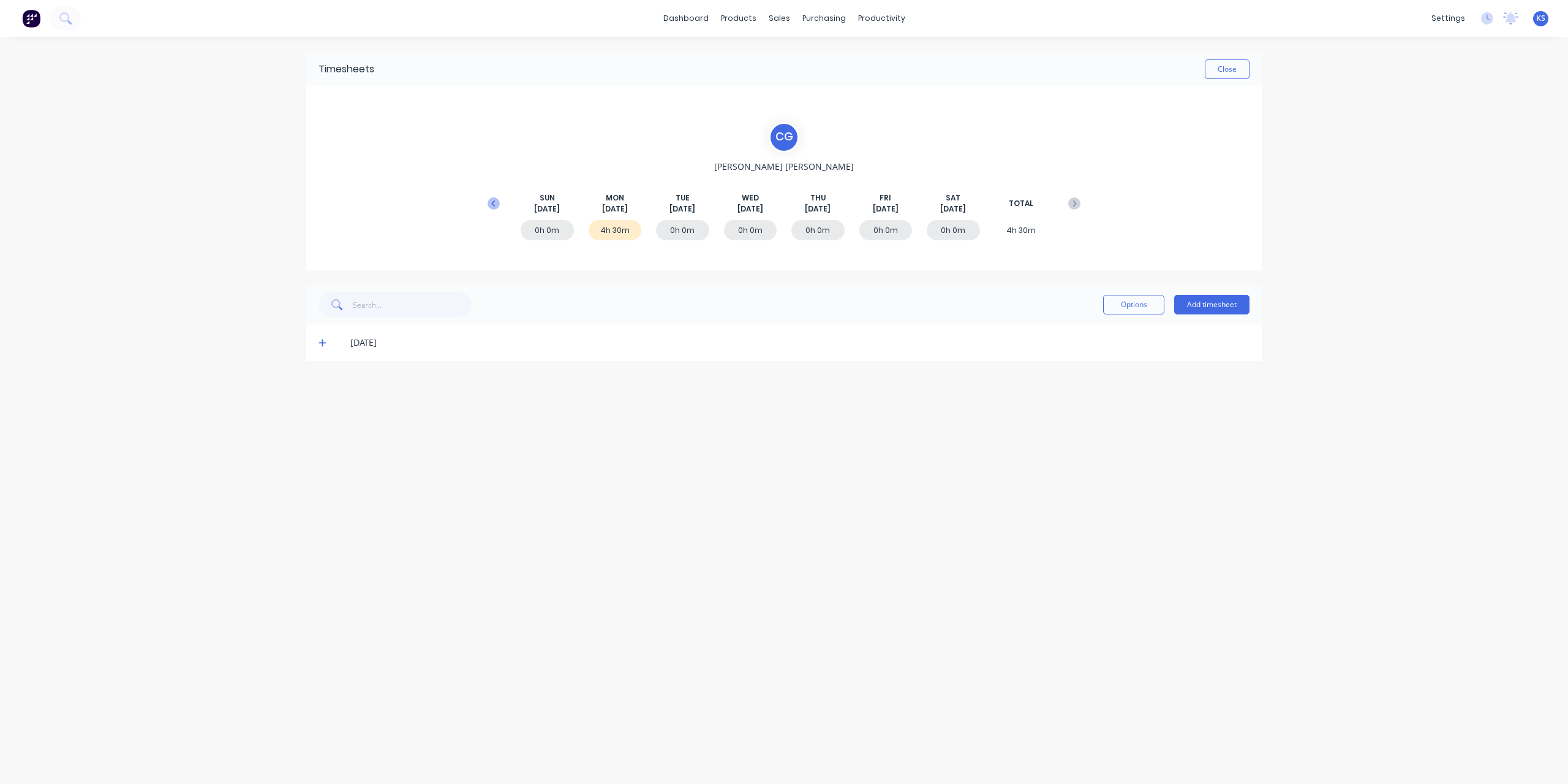
click at [490, 203] on icon at bounding box center [493, 203] width 12 height 12
click at [328, 413] on span at bounding box center [324, 416] width 12 height 12
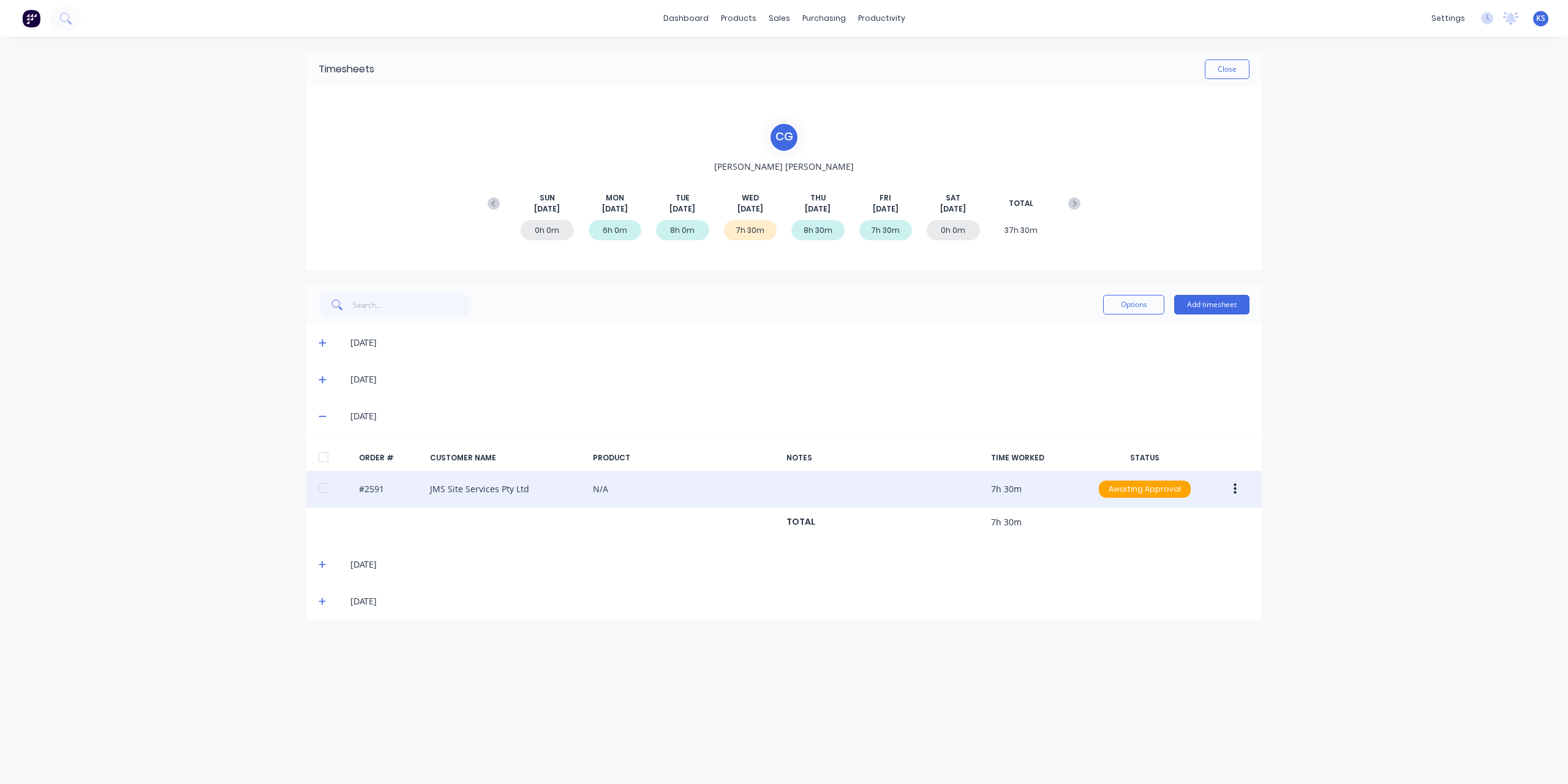
click at [312, 486] on div at bounding box center [324, 488] width 24 height 24
click at [1241, 490] on button "button" at bounding box center [1235, 488] width 29 height 22
click at [1180, 517] on div "Approve" at bounding box center [1191, 520] width 94 height 18
click at [1238, 76] on button "Close" at bounding box center [1227, 69] width 45 height 20
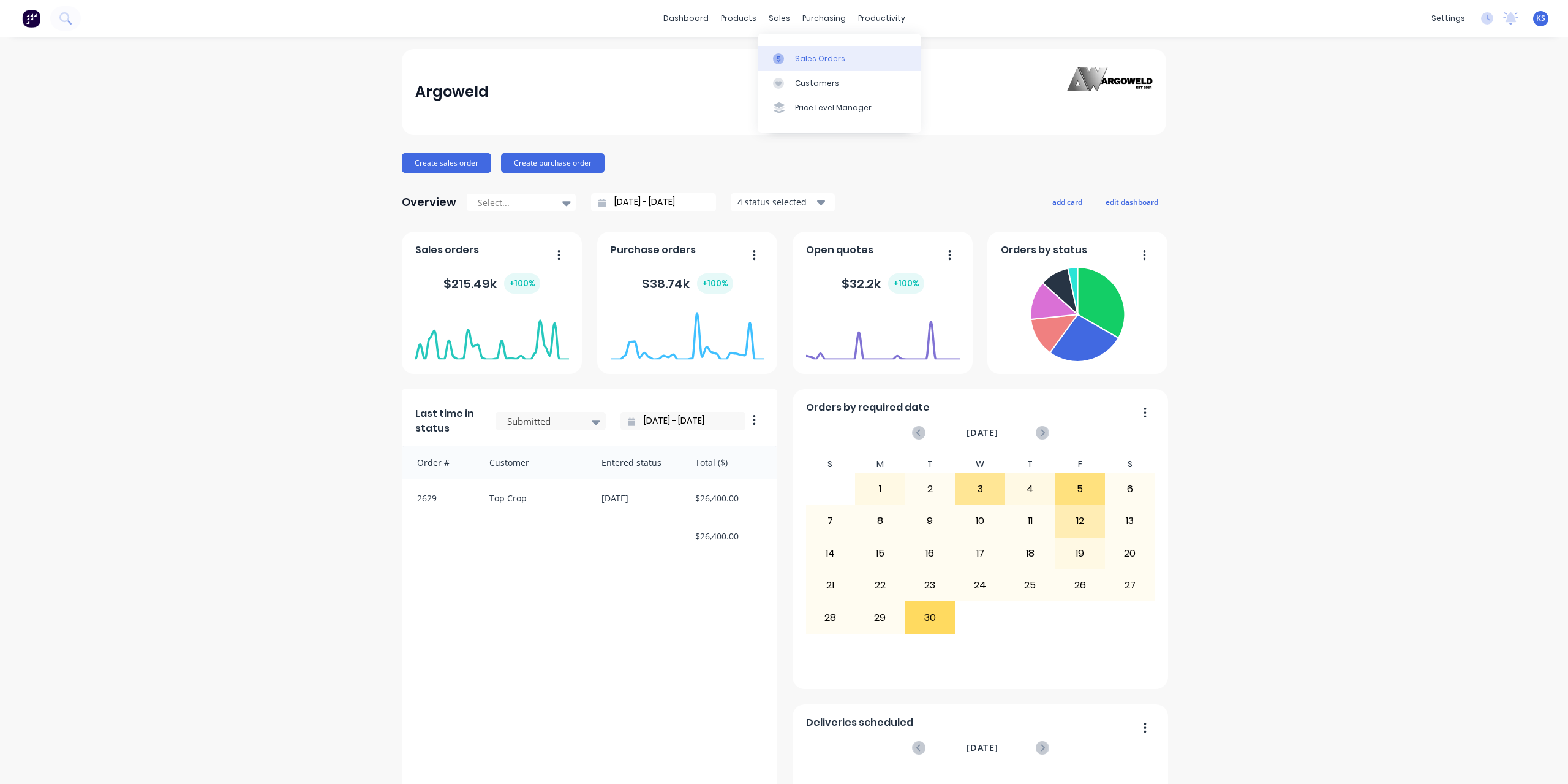
click at [800, 55] on div "Sales Orders" at bounding box center [820, 59] width 50 height 11
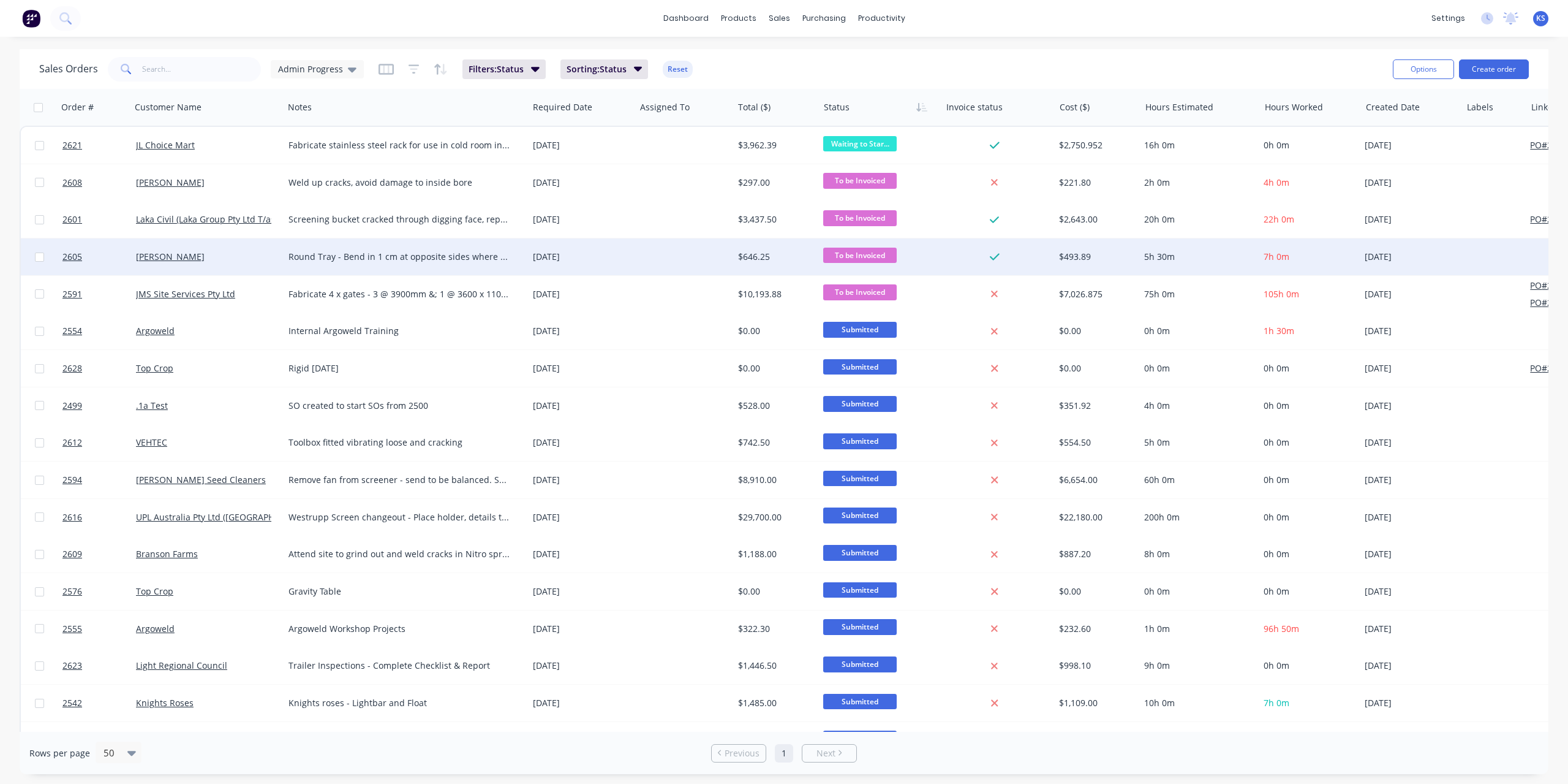
click at [860, 255] on span "To be Invoiced" at bounding box center [860, 255] width 74 height 15
click at [879, 453] on button "Completed" at bounding box center [884, 453] width 123 height 23
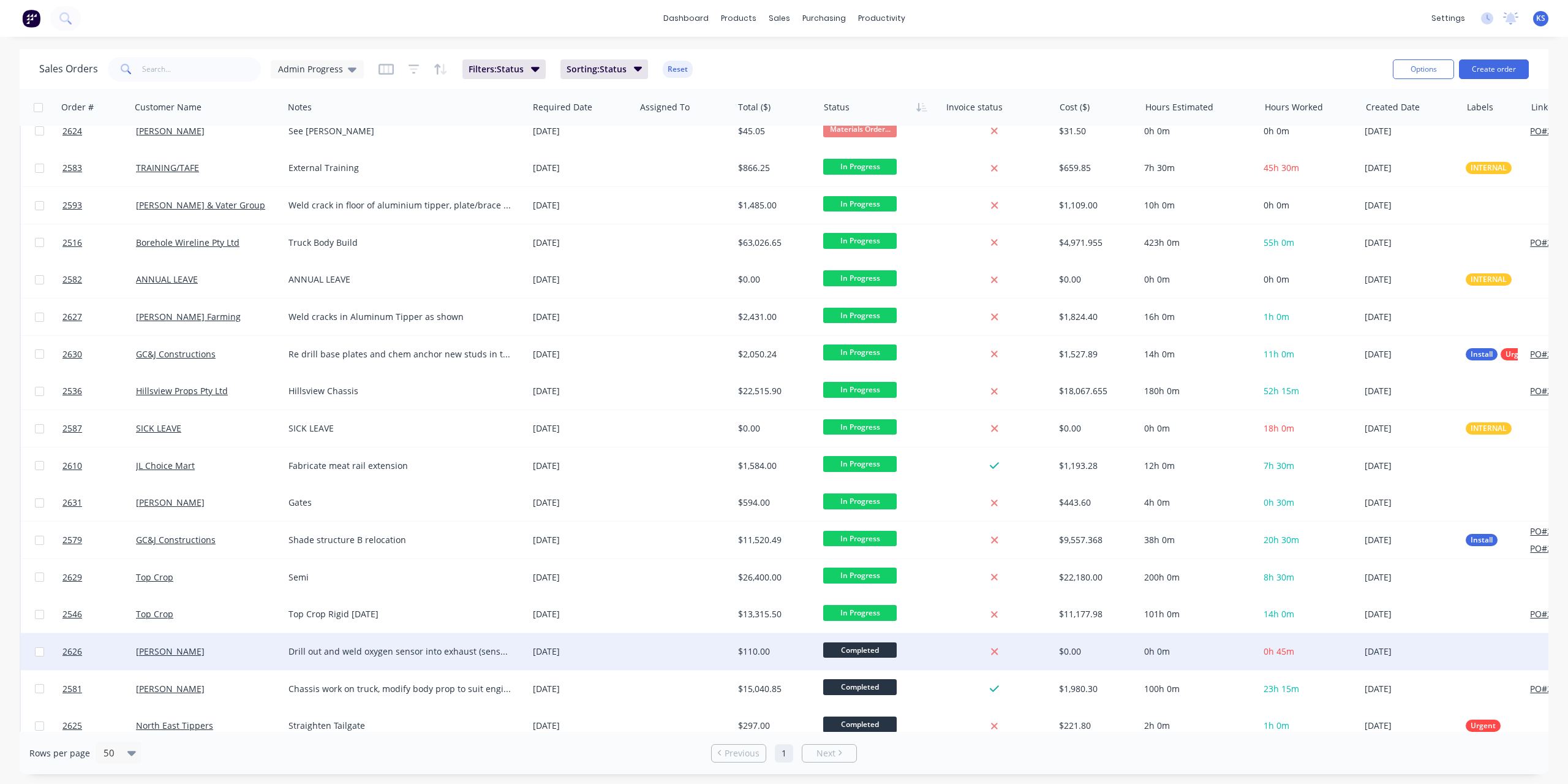
scroll to position [850, 0]
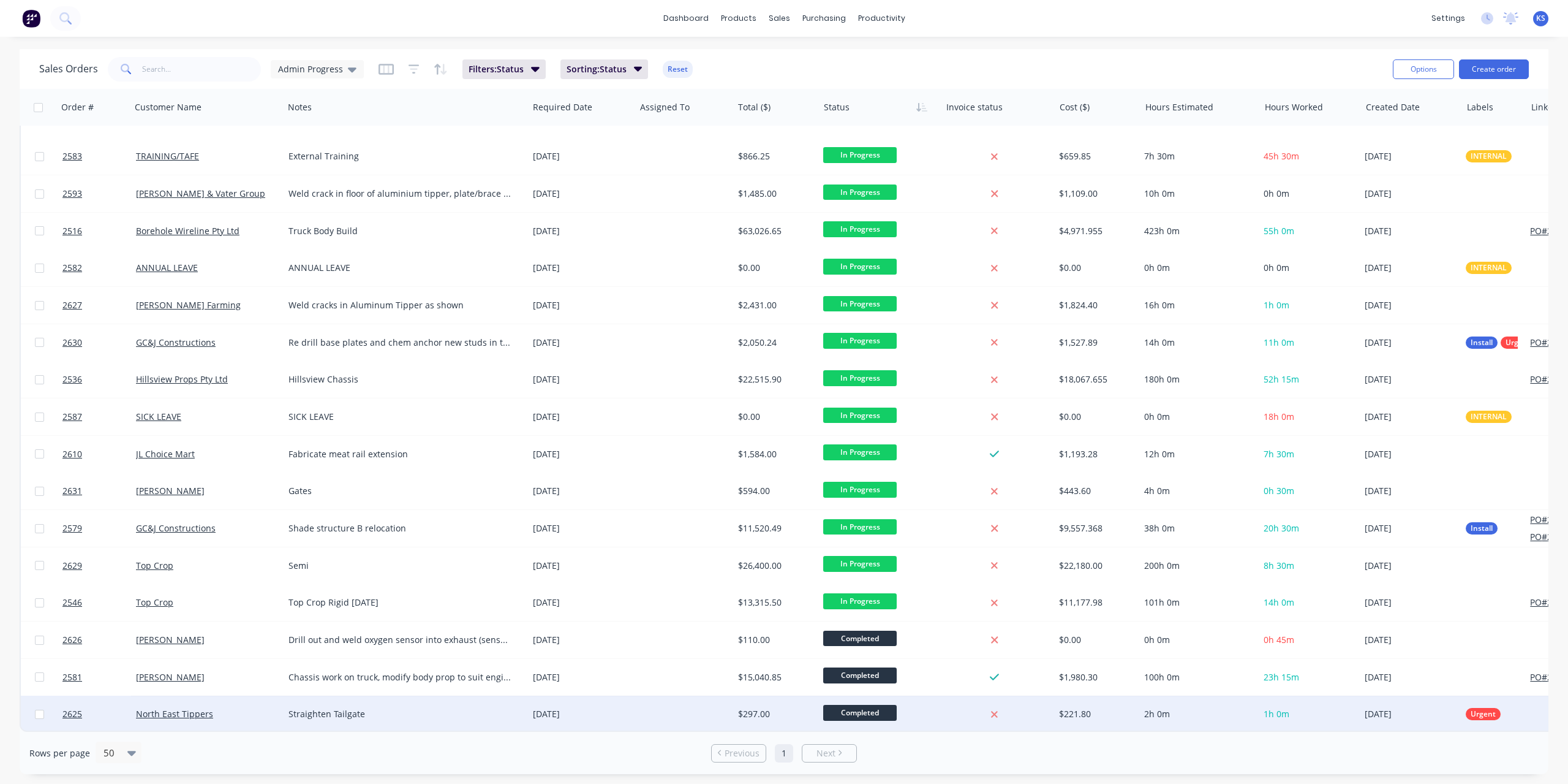
click at [868, 706] on span "Completed" at bounding box center [860, 712] width 74 height 15
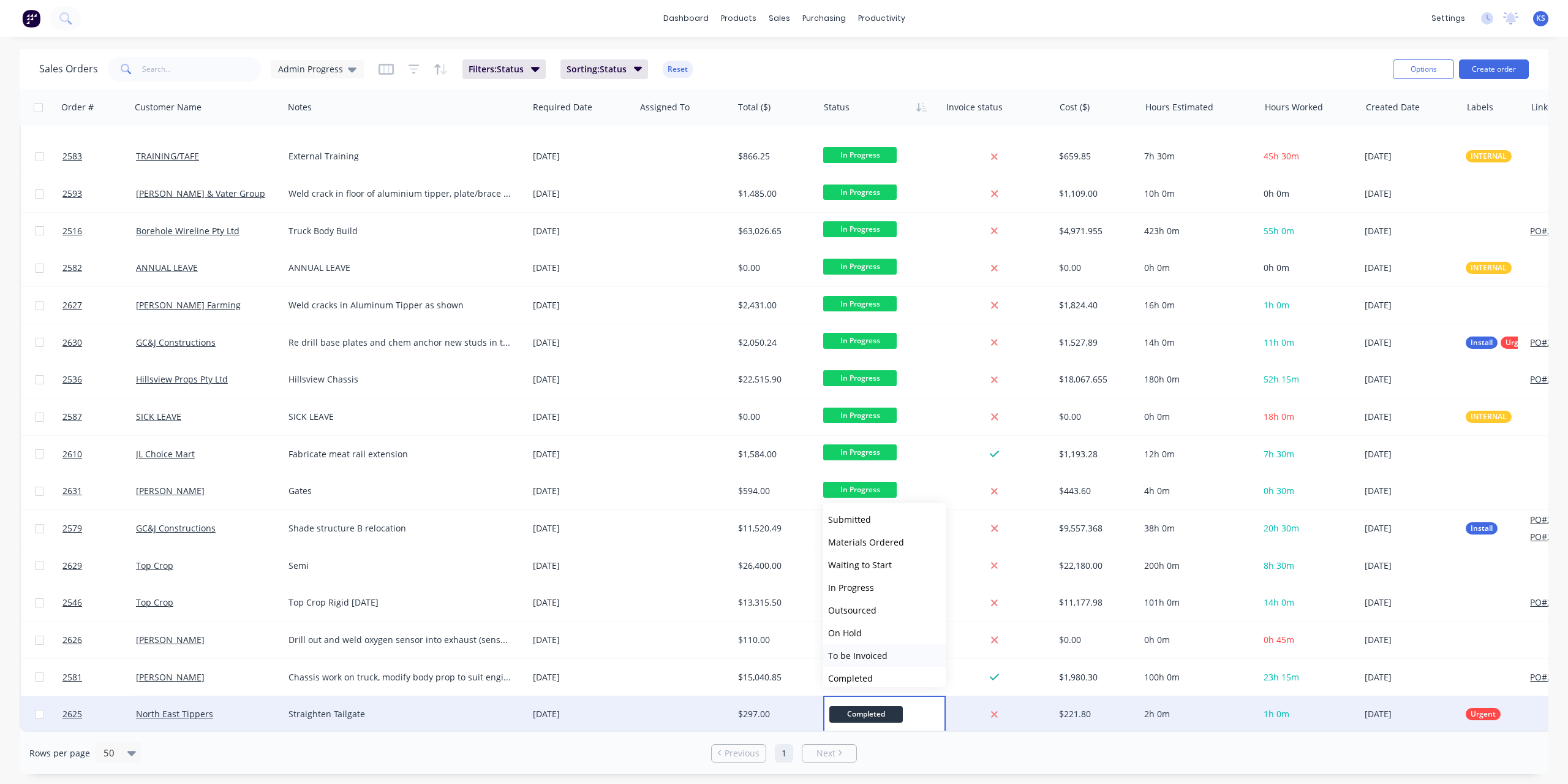
click at [881, 650] on span "To be Invoiced" at bounding box center [857, 655] width 59 height 11
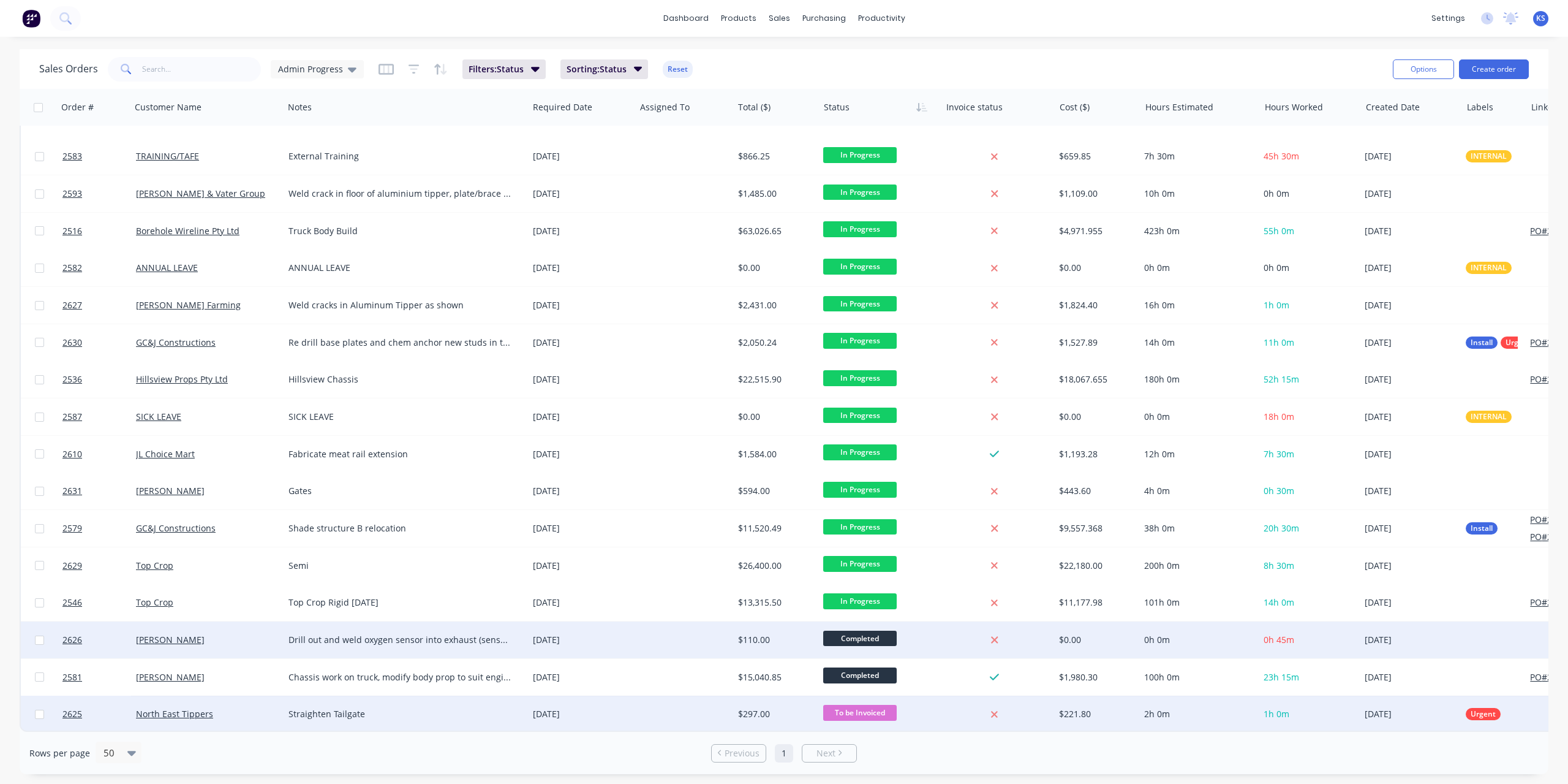
click at [846, 631] on span "Completed" at bounding box center [860, 638] width 74 height 15
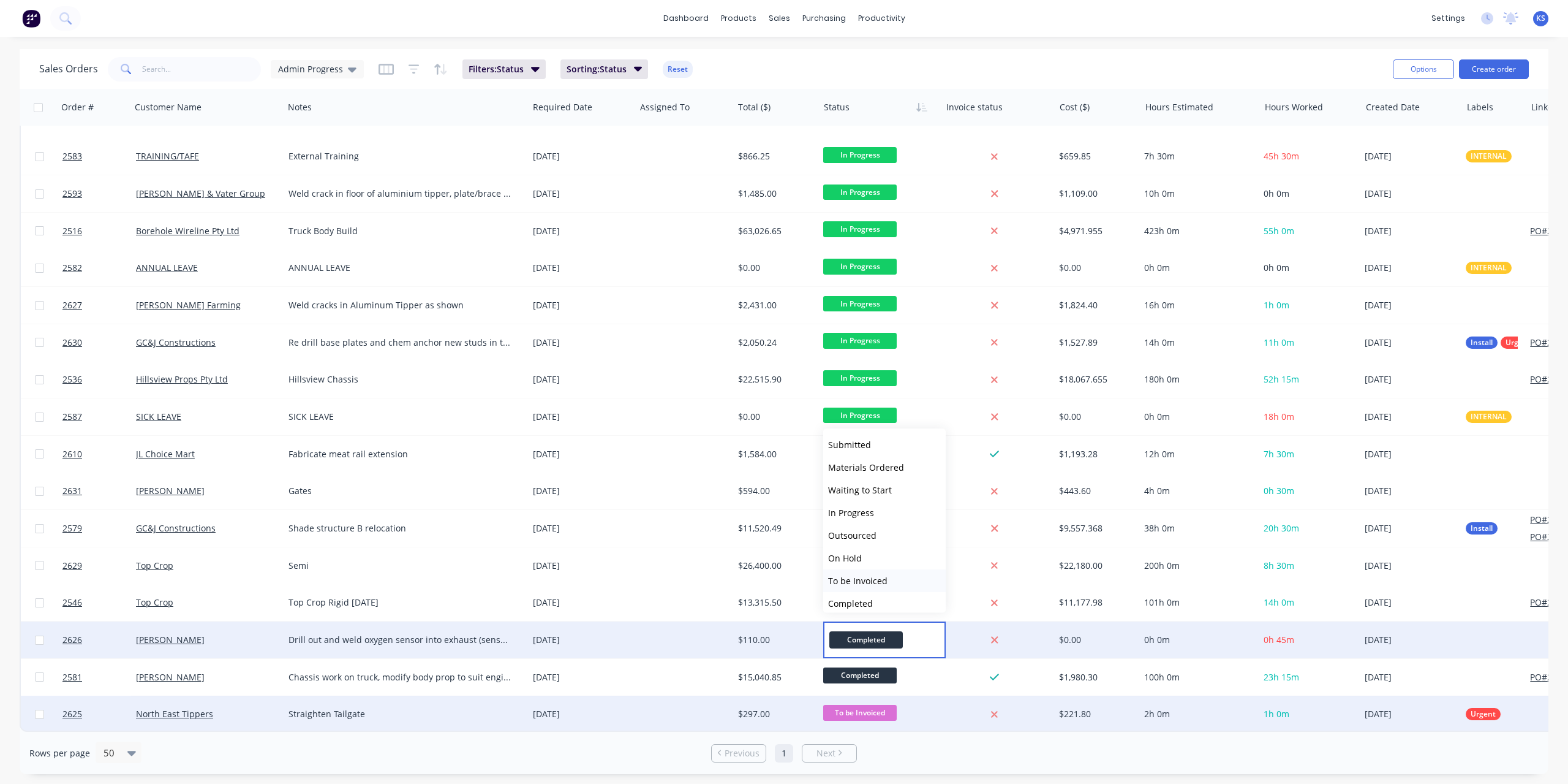
click at [860, 584] on span "To be Invoiced" at bounding box center [857, 580] width 59 height 11
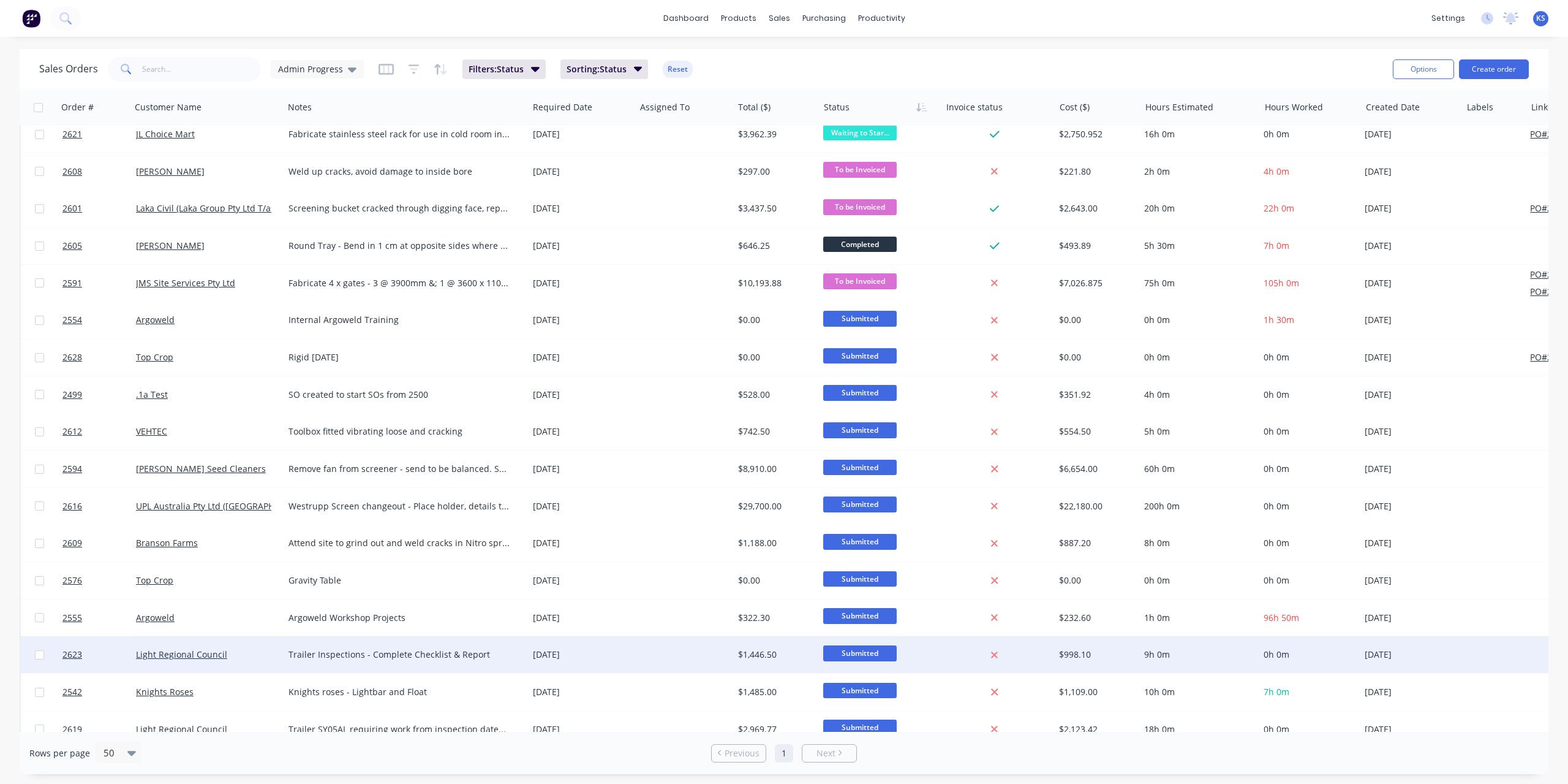
scroll to position [0, 0]
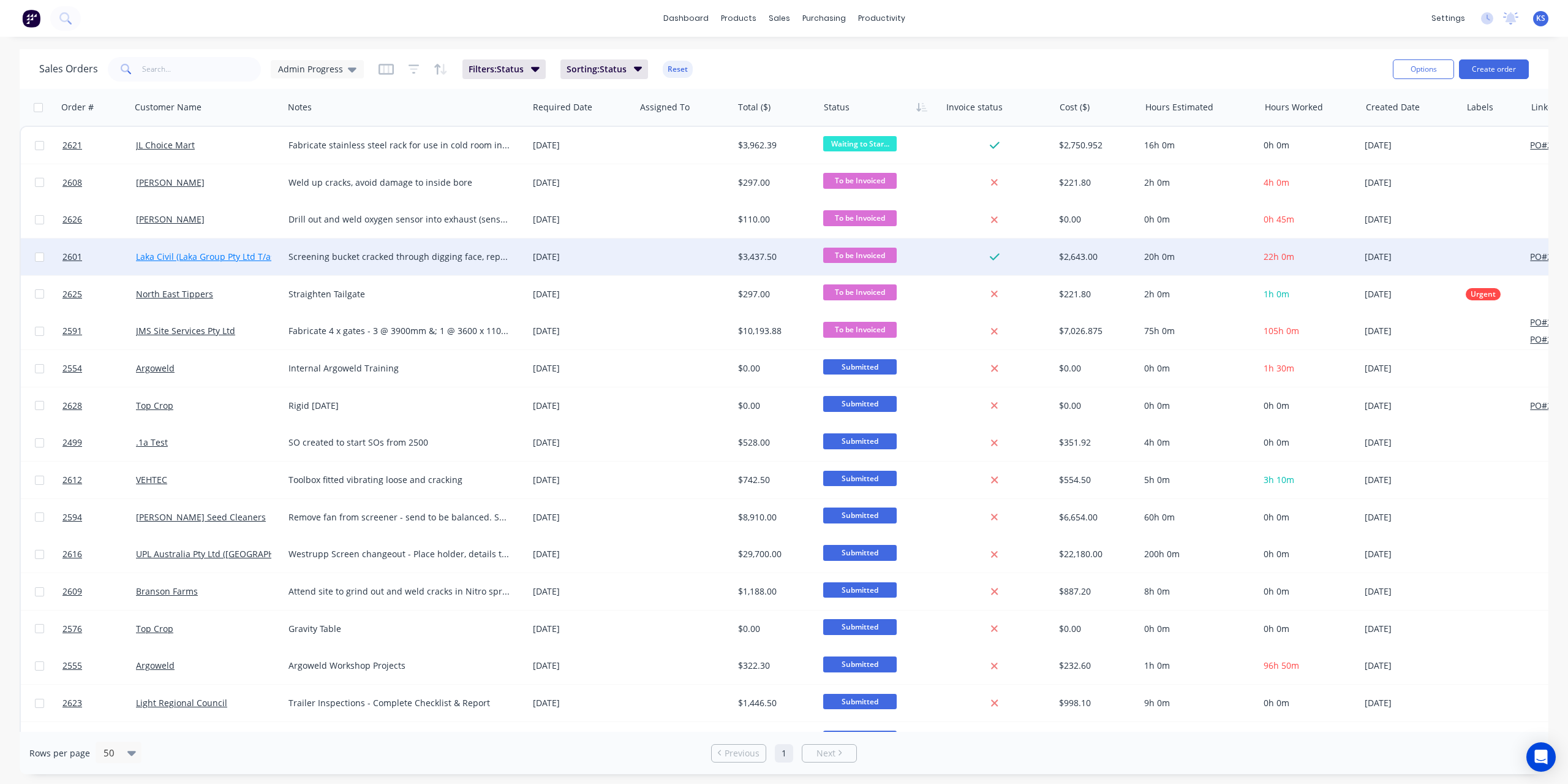
click at [171, 257] on link "Laka Civil (Laka Group Pty Ltd T/as)" at bounding box center [207, 256] width 142 height 11
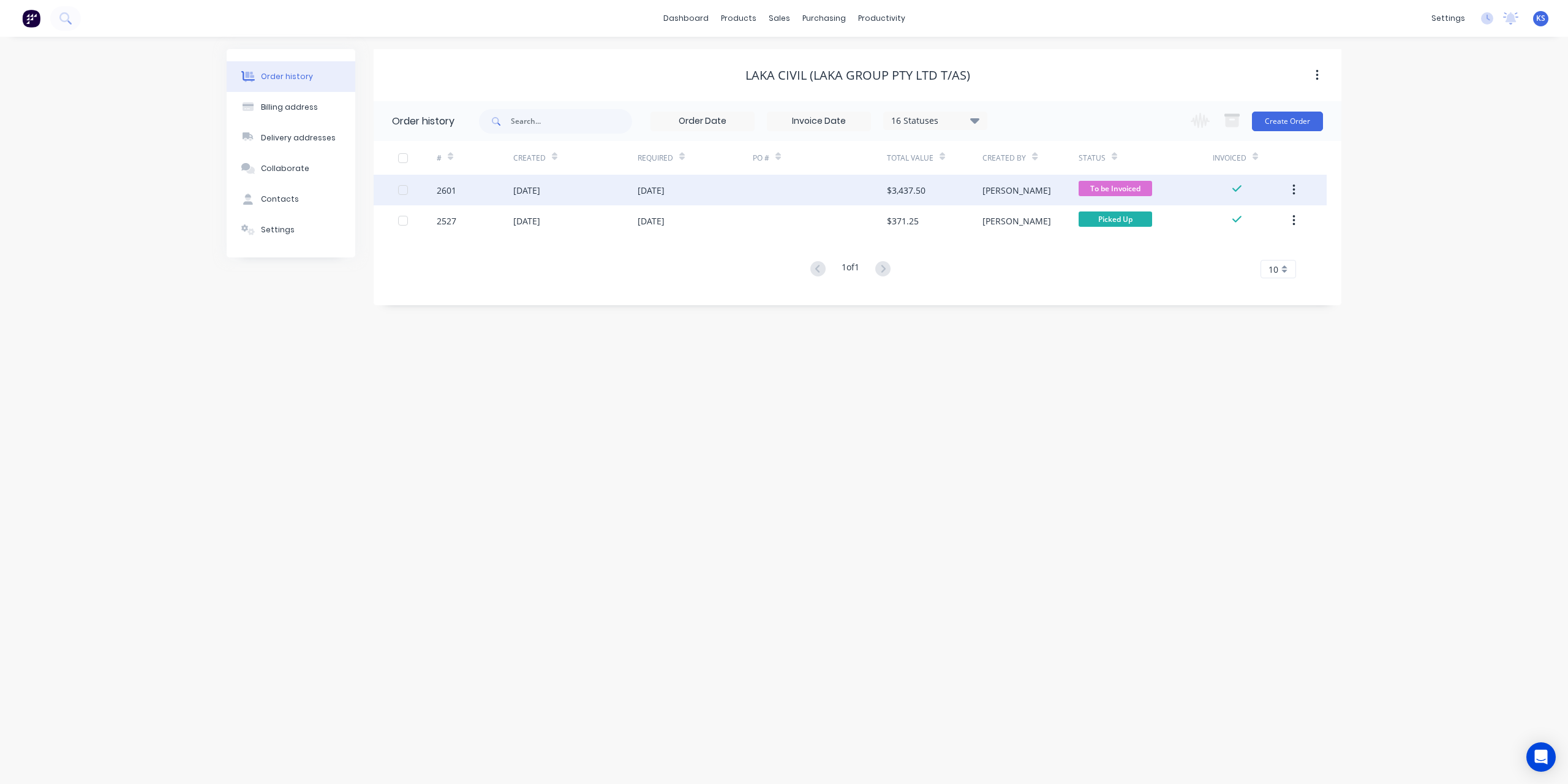
click at [521, 186] on div "18 Aug 2025" at bounding box center [526, 190] width 27 height 13
